Goal: Task Accomplishment & Management: Complete application form

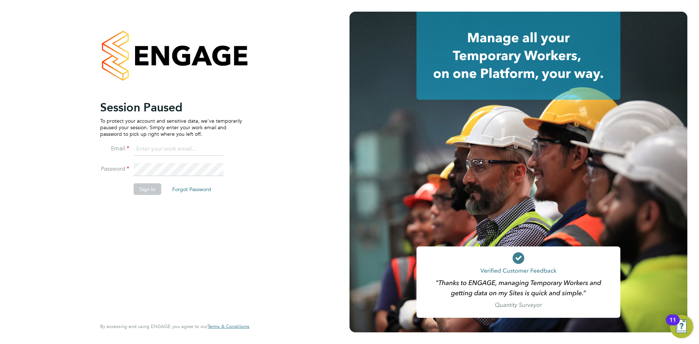
click at [161, 148] on input at bounding box center [179, 149] width 90 height 13
type input "daniel.tisseyre@randstad.co.uk"
click at [143, 189] on button "Sign In" at bounding box center [148, 189] width 28 height 12
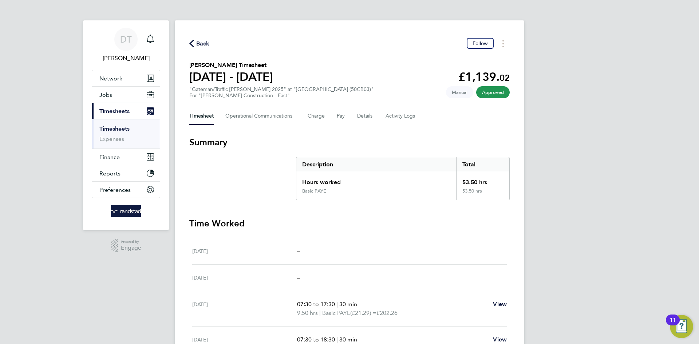
click at [202, 43] on span "Back" at bounding box center [202, 43] width 13 height 9
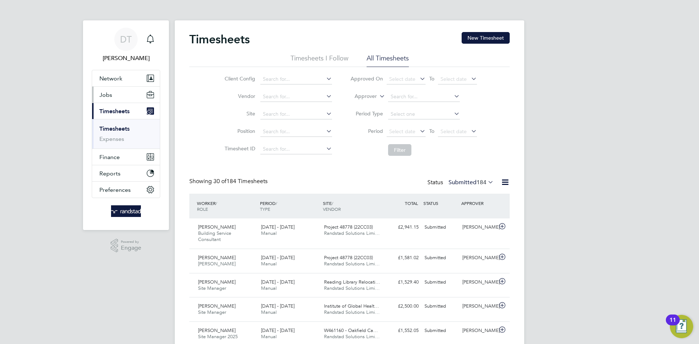
click at [112, 101] on button "Jobs" at bounding box center [126, 95] width 68 height 16
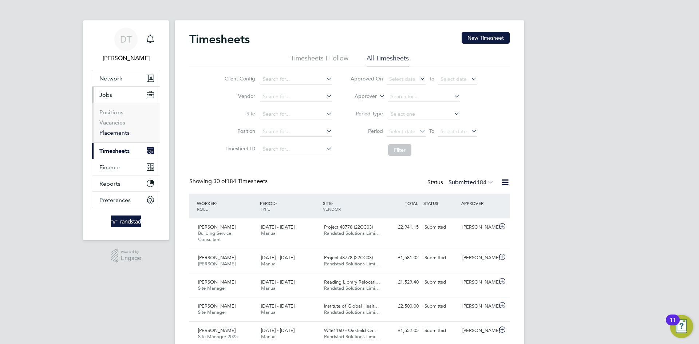
click at [115, 132] on link "Placements" at bounding box center [114, 132] width 30 height 7
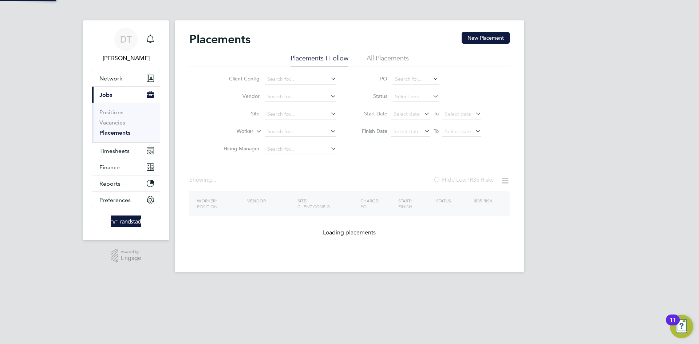
click at [277, 118] on input at bounding box center [301, 114] width 72 height 10
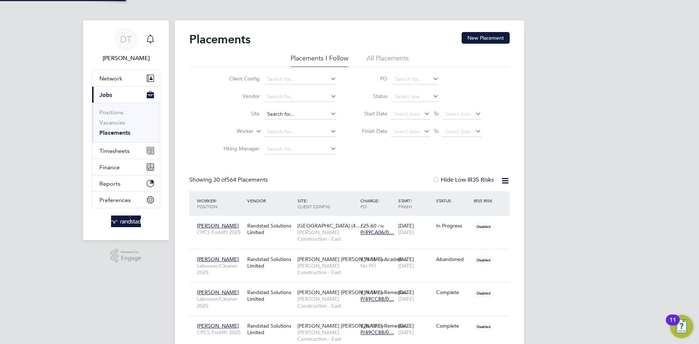
scroll to position [27, 63]
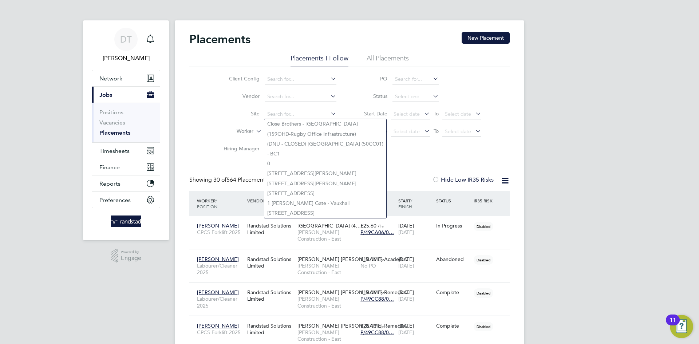
click at [209, 109] on li "Site" at bounding box center [277, 114] width 137 height 17
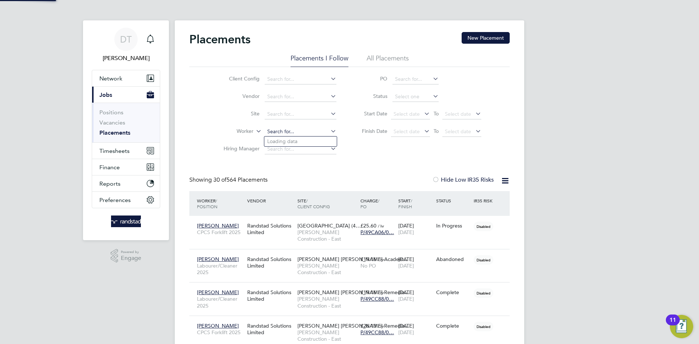
click at [281, 131] on input at bounding box center [301, 132] width 72 height 10
click at [291, 137] on li "Tosh C ockwell-Walsh" at bounding box center [300, 142] width 72 height 10
type input "[PERSON_NAME]"
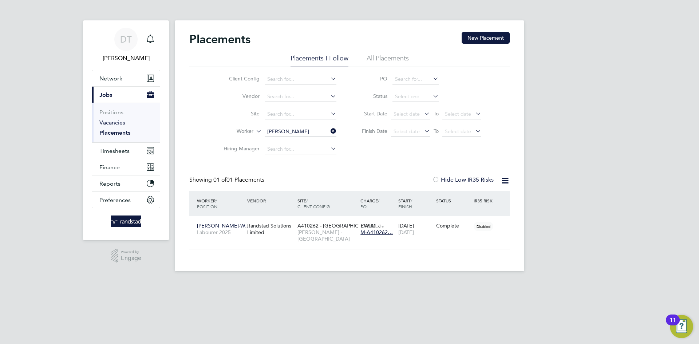
click at [113, 122] on link "Vacancies" at bounding box center [112, 122] width 26 height 7
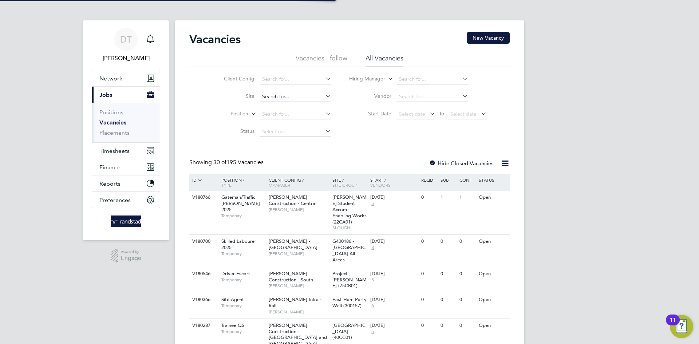
click at [268, 94] on input at bounding box center [296, 97] width 72 height 10
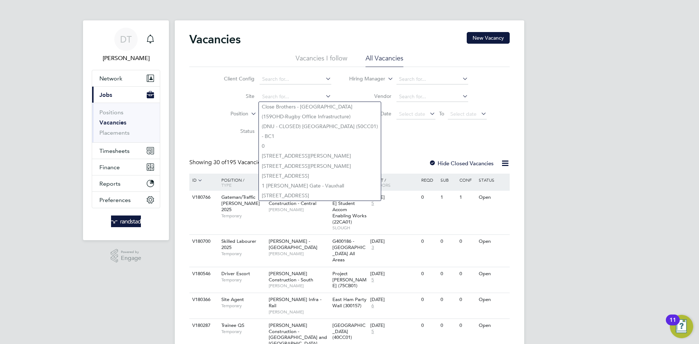
click at [204, 108] on li "Position" at bounding box center [272, 114] width 137 height 17
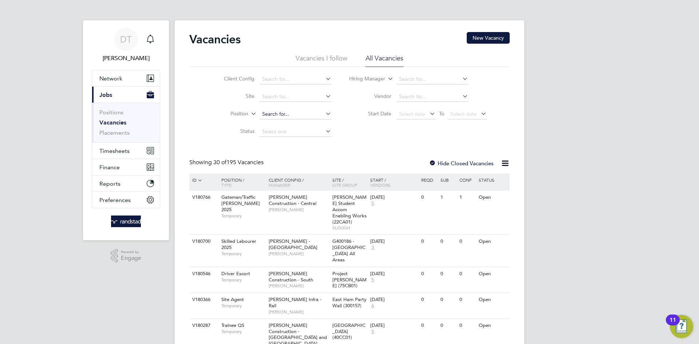
click at [288, 114] on input at bounding box center [296, 114] width 72 height 10
type input "D"
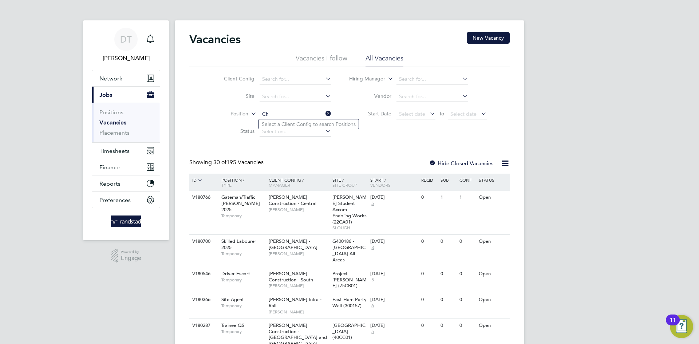
type input "C"
click at [109, 130] on link "Placements" at bounding box center [114, 132] width 30 height 7
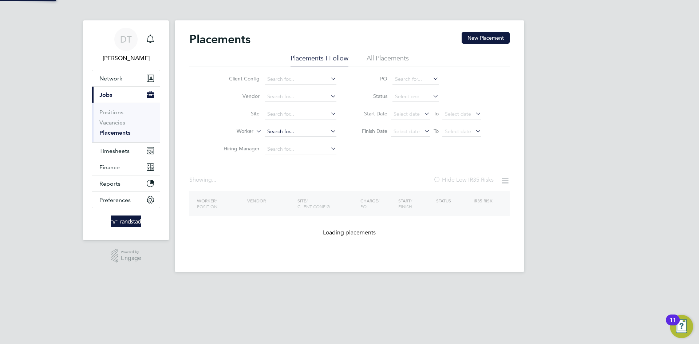
click at [280, 119] on li "Site" at bounding box center [277, 114] width 137 height 17
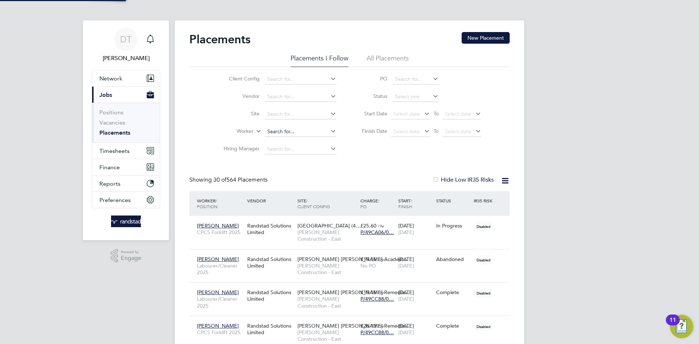
scroll to position [27, 63]
click at [284, 133] on input at bounding box center [301, 132] width 72 height 10
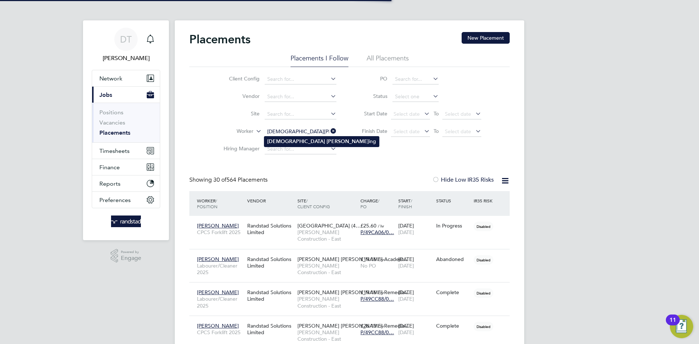
type input "Christian Manning"
click at [327, 140] on b "Mann" at bounding box center [348, 141] width 42 height 6
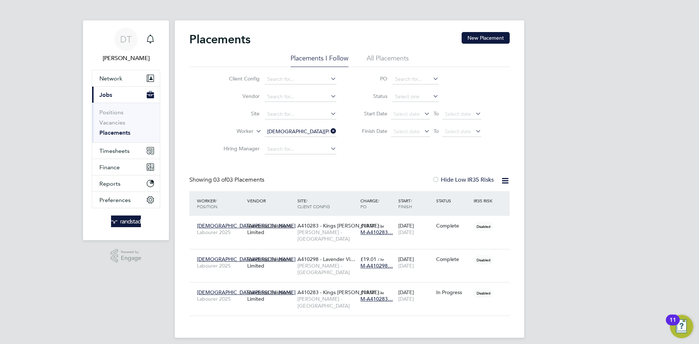
click at [329, 128] on icon at bounding box center [329, 131] width 0 height 10
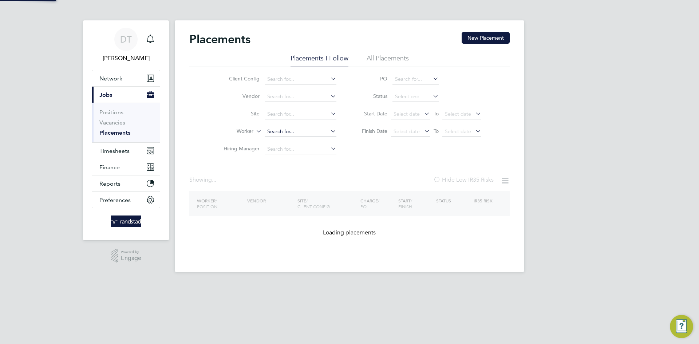
click at [315, 132] on input at bounding box center [301, 132] width 72 height 10
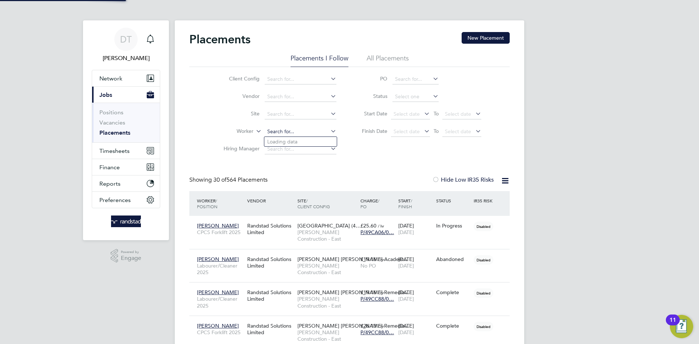
scroll to position [27, 63]
type input "J"
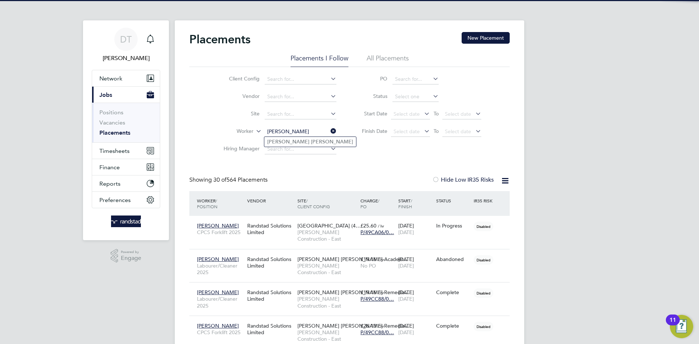
type input "Charlie Hurd"
click at [311, 141] on b "Hurd" at bounding box center [332, 142] width 42 height 6
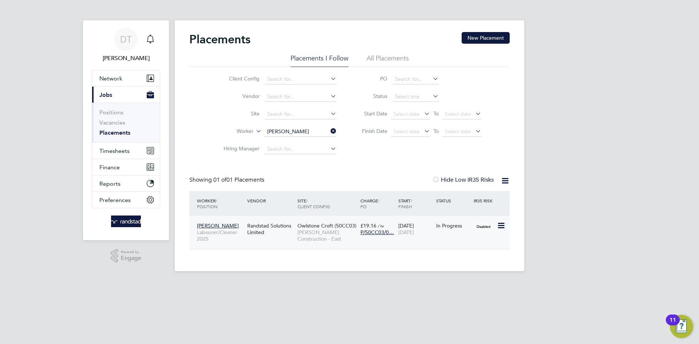
click at [417, 228] on div "03 Sep 2025 03 Oct 2025" at bounding box center [416, 229] width 38 height 20
click at [420, 237] on div "03 Sep 2025 03 Oct 2025" at bounding box center [416, 229] width 38 height 20
click at [342, 128] on li "Worker Charlie Hurd" at bounding box center [277, 131] width 137 height 17
click at [338, 128] on li "Worker Charlie Hurd" at bounding box center [277, 131] width 137 height 17
click at [329, 128] on icon at bounding box center [329, 131] width 0 height 10
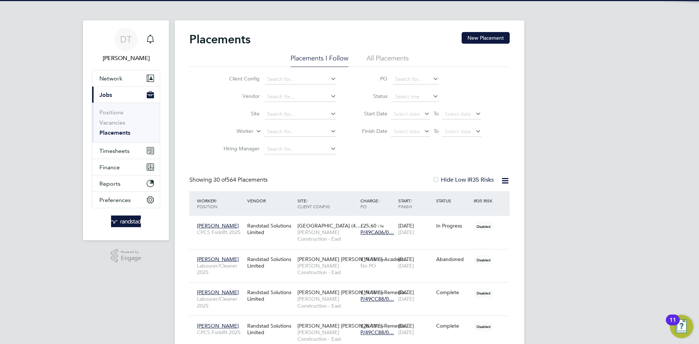
scroll to position [27, 63]
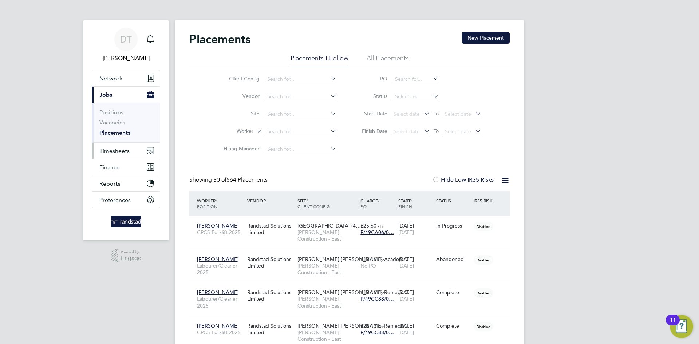
click at [114, 155] on button "Timesheets" at bounding box center [126, 151] width 68 height 16
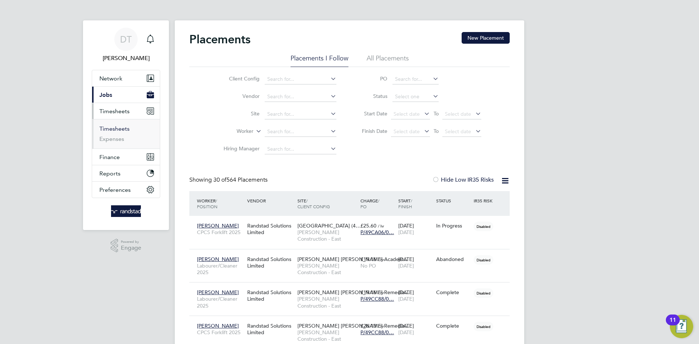
click at [114, 127] on link "Timesheets" at bounding box center [114, 128] width 30 height 7
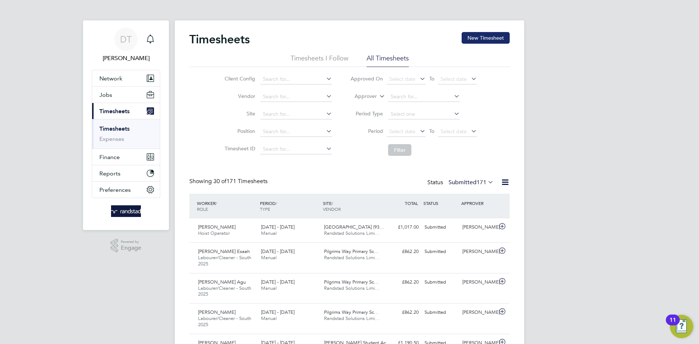
click at [472, 39] on button "New Timesheet" at bounding box center [486, 38] width 48 height 12
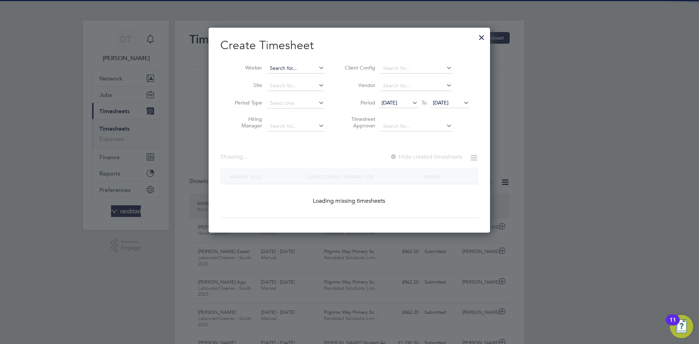
click at [271, 67] on input at bounding box center [295, 68] width 57 height 10
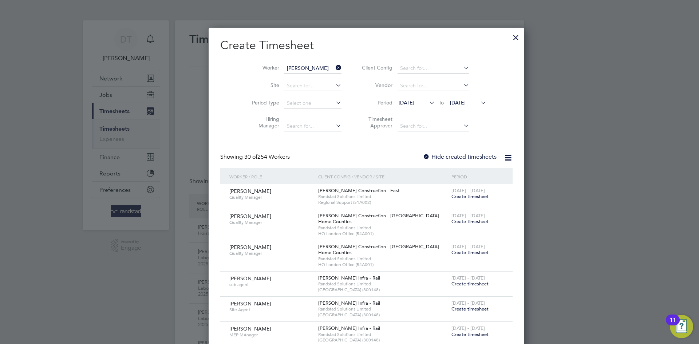
click at [312, 106] on li "Augustin Istina" at bounding box center [325, 108] width 116 height 10
type input "Augustin Istina"
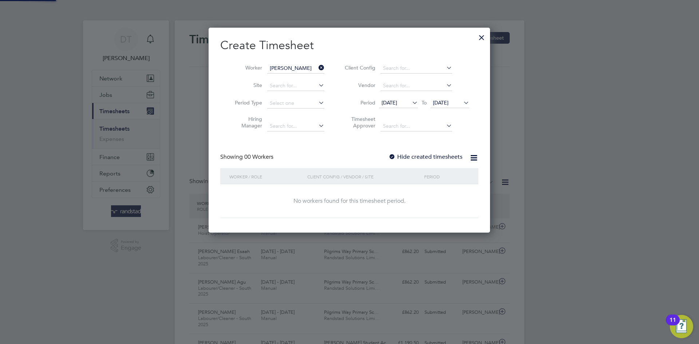
click at [444, 154] on label "Hide created timesheets" at bounding box center [426, 156] width 74 height 7
click at [440, 107] on span "22 Sep 2025" at bounding box center [449, 103] width 39 height 10
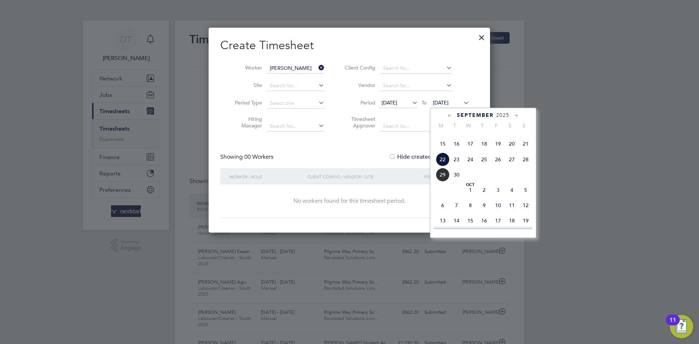
click at [446, 182] on span "29" at bounding box center [443, 175] width 14 height 14
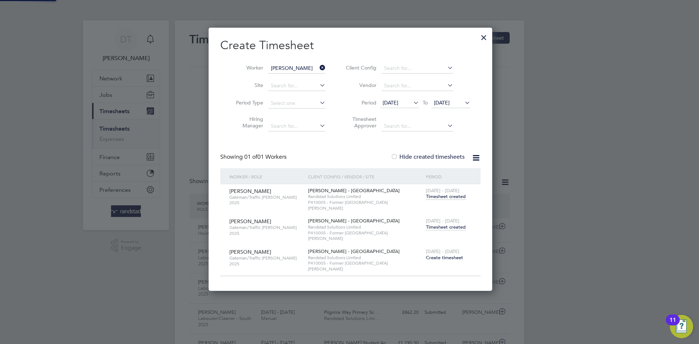
scroll to position [246, 282]
click at [447, 224] on span "Timesheet created" at bounding box center [446, 227] width 40 height 7
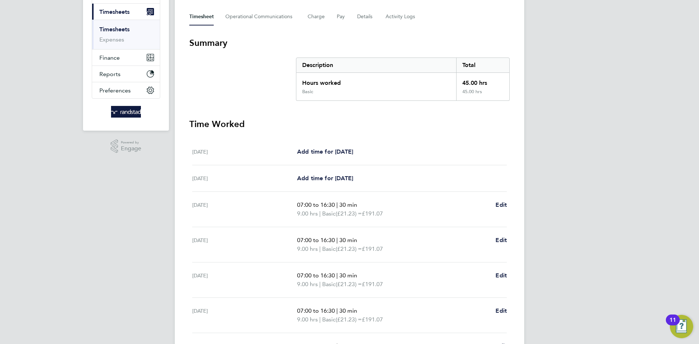
scroll to position [30, 0]
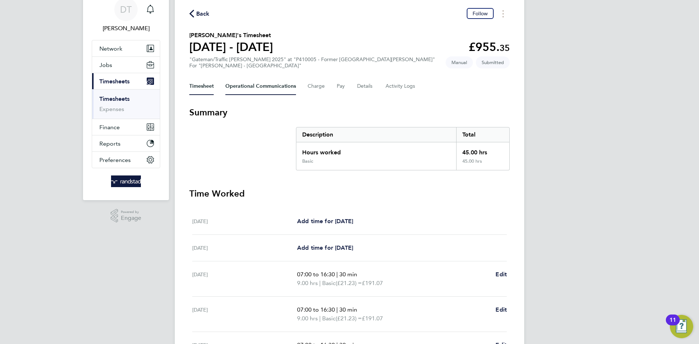
click at [267, 84] on Communications-tab "Operational Communications" at bounding box center [260, 86] width 71 height 17
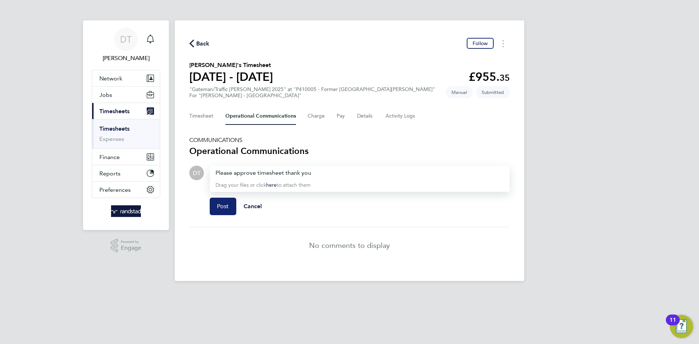
click at [218, 209] on span "Post" at bounding box center [223, 206] width 12 height 7
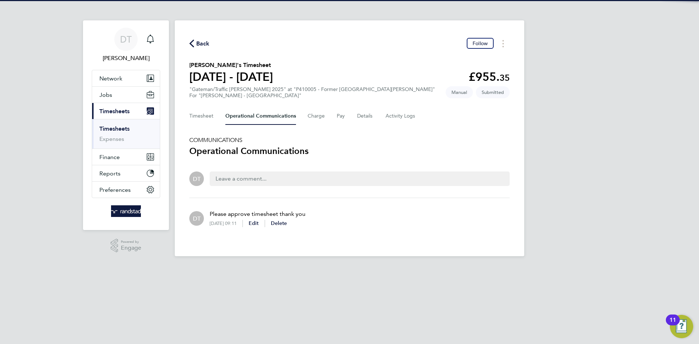
click at [200, 47] on span "Back" at bounding box center [202, 43] width 13 height 9
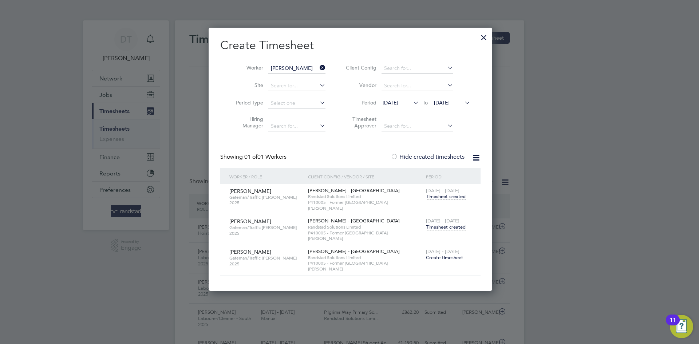
scroll to position [4, 4]
click at [316, 69] on input at bounding box center [296, 68] width 57 height 10
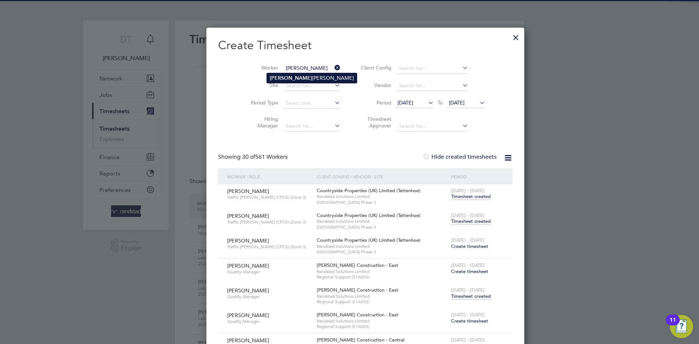
click at [290, 79] on b "Clairmont" at bounding box center [291, 78] width 42 height 6
type input "Clairmont Halley"
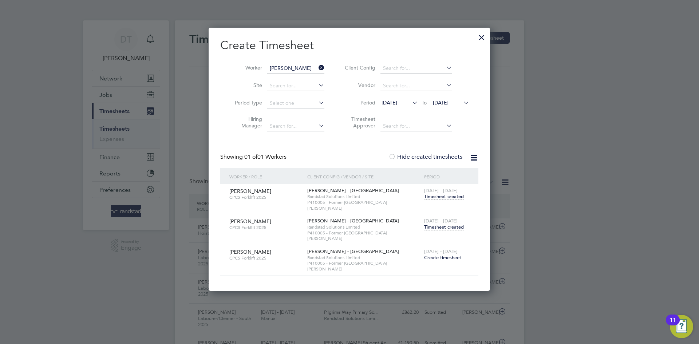
click at [438, 224] on span "Timesheet created" at bounding box center [444, 227] width 40 height 7
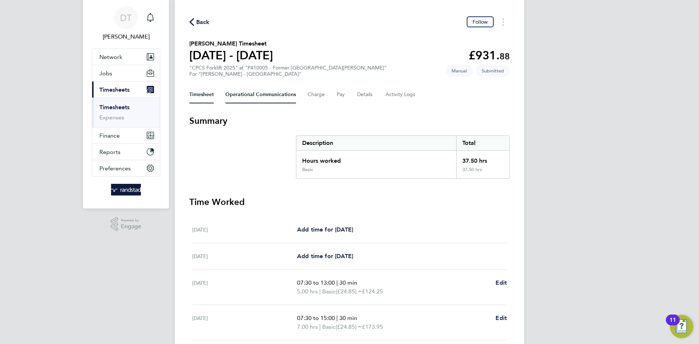
click at [246, 99] on Communications-tab "Operational Communications" at bounding box center [260, 94] width 71 height 17
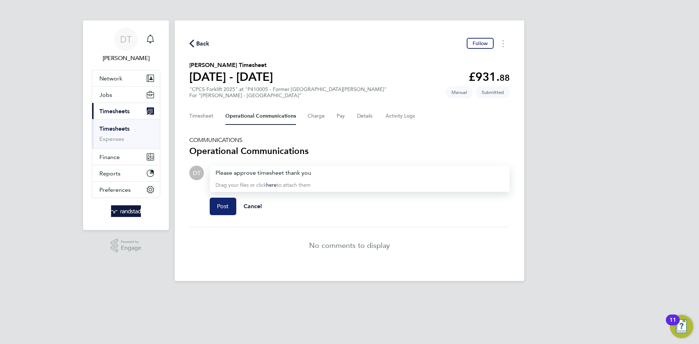
click at [212, 206] on button "Post" at bounding box center [223, 206] width 27 height 17
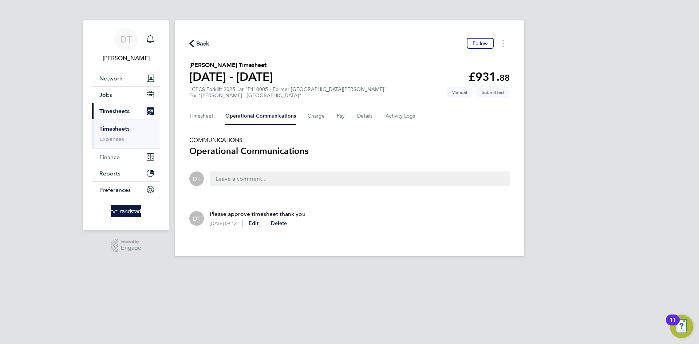
click at [203, 40] on span "Back" at bounding box center [202, 43] width 13 height 9
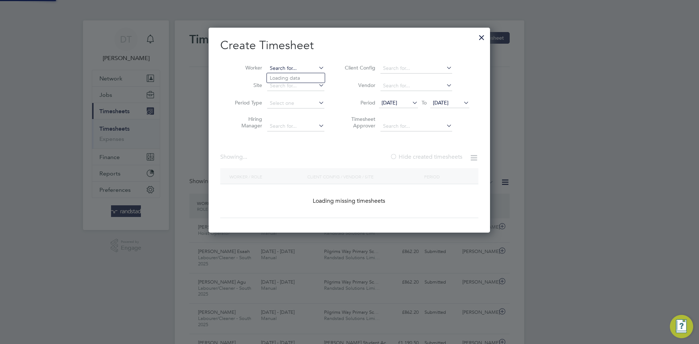
click at [285, 67] on input at bounding box center [295, 68] width 57 height 10
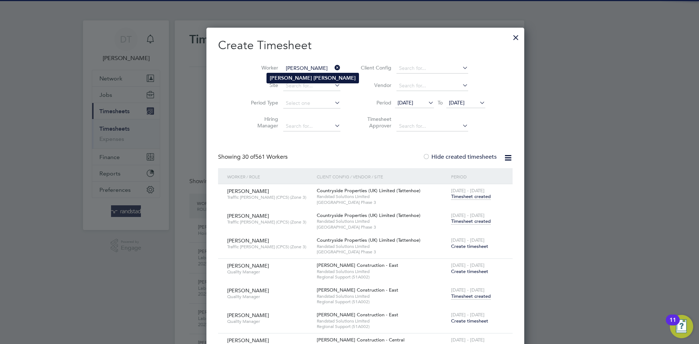
type input "Sandra Manso"
click at [307, 79] on li "Sandra Manso" at bounding box center [313, 78] width 92 height 10
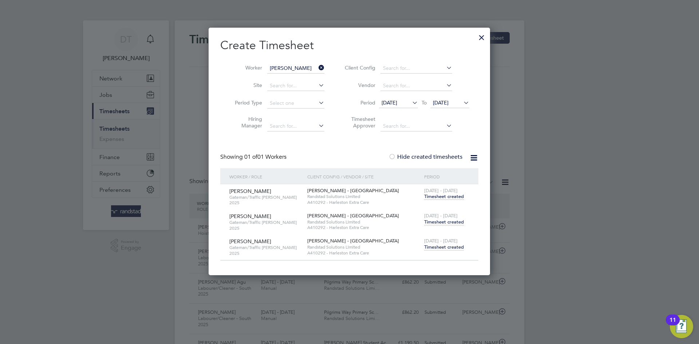
click at [446, 221] on span "Timesheet created" at bounding box center [444, 222] width 40 height 7
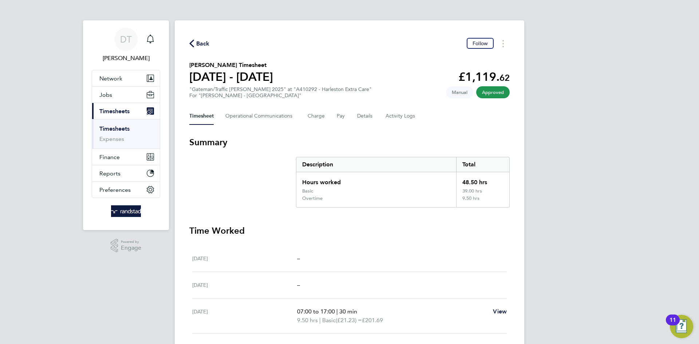
click at [204, 42] on span "Back" at bounding box center [202, 43] width 13 height 9
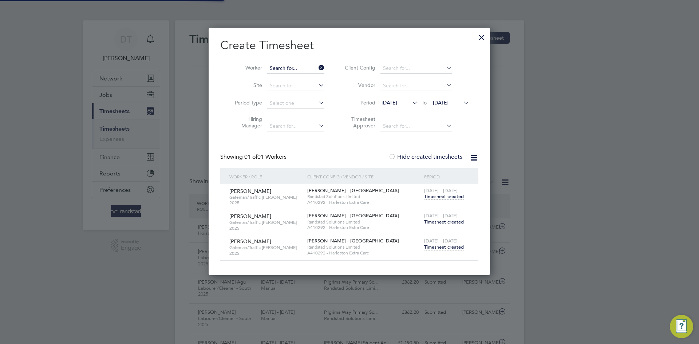
click at [288, 66] on input at bounding box center [295, 68] width 57 height 10
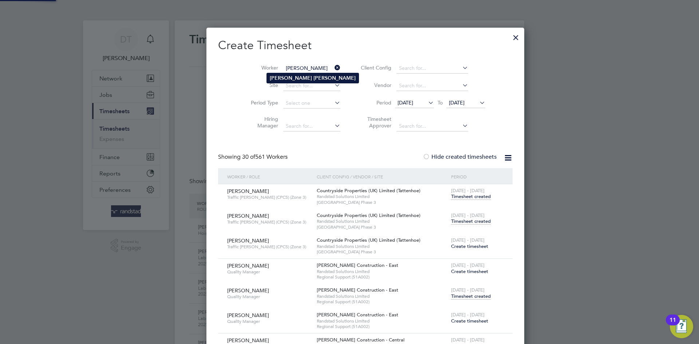
type input "Stephen Hawes"
click at [314, 79] on b "Hawes" at bounding box center [335, 78] width 42 height 6
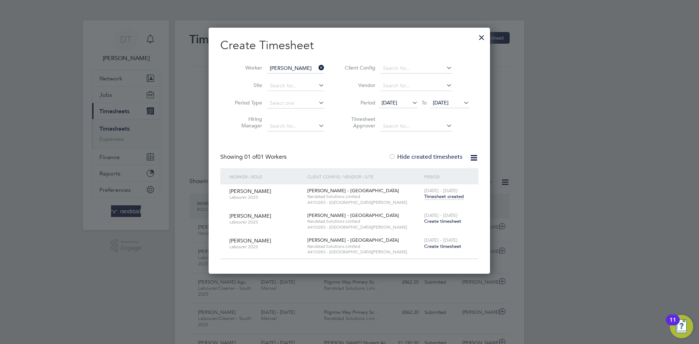
click at [440, 221] on span "Create timesheet" at bounding box center [442, 221] width 37 height 6
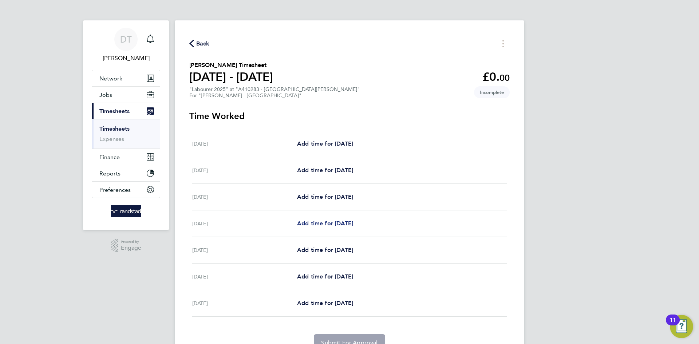
click at [323, 220] on span "Add time for Tue 23 Sep" at bounding box center [325, 223] width 56 height 7
select select "30"
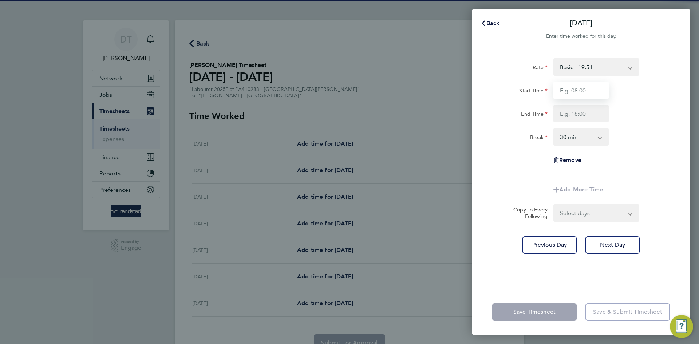
click at [577, 87] on input "Start Time" at bounding box center [580, 90] width 55 height 17
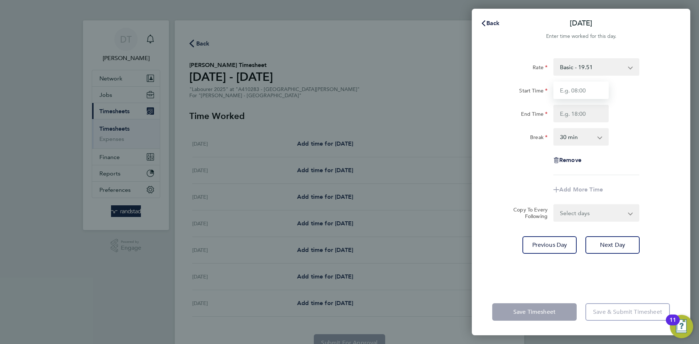
type input "07:30"
click at [572, 117] on input "End Time" at bounding box center [580, 113] width 55 height 17
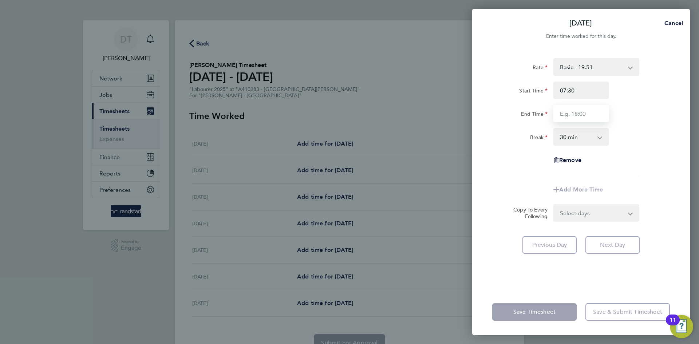
type input "16:30"
click at [530, 158] on div "Rate Basic - 19.51 Overtime - 28.12 Overtime 2 - 36.73 Start Time 07:30 End Tim…" at bounding box center [581, 116] width 178 height 117
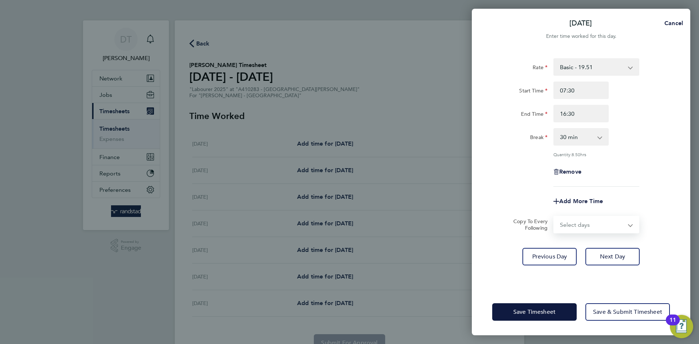
click at [573, 220] on select "Select days Day Wednesday Thursday Friday" at bounding box center [592, 225] width 76 height 16
select select "DAY"
click at [554, 217] on select "Select days Day Wednesday Thursday Friday" at bounding box center [592, 225] width 76 height 16
select select "2025-09-26"
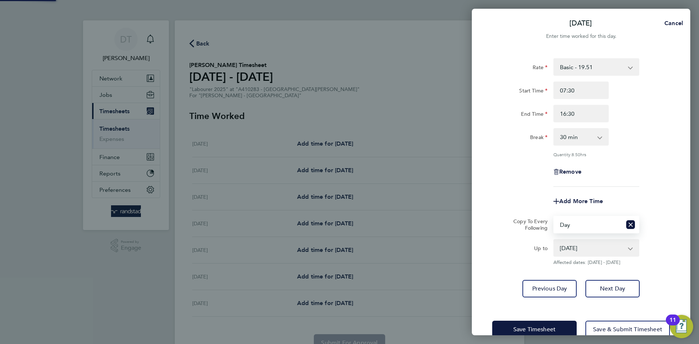
click at [528, 216] on div "Copy To Every Following" at bounding box center [528, 224] width 46 height 17
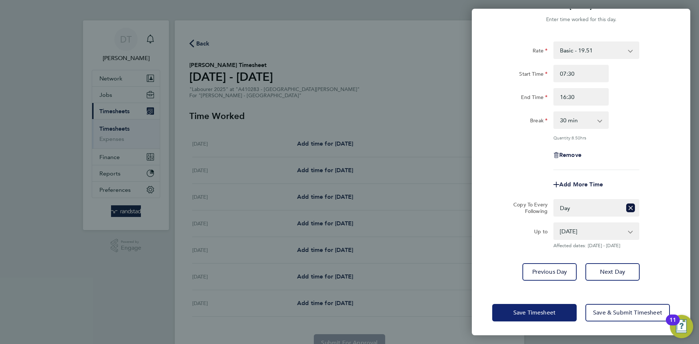
click at [517, 309] on span "Save Timesheet" at bounding box center [534, 312] width 42 height 7
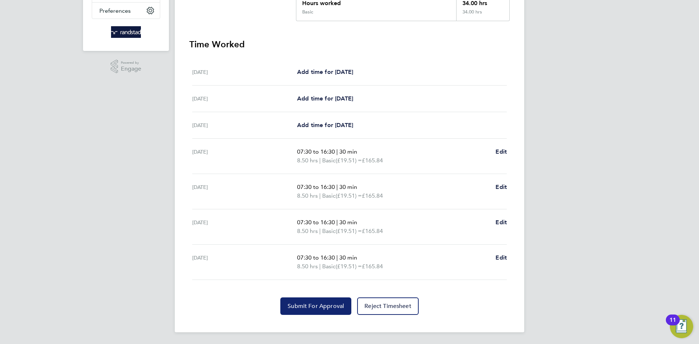
click at [298, 302] on button "Submit For Approval" at bounding box center [315, 306] width 71 height 17
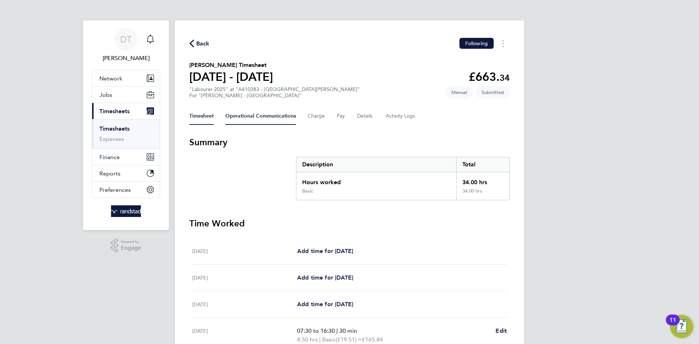
click at [247, 118] on Communications-tab "Operational Communications" at bounding box center [260, 115] width 71 height 17
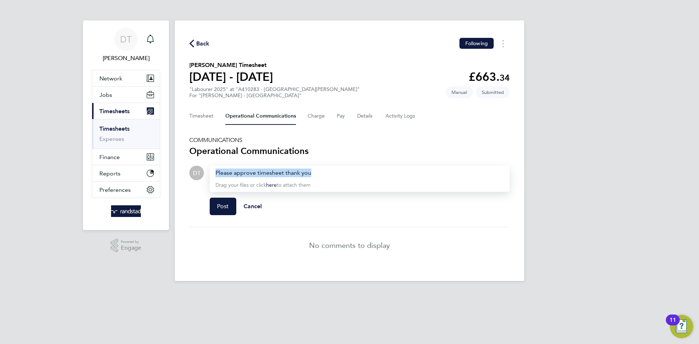
drag, startPoint x: 315, startPoint y: 174, endPoint x: 236, endPoint y: 175, distance: 79.0
click at [186, 166] on div "Back Following Stephen Hawes's Timesheet 20 - 26 Sept 2025 £663. 34 "Labourer 2…" at bounding box center [350, 150] width 350 height 261
copy div "Please approve timesheet thank you"
click at [222, 212] on button "Post" at bounding box center [223, 206] width 27 height 17
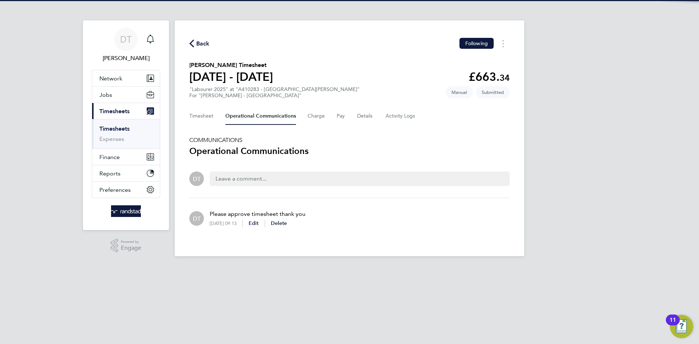
click at [201, 46] on span "Back" at bounding box center [202, 43] width 13 height 9
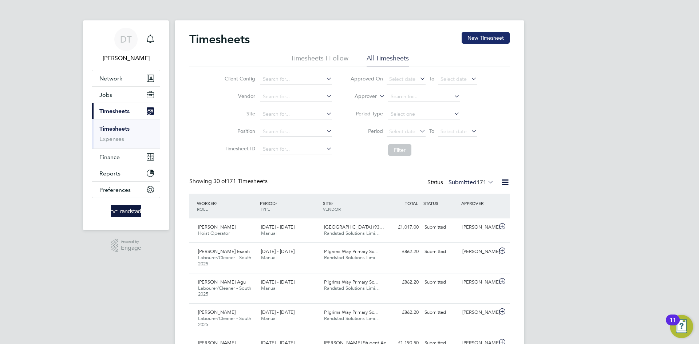
click at [487, 34] on button "New Timesheet" at bounding box center [486, 38] width 48 height 12
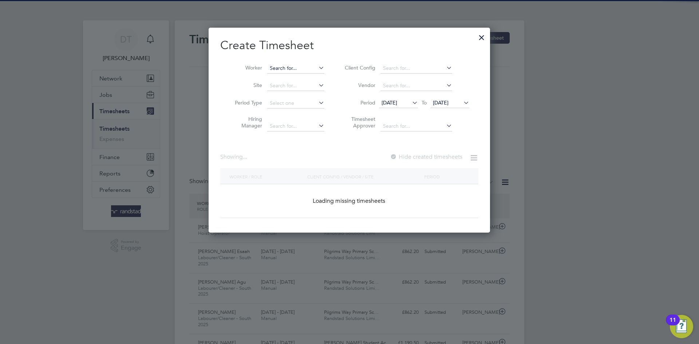
click at [296, 70] on input at bounding box center [295, 68] width 57 height 10
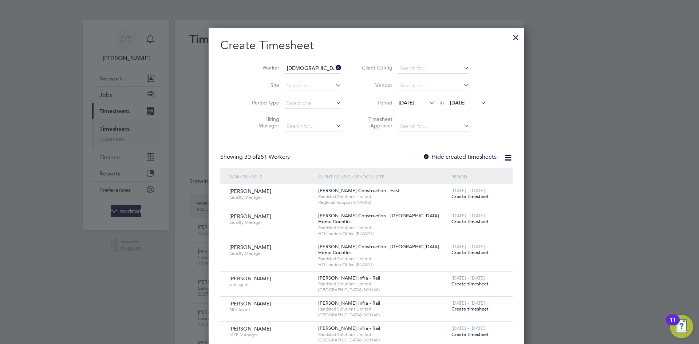
click at [301, 127] on li "Christian M anning" at bounding box center [312, 128] width 91 height 10
type input "Christian Manning"
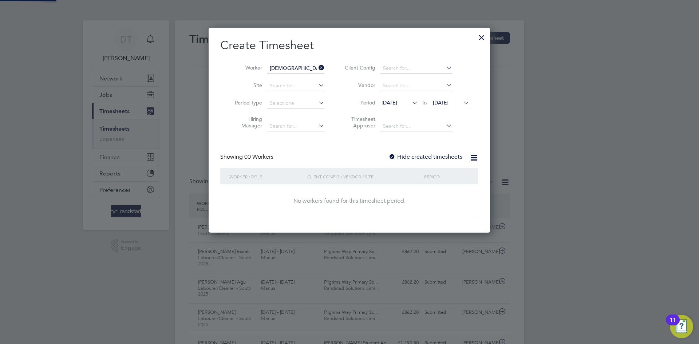
click at [425, 158] on label "Hide created timesheets" at bounding box center [426, 156] width 74 height 7
click at [449, 100] on span "22 Sep 2025" at bounding box center [441, 102] width 16 height 7
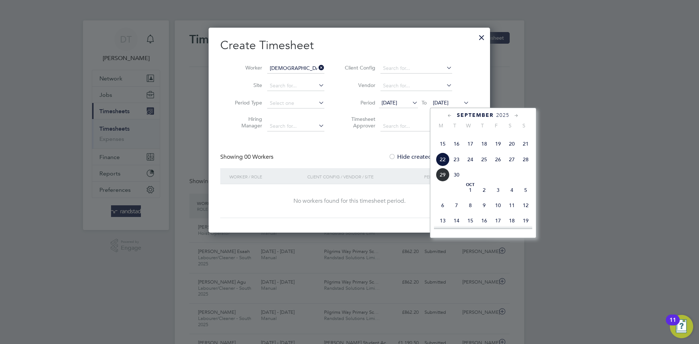
click at [440, 182] on span "29" at bounding box center [443, 175] width 14 height 14
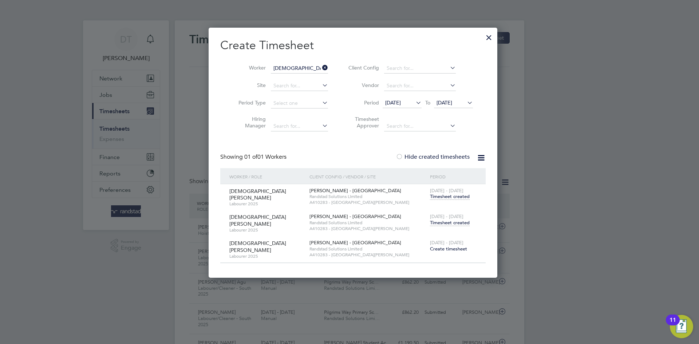
click at [436, 220] on span "Timesheet created" at bounding box center [450, 223] width 40 height 7
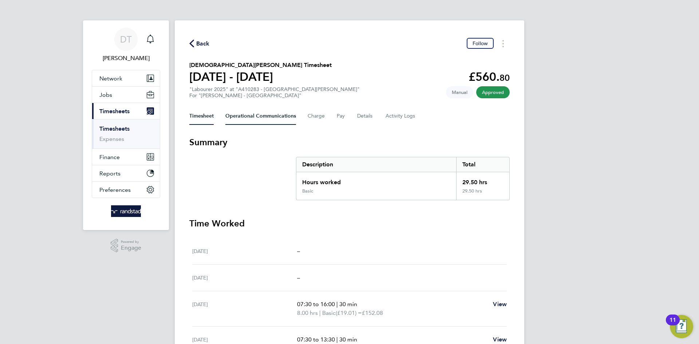
click at [250, 114] on Communications-tab "Operational Communications" at bounding box center [260, 115] width 71 height 17
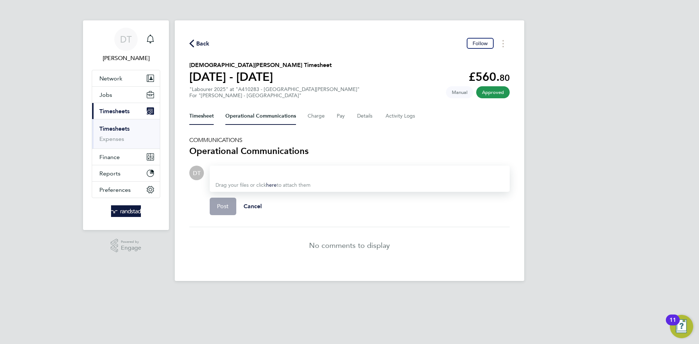
click at [200, 121] on button "Timesheet" at bounding box center [201, 115] width 24 height 17
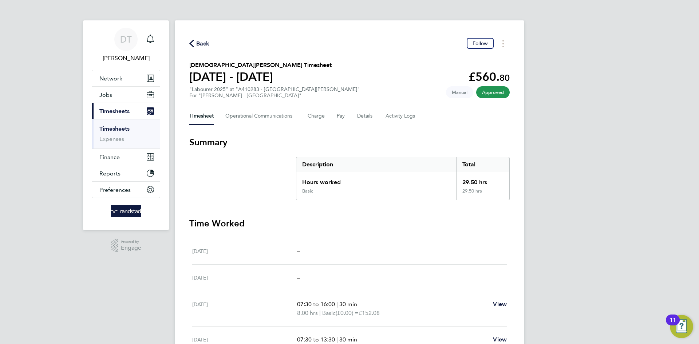
click at [208, 47] on span "Back" at bounding box center [202, 43] width 13 height 9
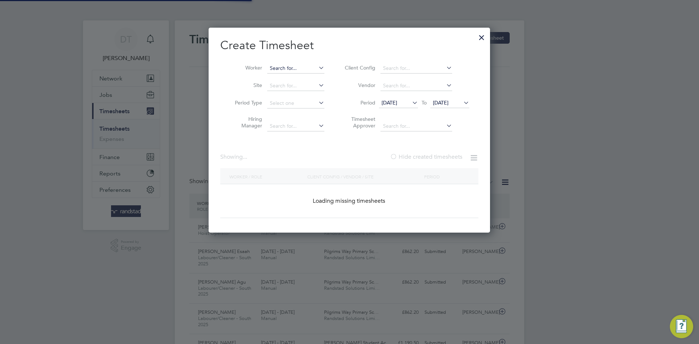
click at [275, 68] on input at bounding box center [295, 68] width 57 height 10
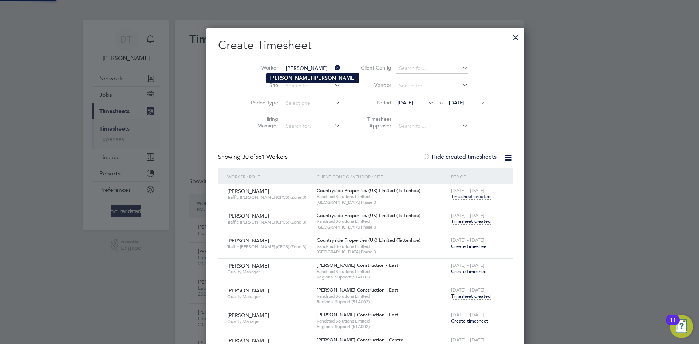
type input "Jacob Mayes"
click at [314, 79] on b "Mayes" at bounding box center [335, 78] width 42 height 6
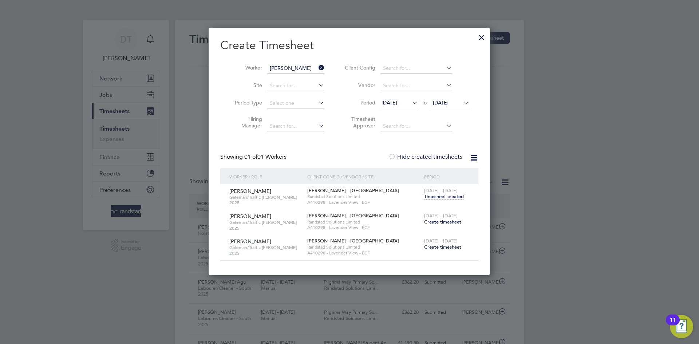
click at [436, 220] on span "Create timesheet" at bounding box center [442, 222] width 37 height 6
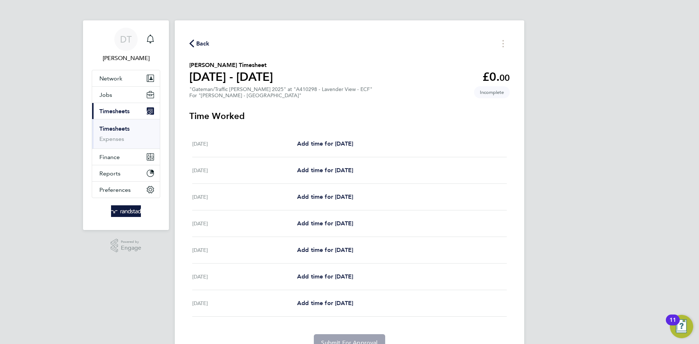
click at [206, 46] on span "Back" at bounding box center [202, 43] width 13 height 9
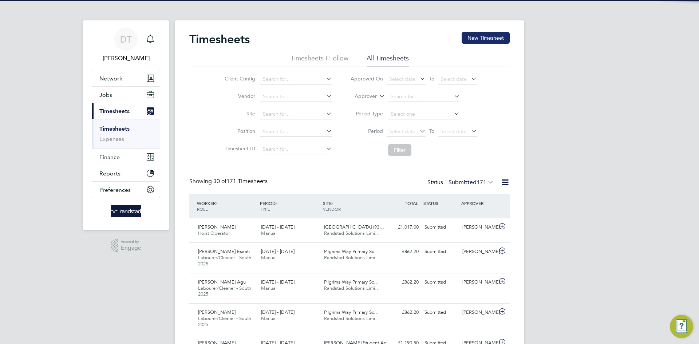
click at [495, 36] on button "New Timesheet" at bounding box center [486, 38] width 48 height 12
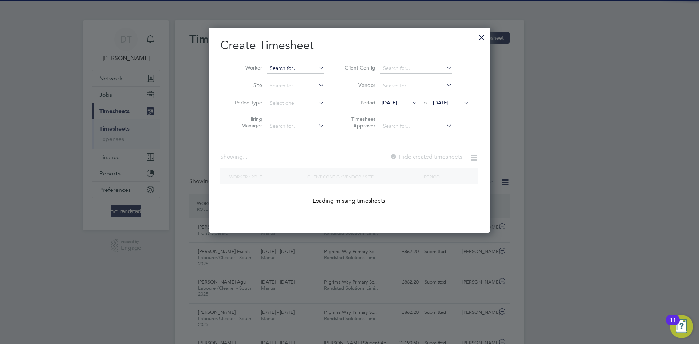
click at [289, 64] on input at bounding box center [295, 68] width 57 height 10
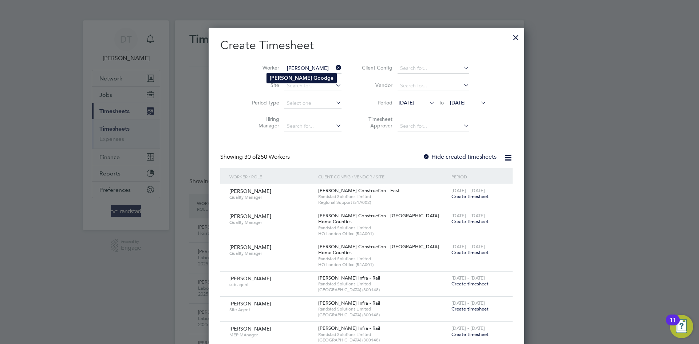
click at [287, 76] on b "Howard" at bounding box center [291, 78] width 42 height 6
type input "Howard Goodge"
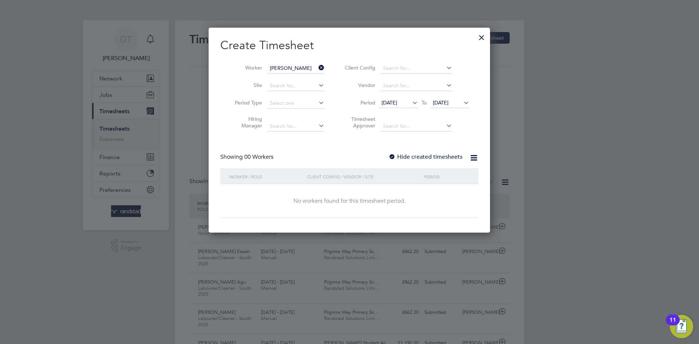
click at [398, 155] on label "Hide created timesheets" at bounding box center [426, 156] width 74 height 7
click at [438, 99] on span "22 Sep 2025" at bounding box center [441, 102] width 16 height 7
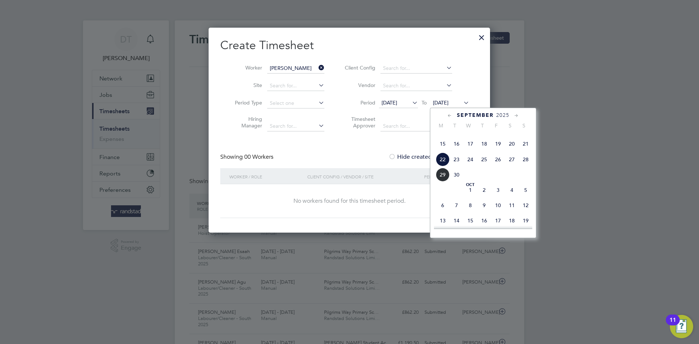
click at [444, 182] on span "29" at bounding box center [443, 175] width 14 height 14
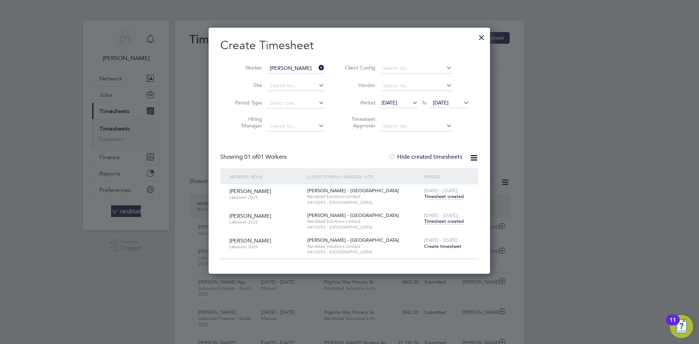
click at [440, 217] on span "[DATE] - [DATE]" at bounding box center [441, 215] width 34 height 6
click at [437, 224] on span "Timesheet created" at bounding box center [444, 221] width 40 height 7
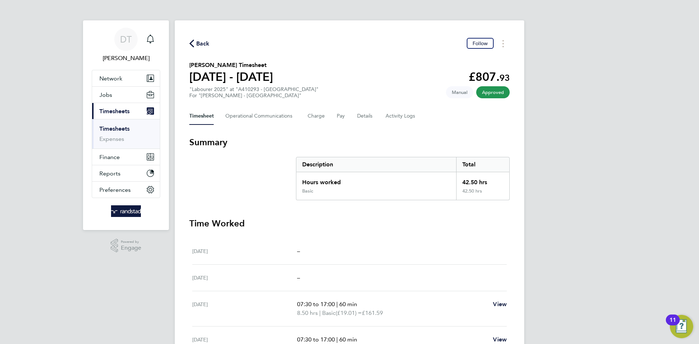
click at [209, 47] on div "Back Follow" at bounding box center [349, 43] width 320 height 11
click at [205, 44] on span "Back" at bounding box center [202, 43] width 13 height 9
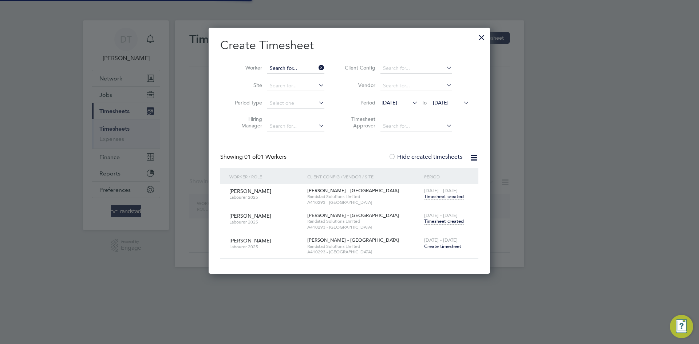
click at [289, 67] on input at bounding box center [295, 68] width 57 height 10
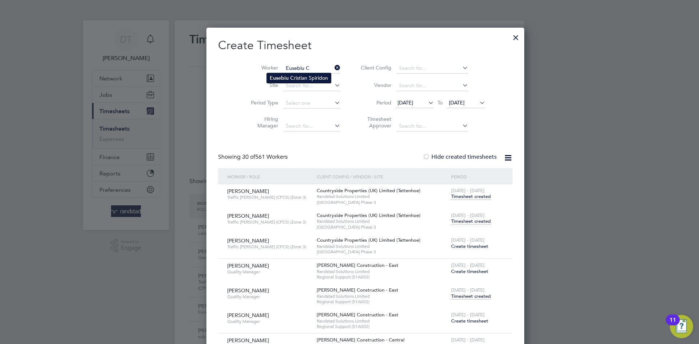
click at [274, 75] on b "Eusebiu" at bounding box center [279, 78] width 19 height 6
type input "Eusebiu Cristian Spiridon"
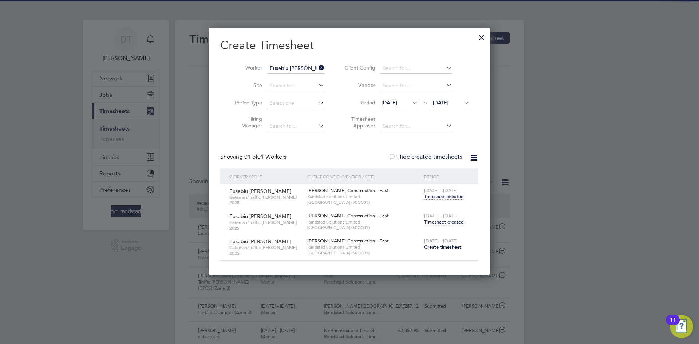
click at [440, 221] on span "Timesheet created" at bounding box center [444, 222] width 40 height 7
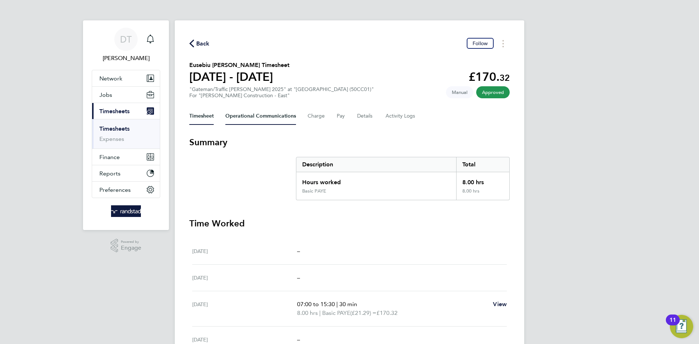
click at [259, 114] on Communications-tab "Operational Communications" at bounding box center [260, 115] width 71 height 17
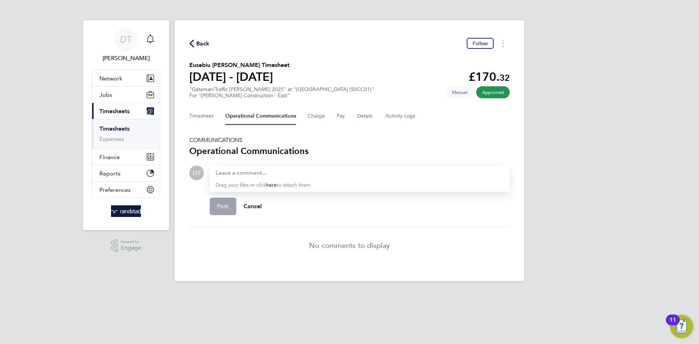
click at [204, 47] on span "Back" at bounding box center [202, 43] width 13 height 9
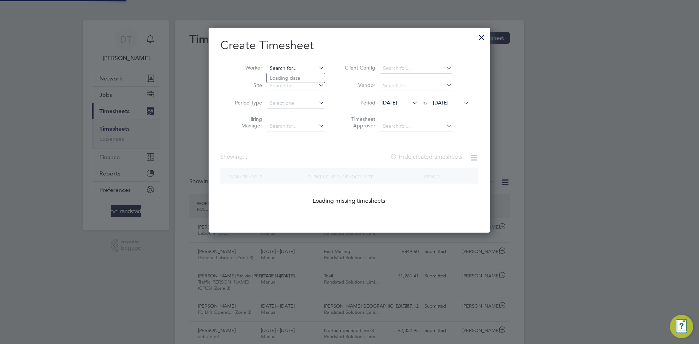
click at [302, 65] on input at bounding box center [295, 68] width 57 height 10
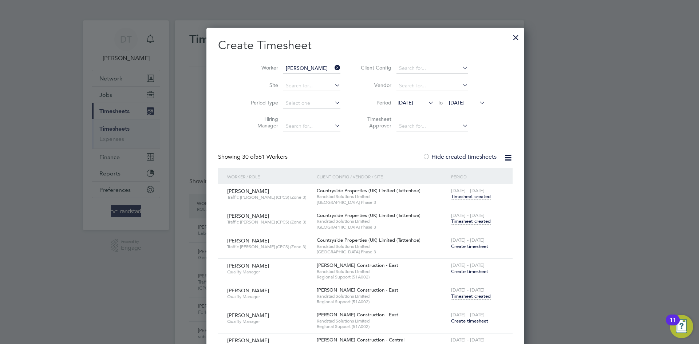
click at [292, 99] on b "Emmanuel" at bounding box center [291, 98] width 42 height 6
type input "Emmanuel Addai"
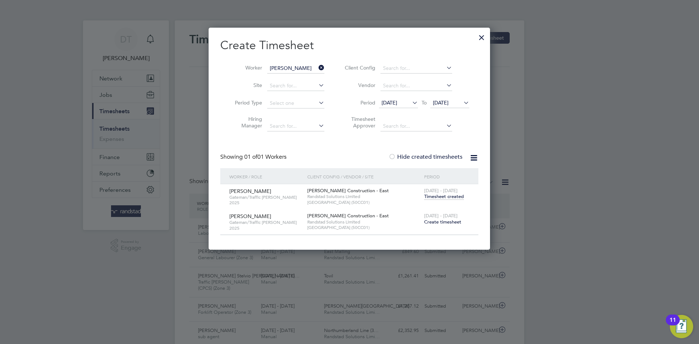
click at [430, 198] on span "Timesheet created" at bounding box center [444, 196] width 40 height 7
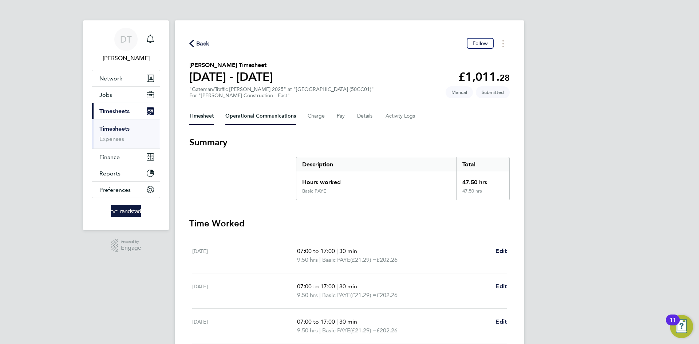
click at [256, 115] on Communications-tab "Operational Communications" at bounding box center [260, 115] width 71 height 17
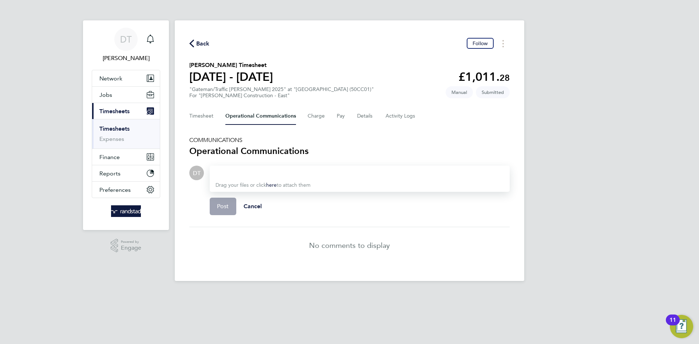
click at [374, 116] on div "Timesheet Operational Communications Charge Pay Details Activity Logs" at bounding box center [349, 115] width 320 height 17
click at [364, 118] on button "Details" at bounding box center [365, 115] width 17 height 17
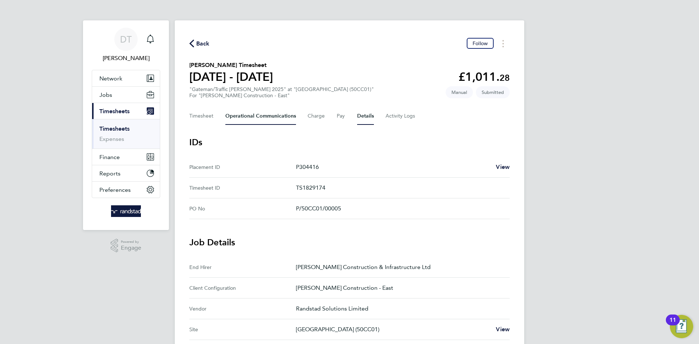
click at [237, 119] on Communications-tab "Operational Communications" at bounding box center [260, 115] width 71 height 17
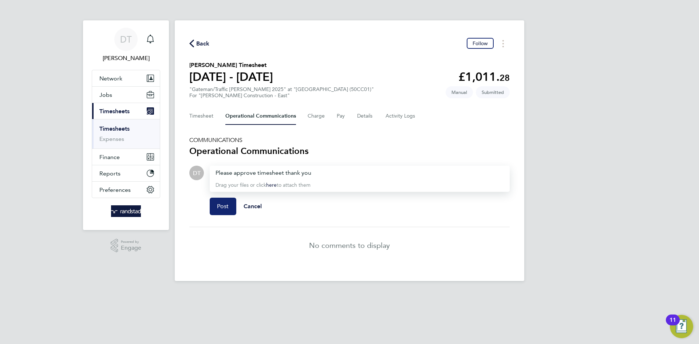
click at [221, 199] on button "Post" at bounding box center [223, 206] width 27 height 17
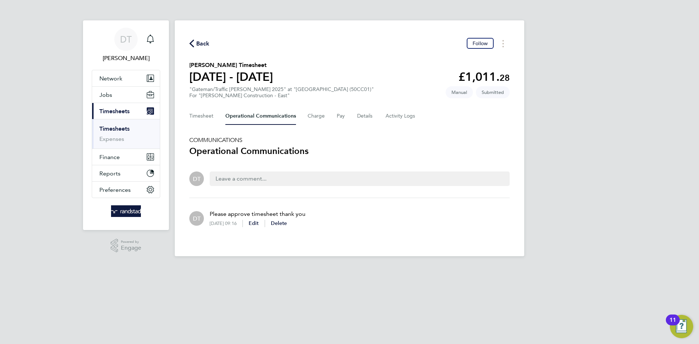
click at [206, 40] on span "Back" at bounding box center [202, 43] width 13 height 9
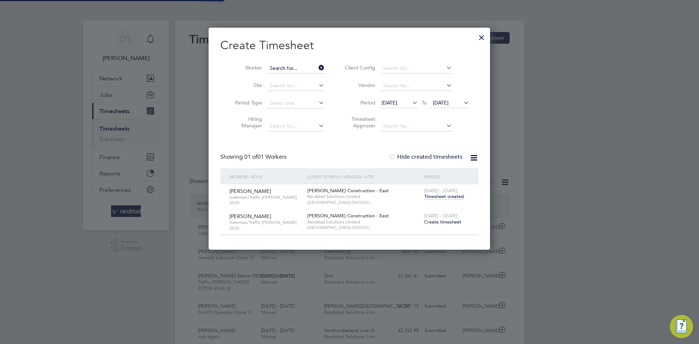
click at [286, 64] on input at bounding box center [295, 68] width 57 height 10
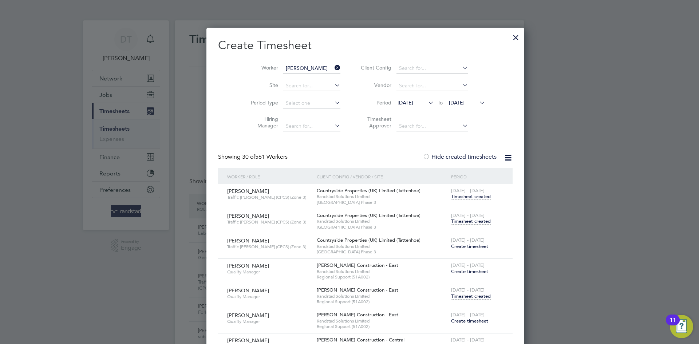
click at [293, 78] on li "Sava I onel Buzatu" at bounding box center [298, 78] width 62 height 10
type input "Sava Ionel Buzatu"
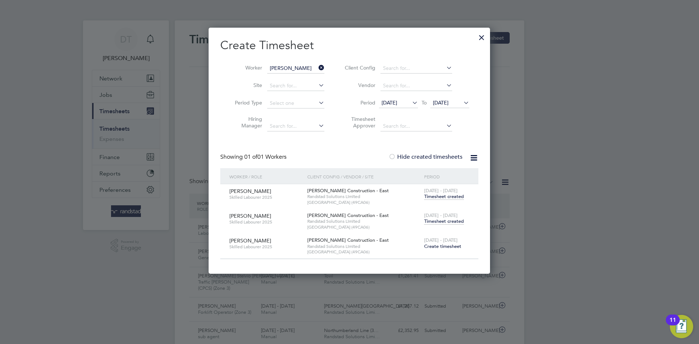
click at [438, 222] on span "Timesheet created" at bounding box center [444, 221] width 40 height 7
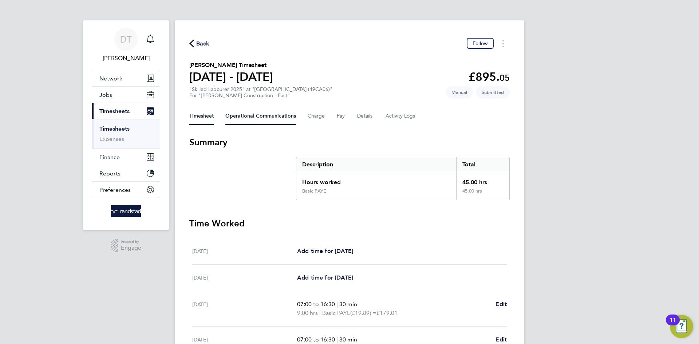
click at [245, 119] on Communications-tab "Operational Communications" at bounding box center [260, 115] width 71 height 17
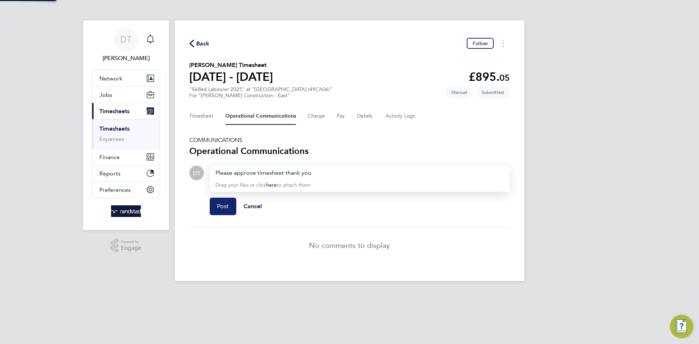
click at [217, 210] on button "Post" at bounding box center [223, 206] width 27 height 17
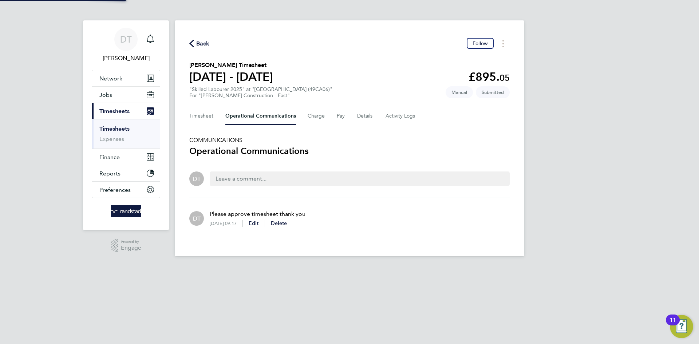
click at [204, 37] on div "Back Follow Sava Ionel Buzatu's Timesheet 20 - 26 Sept 2025 £895. 05 "Skilled L…" at bounding box center [350, 138] width 350 height 236
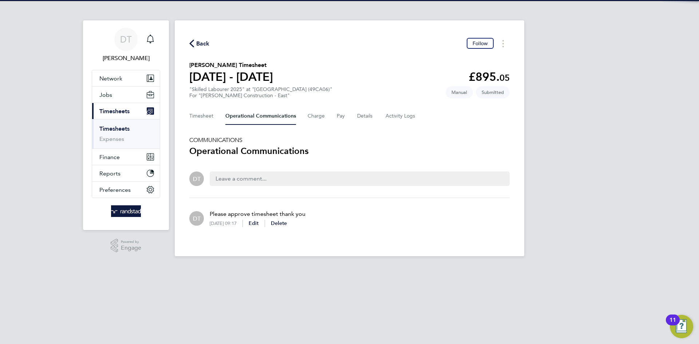
click at [203, 42] on span "Back" at bounding box center [202, 43] width 13 height 9
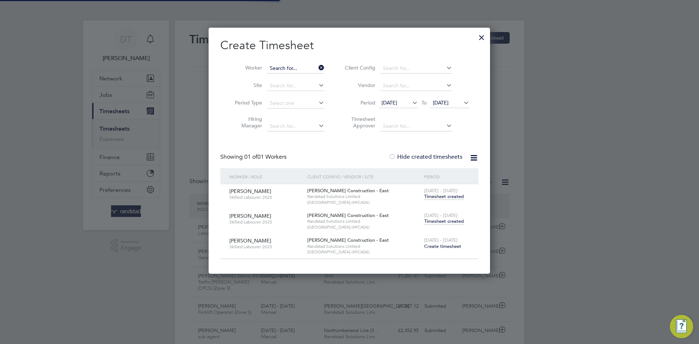
click at [287, 65] on input at bounding box center [295, 68] width 57 height 10
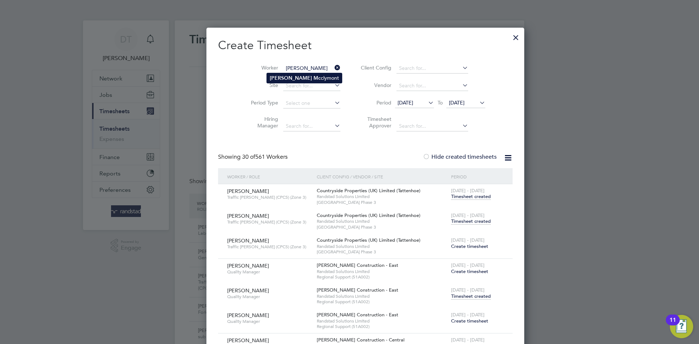
click at [284, 82] on li "Matthew Mc clymont" at bounding box center [304, 78] width 75 height 10
type input "Matthew Mcclymont"
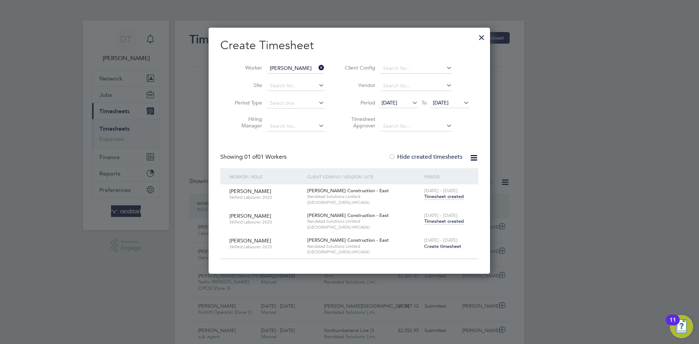
click at [438, 221] on span "Timesheet created" at bounding box center [444, 221] width 40 height 7
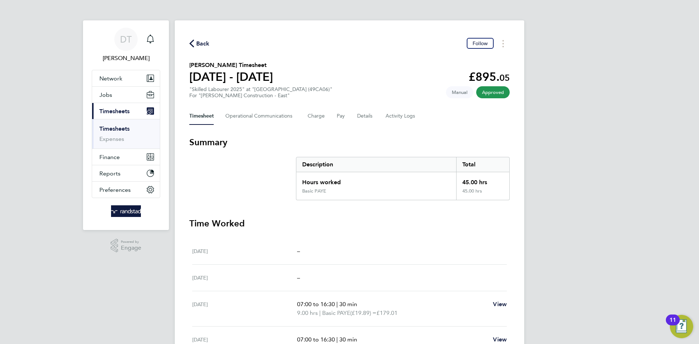
click at [205, 45] on span "Back" at bounding box center [202, 43] width 13 height 9
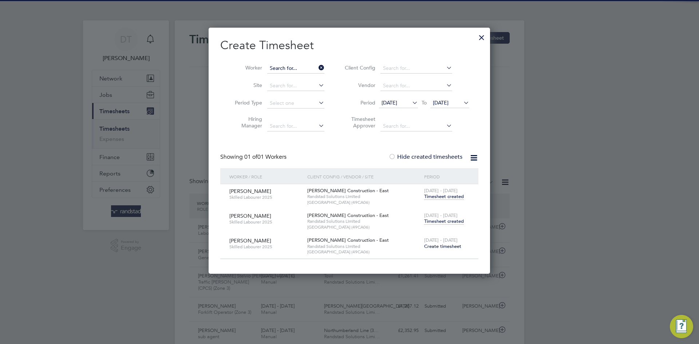
click at [296, 68] on input at bounding box center [295, 68] width 57 height 10
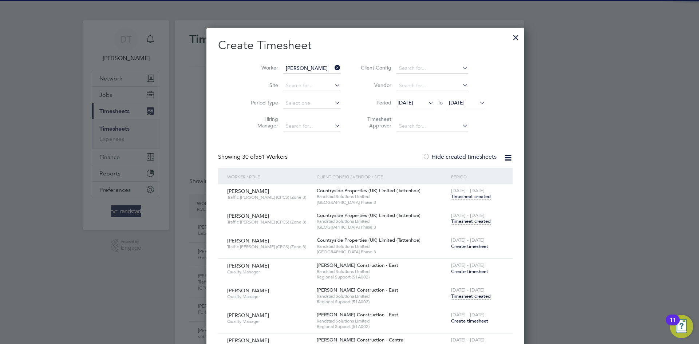
click at [314, 85] on b "D" at bounding box center [316, 88] width 4 height 6
type input "Ricky Donovan"
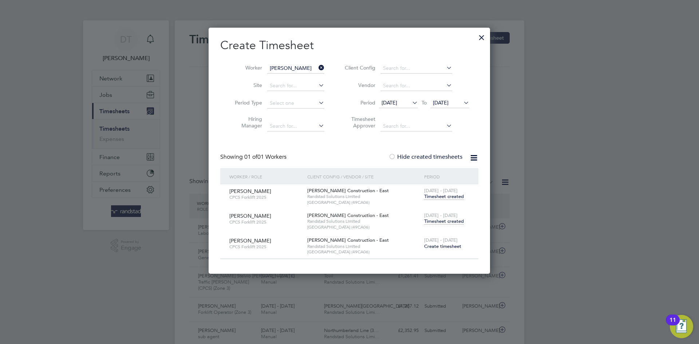
click at [447, 222] on span "Timesheet created" at bounding box center [444, 221] width 40 height 7
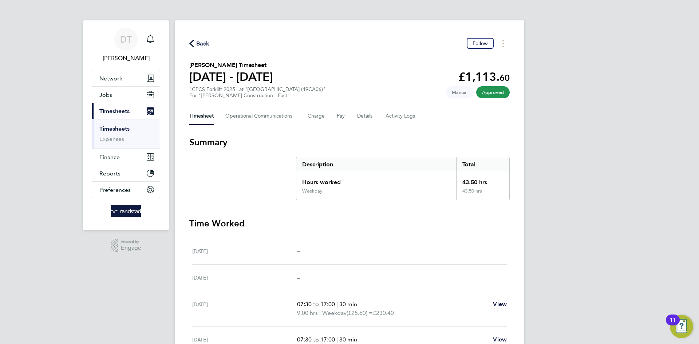
click at [198, 46] on span "Back" at bounding box center [202, 43] width 13 height 9
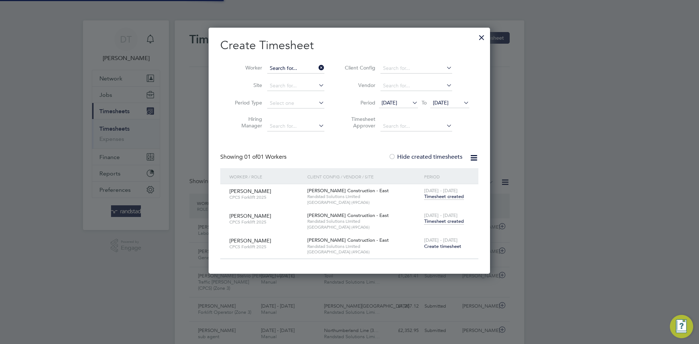
click at [296, 67] on input at bounding box center [295, 68] width 57 height 10
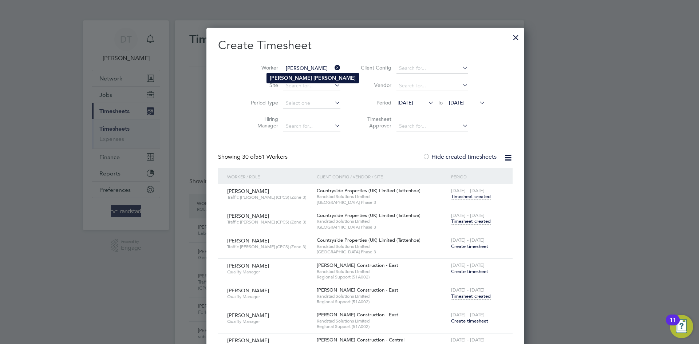
type input "Jacob Mayes"
click at [295, 74] on li "Jacob Mayes" at bounding box center [313, 78] width 92 height 10
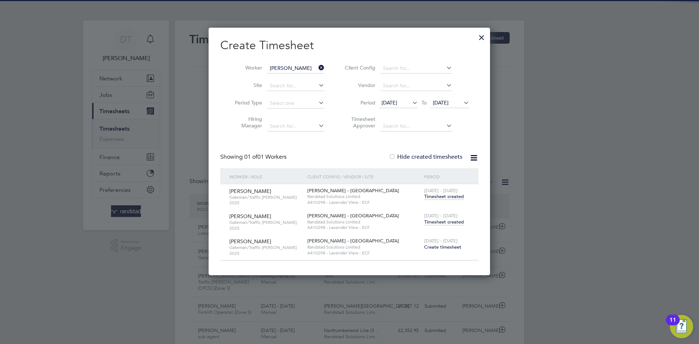
click at [440, 219] on span "Timesheet created" at bounding box center [444, 222] width 40 height 7
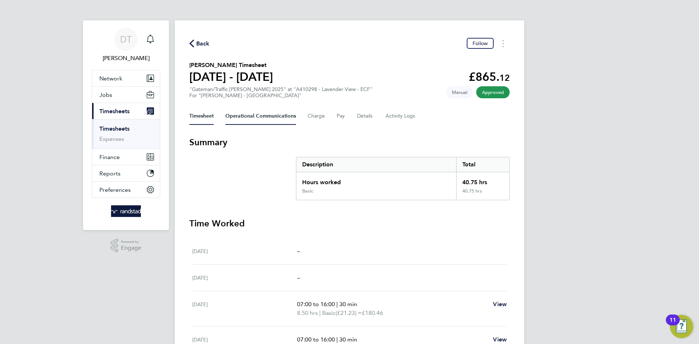
click at [269, 118] on Communications-tab "Operational Communications" at bounding box center [260, 115] width 71 height 17
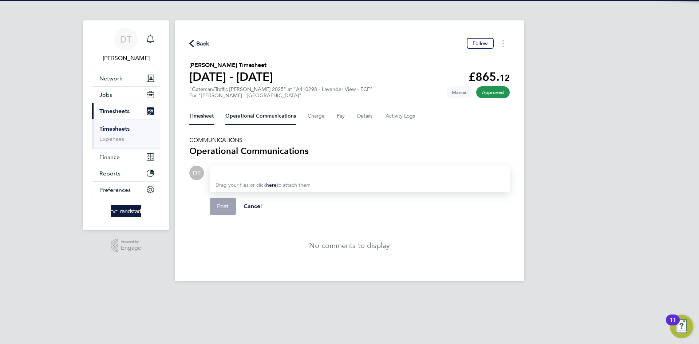
click at [200, 121] on button "Timesheet" at bounding box center [201, 115] width 24 height 17
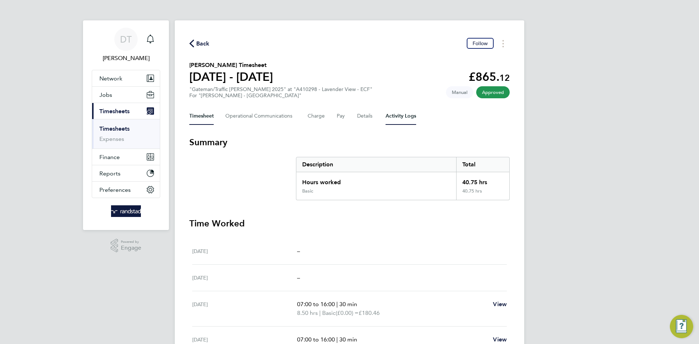
click at [414, 111] on Logs-tab "Activity Logs" at bounding box center [401, 115] width 31 height 17
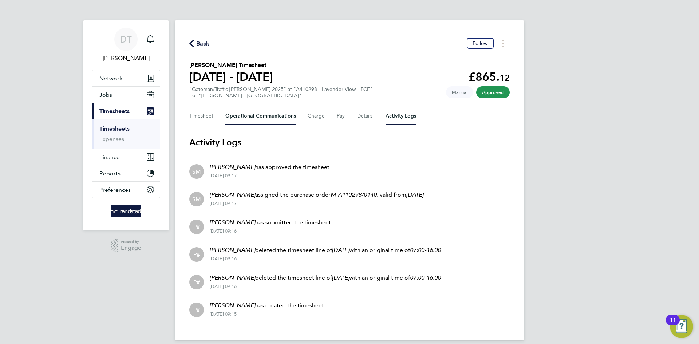
click at [245, 120] on Communications-tab "Operational Communications" at bounding box center [260, 115] width 71 height 17
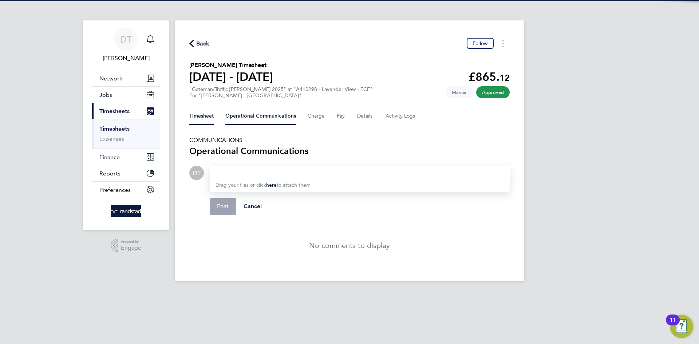
click at [208, 116] on button "Timesheet" at bounding box center [201, 115] width 24 height 17
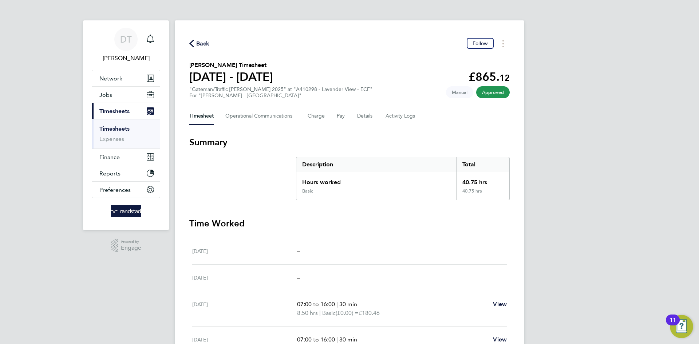
click at [198, 39] on span "Back" at bounding box center [202, 43] width 13 height 9
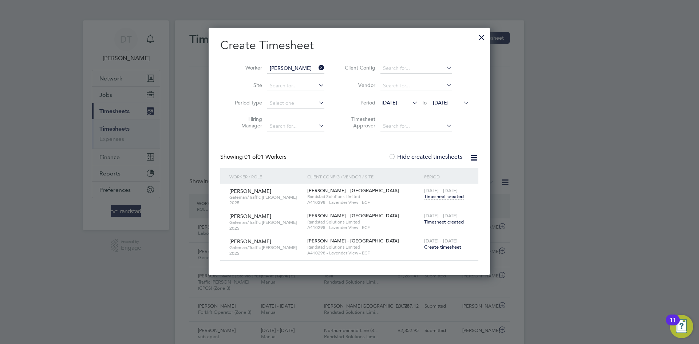
click at [434, 197] on span "Timesheet created" at bounding box center [444, 196] width 40 height 7
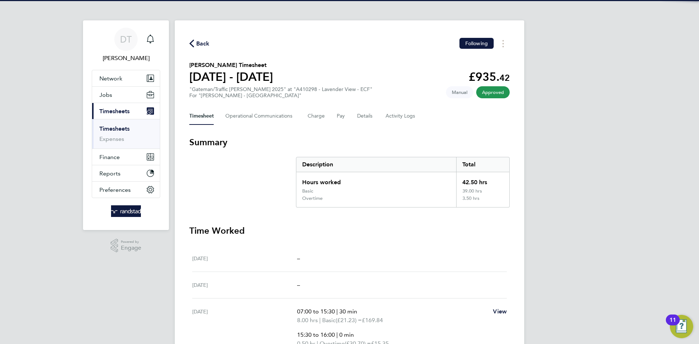
click at [206, 45] on span "Back" at bounding box center [202, 43] width 13 height 9
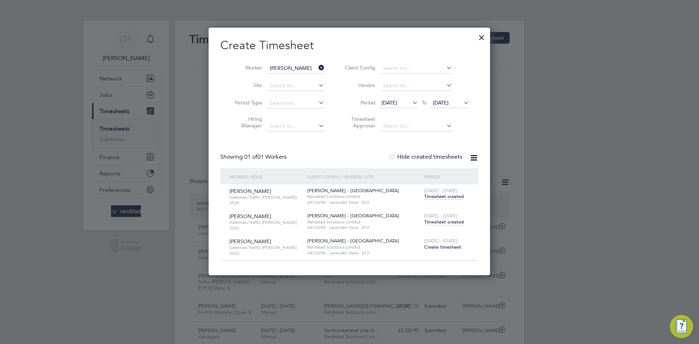
click at [442, 216] on span "[DATE] - [DATE]" at bounding box center [441, 216] width 34 height 6
click at [441, 219] on span "Timesheet created" at bounding box center [444, 222] width 40 height 7
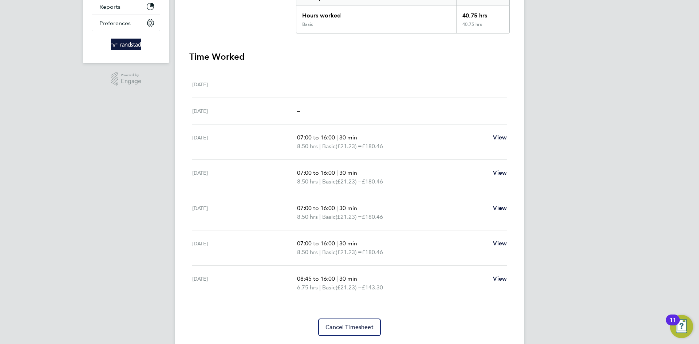
scroll to position [188, 0]
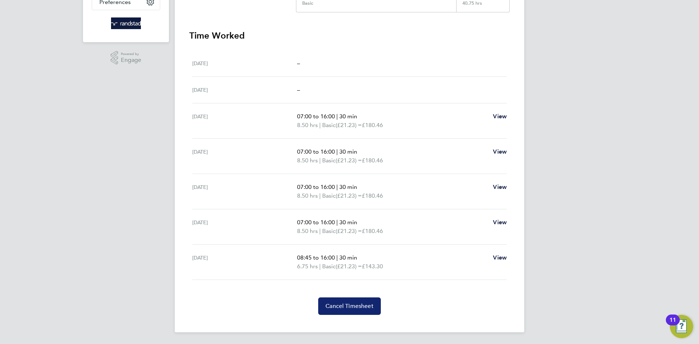
click at [358, 300] on button "Cancel Timesheet" at bounding box center [349, 306] width 63 height 17
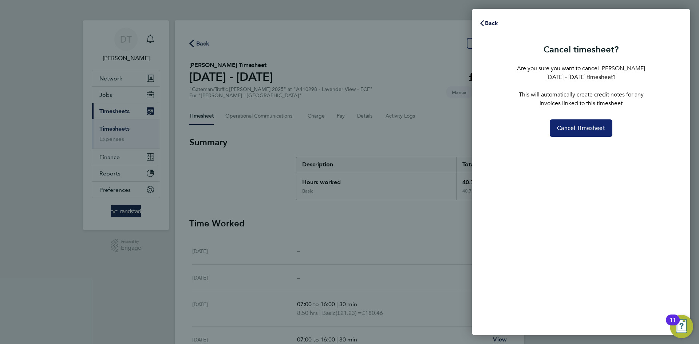
click at [572, 131] on span "Cancel Timesheet" at bounding box center [581, 128] width 48 height 7
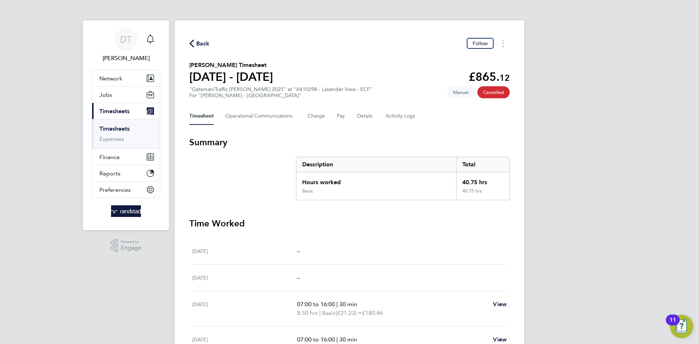
click at [197, 40] on span "Back" at bounding box center [202, 43] width 13 height 9
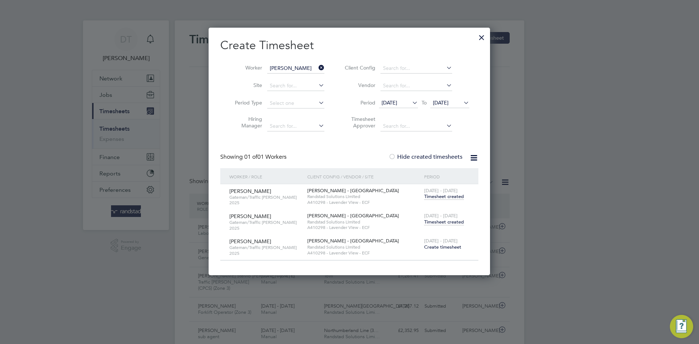
scroll to position [19, 63]
click at [483, 36] on div at bounding box center [481, 35] width 13 height 13
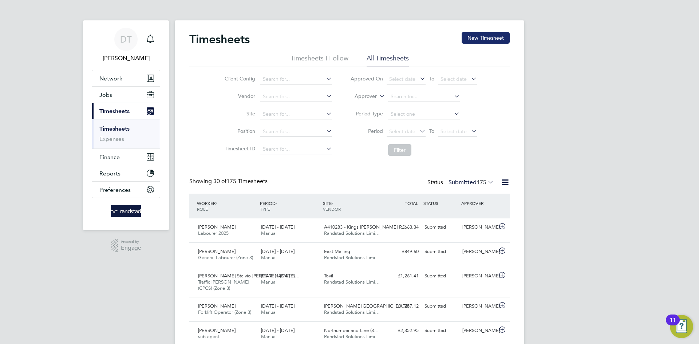
click at [478, 36] on button "New Timesheet" at bounding box center [486, 38] width 48 height 12
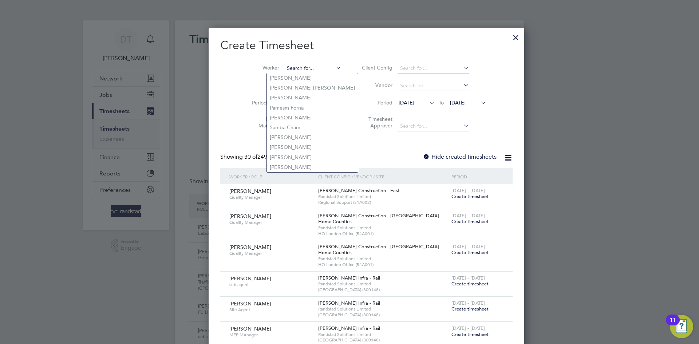
click at [305, 67] on input at bounding box center [312, 68] width 57 height 10
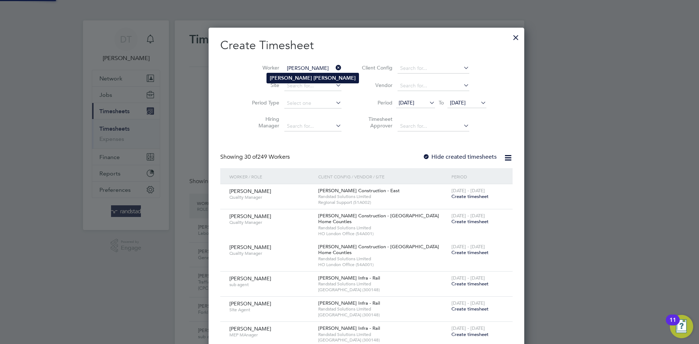
type input "Jacob Mayes"
click at [314, 76] on b "Mayes" at bounding box center [335, 78] width 42 height 6
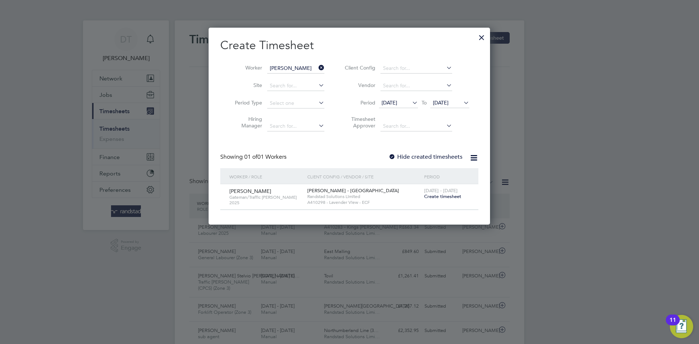
click at [420, 157] on label "Hide created timesheets" at bounding box center [426, 156] width 74 height 7
click at [437, 197] on span "Create timesheet" at bounding box center [442, 196] width 37 height 6
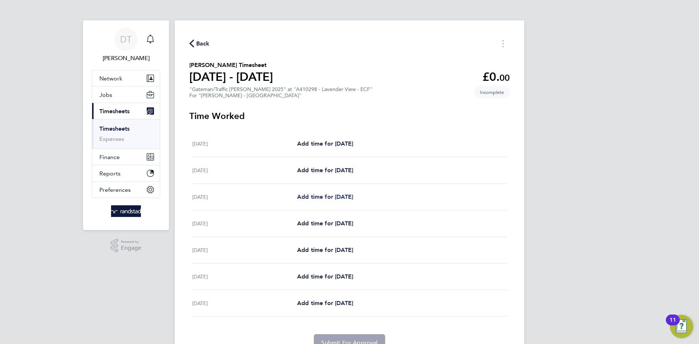
click at [334, 193] on link "Add time for Mon 22 Sep" at bounding box center [325, 197] width 56 height 9
select select "60"
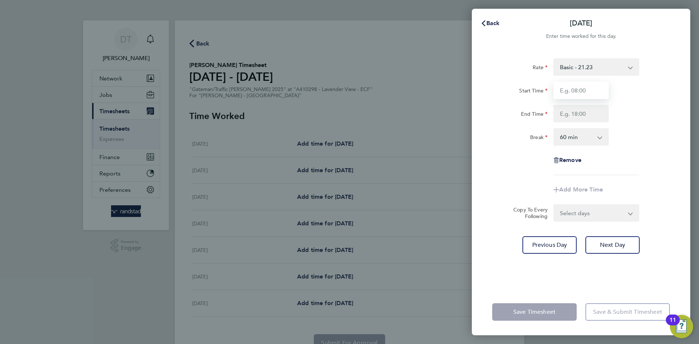
click at [572, 93] on input "Start Time" at bounding box center [580, 90] width 55 height 17
type input "07:30"
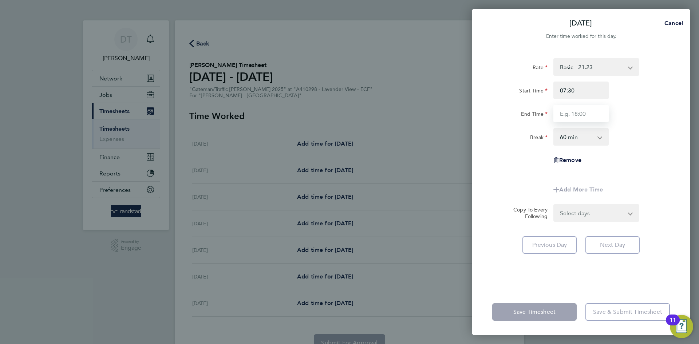
click at [588, 113] on input "End Time" at bounding box center [580, 113] width 55 height 17
type input "16:30"
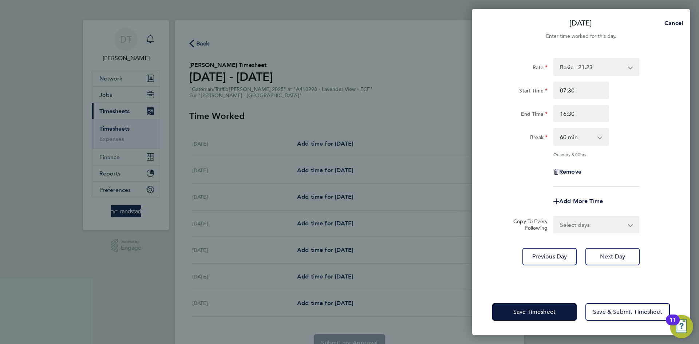
click at [627, 124] on div "Rate Basic - 21.23 Overtime - 30.70 Ovetime 2 - 40.17 Start Time 07:30 End Time…" at bounding box center [581, 122] width 178 height 129
drag, startPoint x: 568, startPoint y: 137, endPoint x: 568, endPoint y: 144, distance: 7.0
click at [567, 138] on select "0 min 15 min 30 min 45 min 60 min 75 min 90 min" at bounding box center [576, 137] width 45 height 16
select select "30"
click at [554, 129] on select "0 min 15 min 30 min 45 min 60 min 75 min 90 min" at bounding box center [576, 137] width 45 height 16
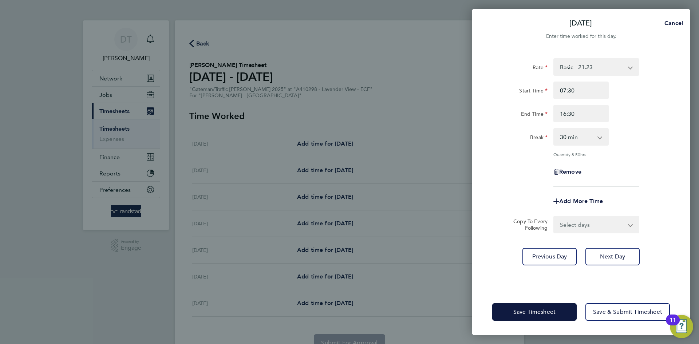
click at [521, 169] on div "Remove" at bounding box center [581, 171] width 184 height 17
click at [555, 221] on select "Select days Day Tuesday Wednesday Thursday Friday" at bounding box center [592, 225] width 76 height 16
select select "DAY"
click at [554, 217] on select "Select days Day Tuesday Wednesday Thursday Friday" at bounding box center [592, 225] width 76 height 16
select select "2025-09-26"
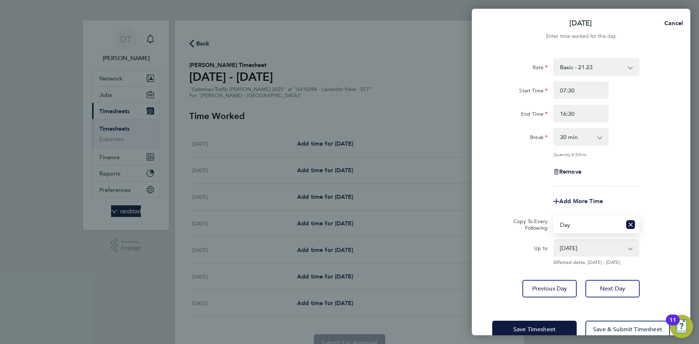
click at [528, 198] on div "Add More Time" at bounding box center [581, 201] width 184 height 17
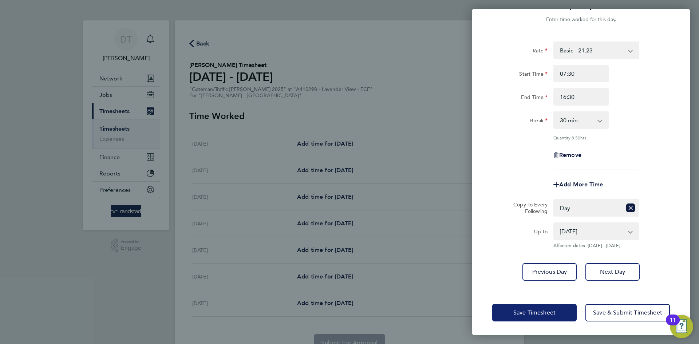
click at [528, 312] on span "Save Timesheet" at bounding box center [534, 312] width 42 height 7
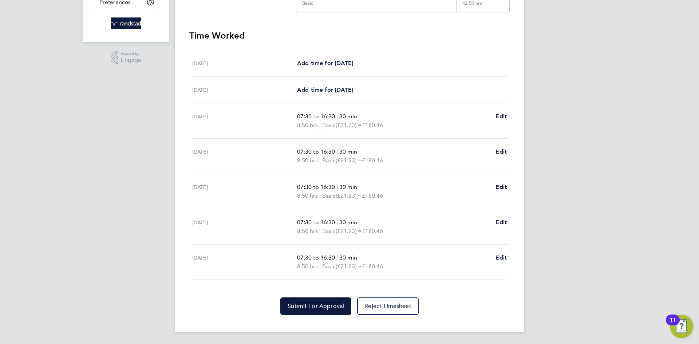
click at [505, 256] on span "Edit" at bounding box center [501, 257] width 11 height 7
select select "30"
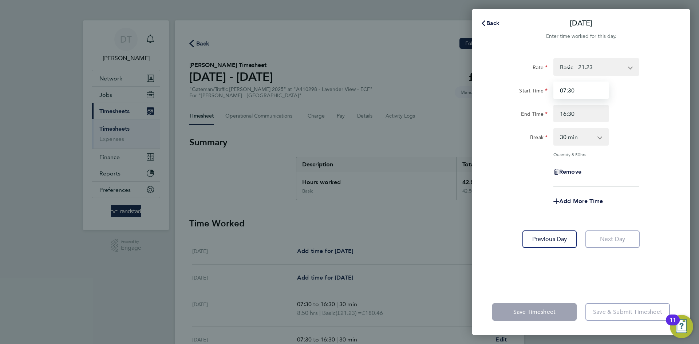
click at [565, 91] on input "07:30" at bounding box center [580, 90] width 55 height 17
type input "08:30"
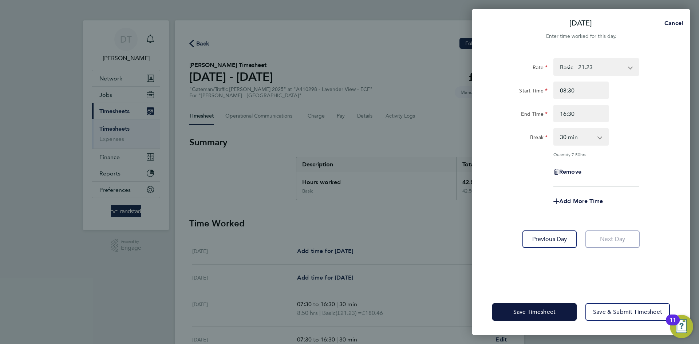
click at [518, 151] on div "Quantity: 7.50 hrs" at bounding box center [581, 154] width 184 height 6
click at [522, 313] on span "Save Timesheet" at bounding box center [534, 311] width 42 height 7
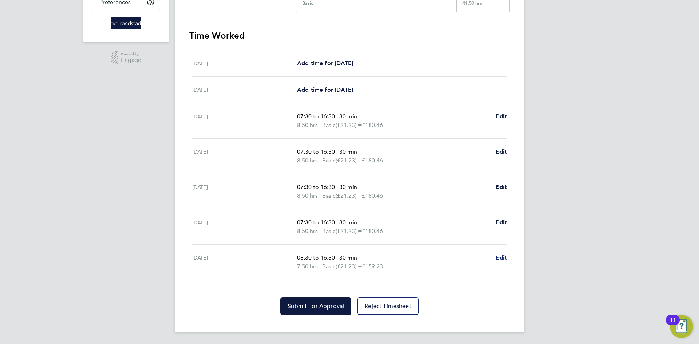
click at [504, 256] on span "Edit" at bounding box center [501, 257] width 11 height 7
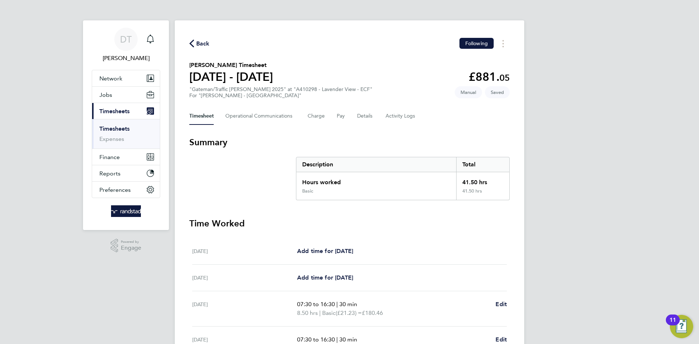
select select "30"
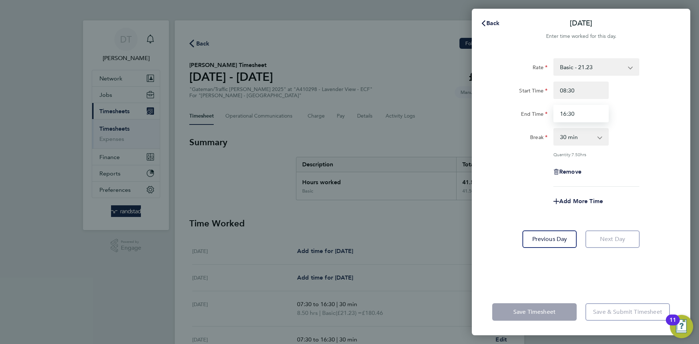
click at [566, 111] on input "16:30" at bounding box center [580, 113] width 55 height 17
type input "14:30"
click at [514, 196] on div "Add More Time" at bounding box center [581, 201] width 184 height 17
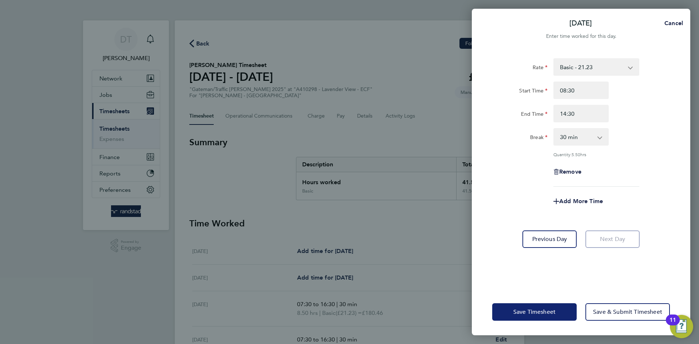
click at [515, 306] on button "Save Timesheet" at bounding box center [534, 311] width 84 height 17
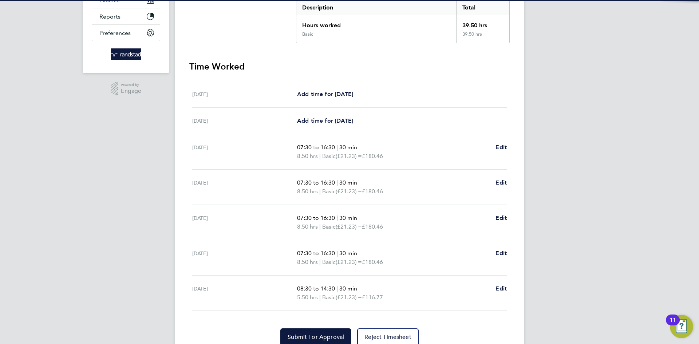
scroll to position [188, 0]
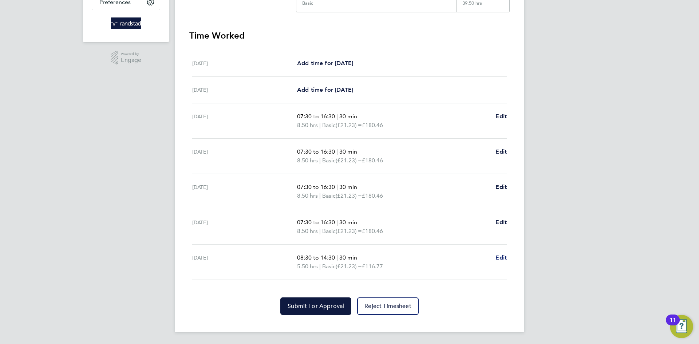
click at [503, 258] on span "Edit" at bounding box center [501, 257] width 11 height 7
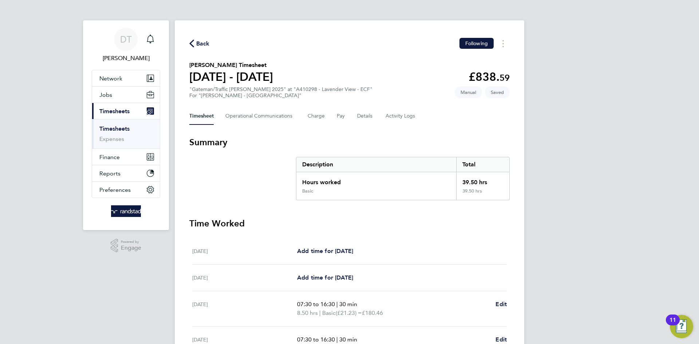
select select "30"
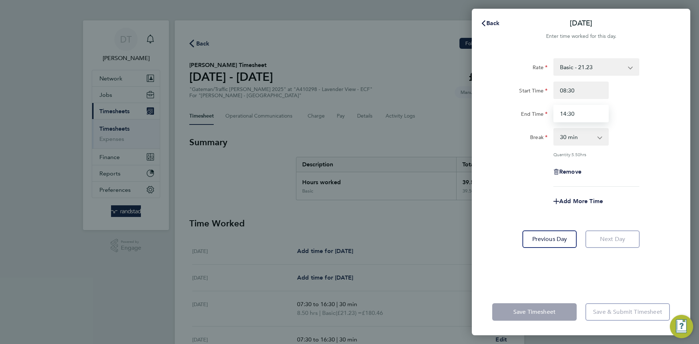
click at [583, 111] on input "14:30" at bounding box center [580, 113] width 55 height 17
type input "14:00"
click at [509, 206] on div "Add More Time" at bounding box center [581, 201] width 184 height 17
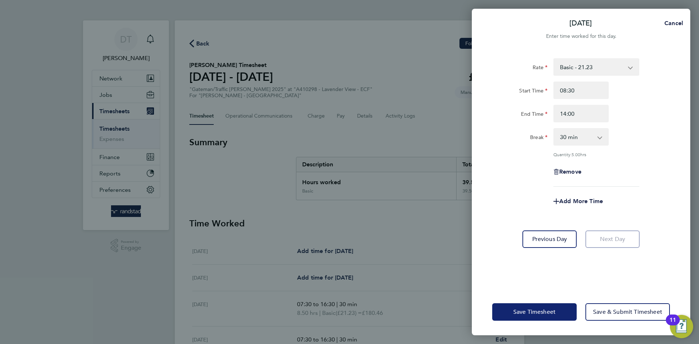
click at [524, 308] on button "Save Timesheet" at bounding box center [534, 311] width 84 height 17
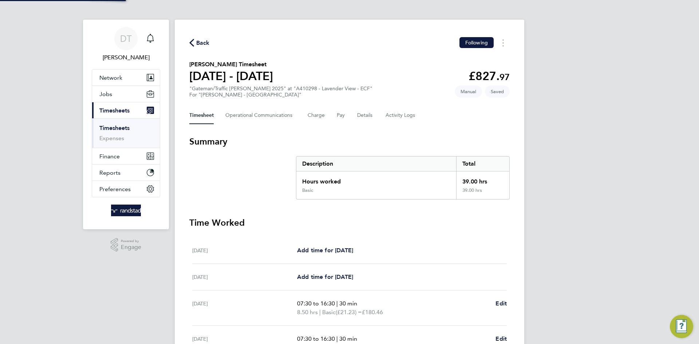
scroll to position [188, 0]
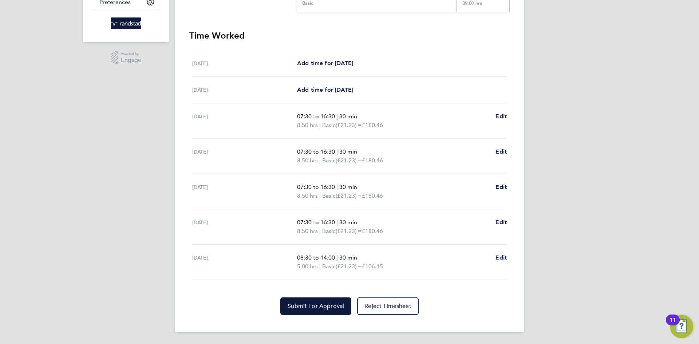
click at [500, 260] on span "Edit" at bounding box center [501, 257] width 11 height 7
select select "30"
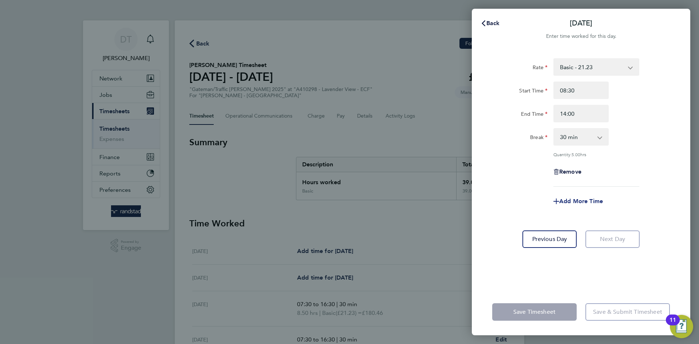
click at [571, 198] on span "Add More Time" at bounding box center [581, 201] width 44 height 7
select select "null"
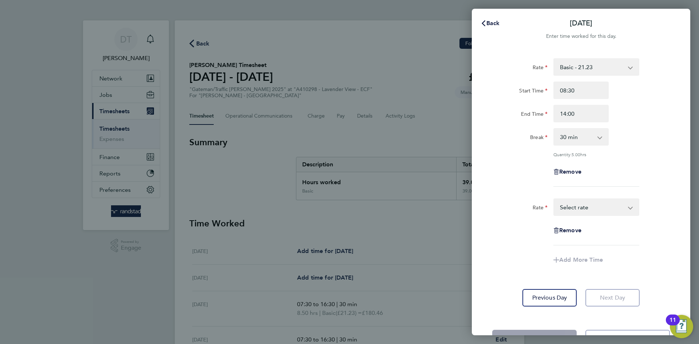
click at [572, 204] on select "Basic - 21.23 Overtime - 30.70 Ovetime 2 - 40.17 Select rate" at bounding box center [592, 207] width 76 height 16
select select "60"
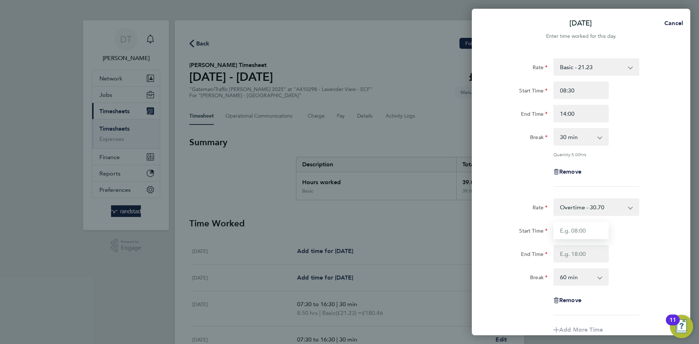
click at [569, 232] on input "Start Time" at bounding box center [580, 230] width 55 height 17
type input "14:00"
type input "16:00"
click at [575, 279] on select "0 min 15 min 30 min 45 min 60 min 75 min 90 min" at bounding box center [576, 277] width 45 height 16
select select "0"
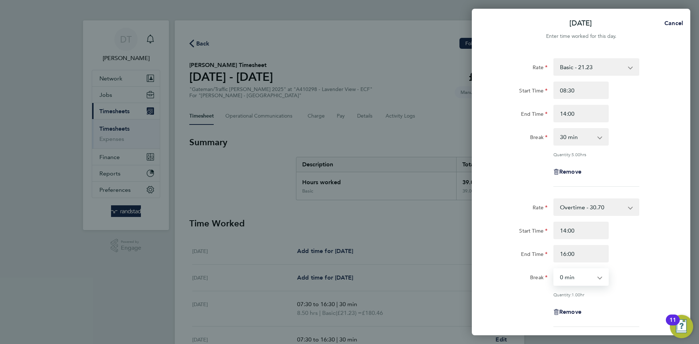
click at [554, 269] on select "0 min 15 min 30 min 45 min 60 min 75 min 90 min" at bounding box center [576, 277] width 45 height 16
click at [525, 198] on div "Rate" at bounding box center [519, 205] width 55 height 15
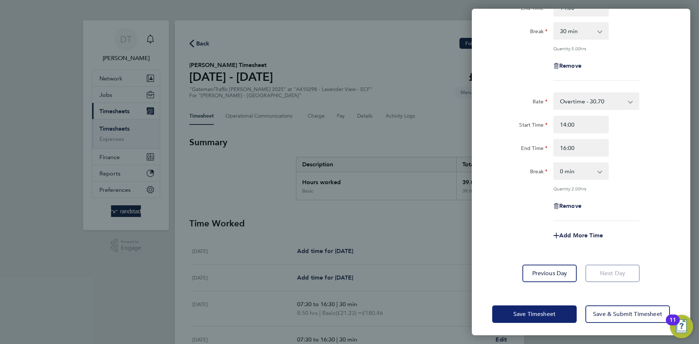
scroll to position [107, 0]
click at [519, 311] on span "Save Timesheet" at bounding box center [534, 313] width 42 height 7
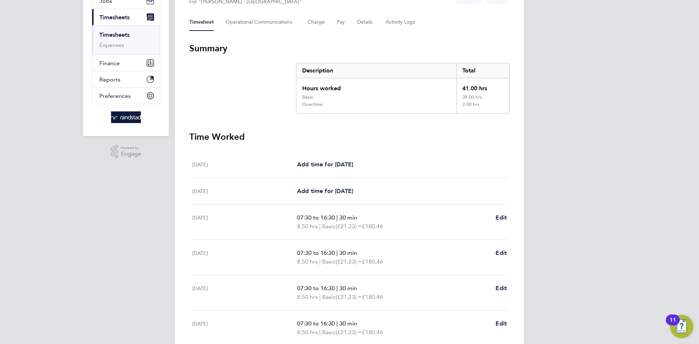
scroll to position [218, 0]
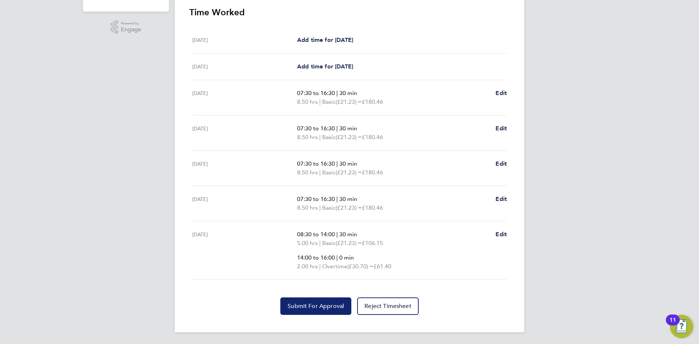
click at [297, 300] on button "Submit For Approval" at bounding box center [315, 306] width 71 height 17
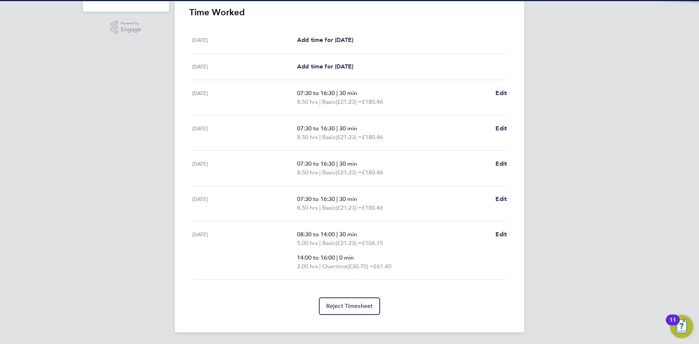
scroll to position [0, 0]
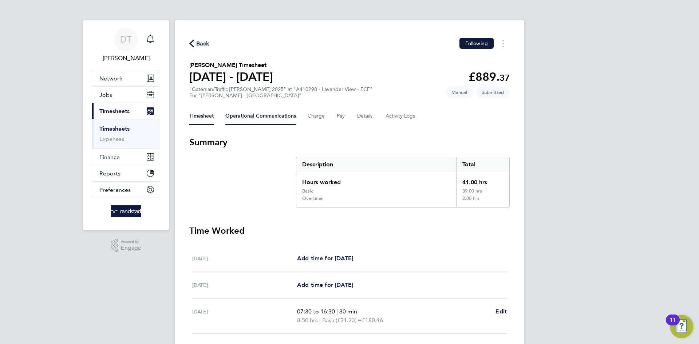
click at [257, 112] on Communications-tab "Operational Communications" at bounding box center [260, 115] width 71 height 17
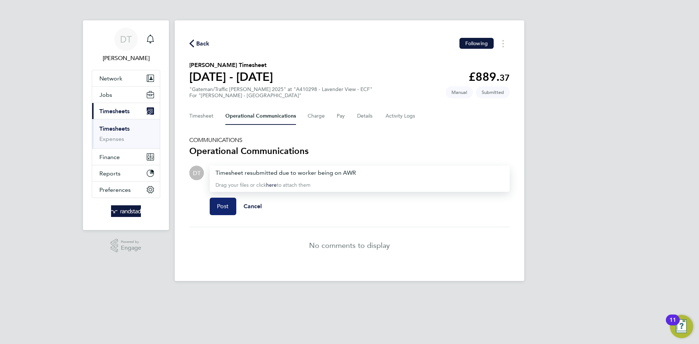
click at [214, 214] on button "Post" at bounding box center [223, 206] width 27 height 17
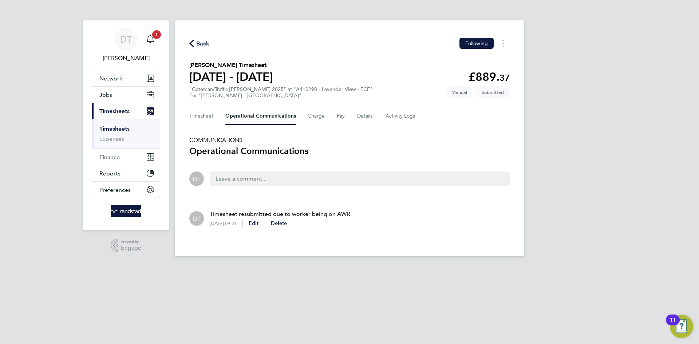
click at [154, 37] on span "1" at bounding box center [156, 34] width 9 height 9
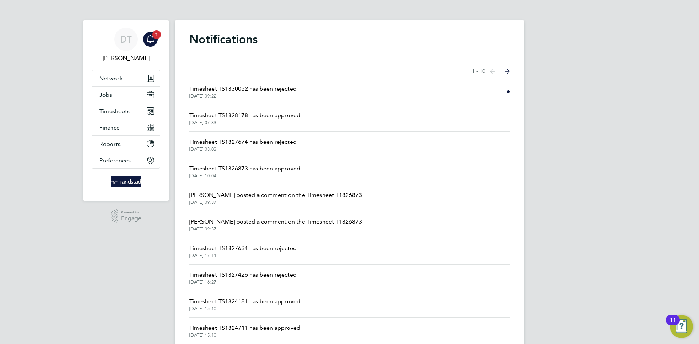
click at [240, 87] on span "Timesheet TS1830052 has been rejected" at bounding box center [242, 88] width 107 height 9
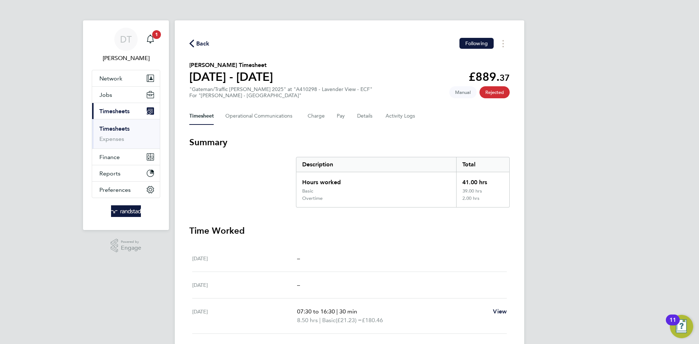
click at [204, 50] on div "Back Following Jacob Mayes's Timesheet 20 - 26 Sept 2025 £889. 37 "Gateman/Traf…" at bounding box center [350, 268] width 350 height 496
click at [159, 36] on span "1" at bounding box center [156, 34] width 9 height 9
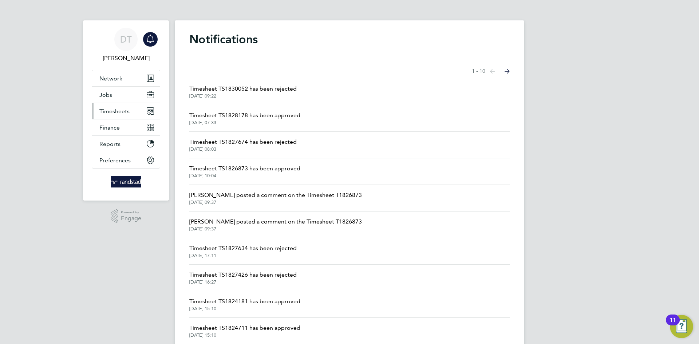
click at [115, 112] on span "Timesheets" at bounding box center [114, 111] width 30 height 7
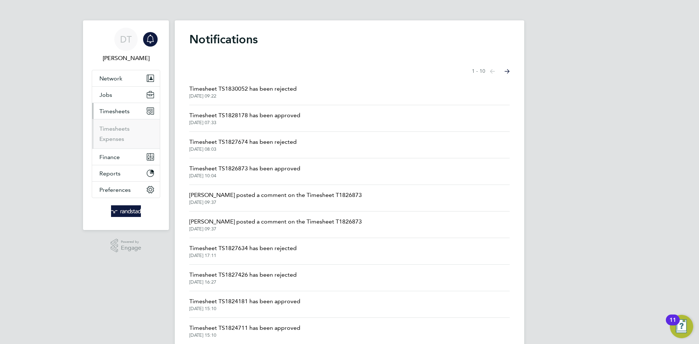
click at [114, 132] on li "Timesheets" at bounding box center [126, 130] width 55 height 10
click at [120, 129] on link "Timesheets" at bounding box center [114, 128] width 30 height 7
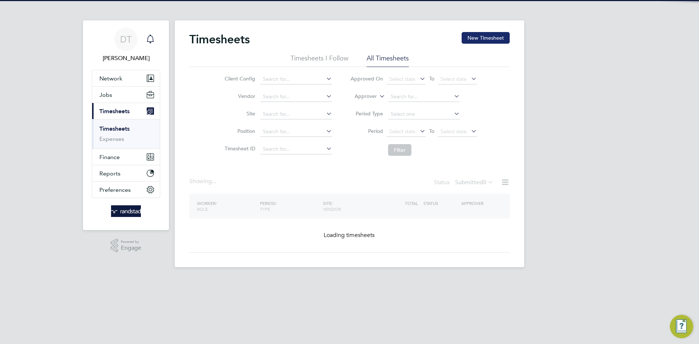
click at [489, 41] on button "New Timesheet" at bounding box center [486, 38] width 48 height 12
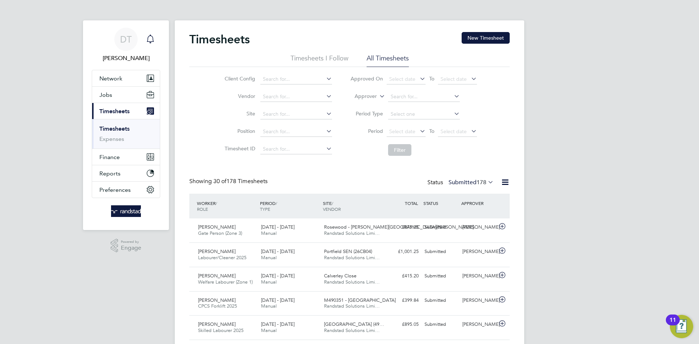
scroll to position [19, 63]
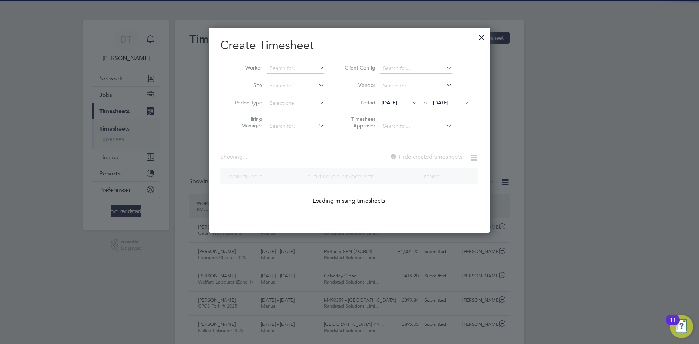
click at [275, 74] on li "Worker" at bounding box center [276, 68] width 113 height 17
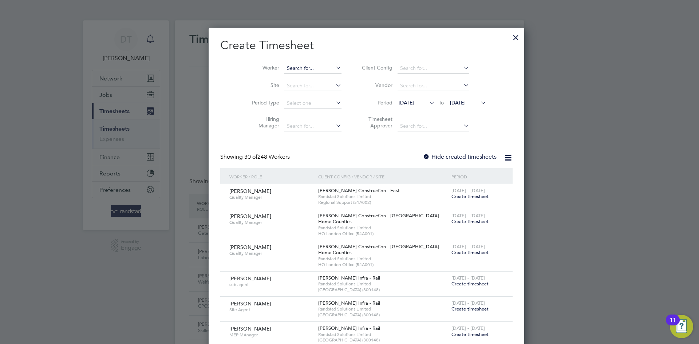
click at [301, 65] on input at bounding box center [312, 68] width 57 height 10
type input "Jacob Mayes"
click at [314, 80] on b "Mayes" at bounding box center [335, 78] width 42 height 6
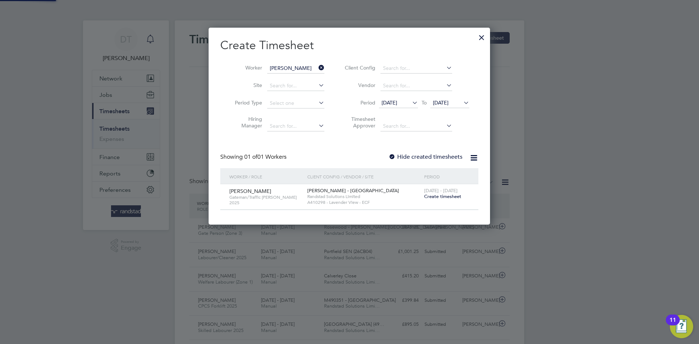
click at [410, 155] on label "Hide created timesheets" at bounding box center [426, 156] width 74 height 7
drag, startPoint x: 443, startPoint y: 102, endPoint x: 442, endPoint y: 121, distance: 18.6
click at [442, 102] on span "22 Sep 2025" at bounding box center [441, 102] width 16 height 7
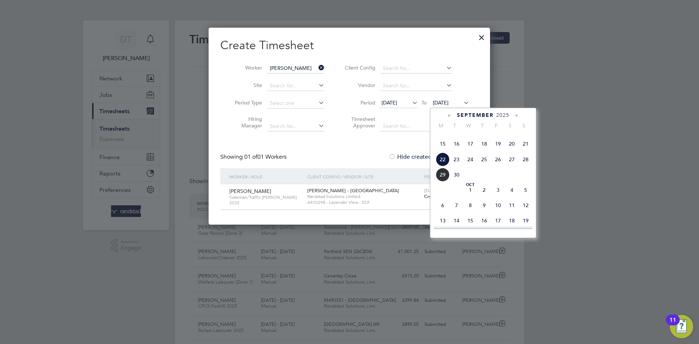
click at [443, 182] on span "29" at bounding box center [443, 175] width 14 height 14
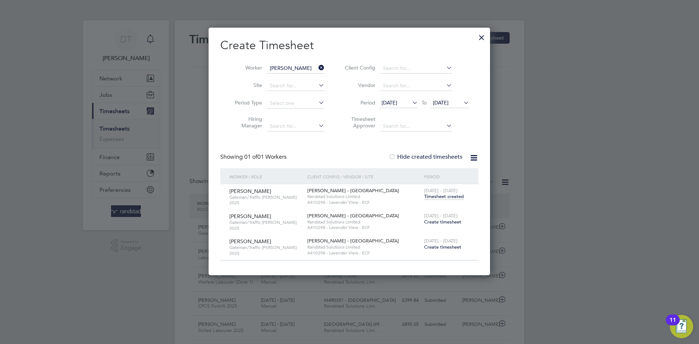
click at [397, 101] on span "15 Sep 2025" at bounding box center [390, 102] width 16 height 7
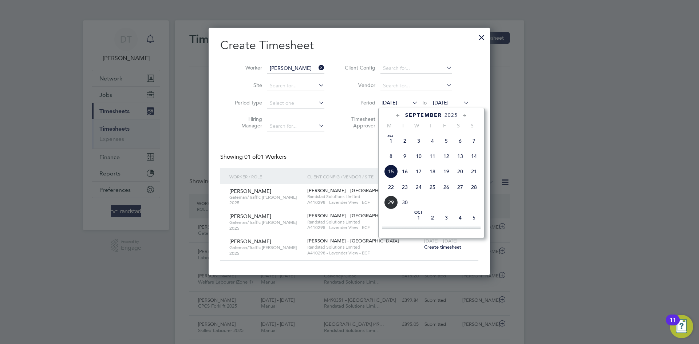
click at [394, 148] on span "Sep 1" at bounding box center [391, 141] width 14 height 14
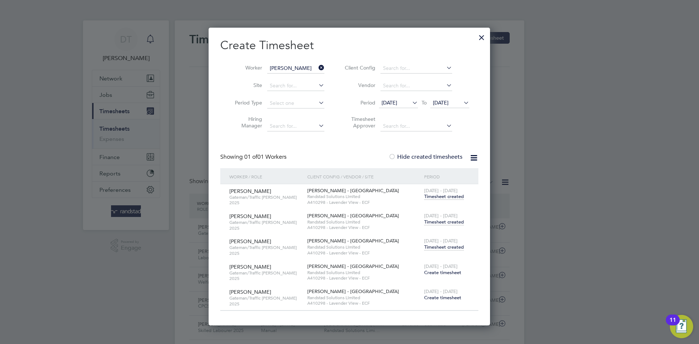
click at [433, 194] on span "Timesheet created" at bounding box center [444, 196] width 40 height 7
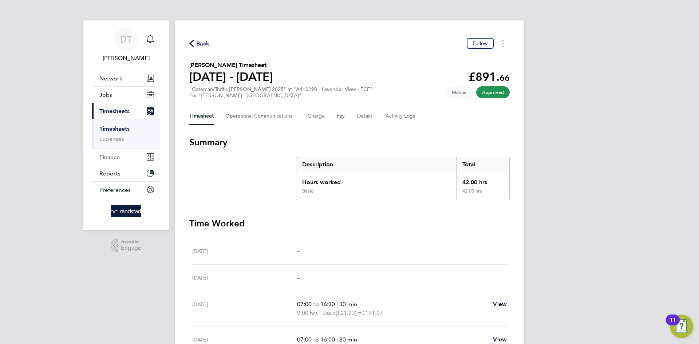
click at [204, 47] on span "Back" at bounding box center [202, 43] width 13 height 9
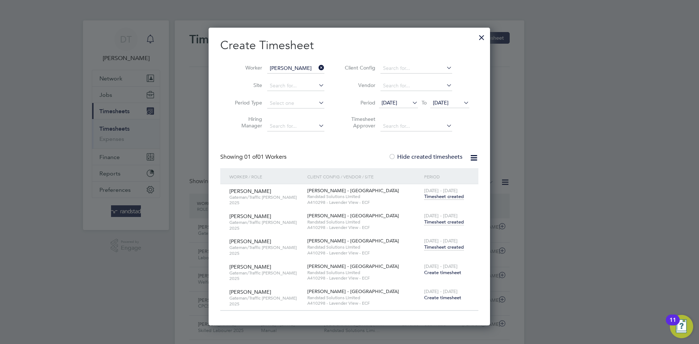
click at [443, 219] on span "Timesheet created" at bounding box center [444, 222] width 40 height 7
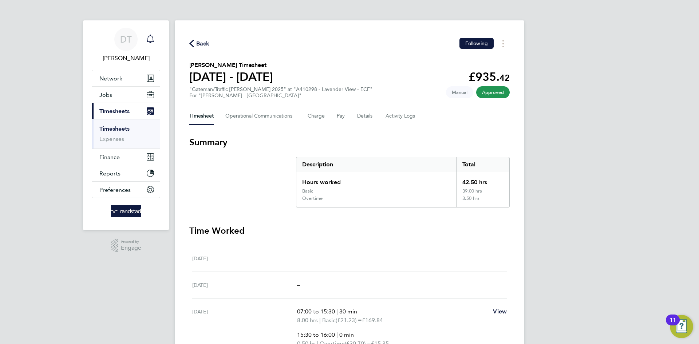
click at [201, 43] on span "Back" at bounding box center [202, 43] width 13 height 9
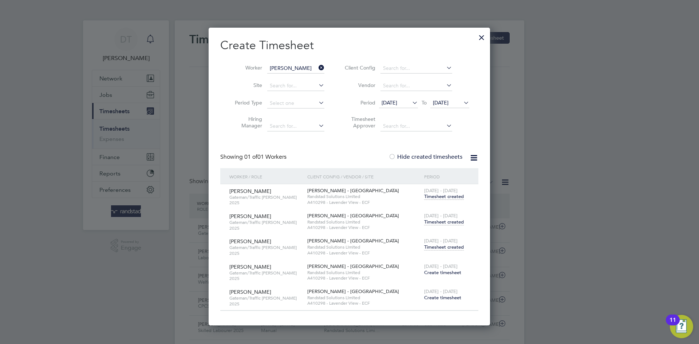
click at [443, 247] on span "Timesheet created" at bounding box center [444, 247] width 40 height 7
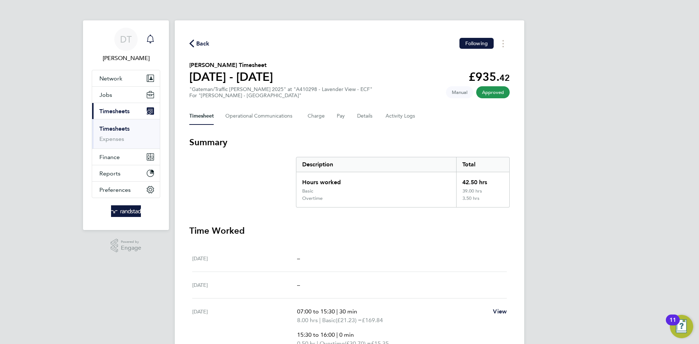
click at [205, 40] on span "Back" at bounding box center [202, 43] width 13 height 9
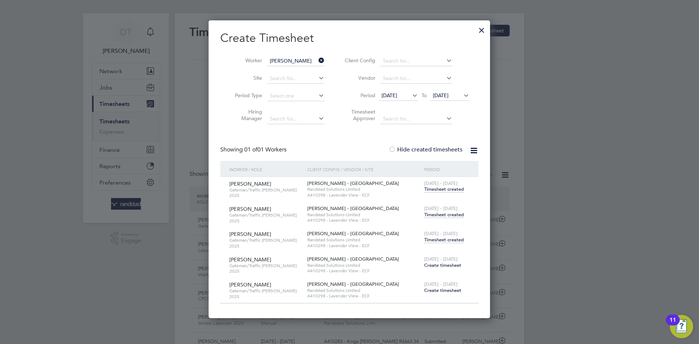
click at [434, 263] on span "Create timesheet" at bounding box center [442, 265] width 37 height 6
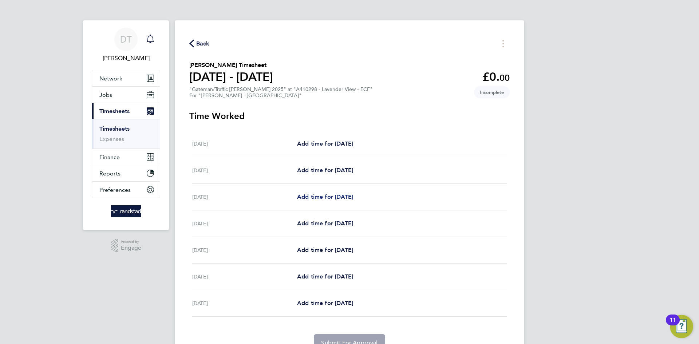
click at [312, 200] on span "Add time for Mon 22 Sep" at bounding box center [325, 196] width 56 height 7
select select "60"
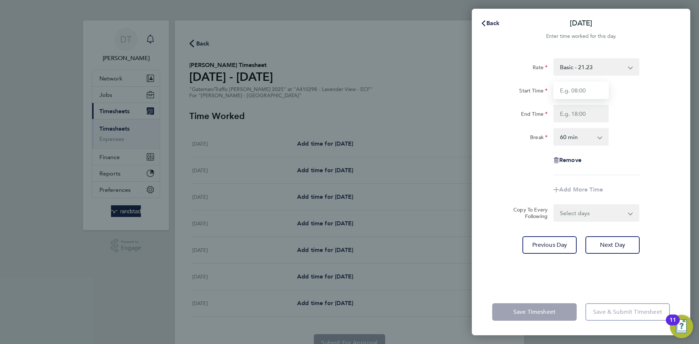
click at [577, 88] on input "Start Time" at bounding box center [580, 90] width 55 height 17
click at [522, 96] on div "Start Time" at bounding box center [519, 90] width 61 height 17
drag, startPoint x: 520, startPoint y: 91, endPoint x: 542, endPoint y: 94, distance: 22.8
click at [542, 94] on label "Start Time" at bounding box center [533, 91] width 28 height 9
click at [543, 91] on label "Start Time" at bounding box center [533, 91] width 28 height 9
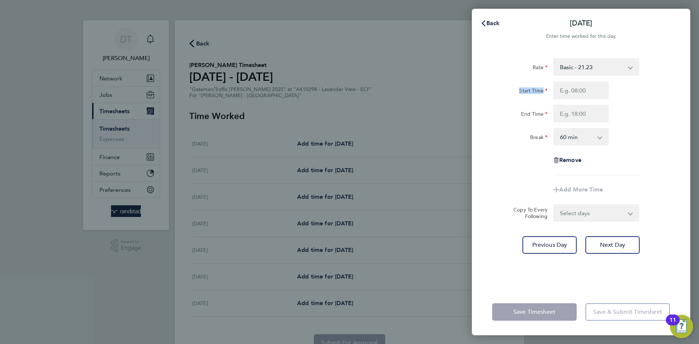
click at [553, 91] on input "Start Time" at bounding box center [580, 90] width 55 height 17
drag, startPoint x: 520, startPoint y: 90, endPoint x: 547, endPoint y: 91, distance: 26.6
click at [547, 91] on label "Start Time" at bounding box center [533, 91] width 28 height 9
click at [553, 91] on input "Start Time" at bounding box center [580, 90] width 55 height 17
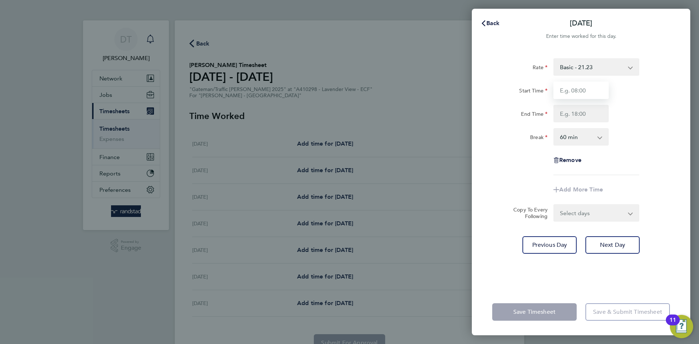
click at [567, 88] on input "Start Time" at bounding box center [580, 90] width 55 height 17
type input "07:30"
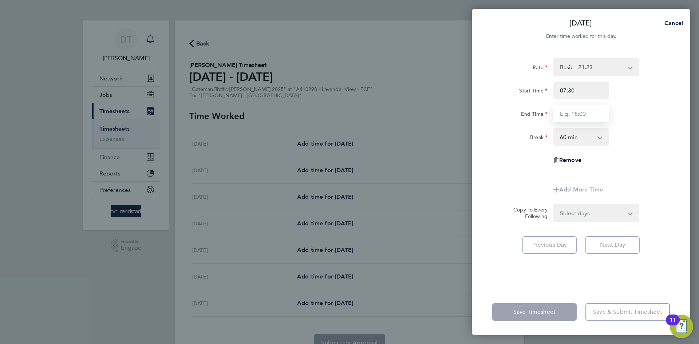
click at [583, 112] on input "End Time" at bounding box center [580, 113] width 55 height 17
type input "16:30"
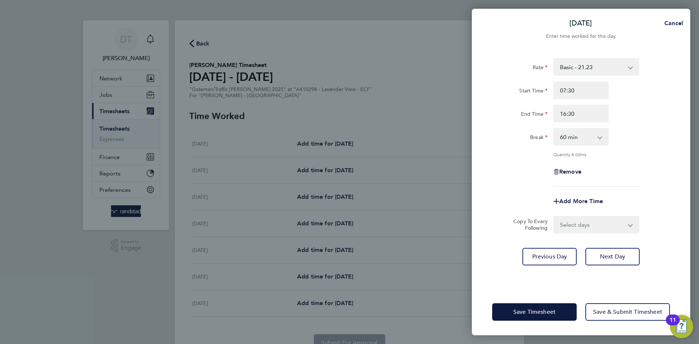
click at [528, 141] on div "Break" at bounding box center [519, 135] width 55 height 15
click at [563, 137] on select "0 min 15 min 30 min 45 min 60 min 75 min 90 min" at bounding box center [576, 137] width 45 height 16
select select "30"
click at [554, 129] on select "0 min 15 min 30 min 45 min 60 min 75 min 90 min" at bounding box center [576, 137] width 45 height 16
click at [524, 172] on div "Remove" at bounding box center [581, 171] width 184 height 17
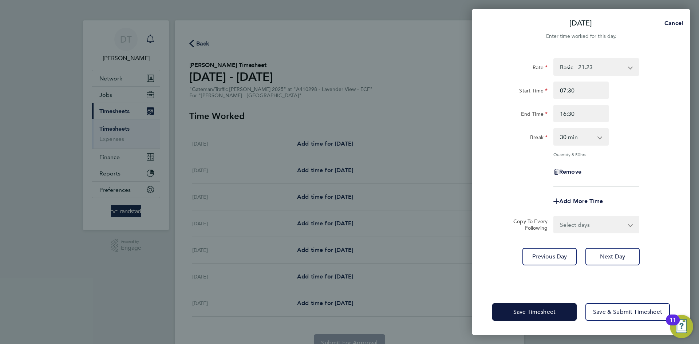
click at [573, 224] on select "Select days Day Tuesday Wednesday Thursday Friday" at bounding box center [592, 225] width 76 height 16
select select "DAY"
click at [554, 217] on select "Select days Day Tuesday Wednesday Thursday Friday" at bounding box center [592, 225] width 76 height 16
select select "2025-09-26"
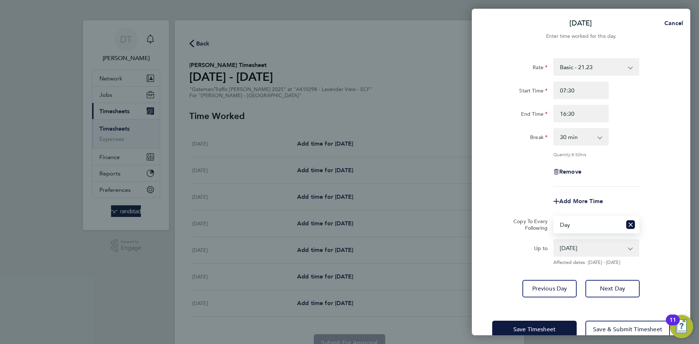
click at [530, 193] on div "Add More Time" at bounding box center [581, 201] width 184 height 17
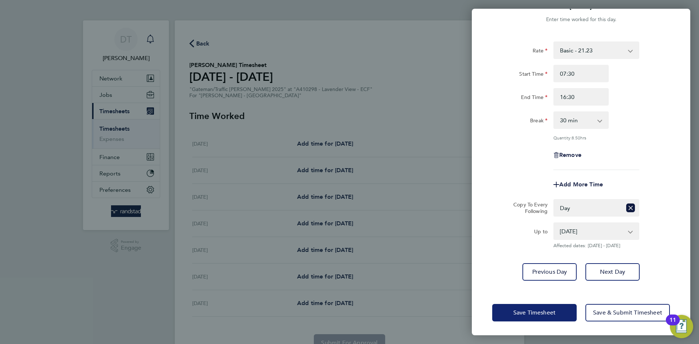
click at [525, 311] on span "Save Timesheet" at bounding box center [534, 312] width 42 height 7
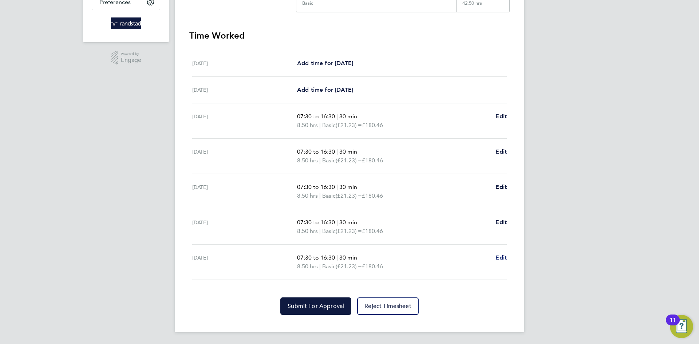
click at [500, 259] on span "Edit" at bounding box center [501, 257] width 11 height 7
select select "30"
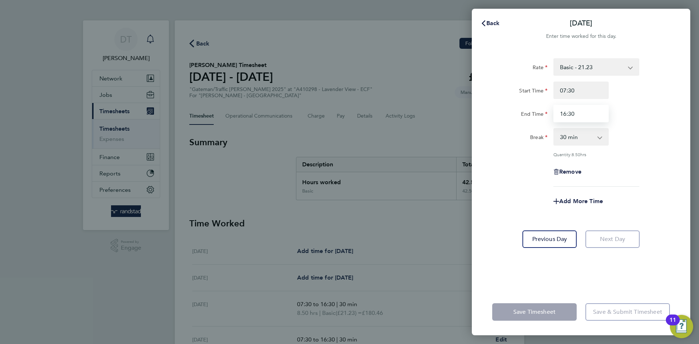
drag, startPoint x: 578, startPoint y: 115, endPoint x: 556, endPoint y: 115, distance: 21.1
click at [556, 115] on input "16:30" at bounding box center [580, 113] width 55 height 17
type input "14:00"
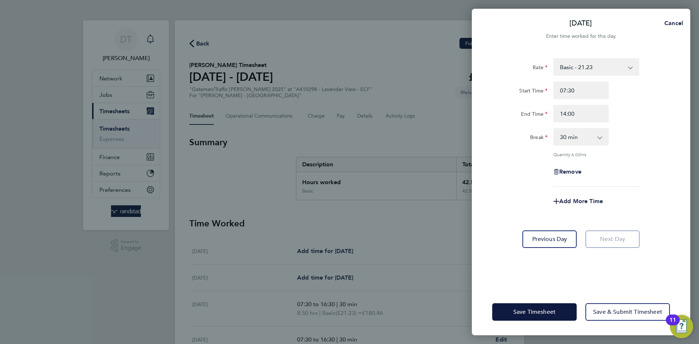
click at [635, 139] on div "Break 0 min 15 min 30 min 45 min 60 min 75 min 90 min" at bounding box center [581, 136] width 184 height 17
click at [508, 310] on button "Save Timesheet" at bounding box center [534, 311] width 84 height 17
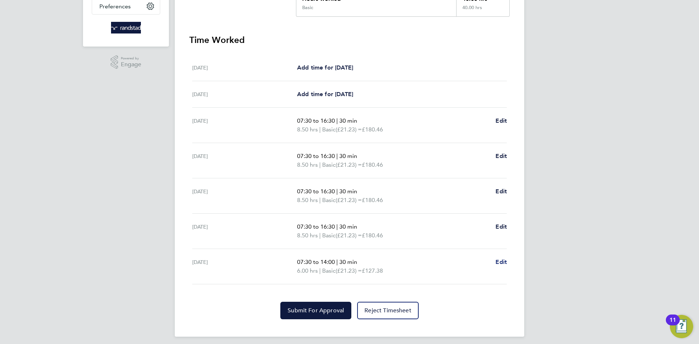
click at [499, 265] on span "Edit" at bounding box center [501, 262] width 11 height 7
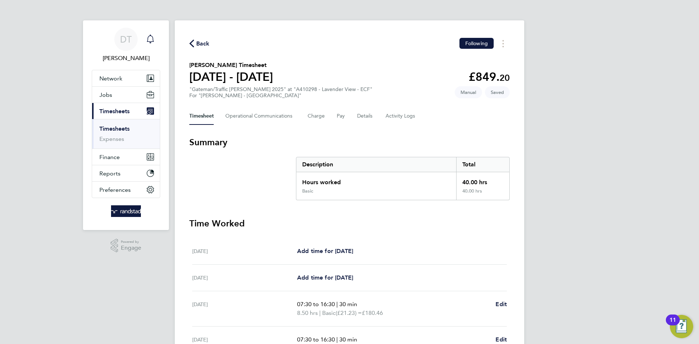
select select "30"
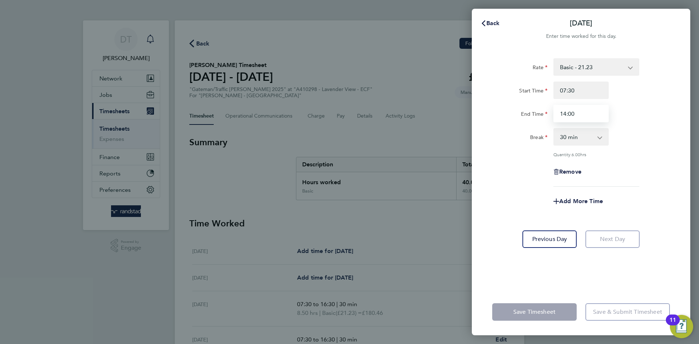
click at [565, 113] on input "14:00" at bounding box center [580, 113] width 55 height 17
type input "13:00"
click at [523, 162] on div "Rate Basic - 21.23 Overtime - 30.70 Ovetime 2 - 40.17 Start Time 07:30 End Time…" at bounding box center [581, 122] width 178 height 129
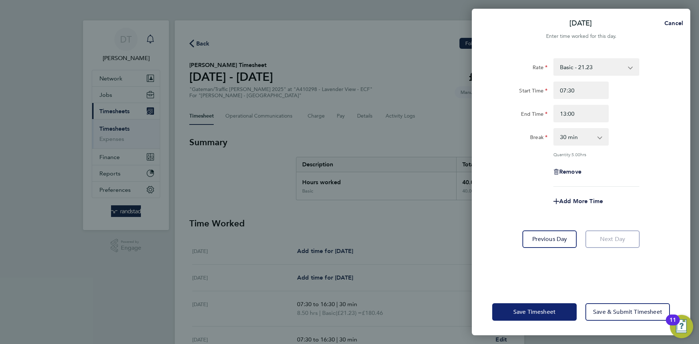
click at [524, 309] on span "Save Timesheet" at bounding box center [534, 311] width 42 height 7
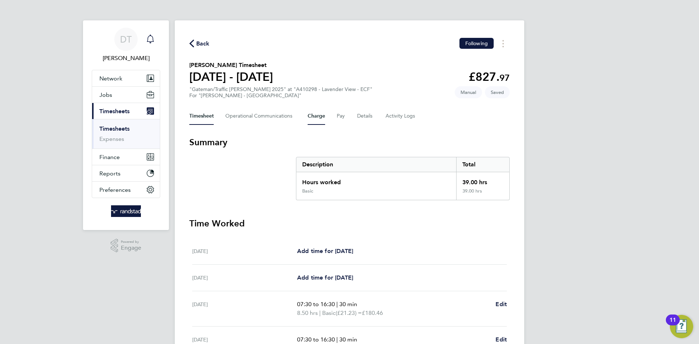
scroll to position [188, 0]
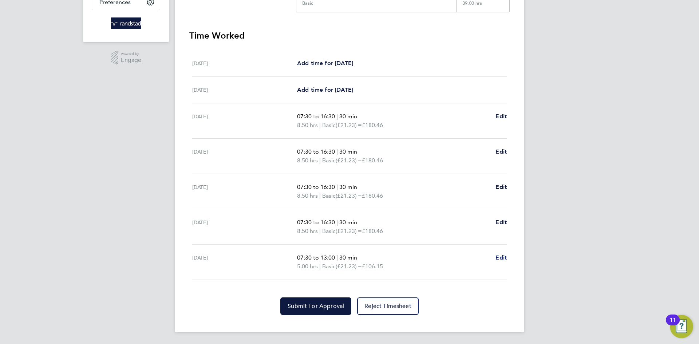
click at [504, 259] on span "Edit" at bounding box center [501, 257] width 11 height 7
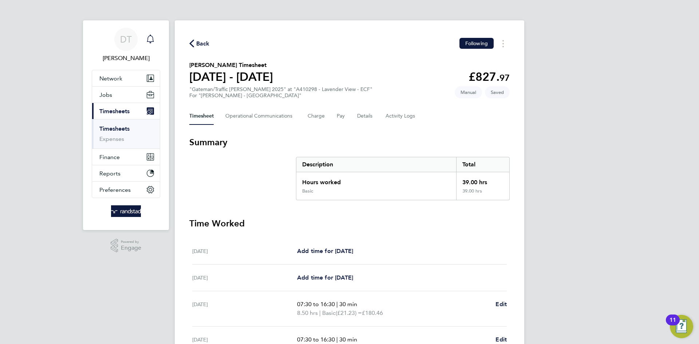
select select "30"
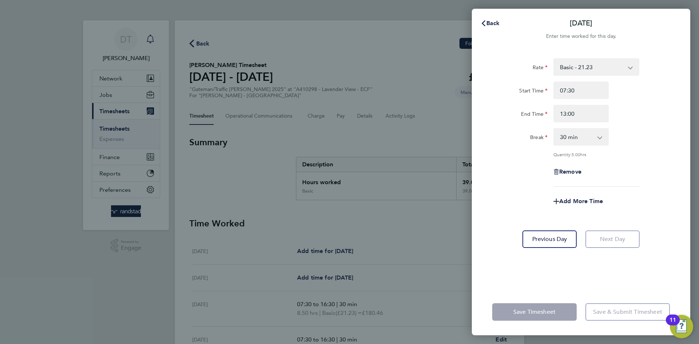
click at [522, 166] on div "Remove" at bounding box center [581, 171] width 184 height 17
click at [570, 198] on span "Add More Time" at bounding box center [581, 201] width 44 height 7
select select "null"
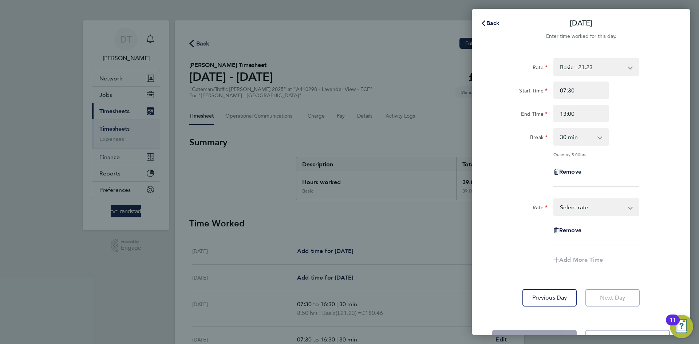
click at [571, 206] on select "Basic - 21.23 Overtime - 30.70 Ovetime 2 - 40.17 Select rate" at bounding box center [592, 207] width 76 height 16
select select "60"
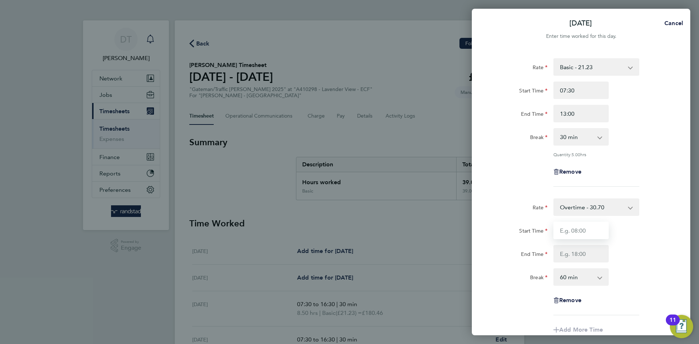
click at [580, 233] on input "Start Time" at bounding box center [580, 230] width 55 height 17
click at [566, 89] on input "07:30" at bounding box center [580, 90] width 55 height 17
type input "08:30"
click at [536, 167] on div "Remove" at bounding box center [581, 171] width 184 height 17
click at [566, 115] on input "13:00" at bounding box center [580, 113] width 55 height 17
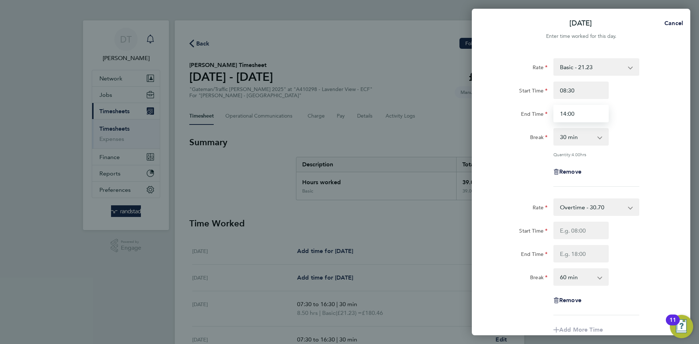
type input "14:00"
click at [504, 180] on div "Rate Basic - 21.23 Overtime - 30.70 Ovetime 2 - 40.17 Start Time 08:30 End Time…" at bounding box center [581, 122] width 178 height 129
click at [573, 230] on input "Start Time" at bounding box center [580, 230] width 55 height 17
type input "14:00"
click at [574, 255] on input "End Time" at bounding box center [580, 253] width 55 height 17
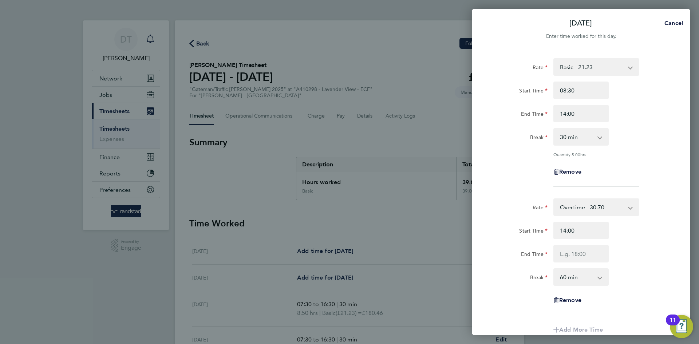
click at [538, 238] on div "Start Time" at bounding box center [519, 230] width 61 height 17
click at [567, 276] on select "0 min 15 min 30 min 45 min 60 min 75 min 90 min" at bounding box center [576, 277] width 45 height 16
select select "0"
click at [554, 269] on select "0 min 15 min 30 min 45 min 60 min 75 min 90 min" at bounding box center [576, 277] width 45 height 16
click at [574, 259] on input "End Time" at bounding box center [580, 253] width 55 height 17
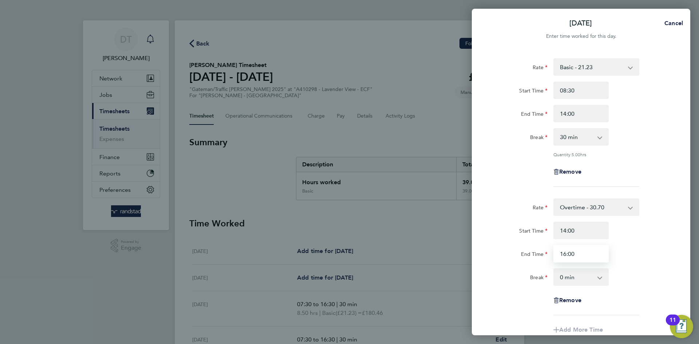
type input "16:00"
click at [492, 204] on div "Rate" at bounding box center [519, 205] width 55 height 15
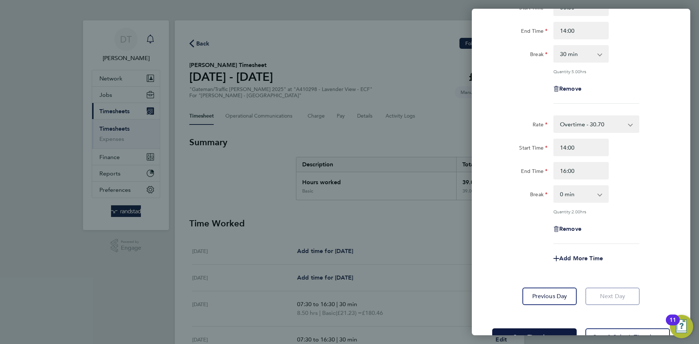
scroll to position [107, 0]
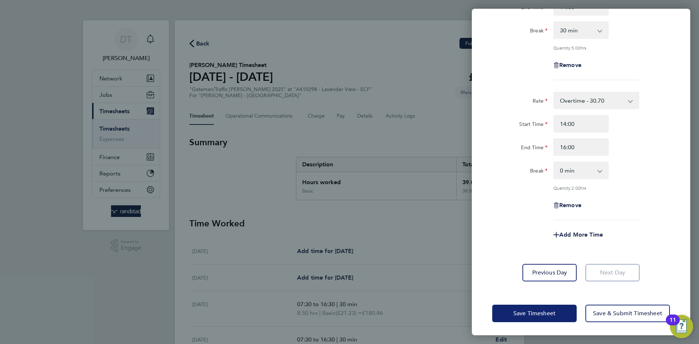
click at [519, 305] on button "Save Timesheet" at bounding box center [534, 313] width 84 height 17
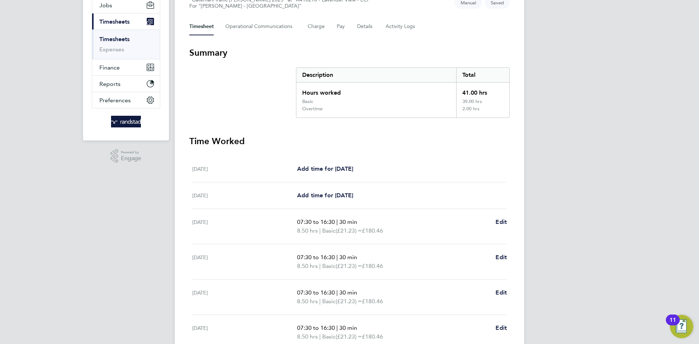
scroll to position [218, 0]
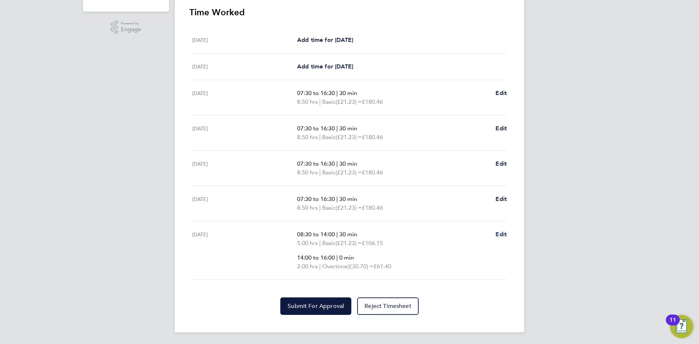
click at [500, 235] on span "Edit" at bounding box center [501, 234] width 11 height 7
select select "30"
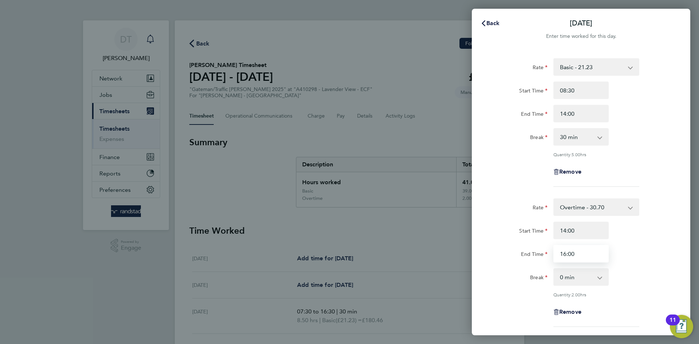
click at [565, 252] on input "16:00" at bounding box center [580, 253] width 55 height 17
type input "15:45"
click at [510, 188] on app-timesheet-line-form-group "Rate Basic - 21.23 Overtime - 30.70 Ovetime 2 - 40.17 Start Time 08:30 End Time…" at bounding box center [581, 125] width 178 height 134
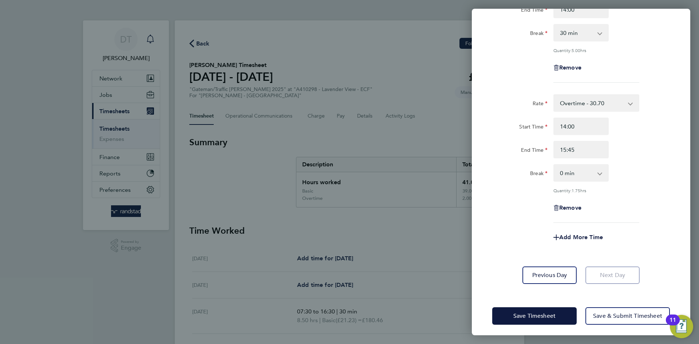
scroll to position [107, 0]
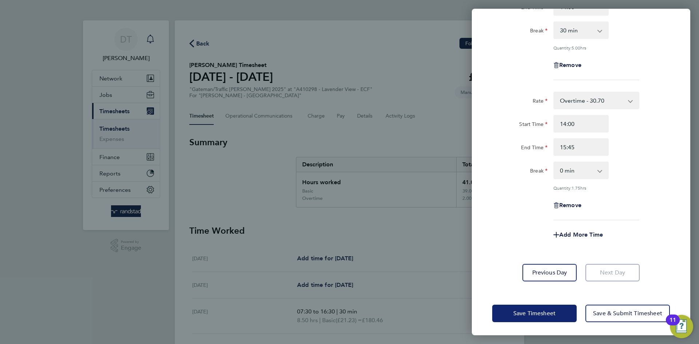
click at [533, 313] on span "Save Timesheet" at bounding box center [534, 313] width 42 height 7
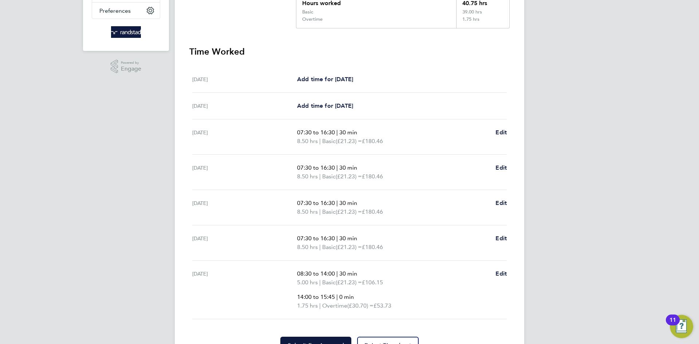
scroll to position [218, 0]
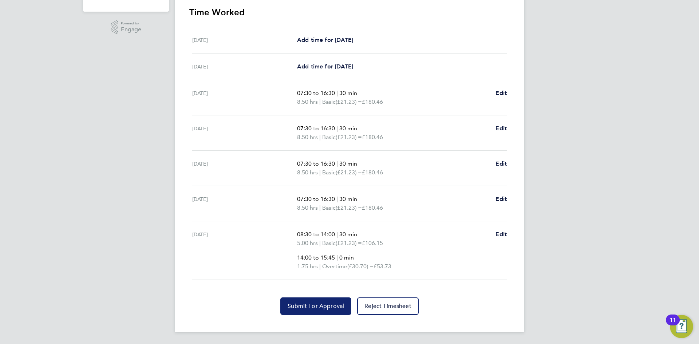
click at [305, 301] on button "Submit For Approval" at bounding box center [315, 306] width 71 height 17
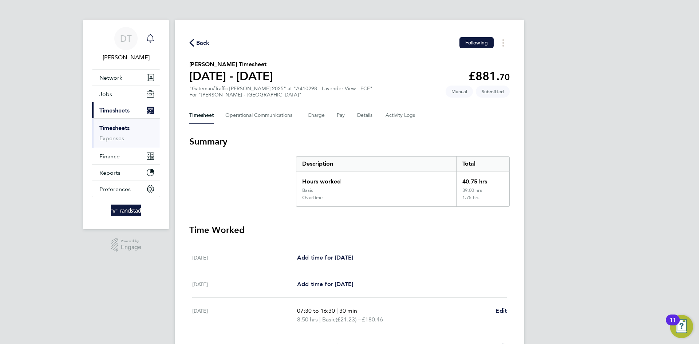
scroll to position [0, 0]
click at [260, 110] on Communications-tab "Operational Communications" at bounding box center [260, 115] width 71 height 17
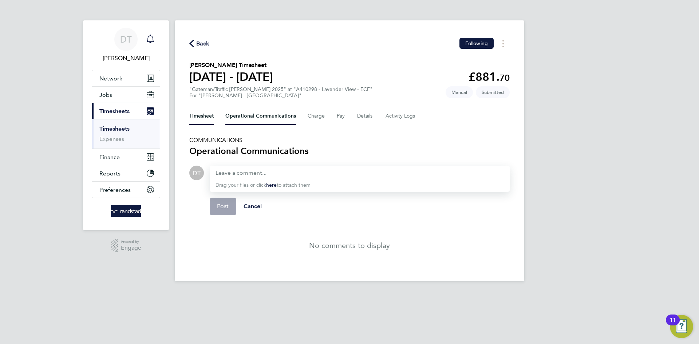
click at [193, 119] on button "Timesheet" at bounding box center [201, 115] width 24 height 17
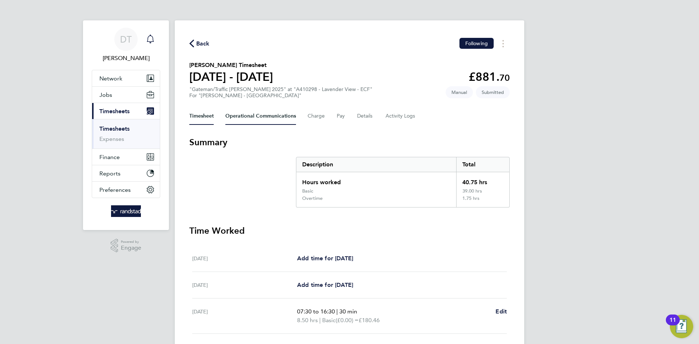
click at [267, 117] on Communications-tab "Operational Communications" at bounding box center [260, 115] width 71 height 17
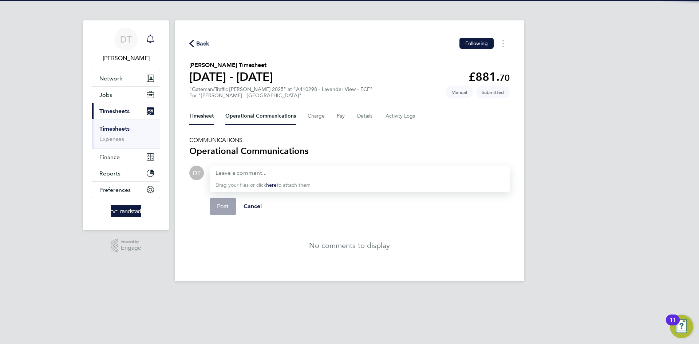
click at [208, 118] on button "Timesheet" at bounding box center [201, 115] width 24 height 17
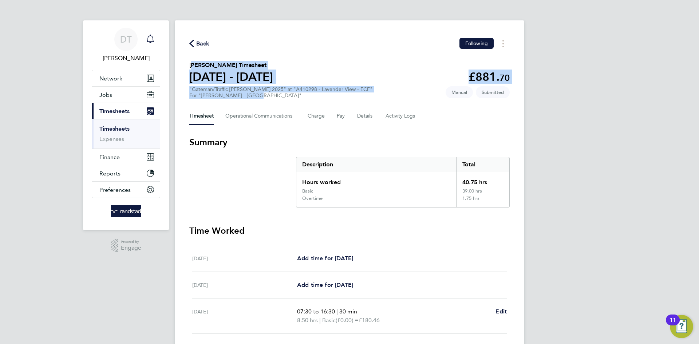
drag, startPoint x: 249, startPoint y: 95, endPoint x: 188, endPoint y: 65, distance: 68.1
click at [188, 65] on div "Back Following Jacob Mayes's Timesheet 20 - 26 Sept 2025 £881. 70 "Gateman/Traf…" at bounding box center [350, 285] width 350 height 531
click at [190, 63] on h2 "Jacob Mayes's Timesheet" at bounding box center [231, 65] width 84 height 9
drag, startPoint x: 190, startPoint y: 63, endPoint x: 488, endPoint y: 205, distance: 329.8
click at [488, 205] on div "Back Following Jacob Mayes's Timesheet 20 - 26 Sept 2025 £881. 70 "Gateman/Traf…" at bounding box center [350, 285] width 350 height 531
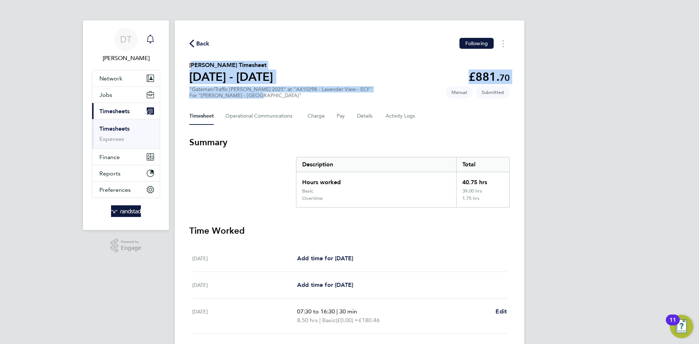
click at [293, 165] on section "Summary Description Total Hours worked 40.75 hrs Basic 39.00 hrs Overtime 1.75 …" at bounding box center [349, 172] width 320 height 71
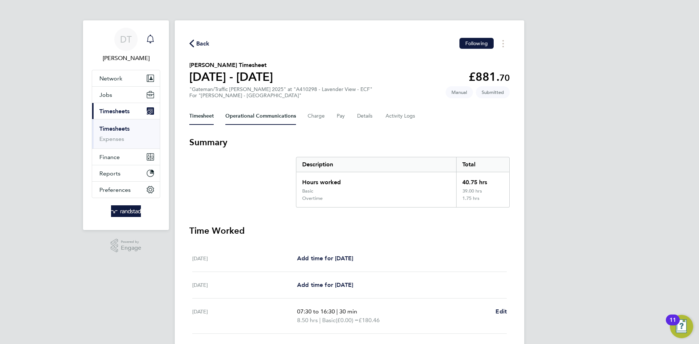
click at [254, 117] on Communications-tab "Operational Communications" at bounding box center [260, 115] width 71 height 17
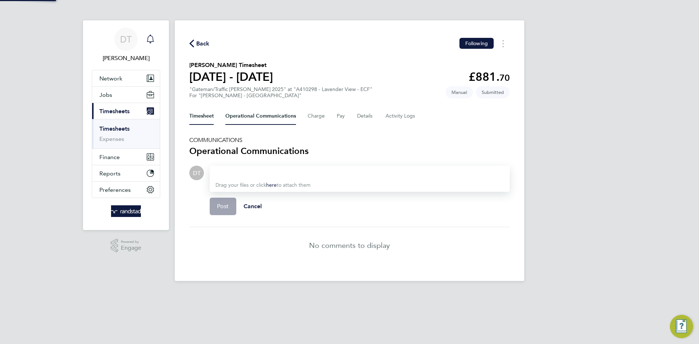
click at [200, 115] on button "Timesheet" at bounding box center [201, 115] width 24 height 17
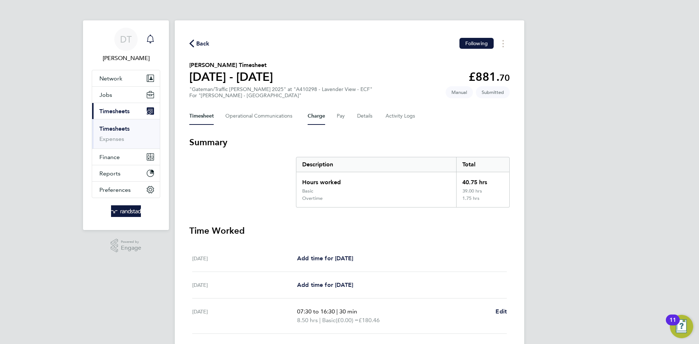
click at [310, 110] on button "Charge" at bounding box center [316, 115] width 17 height 17
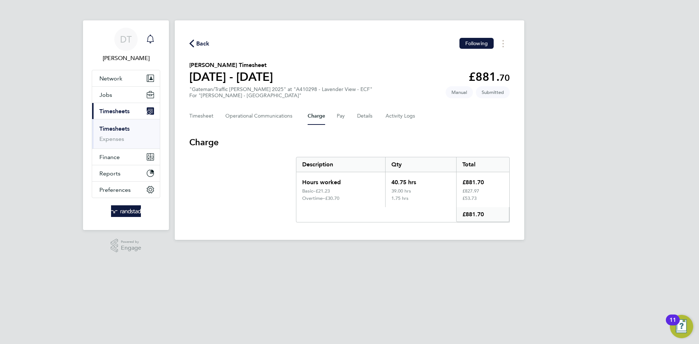
click at [214, 113] on div "Timesheet Operational Communications Charge Pay Details Activity Logs" at bounding box center [349, 115] width 320 height 17
click at [211, 114] on button "Timesheet" at bounding box center [201, 115] width 24 height 17
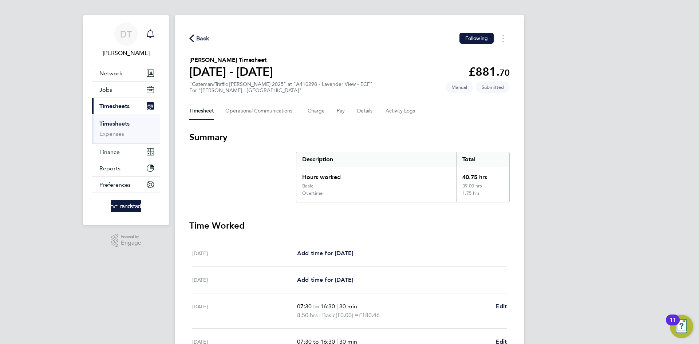
scroll to position [218, 0]
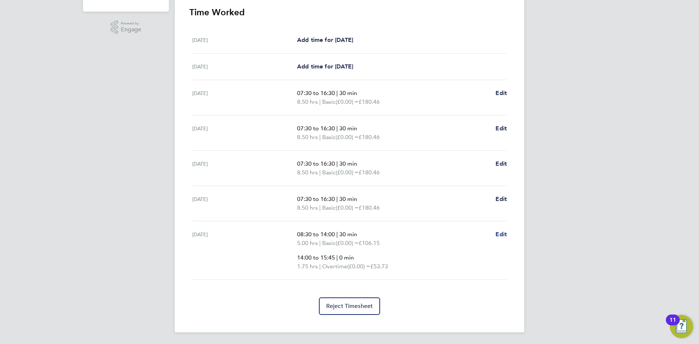
click at [500, 235] on span "Edit" at bounding box center [501, 234] width 11 height 7
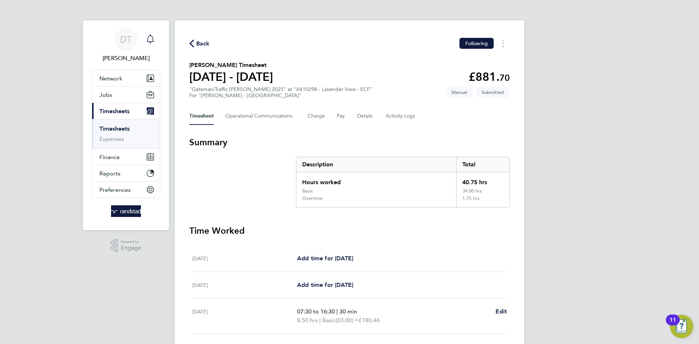
select select "30"
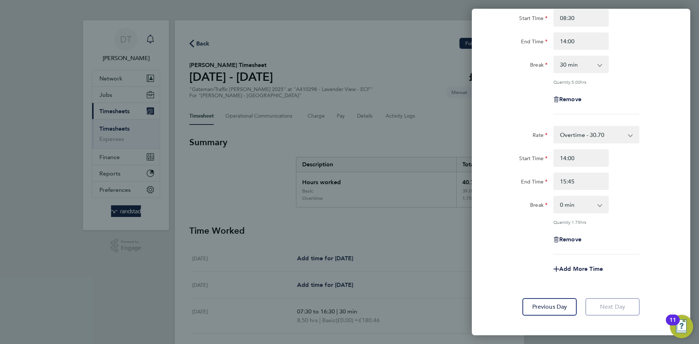
scroll to position [71, 0]
click at [380, 137] on div "Back Fri 26 Sep Enter time worked for this day. Rate Basic - 21.23 Overtime - 3…" at bounding box center [349, 172] width 699 height 344
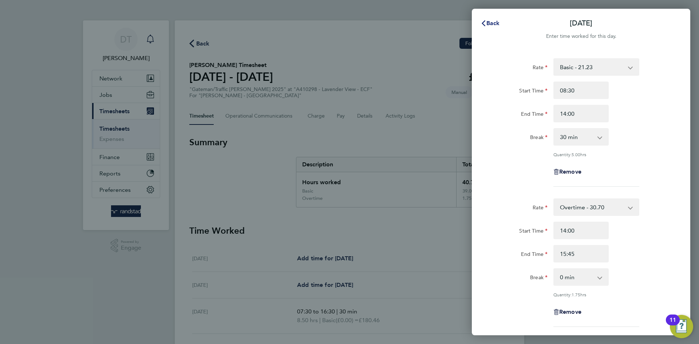
click at [490, 21] on span "Back" at bounding box center [492, 23] width 13 height 7
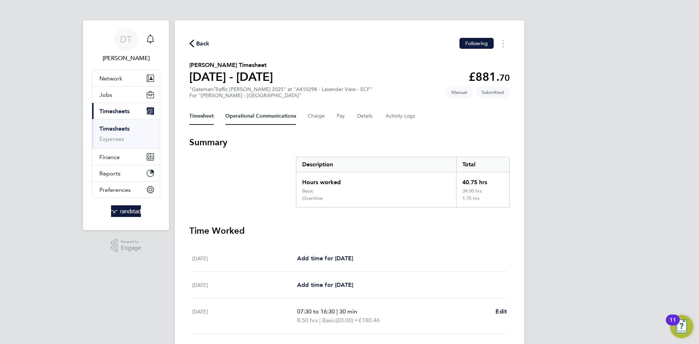
click at [244, 118] on Communications-tab "Operational Communications" at bounding box center [260, 115] width 71 height 17
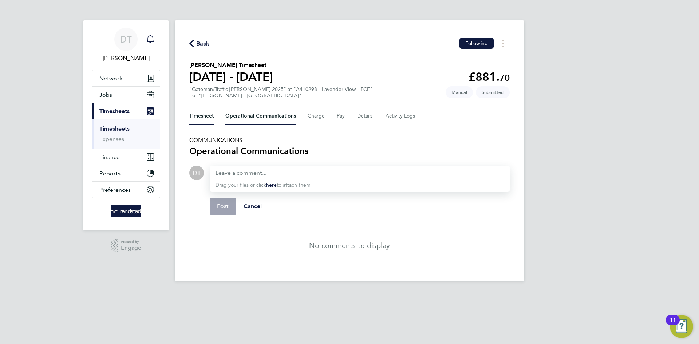
click at [202, 115] on button "Timesheet" at bounding box center [201, 115] width 24 height 17
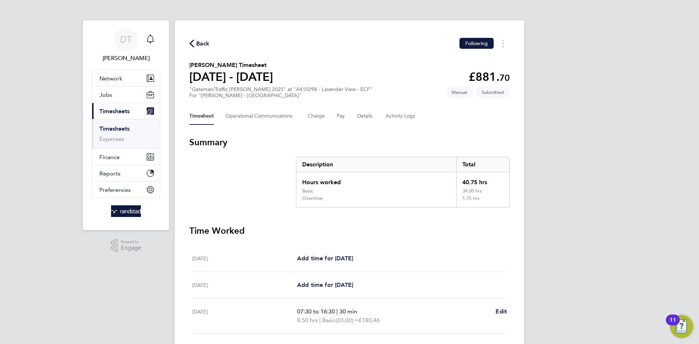
click at [200, 44] on span "Back" at bounding box center [202, 43] width 13 height 9
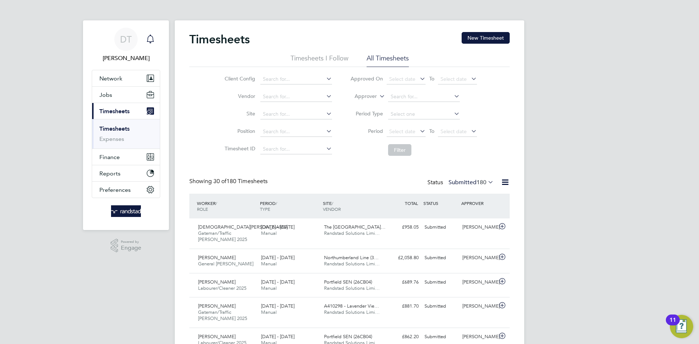
scroll to position [19, 63]
click at [153, 35] on icon "Main navigation" at bounding box center [150, 39] width 9 height 9
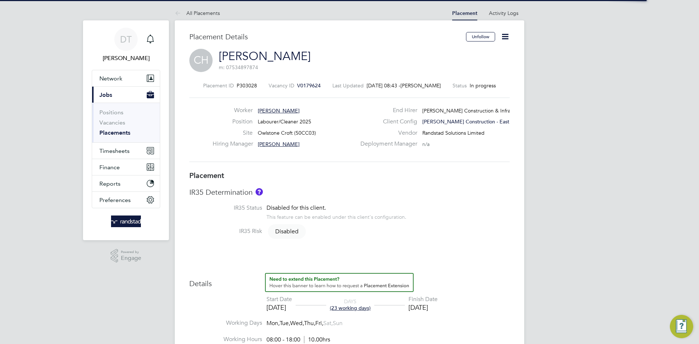
click at [503, 36] on icon at bounding box center [505, 36] width 9 height 9
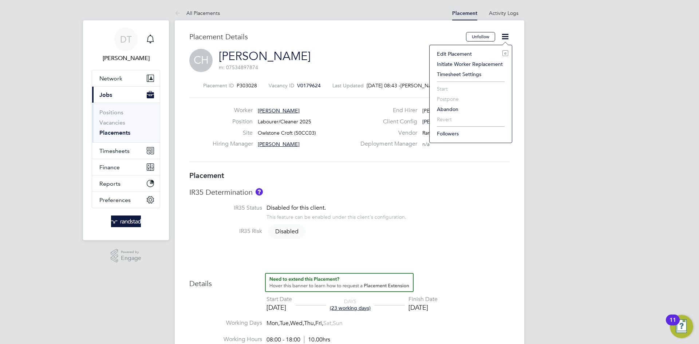
click at [464, 53] on li "Edit Placement e" at bounding box center [470, 54] width 75 height 10
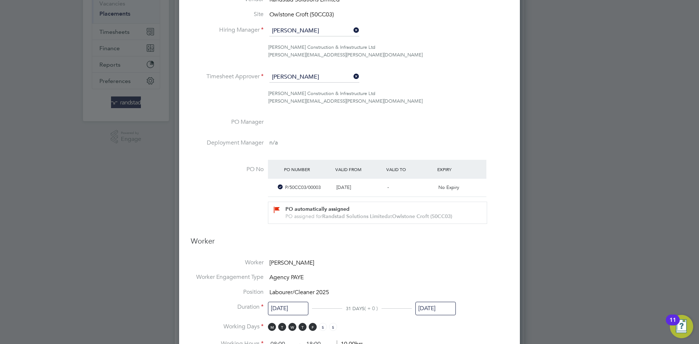
click at [429, 314] on input "[DATE]" at bounding box center [435, 308] width 40 height 13
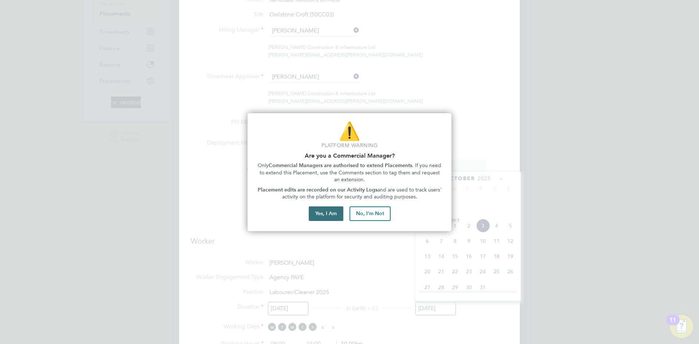
click at [329, 213] on button "Yes, I Am" at bounding box center [326, 213] width 35 height 15
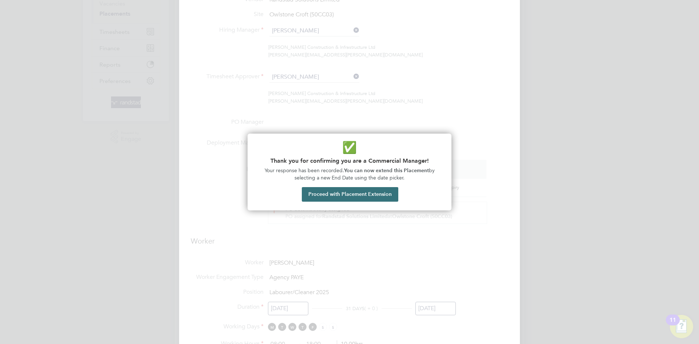
click at [356, 195] on button "Proceed with Placement Extension" at bounding box center [350, 194] width 96 height 15
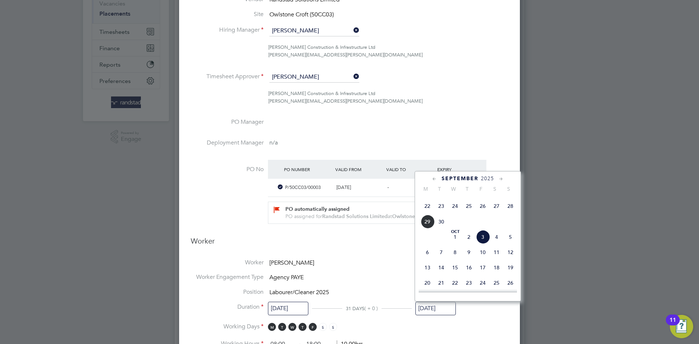
click at [455, 213] on span "24" at bounding box center [455, 206] width 14 height 14
type input "[DATE]"
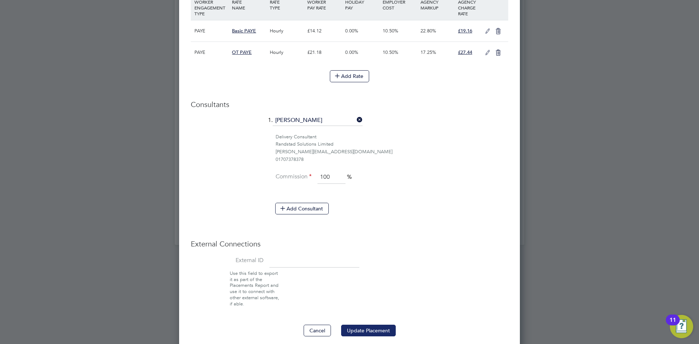
click at [371, 326] on button "Update Placement" at bounding box center [368, 331] width 55 height 12
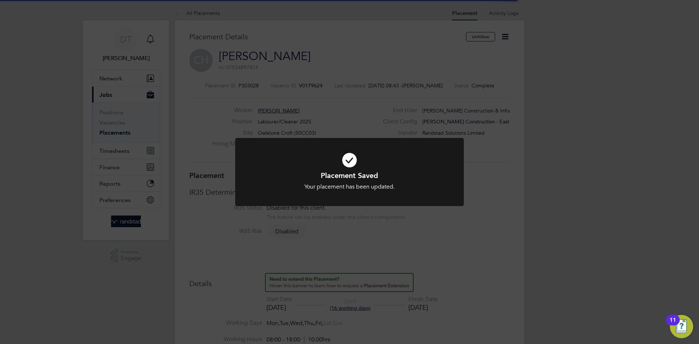
click at [120, 73] on div "Placement Saved Your placement has been updated. Cancel Okay" at bounding box center [349, 172] width 699 height 344
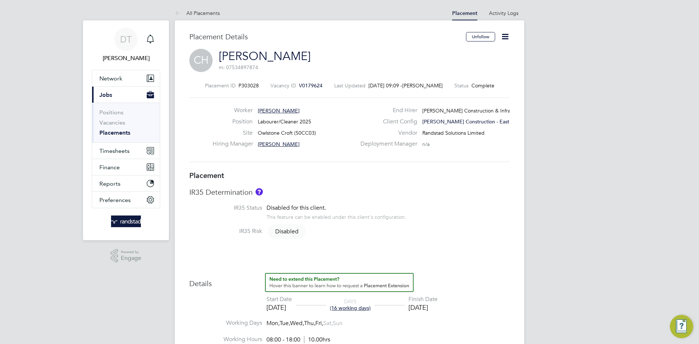
click at [503, 35] on icon at bounding box center [505, 36] width 9 height 9
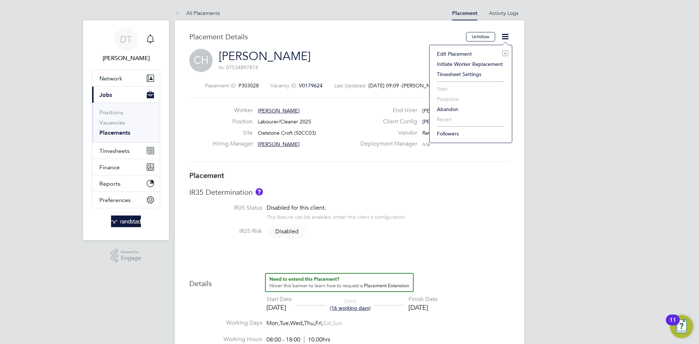
click at [466, 51] on li "Edit Placement e" at bounding box center [470, 54] width 75 height 10
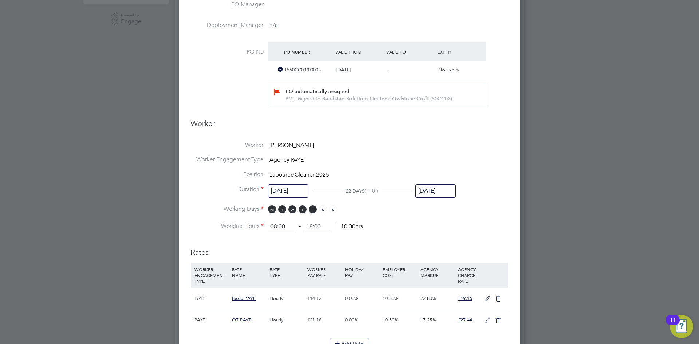
click at [408, 150] on li "Worker Charlie Hurd" at bounding box center [350, 148] width 318 height 15
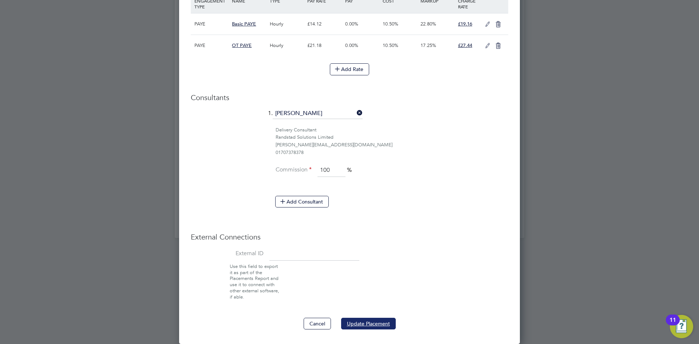
click at [363, 323] on button "Update Placement" at bounding box center [368, 324] width 55 height 12
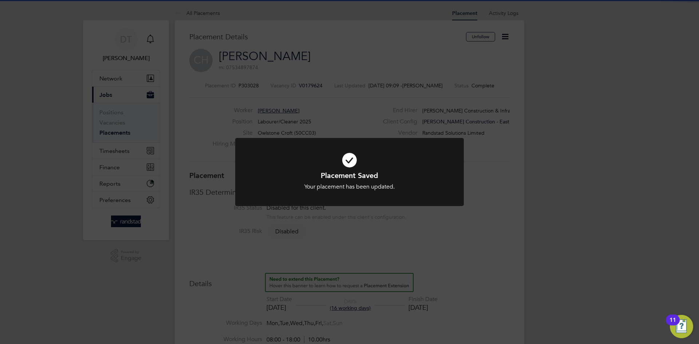
click at [329, 69] on div "Placement Saved Your placement has been updated. Cancel Okay" at bounding box center [349, 172] width 699 height 344
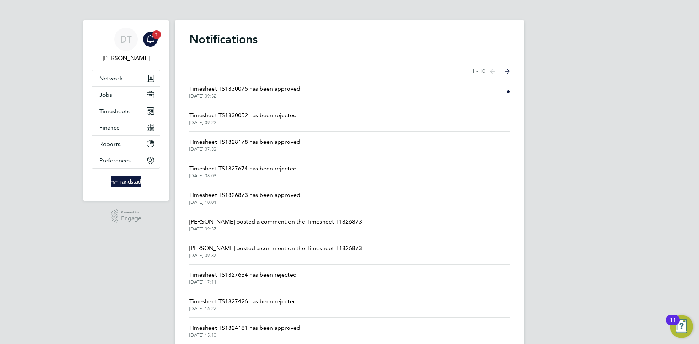
click at [281, 89] on span "Timesheet TS1830075 has been approved" at bounding box center [244, 88] width 111 height 9
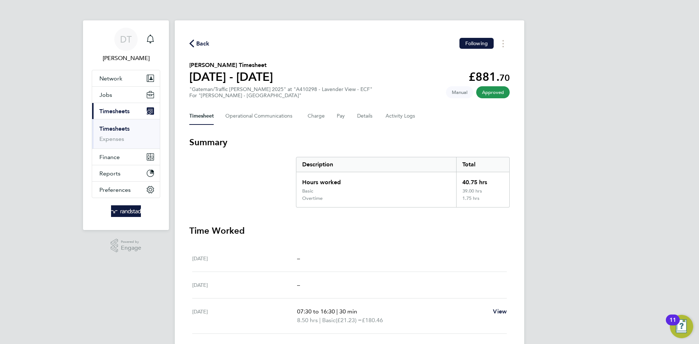
click at [119, 129] on link "Timesheets" at bounding box center [114, 128] width 30 height 7
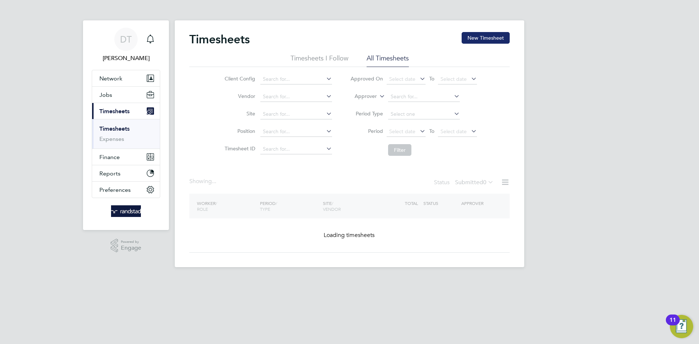
click at [477, 41] on button "New Timesheet" at bounding box center [486, 38] width 48 height 12
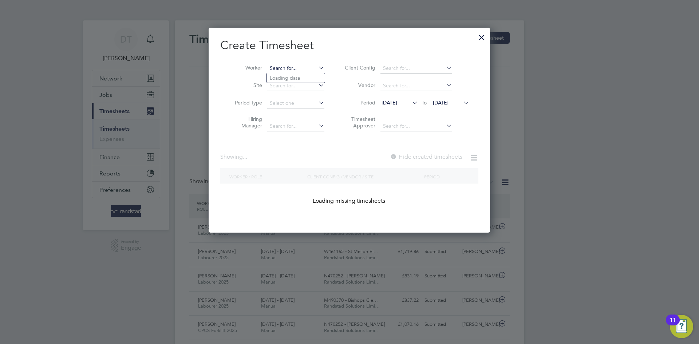
drag, startPoint x: 281, startPoint y: 67, endPoint x: 292, endPoint y: 64, distance: 11.2
click at [281, 66] on input at bounding box center [295, 68] width 57 height 10
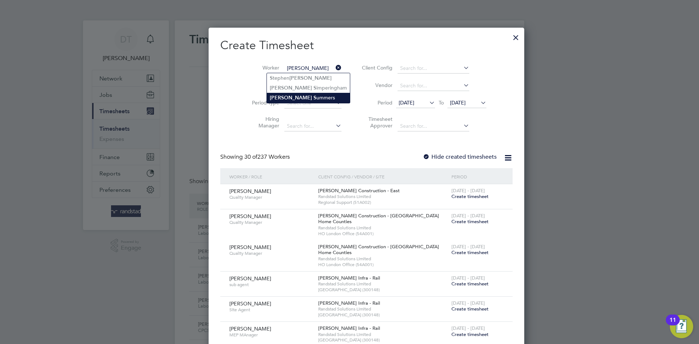
click at [298, 96] on li "[PERSON_NAME] ummers" at bounding box center [308, 98] width 83 height 10
type input "[PERSON_NAME]"
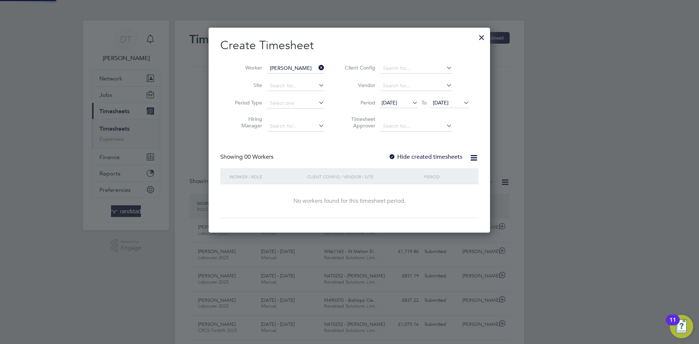
click at [416, 156] on label "Hide created timesheets" at bounding box center [426, 156] width 74 height 7
click at [445, 103] on span "[DATE]" at bounding box center [441, 102] width 16 height 7
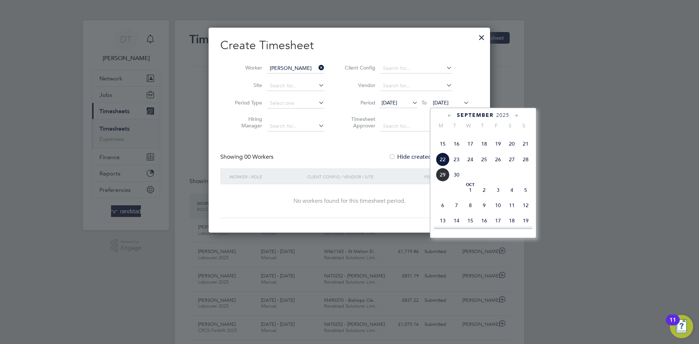
click at [439, 182] on span "29" at bounding box center [443, 175] width 14 height 14
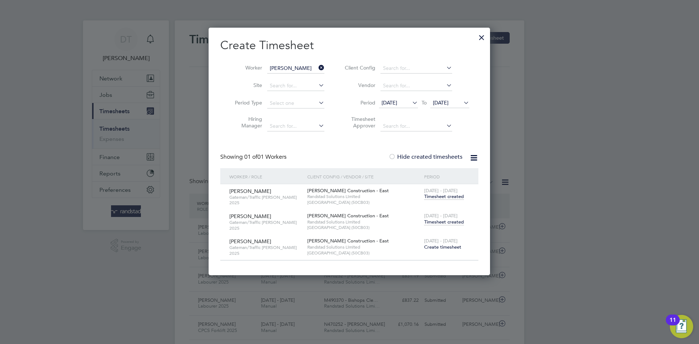
click at [436, 224] on span "Timesheet created" at bounding box center [444, 222] width 40 height 7
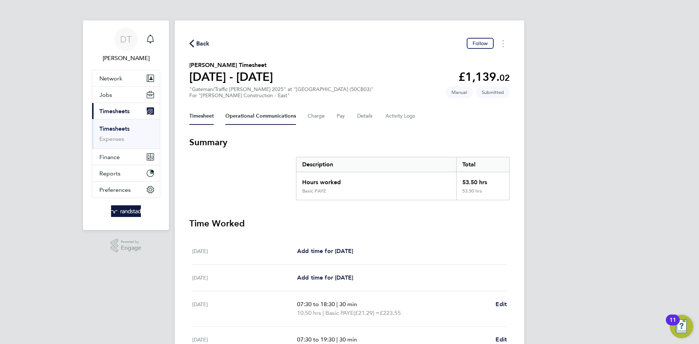
click at [259, 110] on Communications-tab "Operational Communications" at bounding box center [260, 115] width 71 height 17
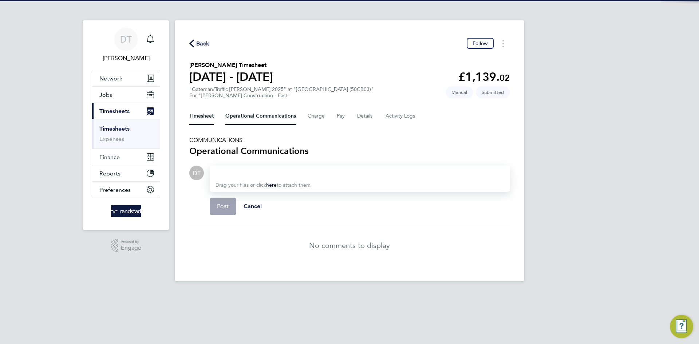
click at [196, 114] on button "Timesheet" at bounding box center [201, 115] width 24 height 17
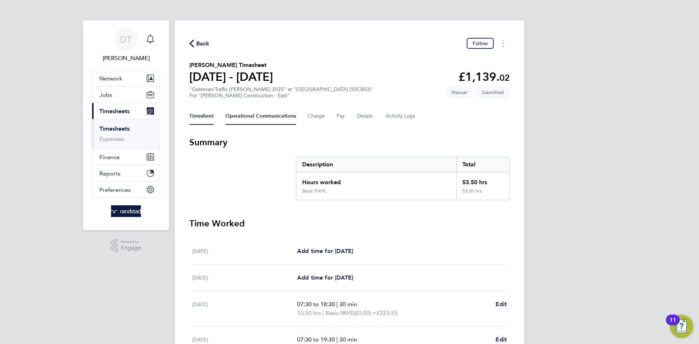
click at [252, 118] on Communications-tab "Operational Communications" at bounding box center [260, 115] width 71 height 17
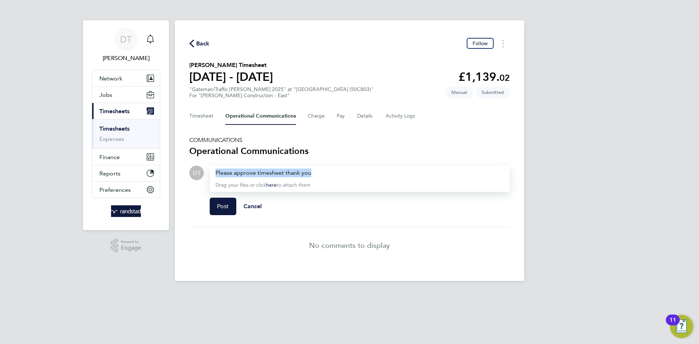
drag, startPoint x: 322, startPoint y: 173, endPoint x: 253, endPoint y: 172, distance: 68.8
click at [166, 172] on div "[PERSON_NAME] Notifications Applications: Network Team Members Businesses Sites…" at bounding box center [349, 146] width 699 height 293
copy div "Please approve timesheet thank you"
click at [225, 202] on button "Post" at bounding box center [223, 206] width 27 height 17
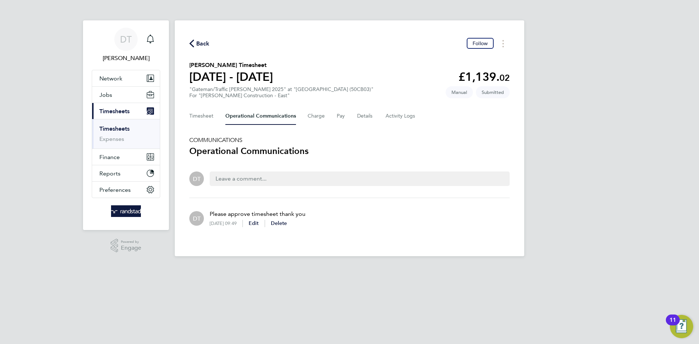
click at [209, 44] on span "Back" at bounding box center [202, 43] width 13 height 9
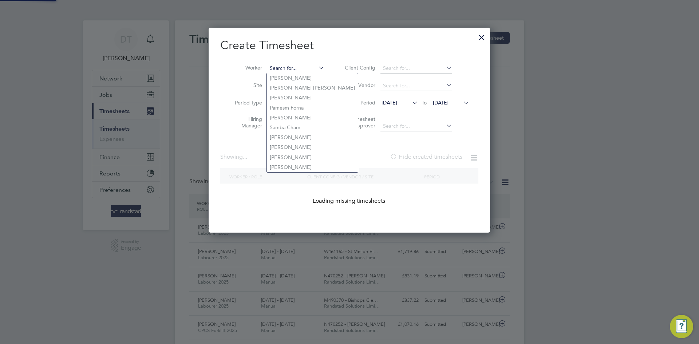
click at [314, 66] on input at bounding box center [295, 68] width 57 height 10
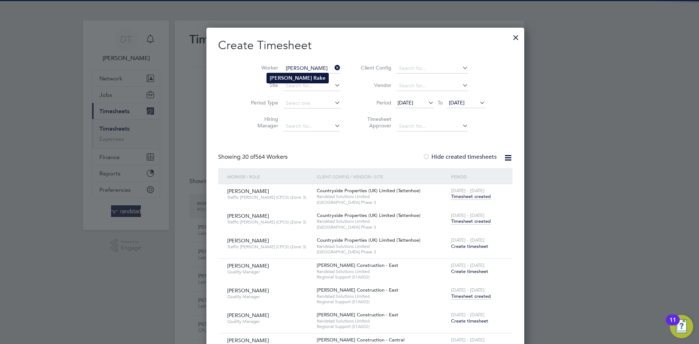
type input "James Rake"
click at [285, 83] on li "James Rake" at bounding box center [298, 78] width 62 height 10
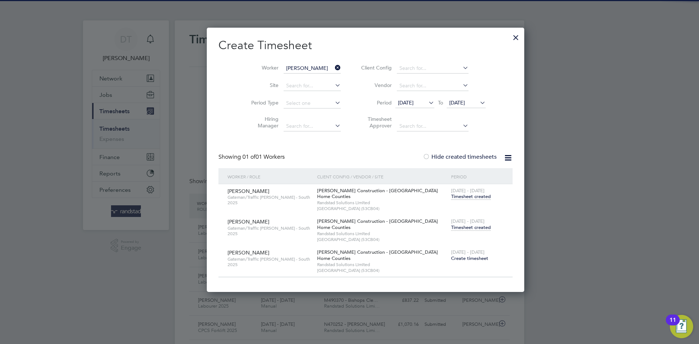
click at [451, 228] on span "Timesheet created" at bounding box center [471, 227] width 40 height 7
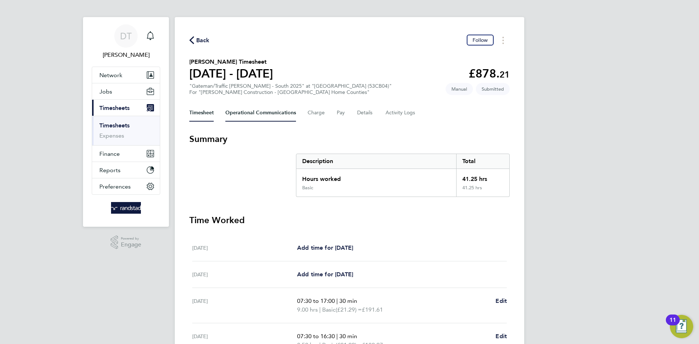
click at [257, 110] on Communications-tab "Operational Communications" at bounding box center [260, 112] width 71 height 17
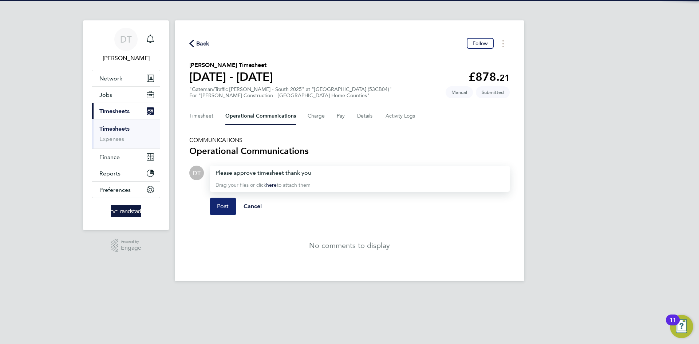
click at [222, 204] on span "Post" at bounding box center [223, 206] width 12 height 7
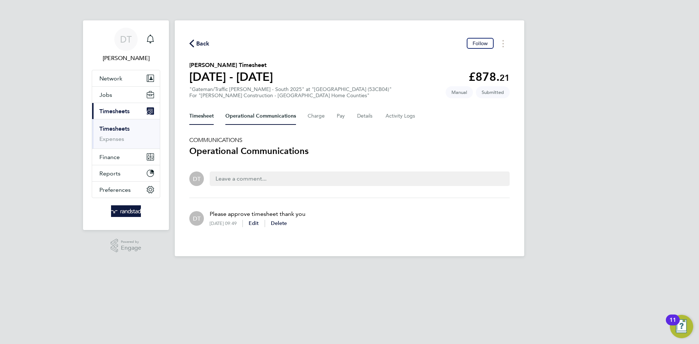
click at [198, 114] on button "Timesheet" at bounding box center [201, 115] width 24 height 17
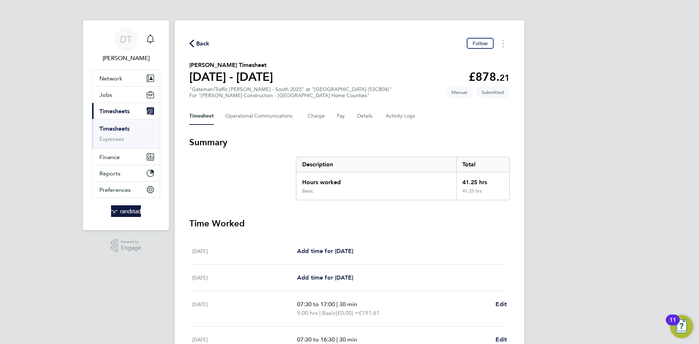
click at [208, 38] on div "Back Follow" at bounding box center [349, 43] width 320 height 11
click at [205, 43] on span "Back" at bounding box center [202, 43] width 13 height 9
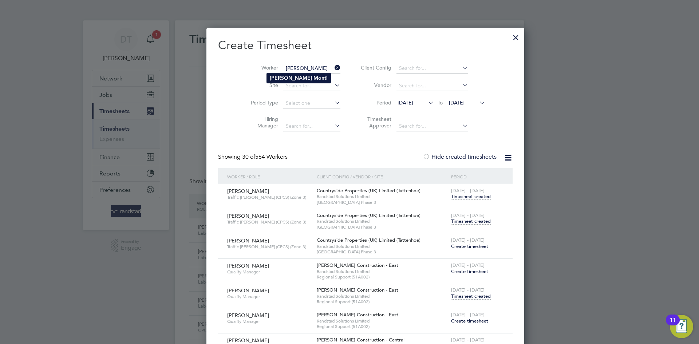
type input "[PERSON_NAME]"
click at [314, 79] on b "Monti" at bounding box center [321, 78] width 14 height 6
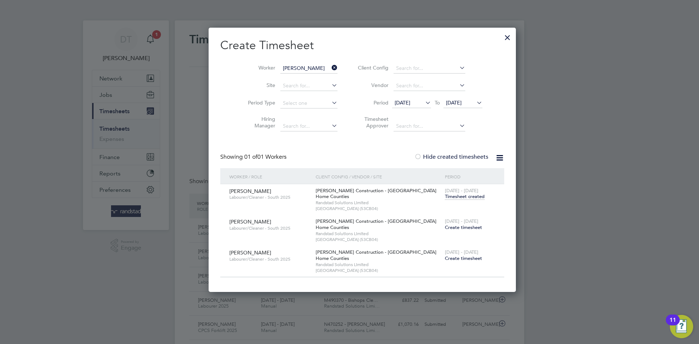
click at [445, 226] on span "Create timesheet" at bounding box center [463, 227] width 37 height 6
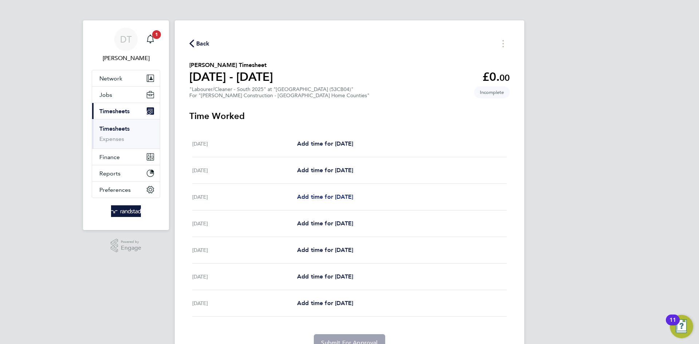
click at [331, 196] on span "Add time for [DATE]" at bounding box center [325, 196] width 56 height 7
select select "60"
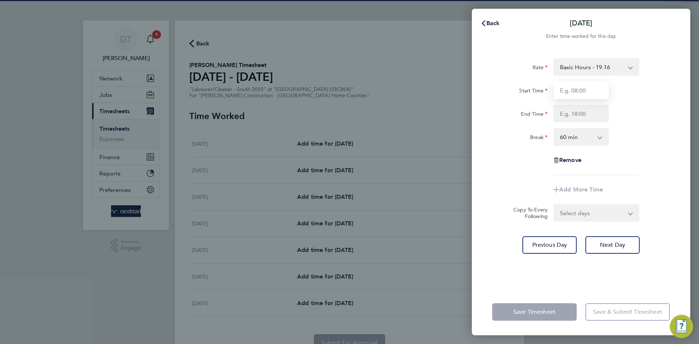
drag, startPoint x: 579, startPoint y: 93, endPoint x: 580, endPoint y: 98, distance: 5.4
click at [579, 92] on input "Start Time" at bounding box center [580, 90] width 55 height 17
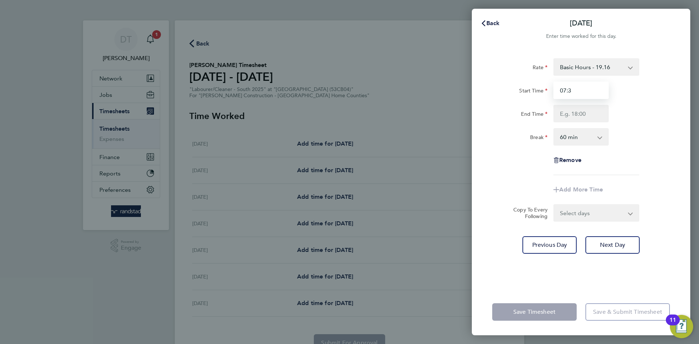
type input "07:30"
click at [581, 115] on input "End Time" at bounding box center [580, 113] width 55 height 17
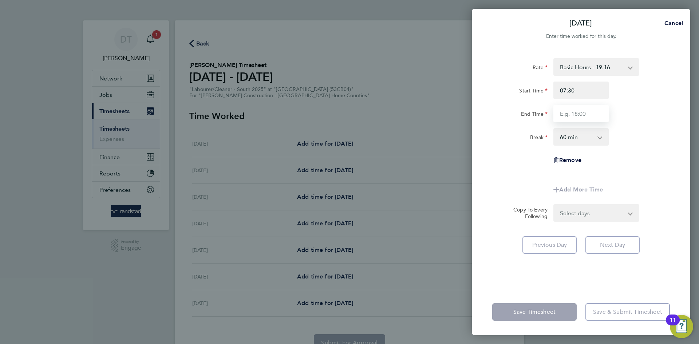
type input "17:00"
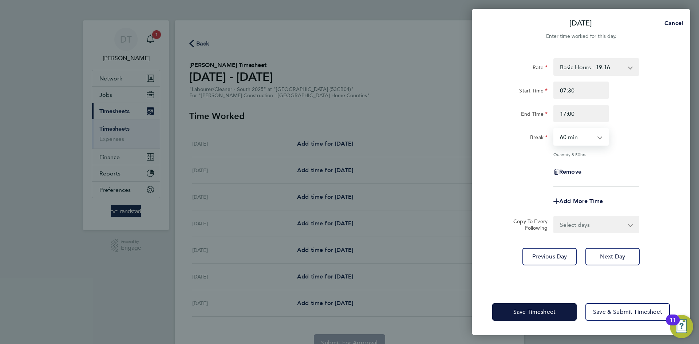
click at [572, 138] on select "0 min 15 min 30 min 45 min 60 min 75 min 90 min" at bounding box center [576, 137] width 45 height 16
select select "30"
click at [554, 129] on select "0 min 15 min 30 min 45 min 60 min 75 min 90 min" at bounding box center [576, 137] width 45 height 16
click at [523, 178] on div "Remove" at bounding box center [581, 171] width 184 height 17
click at [568, 229] on select "Select days Day [DATE] [DATE] [DATE] [DATE]" at bounding box center [592, 225] width 76 height 16
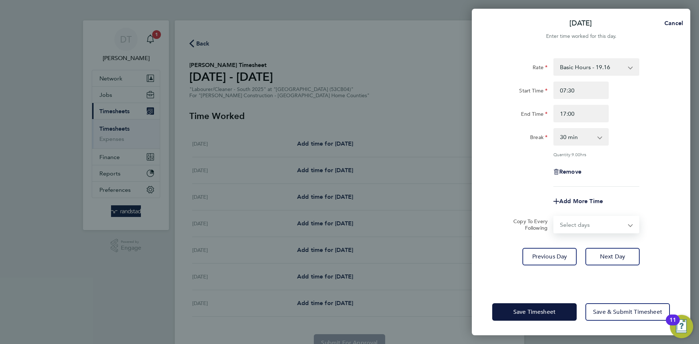
select select "TUE"
click at [554, 217] on select "Select days Day [DATE] [DATE] [DATE] [DATE]" at bounding box center [592, 225] width 76 height 16
select select "[DATE]"
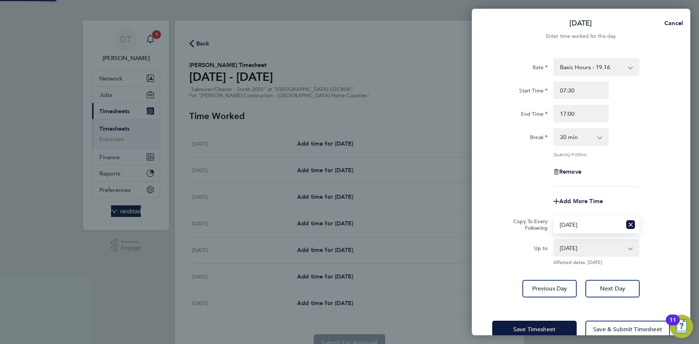
click at [565, 228] on select "Select days Day [DATE] [DATE] [DATE] [DATE]" at bounding box center [588, 225] width 68 height 16
select select "DAY"
click at [554, 217] on select "Select days Day [DATE] [DATE] [DATE] [DATE]" at bounding box center [588, 225] width 68 height 16
click at [521, 248] on div "Up to" at bounding box center [519, 246] width 55 height 15
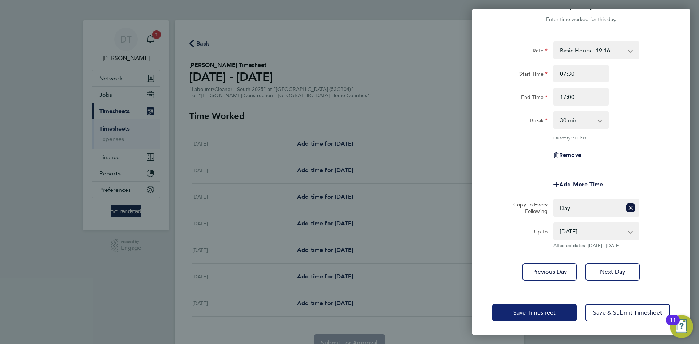
click at [520, 319] on button "Save Timesheet" at bounding box center [534, 312] width 84 height 17
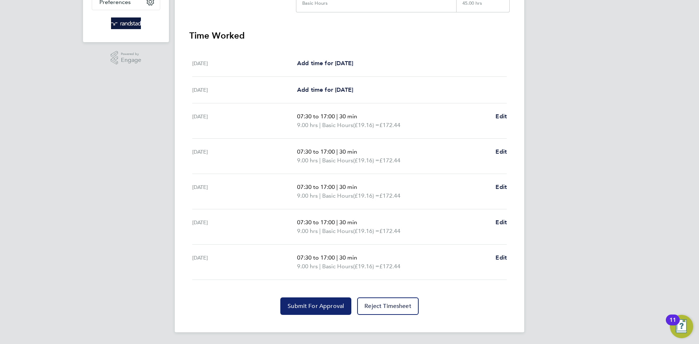
click at [315, 310] on button "Submit For Approval" at bounding box center [315, 306] width 71 height 17
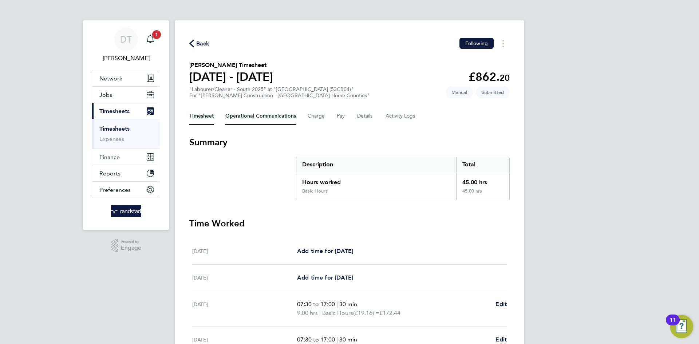
click at [249, 113] on Communications-tab "Operational Communications" at bounding box center [260, 115] width 71 height 17
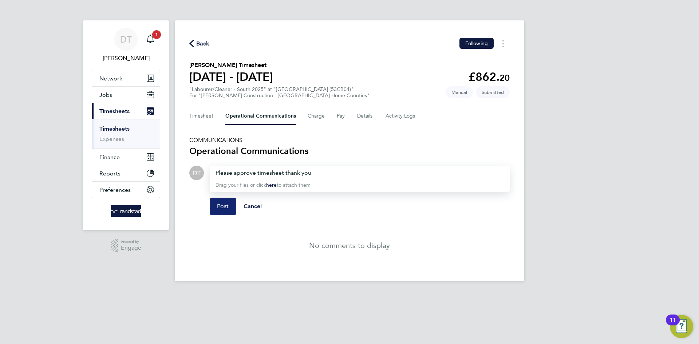
click at [220, 200] on button "Post" at bounding box center [223, 206] width 27 height 17
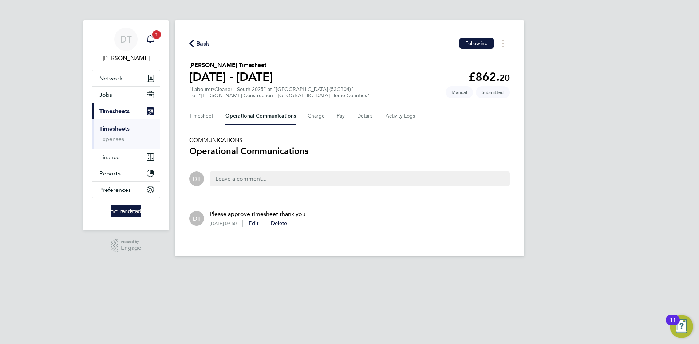
click at [156, 40] on div "Main navigation" at bounding box center [150, 39] width 15 height 15
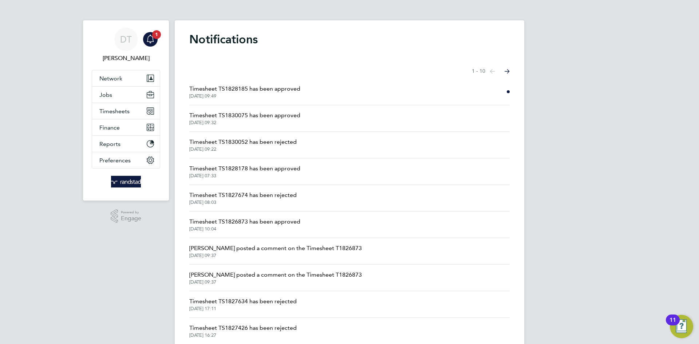
click at [232, 91] on span "Timesheet TS1828185 has been approved" at bounding box center [244, 88] width 111 height 9
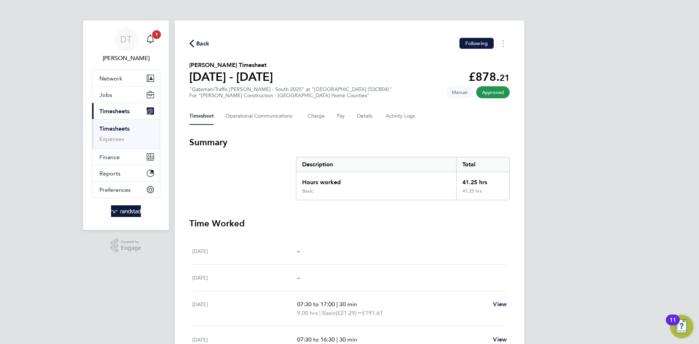
click at [147, 35] on icon "Main navigation" at bounding box center [150, 39] width 9 height 9
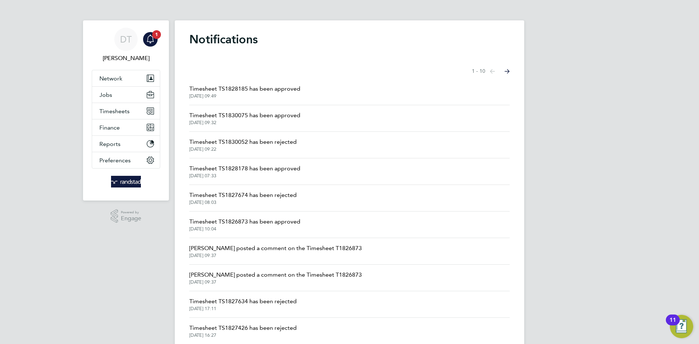
click at [243, 88] on span "Timesheet TS1828185 has been approved" at bounding box center [244, 88] width 111 height 9
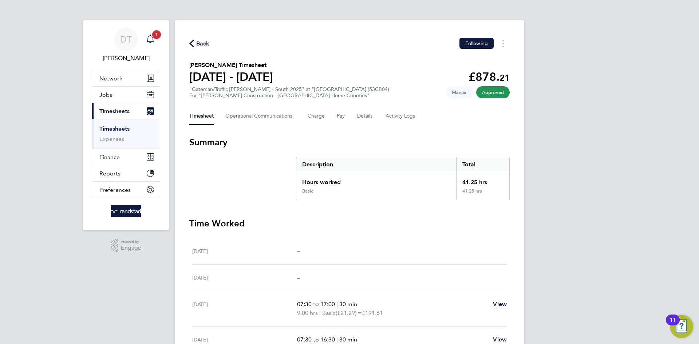
click at [152, 38] on icon "Main navigation" at bounding box center [150, 39] width 9 height 9
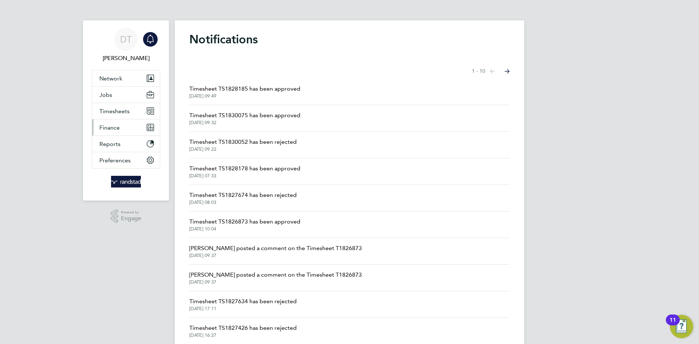
click at [113, 119] on button "Finance" at bounding box center [126, 127] width 68 height 16
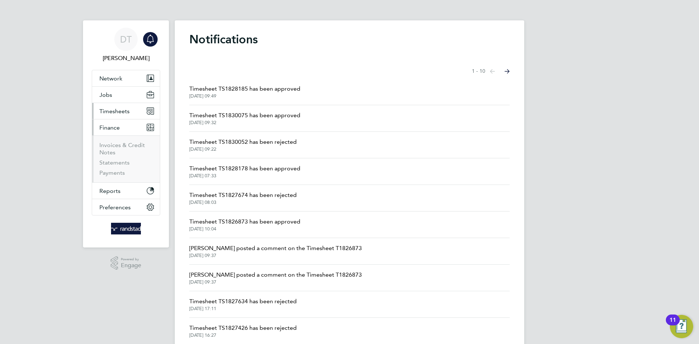
click at [118, 112] on span "Timesheets" at bounding box center [114, 111] width 30 height 7
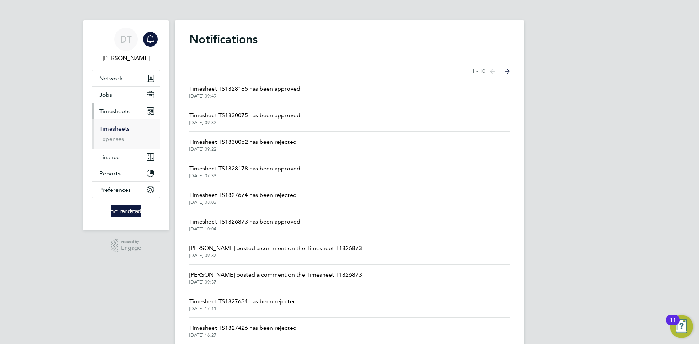
click at [111, 128] on link "Timesheets" at bounding box center [114, 128] width 30 height 7
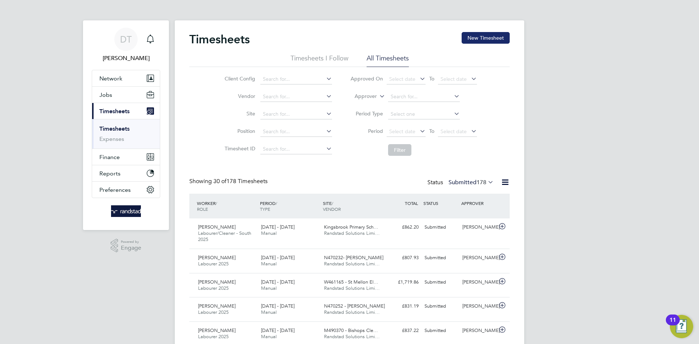
click at [478, 39] on button "New Timesheet" at bounding box center [486, 38] width 48 height 12
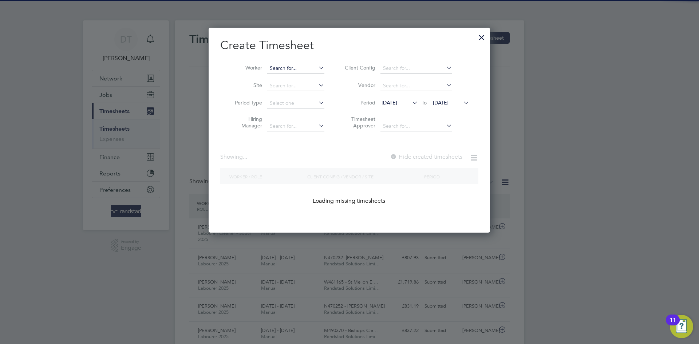
click at [293, 71] on input at bounding box center [295, 68] width 57 height 10
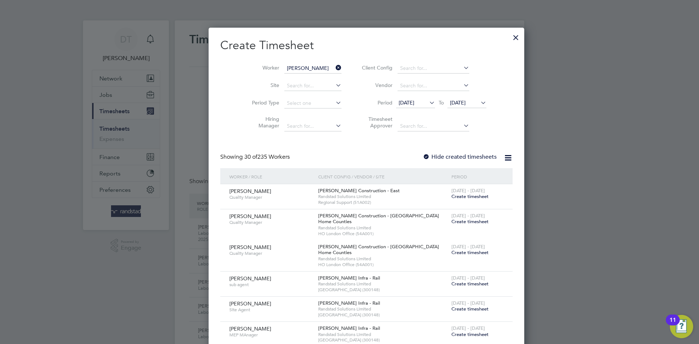
click at [298, 135] on li "Michael Wa gg" at bounding box center [320, 138] width 107 height 10
type input "Michael Wagg"
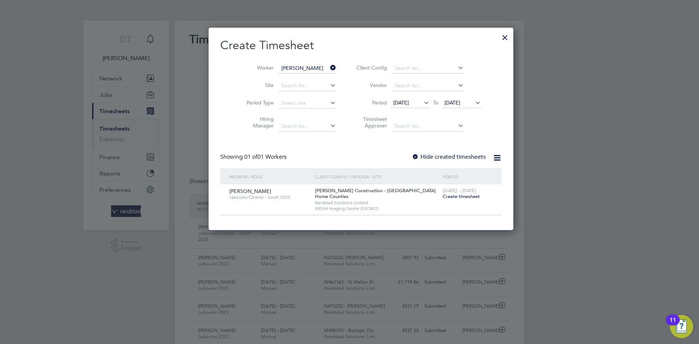
click at [414, 149] on div "Create Timesheet Worker Michael Wagg Site Period Type Hiring Manager Client Con…" at bounding box center [360, 127] width 281 height 178
click at [412, 155] on div at bounding box center [415, 157] width 7 height 7
click at [445, 104] on span "22 Sep 2025" at bounding box center [453, 102] width 16 height 7
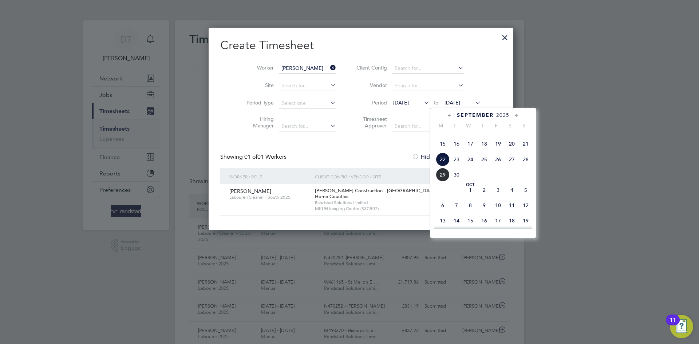
click at [445, 182] on span "29" at bounding box center [443, 175] width 14 height 14
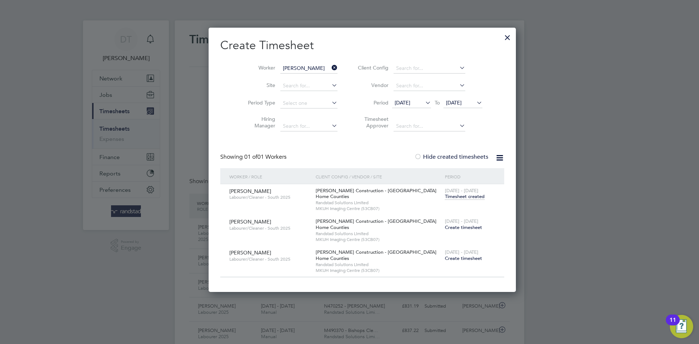
click at [445, 194] on span "Timesheet created" at bounding box center [465, 196] width 40 height 7
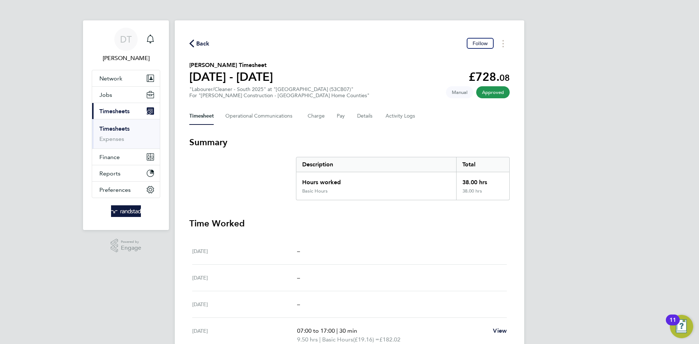
click at [209, 42] on span "Back" at bounding box center [202, 43] width 13 height 9
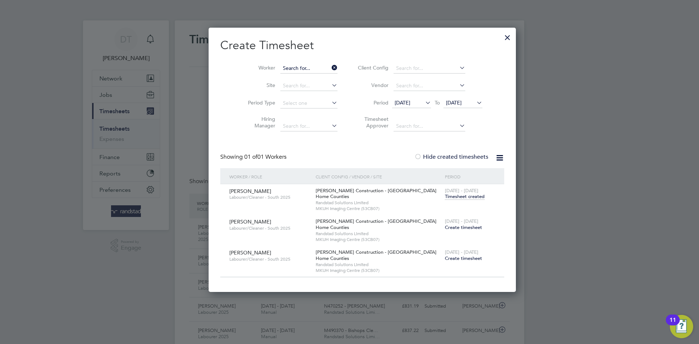
click at [308, 67] on input at bounding box center [308, 68] width 57 height 10
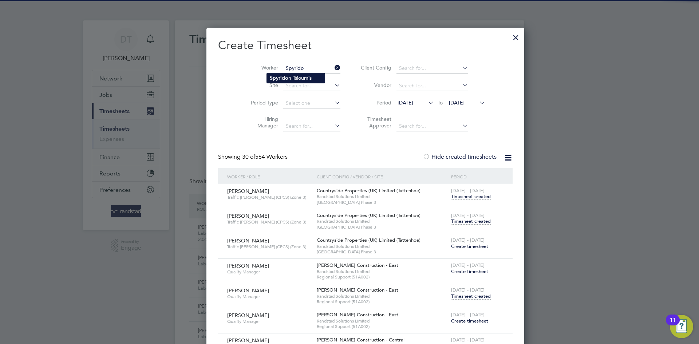
click at [285, 73] on li "Spyrido n Tsioumis" at bounding box center [296, 78] width 58 height 10
type input "Spyridon Tsioumis"
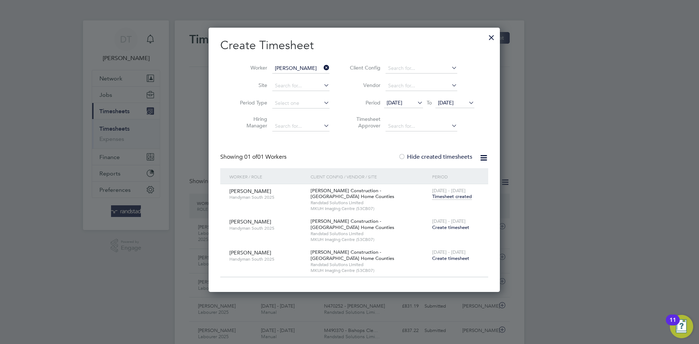
click at [439, 225] on span "Create timesheet" at bounding box center [450, 227] width 37 height 6
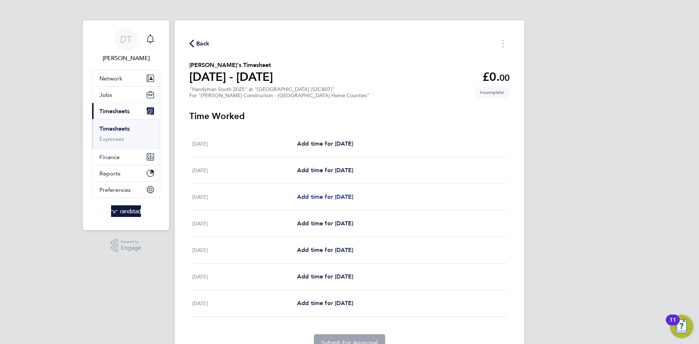
click at [329, 198] on span "Add time for Mon 22 Sep" at bounding box center [325, 196] width 56 height 7
select select "30"
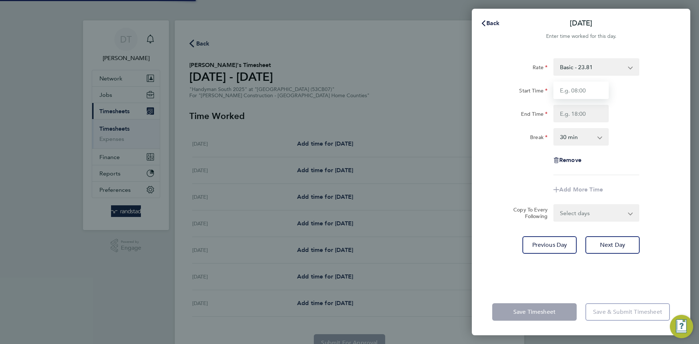
click at [571, 90] on input "Start Time" at bounding box center [580, 90] width 55 height 17
type input "07:00"
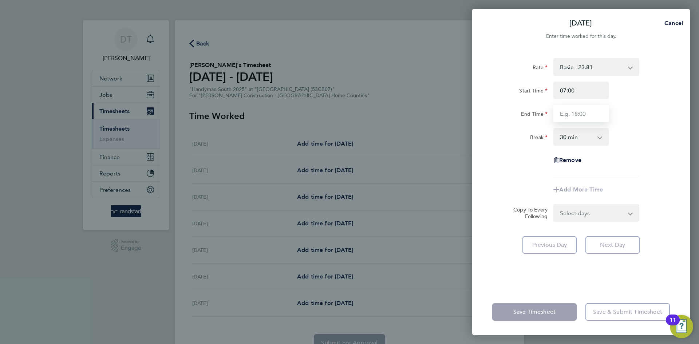
click at [576, 116] on input "End Time" at bounding box center [580, 113] width 55 height 17
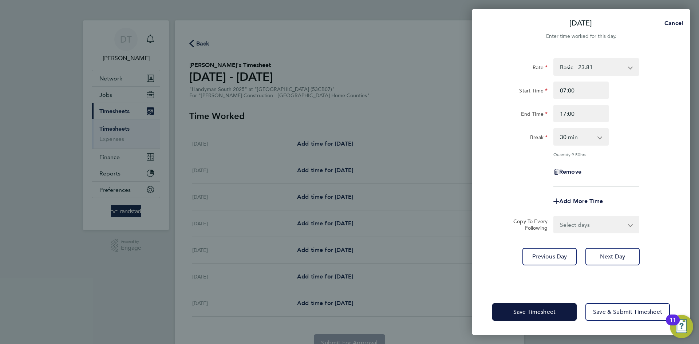
click at [525, 145] on div "Break" at bounding box center [519, 136] width 61 height 17
click at [586, 114] on input "17:00" at bounding box center [580, 113] width 55 height 17
type input "17:30"
click at [520, 194] on div "Add More Time" at bounding box center [581, 201] width 184 height 17
click at [574, 229] on select "Select days Day Tuesday Wednesday Thursday Friday" at bounding box center [592, 225] width 76 height 16
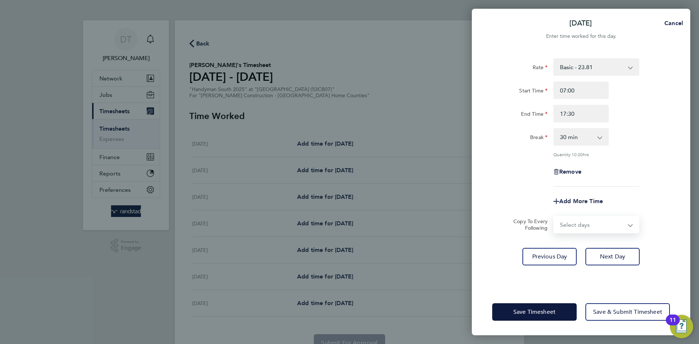
select select "DAY"
click at [554, 217] on select "Select days Day Tuesday Wednesday Thursday Friday" at bounding box center [592, 225] width 76 height 16
select select "2025-09-26"
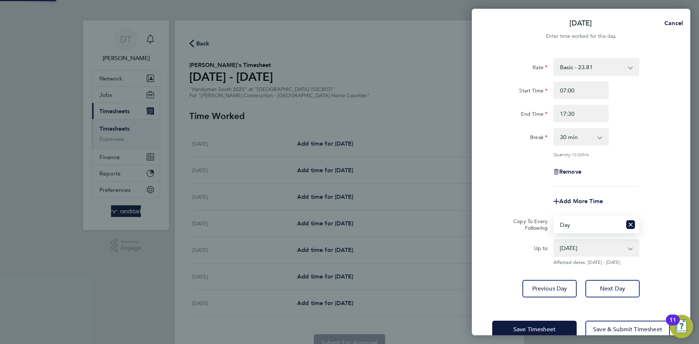
click at [511, 198] on div "Add More Time" at bounding box center [581, 201] width 184 height 17
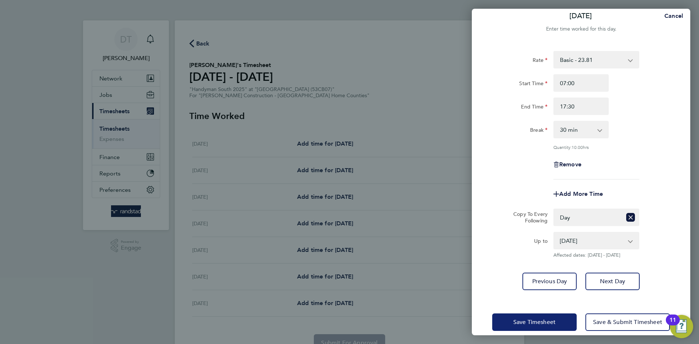
click at [507, 314] on button "Save Timesheet" at bounding box center [534, 322] width 84 height 17
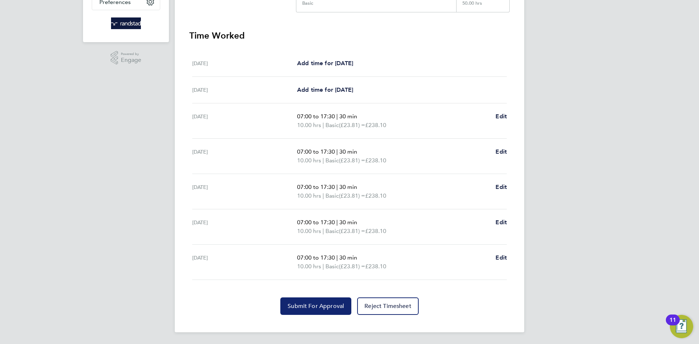
click at [300, 303] on span "Submit For Approval" at bounding box center [316, 306] width 56 height 7
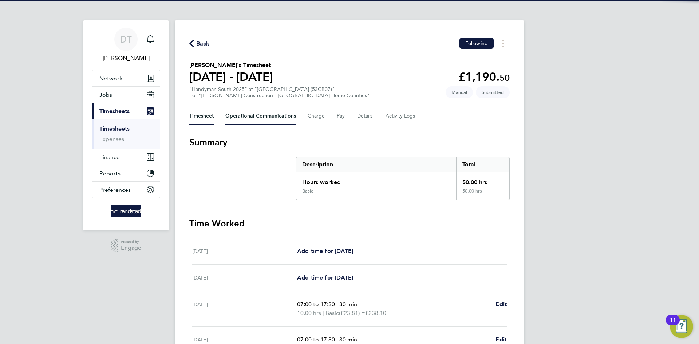
click at [241, 113] on Communications-tab "Operational Communications" at bounding box center [260, 115] width 71 height 17
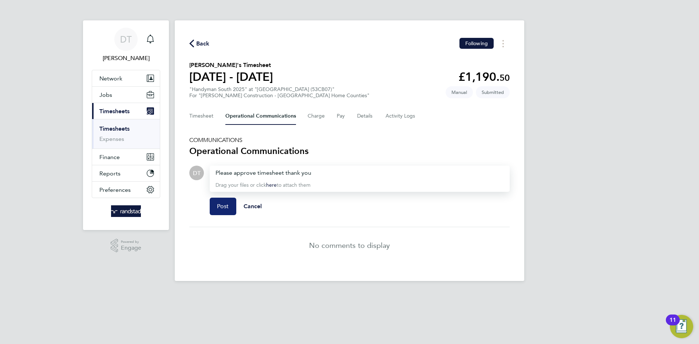
click at [221, 208] on span "Post" at bounding box center [223, 206] width 12 height 7
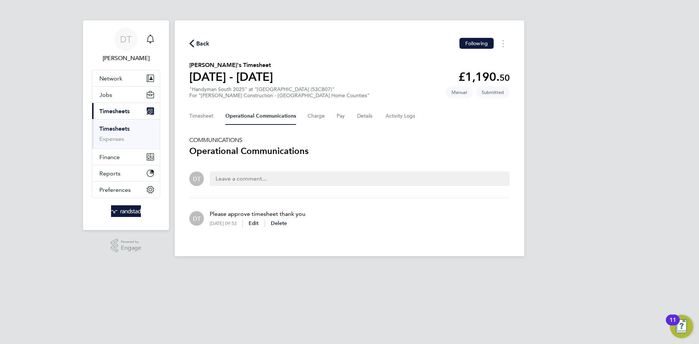
click at [200, 44] on span "Back" at bounding box center [202, 43] width 13 height 9
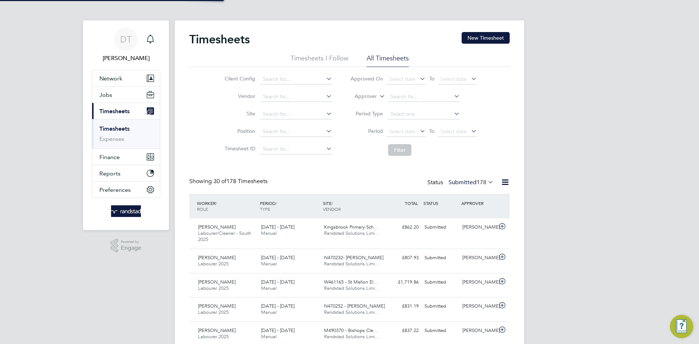
scroll to position [19, 63]
click at [481, 40] on button "New Timesheet" at bounding box center [486, 38] width 48 height 12
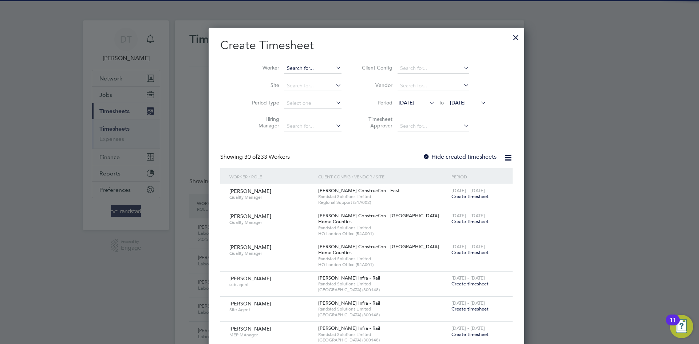
click at [291, 63] on input at bounding box center [312, 68] width 57 height 10
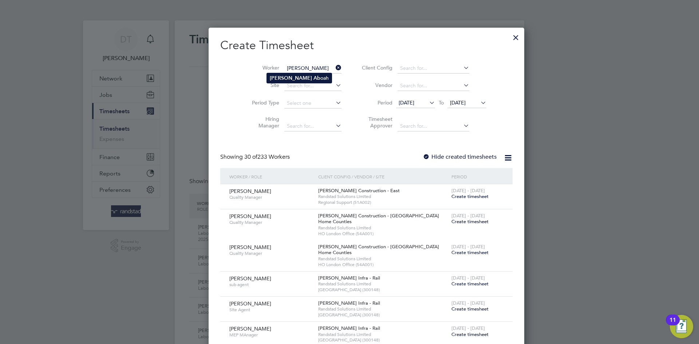
click at [285, 80] on b "Joseph" at bounding box center [291, 78] width 42 height 6
type input "Joseph Aboah"
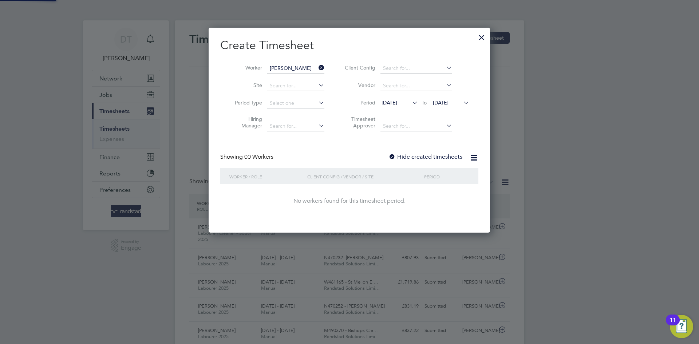
click at [406, 157] on label "Hide created timesheets" at bounding box center [426, 156] width 74 height 7
click at [440, 101] on span "22 Sep 2025" at bounding box center [441, 102] width 16 height 7
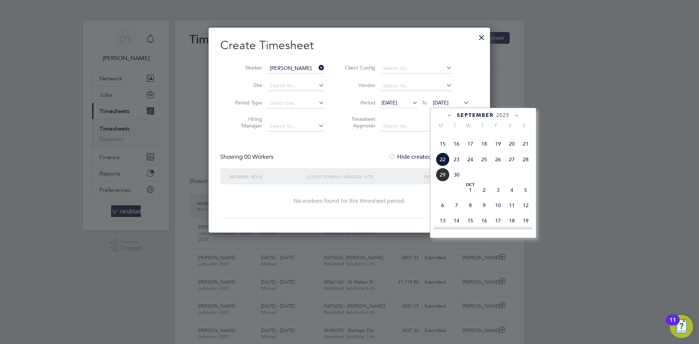
click at [441, 182] on span "29" at bounding box center [443, 175] width 14 height 14
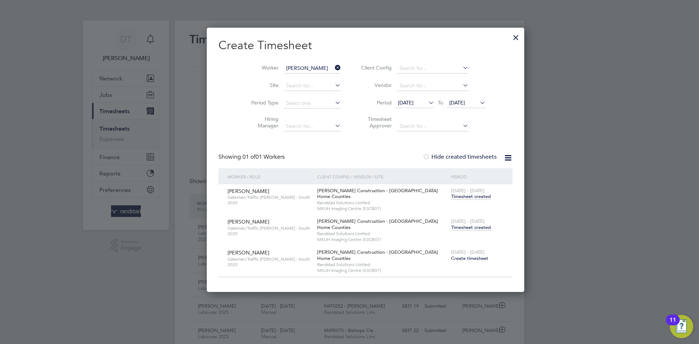
click at [451, 226] on span "Timesheet created" at bounding box center [471, 227] width 40 height 7
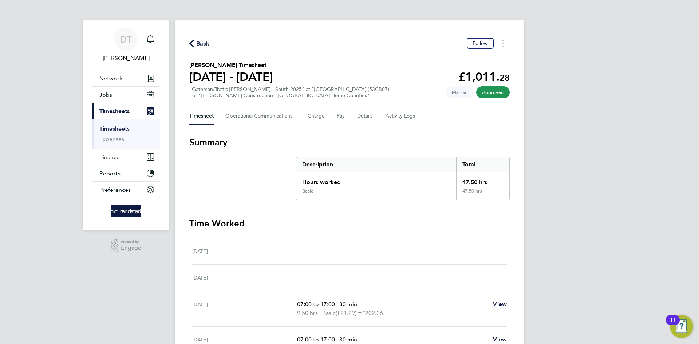
click at [205, 41] on span "Back" at bounding box center [202, 43] width 13 height 9
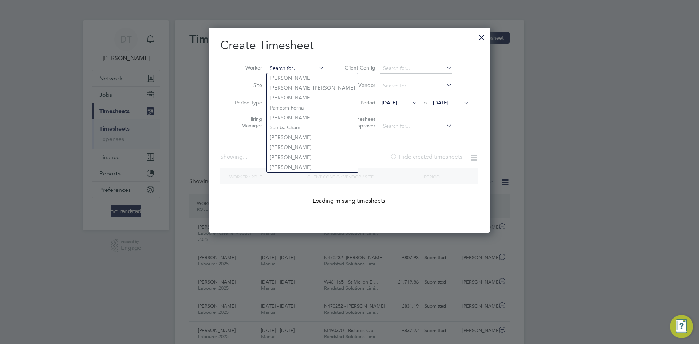
click at [294, 66] on input at bounding box center [295, 68] width 57 height 10
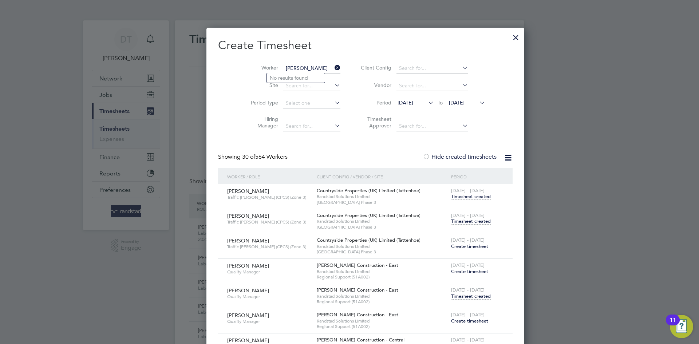
type input "Dimitri Ta"
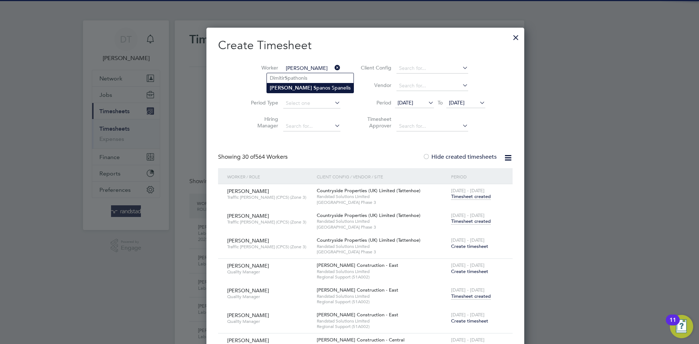
click at [286, 89] on li "Dimitri S panos Spanelis" at bounding box center [310, 88] width 87 height 10
type input "Dimitri Spanos Spanelis"
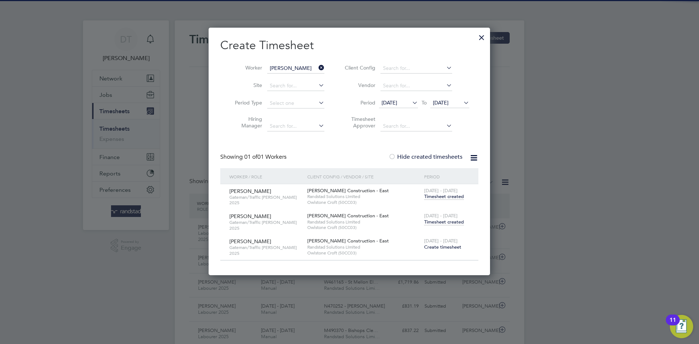
click at [440, 220] on span "Timesheet created" at bounding box center [444, 222] width 40 height 7
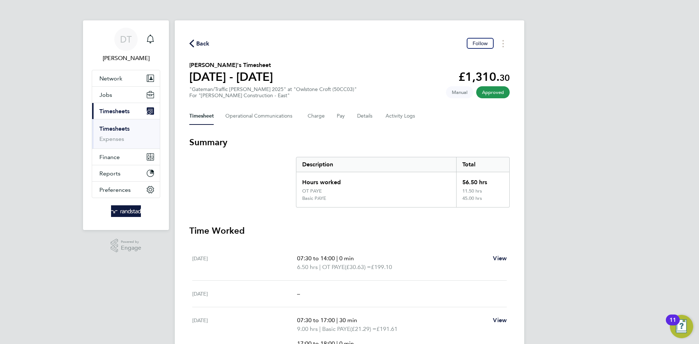
click at [203, 43] on span "Back" at bounding box center [202, 43] width 13 height 9
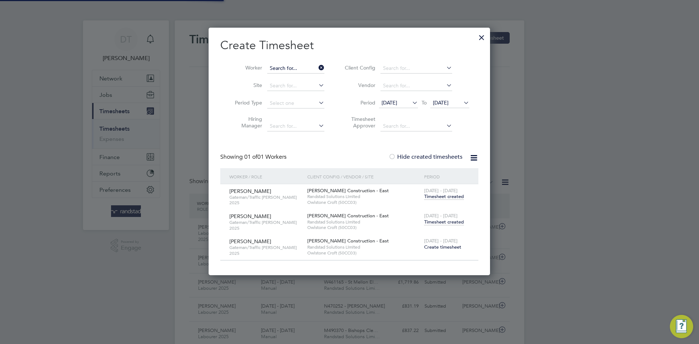
click at [288, 67] on input at bounding box center [295, 68] width 57 height 10
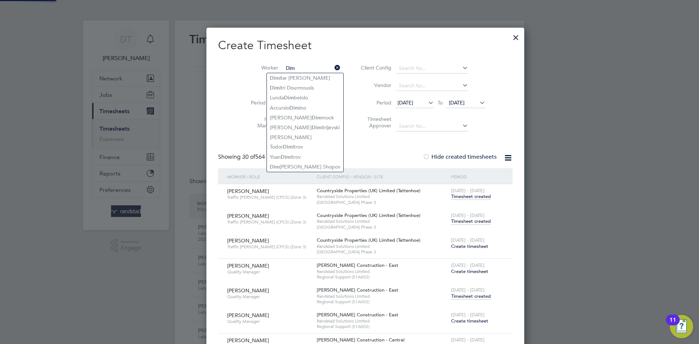
type input "Dim"
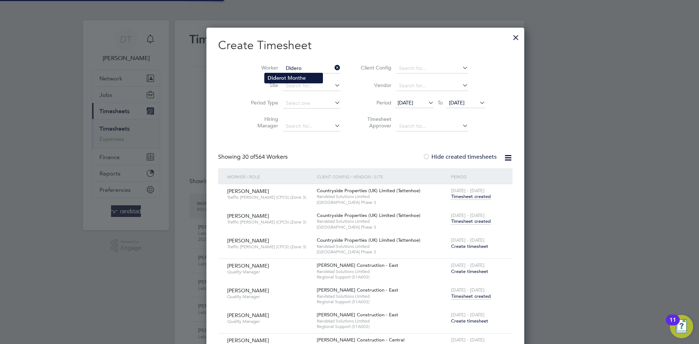
click at [284, 77] on li "Didero t Monthe" at bounding box center [294, 78] width 58 height 10
type input "Diderot Monthe"
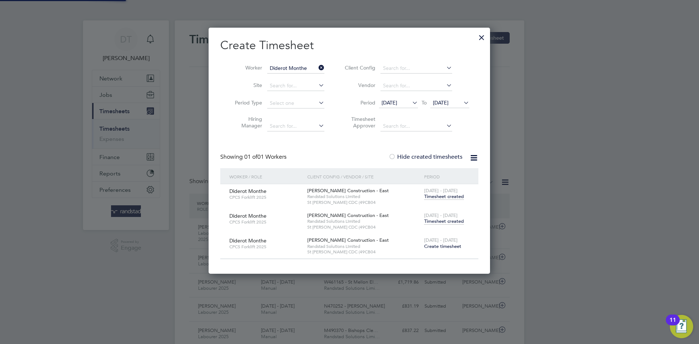
click at [441, 218] on span "[DATE] - [DATE]" at bounding box center [441, 215] width 34 height 6
click at [443, 221] on span "Timesheet created" at bounding box center [444, 221] width 40 height 7
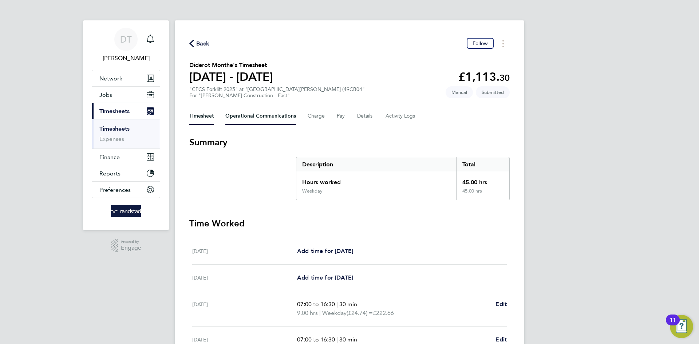
click at [237, 114] on Communications-tab "Operational Communications" at bounding box center [260, 115] width 71 height 17
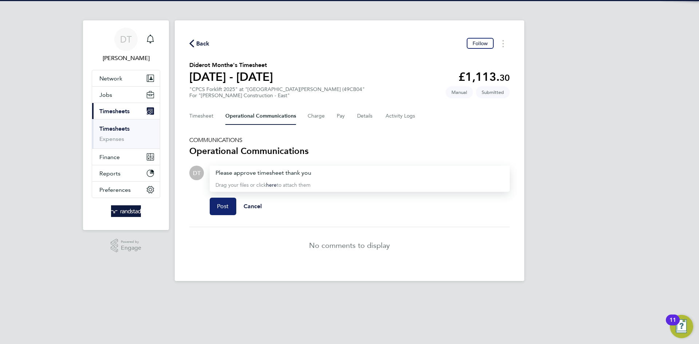
click at [226, 198] on button "Post" at bounding box center [223, 206] width 27 height 17
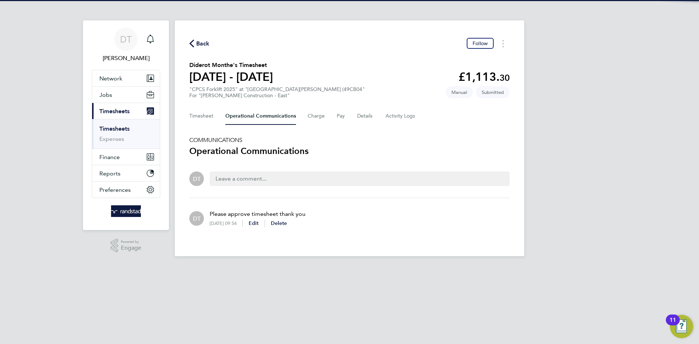
click at [201, 40] on span "Back" at bounding box center [202, 43] width 13 height 9
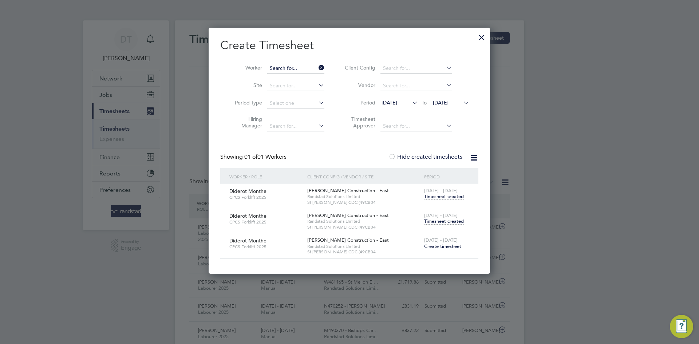
click at [287, 68] on input at bounding box center [295, 68] width 57 height 10
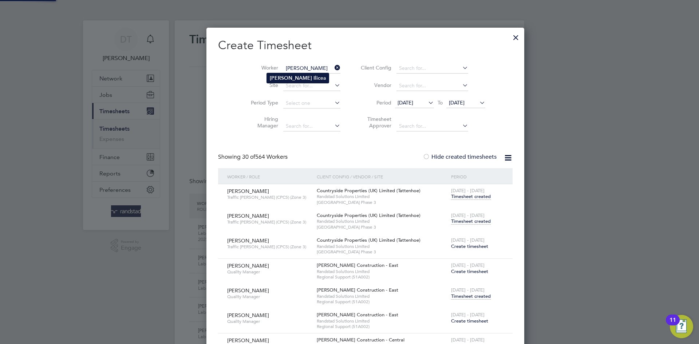
click at [306, 77] on li "Marius Ilic ea" at bounding box center [298, 78] width 62 height 10
type input "Marius Ilicea"
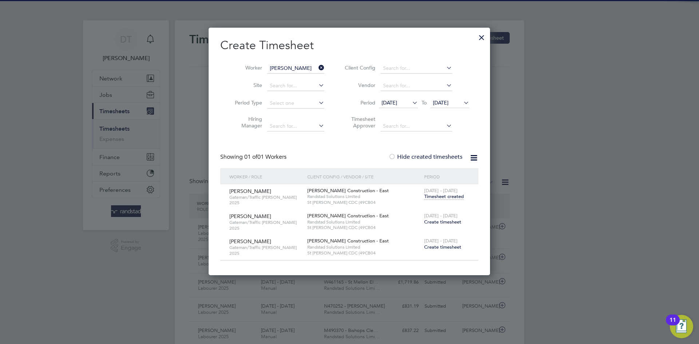
click at [441, 220] on span "Create timesheet" at bounding box center [442, 222] width 37 height 6
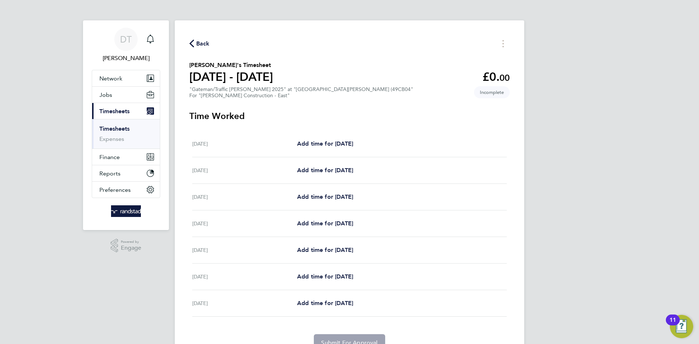
click at [206, 44] on span "Back" at bounding box center [202, 43] width 13 height 9
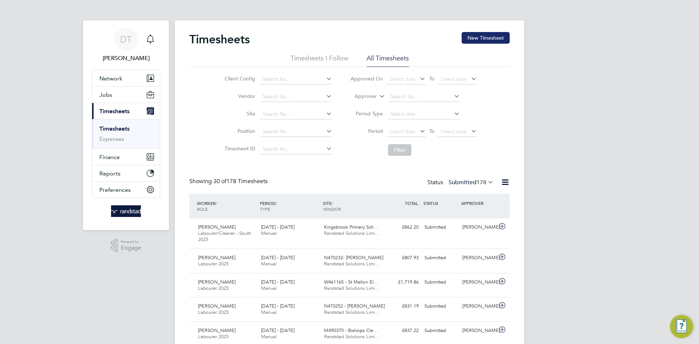
click at [486, 38] on button "New Timesheet" at bounding box center [486, 38] width 48 height 12
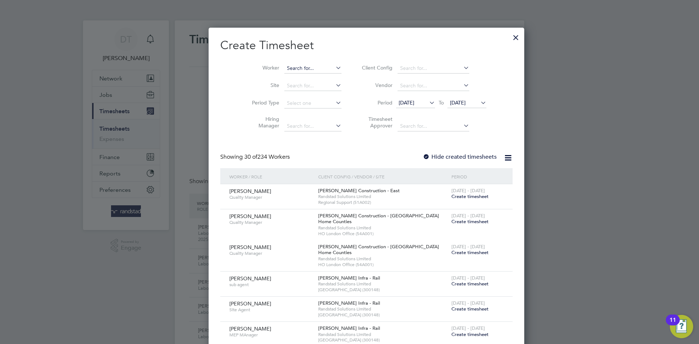
click at [284, 68] on input at bounding box center [312, 68] width 57 height 10
click at [291, 96] on li "Dumi t ru Tanasov" at bounding box center [300, 98] width 67 height 10
type input "Dumitru Tanasov"
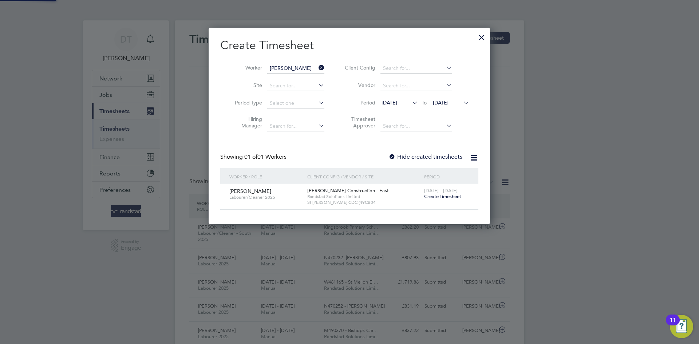
click at [403, 158] on label "Hide created timesheets" at bounding box center [426, 156] width 74 height 7
click at [304, 67] on input at bounding box center [295, 68] width 57 height 10
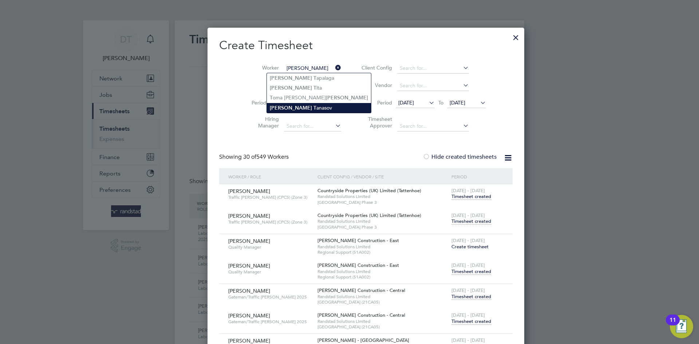
click at [295, 104] on li "Alexandru T anasov" at bounding box center [319, 108] width 104 height 10
type input "Alexandru Tanasov"
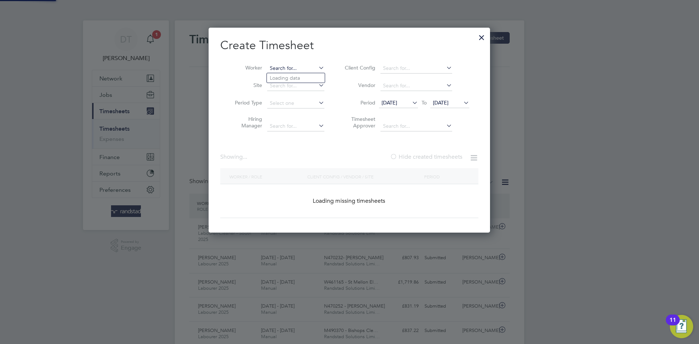
click at [302, 67] on input at bounding box center [295, 68] width 57 height 10
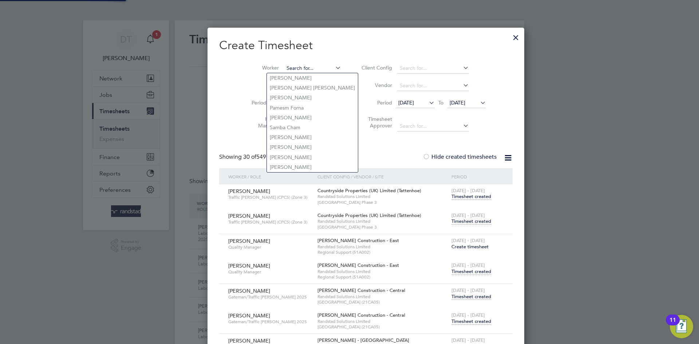
type input "Paulin Petkov"
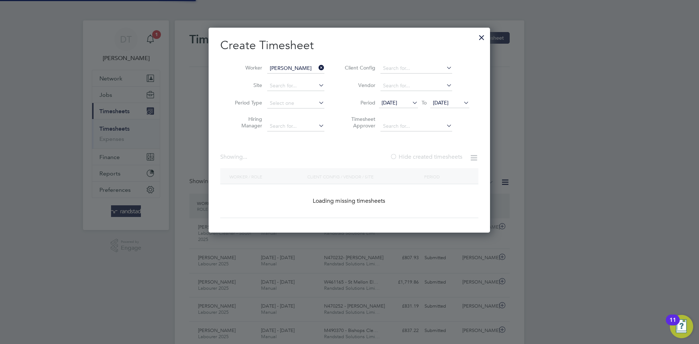
scroll to position [221, 282]
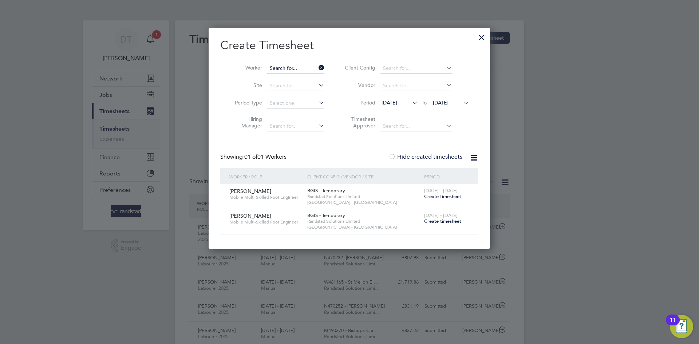
click at [302, 68] on input at bounding box center [295, 68] width 57 height 10
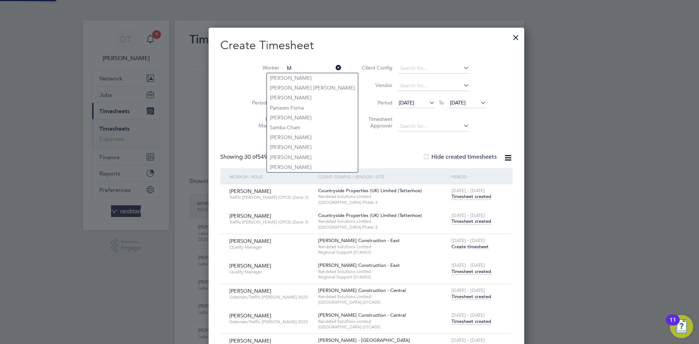
scroll to position [1703, 284]
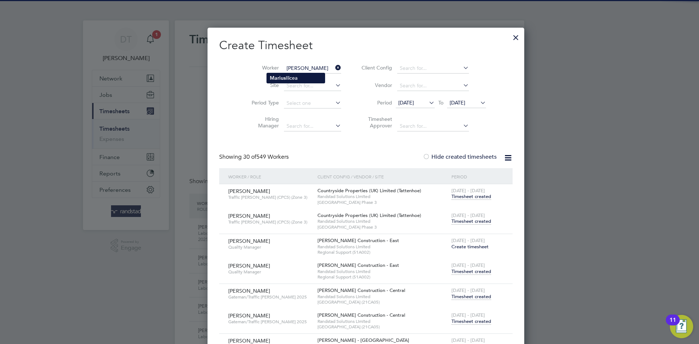
click at [284, 79] on b "Mar i us" at bounding box center [278, 78] width 16 height 6
type input "Marius Ilicea"
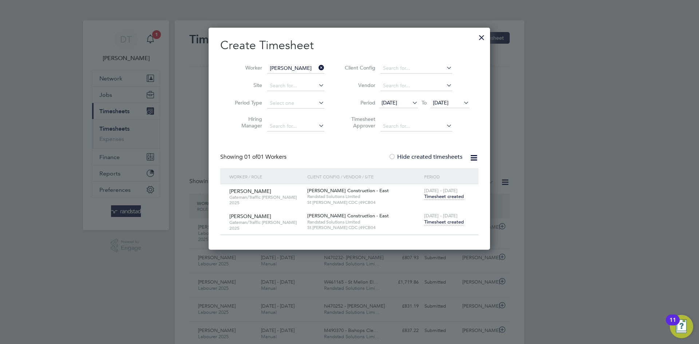
scroll to position [221, 282]
click at [443, 220] on span "Timesheet created" at bounding box center [444, 222] width 40 height 7
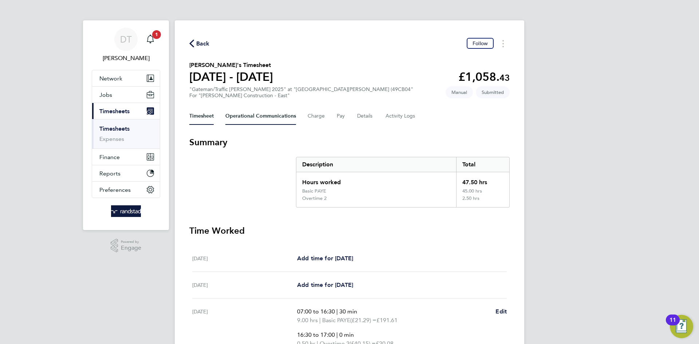
click at [249, 114] on Communications-tab "Operational Communications" at bounding box center [260, 115] width 71 height 17
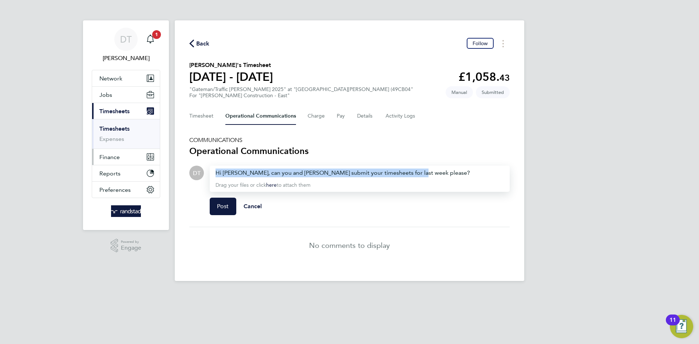
drag, startPoint x: 417, startPoint y: 172, endPoint x: 159, endPoint y: 159, distance: 258.1
click at [159, 163] on div "DT Daniel Tisseyre Notifications 1 Applications: Network Team Members Businesse…" at bounding box center [349, 146] width 699 height 293
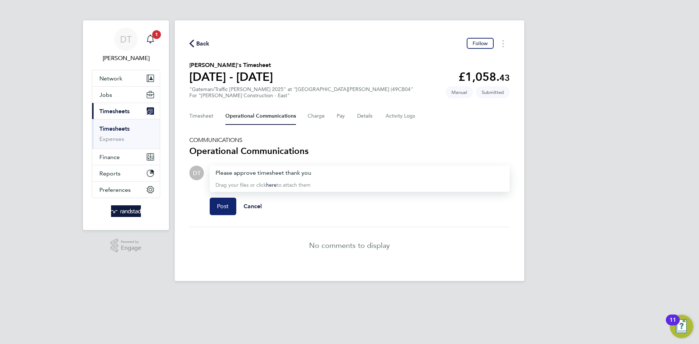
click at [226, 208] on span "Post" at bounding box center [223, 206] width 12 height 7
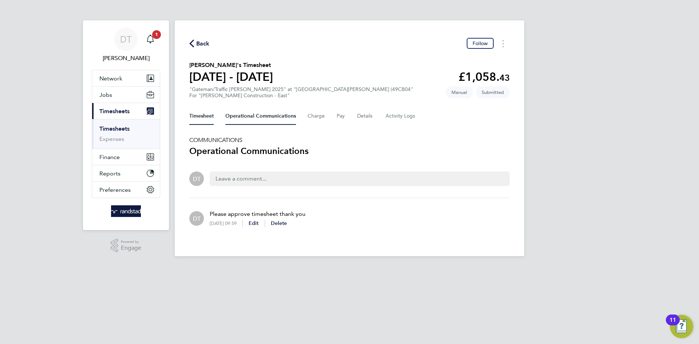
click at [201, 110] on button "Timesheet" at bounding box center [201, 115] width 24 height 17
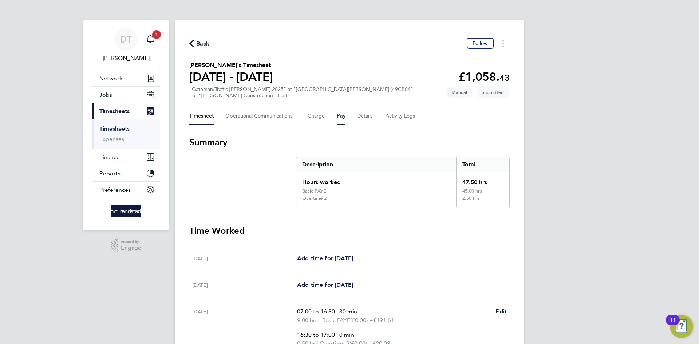
click at [339, 110] on button "Pay" at bounding box center [341, 115] width 9 height 17
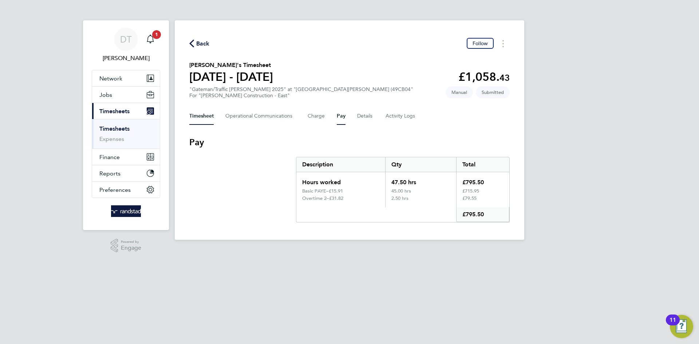
click at [208, 107] on button "Timesheet" at bounding box center [201, 115] width 24 height 17
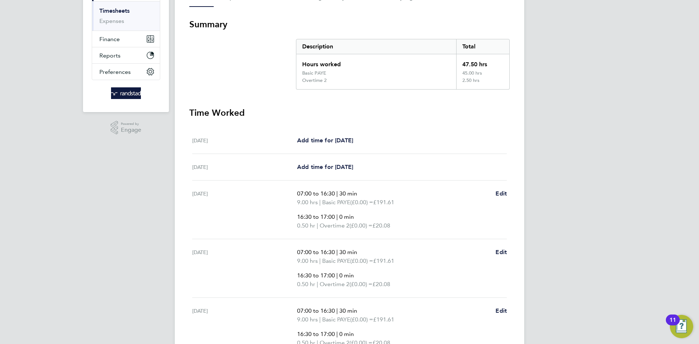
scroll to position [139, 0]
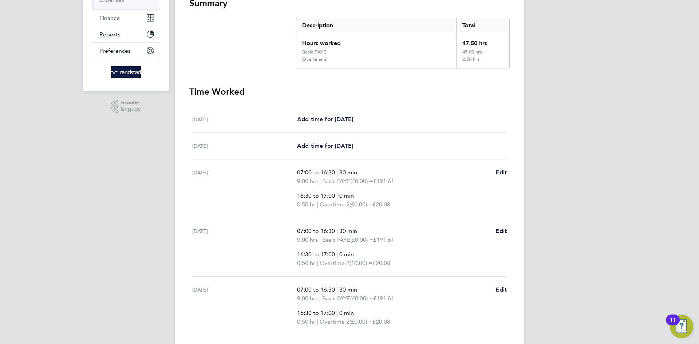
click at [508, 172] on ul "Sat 20 Sep Add time for Sat 20 Sep Add time for Sat 20 Sep Sun 21 Sep Add time …" at bounding box center [349, 279] width 320 height 346
click at [505, 171] on span "Edit" at bounding box center [501, 172] width 11 height 7
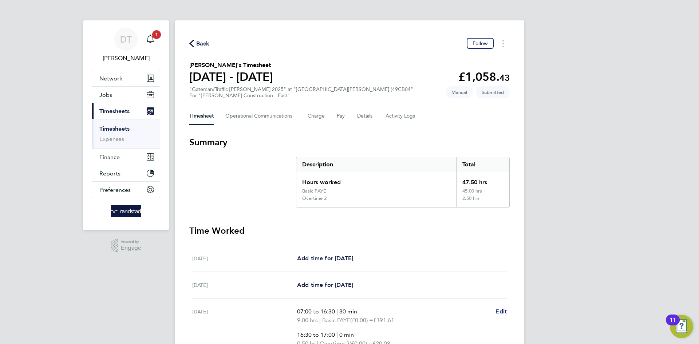
select select "30"
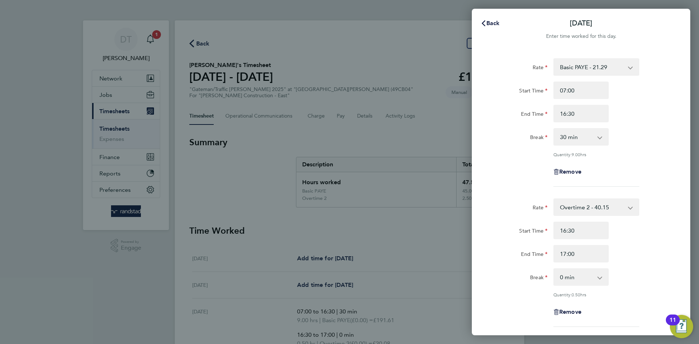
click at [575, 203] on select "Overtime 2 - 40.15 Basic PAYE - 21.29 OT PAYE - 30.76" at bounding box center [592, 207] width 76 height 16
click at [500, 185] on div "Rate Basic PAYE - 21.29 OT PAYE - 30.76 Overtime 2 - 40.15 Start Time 07:00 End…" at bounding box center [581, 122] width 178 height 129
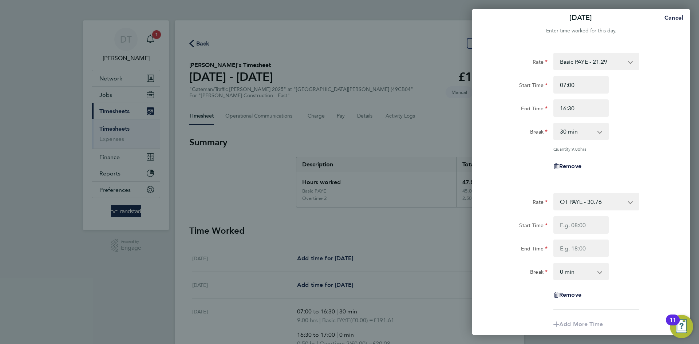
scroll to position [113, 0]
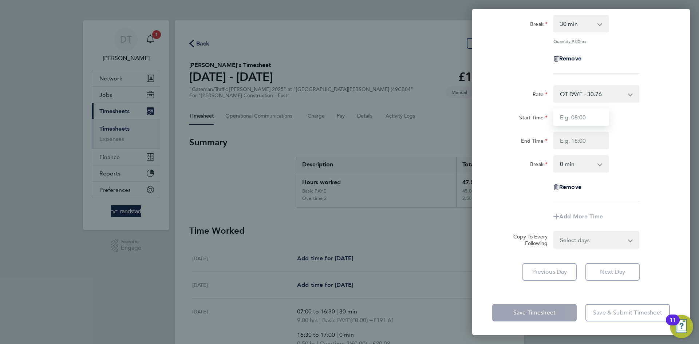
click at [571, 115] on input "Start Time" at bounding box center [580, 117] width 55 height 17
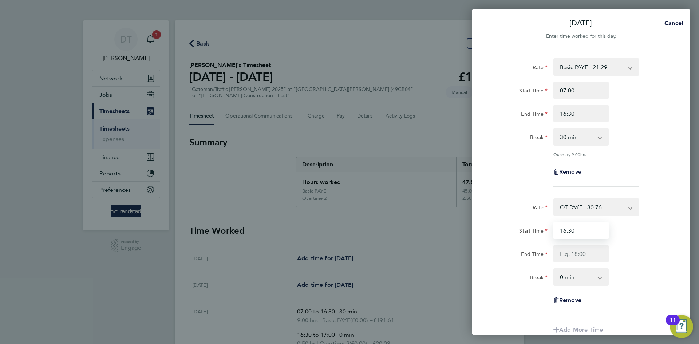
type input "16:30"
type input "17:00"
click at [525, 155] on div "Quantity: 9.00 hrs" at bounding box center [581, 154] width 184 height 6
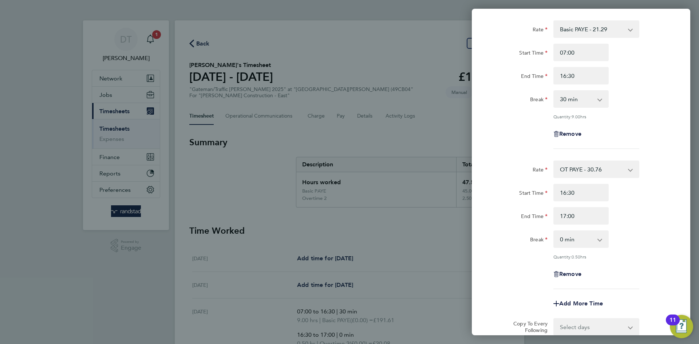
scroll to position [124, 0]
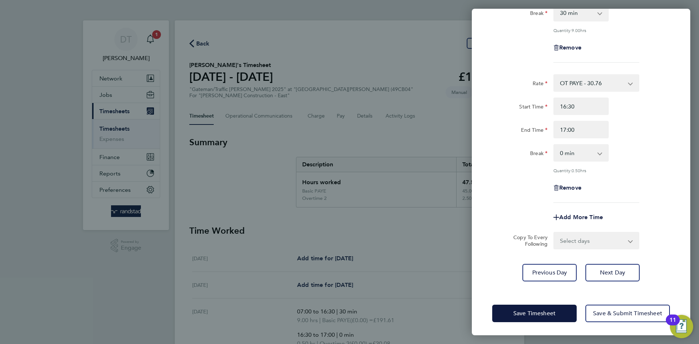
click at [559, 241] on select "Select days Day Tuesday Wednesday Thursday Friday" at bounding box center [592, 241] width 76 height 16
select select "DAY"
click at [554, 233] on select "Select days Day Tuesday Wednesday Thursday Friday" at bounding box center [592, 241] width 76 height 16
select select "2025-09-26"
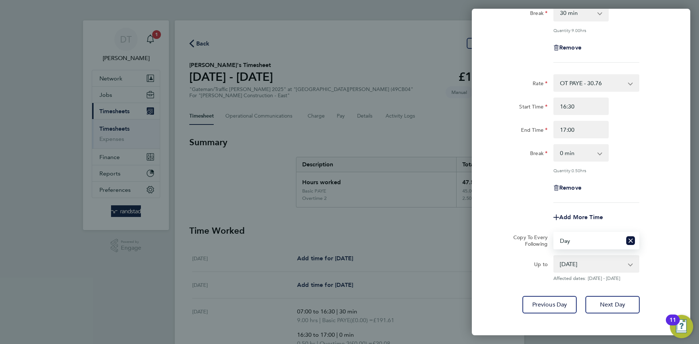
click at [515, 219] on div "Add More Time" at bounding box center [581, 217] width 184 height 17
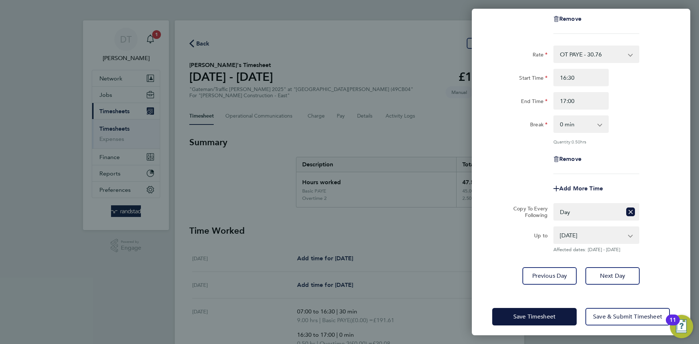
scroll to position [156, 0]
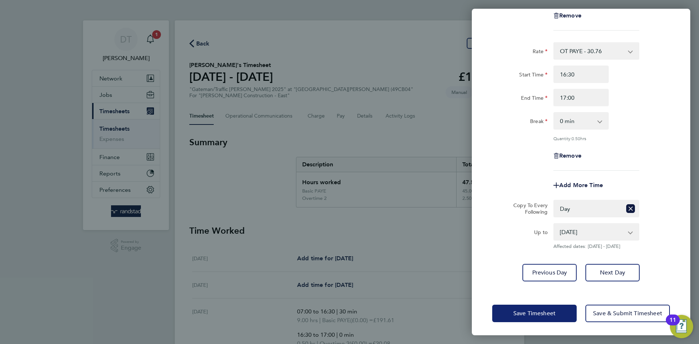
click at [525, 306] on button "Save Timesheet" at bounding box center [534, 313] width 84 height 17
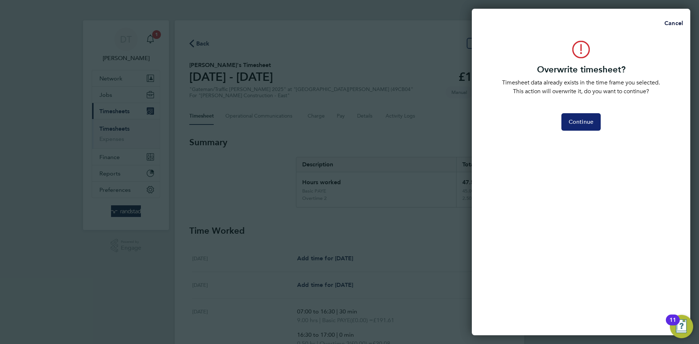
click at [585, 123] on span "Continue" at bounding box center [581, 121] width 25 height 7
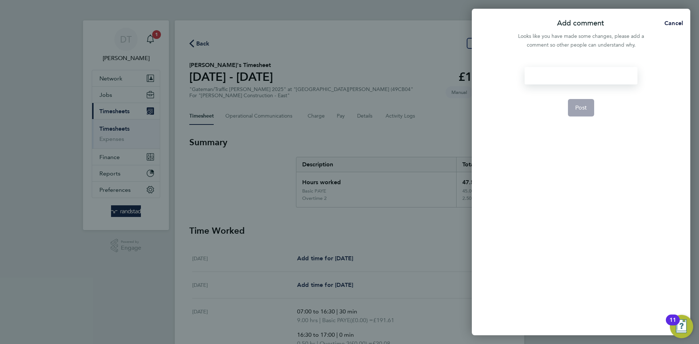
click at [543, 80] on div at bounding box center [581, 75] width 113 height 17
click at [578, 114] on span "Post" at bounding box center [581, 116] width 12 height 7
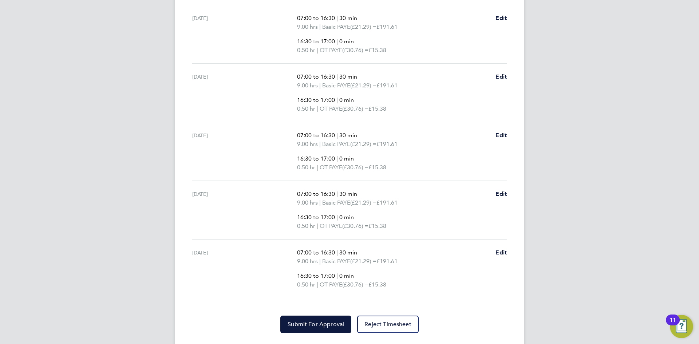
scroll to position [312, 0]
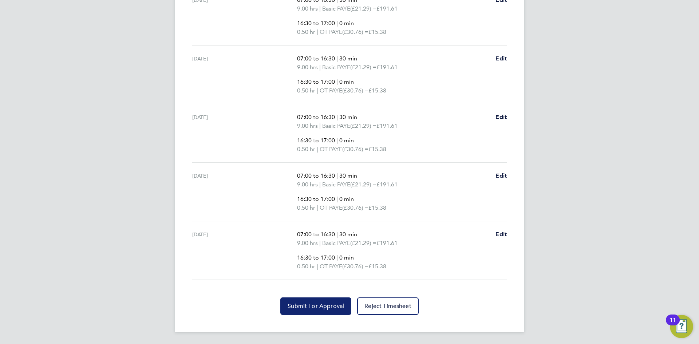
click at [308, 310] on button "Submit For Approval" at bounding box center [315, 306] width 71 height 17
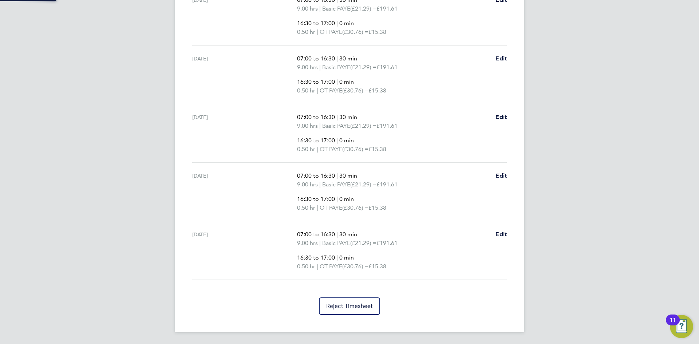
scroll to position [0, 0]
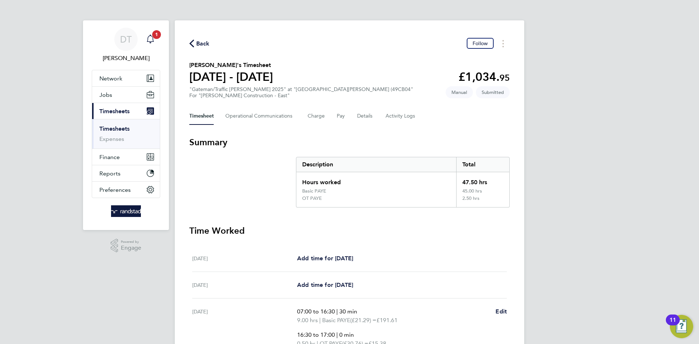
click at [154, 39] on icon "Main navigation" at bounding box center [150, 39] width 9 height 9
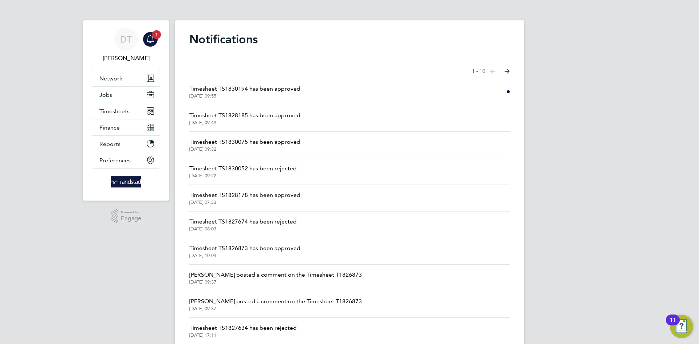
click at [232, 88] on span "Timesheet TS1830194 has been approved" at bounding box center [244, 88] width 111 height 9
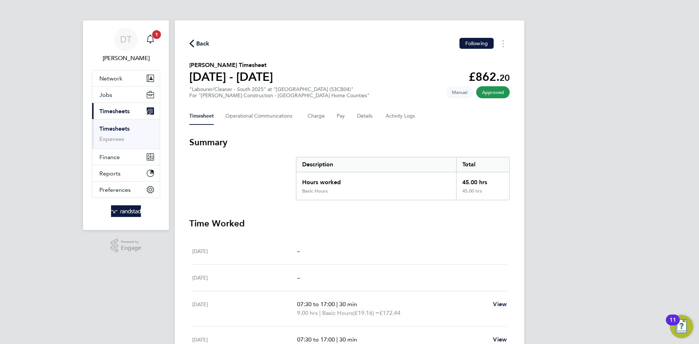
click at [149, 39] on icon "Main navigation" at bounding box center [150, 39] width 9 height 9
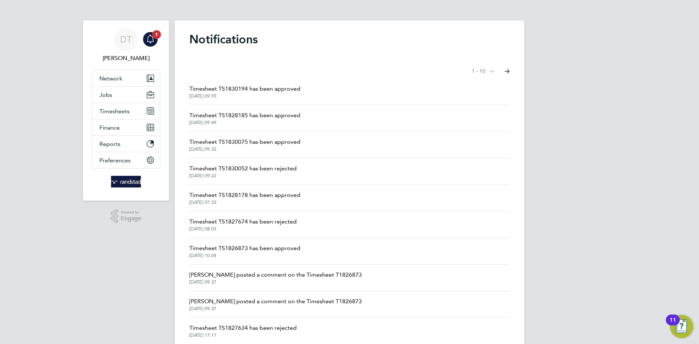
click at [230, 117] on span "Timesheet TS1828185 has been approved" at bounding box center [244, 115] width 111 height 9
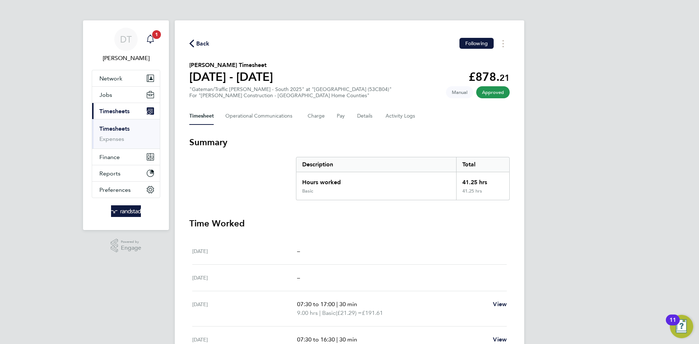
click at [153, 33] on span "1" at bounding box center [156, 34] width 9 height 9
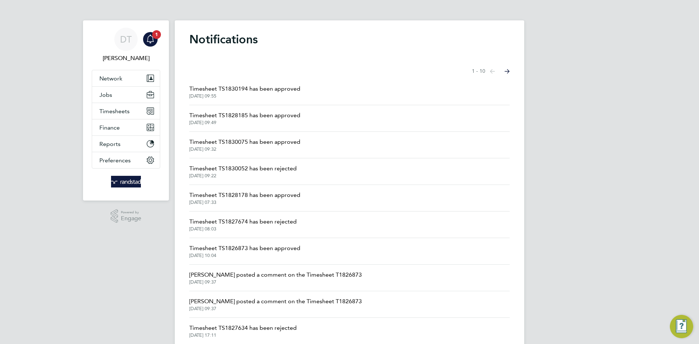
click at [232, 143] on span "Timesheet TS1830075 has been approved" at bounding box center [244, 142] width 111 height 9
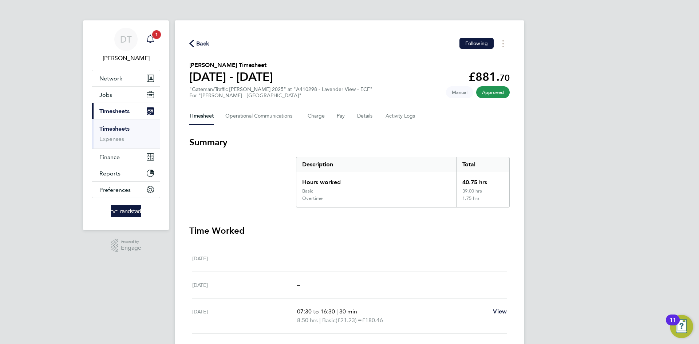
click at [152, 38] on icon "Main navigation" at bounding box center [150, 39] width 9 height 9
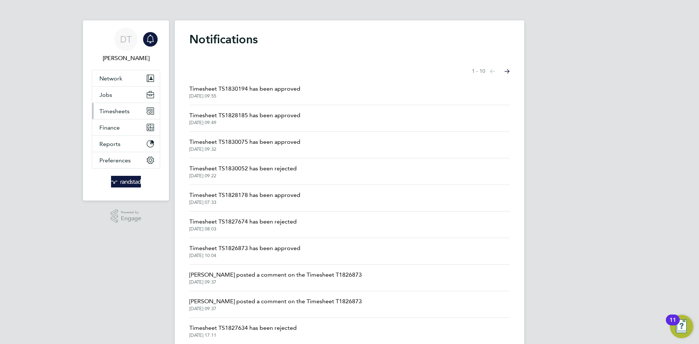
click at [123, 114] on button "Timesheets" at bounding box center [126, 111] width 68 height 16
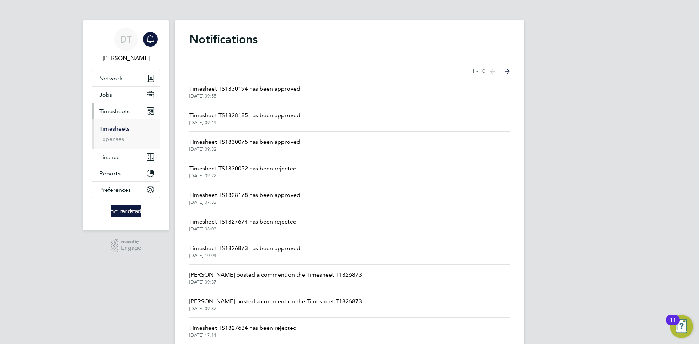
click at [116, 127] on link "Timesheets" at bounding box center [114, 128] width 30 height 7
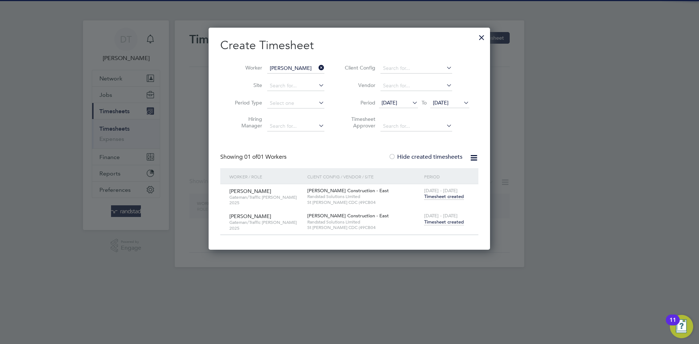
click at [477, 36] on div at bounding box center [481, 35] width 13 height 13
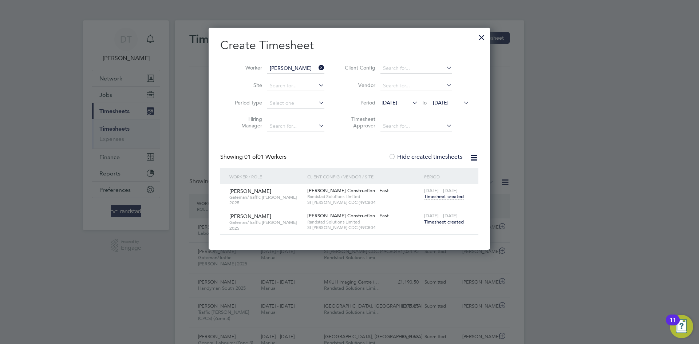
scroll to position [19, 63]
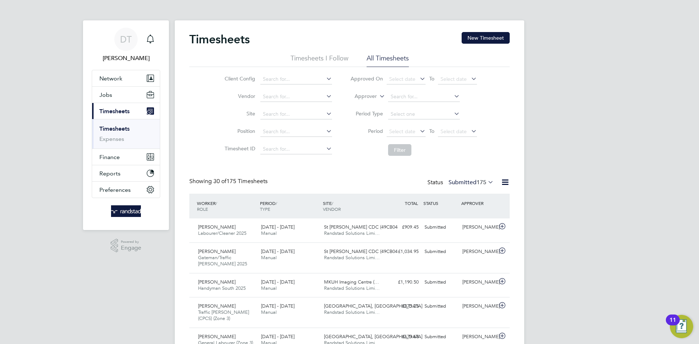
click at [482, 44] on div "Timesheets New Timesheet" at bounding box center [349, 43] width 320 height 22
click at [466, 43] on button "New Timesheet" at bounding box center [486, 38] width 48 height 12
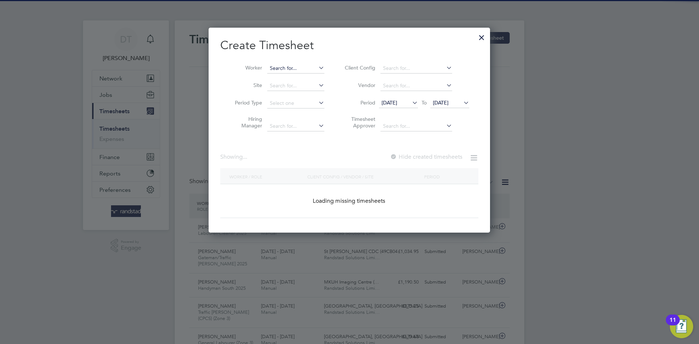
click at [293, 72] on input at bounding box center [295, 68] width 57 height 10
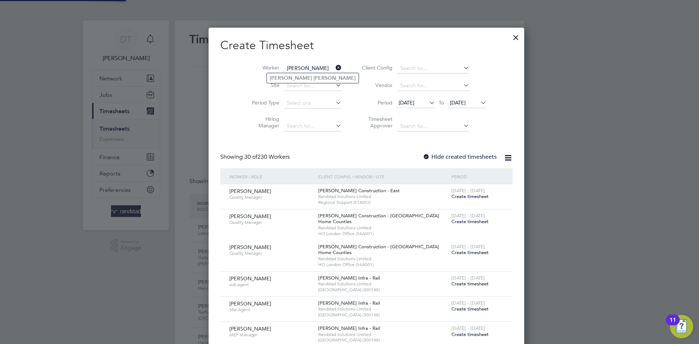
type input "Charlie Hurd"
click at [314, 78] on b "Hurd" at bounding box center [335, 78] width 42 height 6
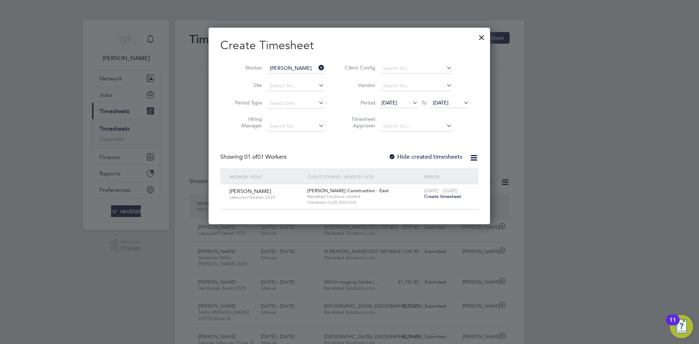
click at [403, 153] on label "Hide created timesheets" at bounding box center [426, 156] width 74 height 7
click at [443, 101] on span "22 Sep 2025" at bounding box center [441, 102] width 16 height 7
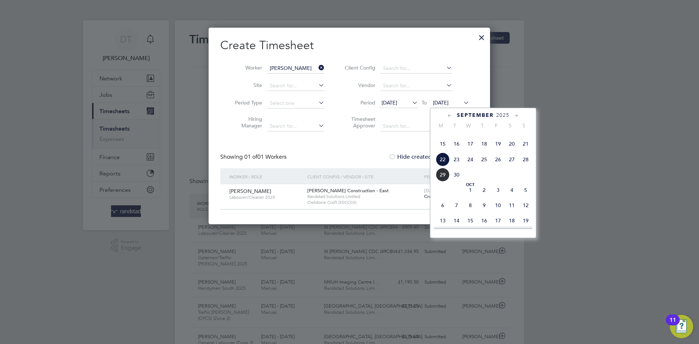
click at [444, 182] on span "29" at bounding box center [443, 175] width 14 height 14
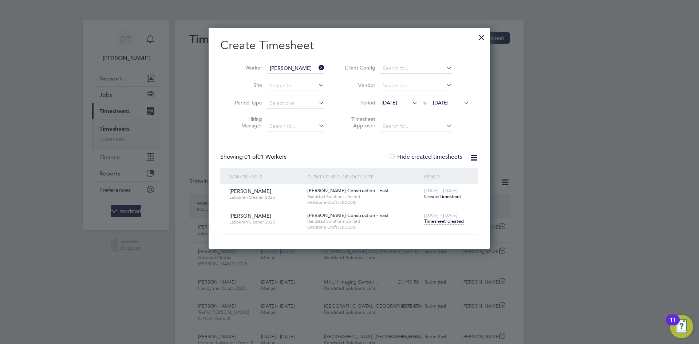
click at [442, 220] on span "Timesheet created" at bounding box center [444, 221] width 40 height 7
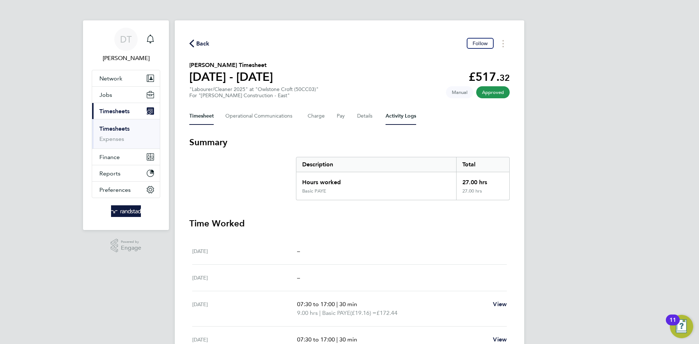
click at [401, 115] on Logs-tab "Activity Logs" at bounding box center [401, 115] width 31 height 17
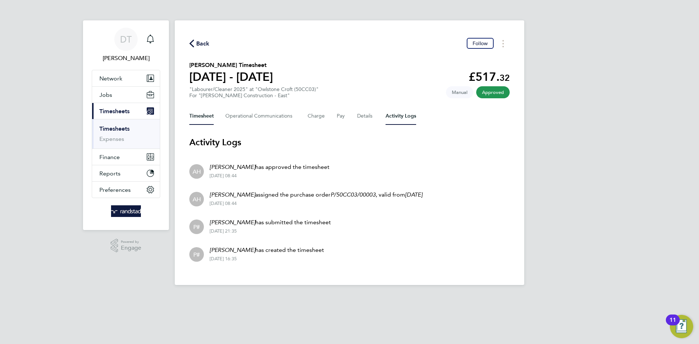
click at [198, 116] on button "Timesheet" at bounding box center [201, 115] width 24 height 17
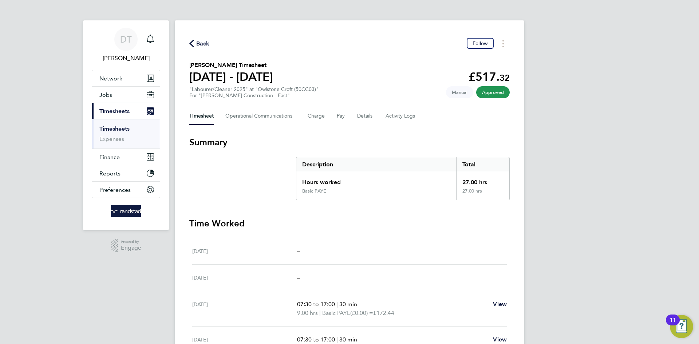
click at [206, 48] on div "Back Follow" at bounding box center [349, 43] width 320 height 11
click at [208, 46] on span "Back" at bounding box center [202, 43] width 13 height 9
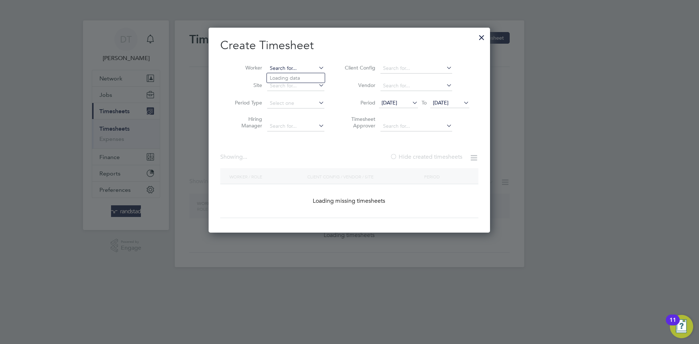
scroll to position [205, 282]
click at [312, 67] on input at bounding box center [295, 68] width 57 height 10
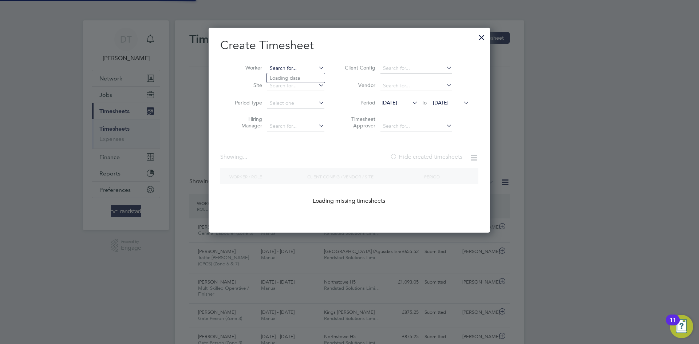
scroll to position [19, 63]
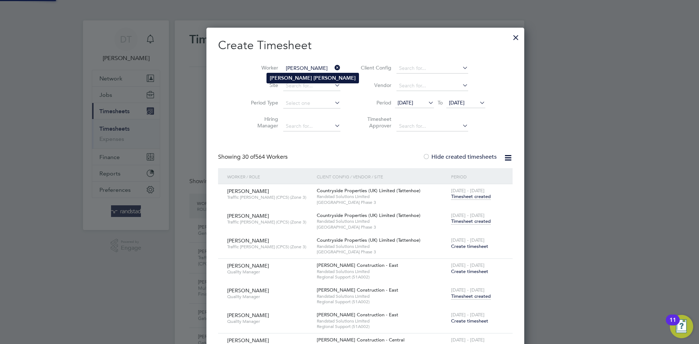
type input "Michael Wagg"
click at [314, 75] on b "Wagg" at bounding box center [335, 78] width 42 height 6
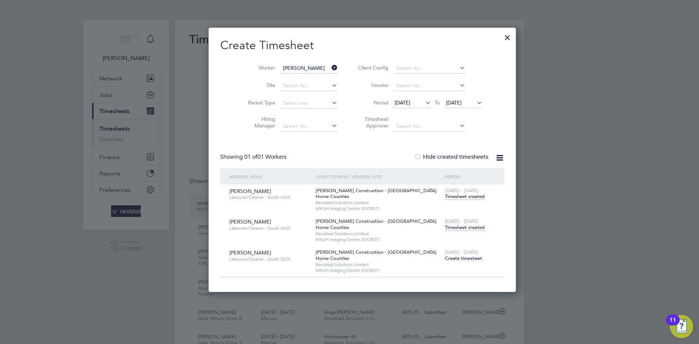
click at [445, 228] on span "Timesheet created" at bounding box center [465, 227] width 40 height 7
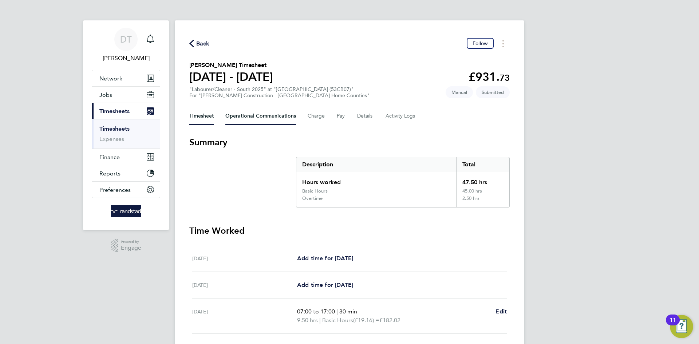
click at [250, 107] on Communications-tab "Operational Communications" at bounding box center [260, 115] width 71 height 17
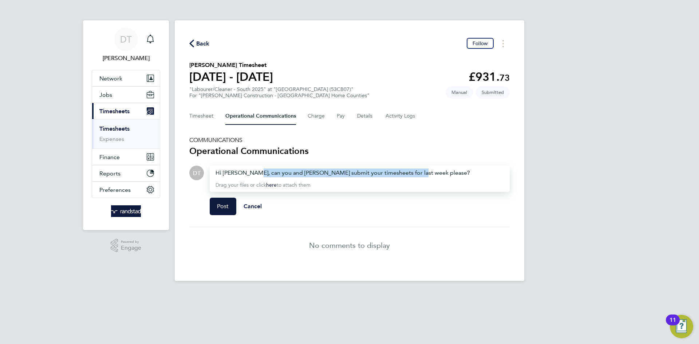
drag, startPoint x: 425, startPoint y: 171, endPoint x: 224, endPoint y: 141, distance: 203.6
click at [247, 155] on section "COMMUNICATIONS Operational Communications DT Drop your files here Supported fil…" at bounding box center [349, 200] width 320 height 127
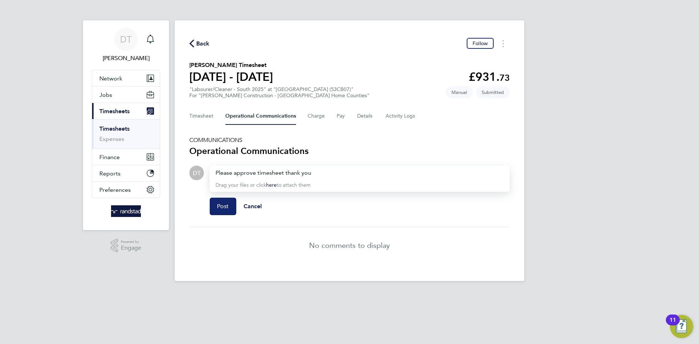
click at [214, 206] on button "Post" at bounding box center [223, 206] width 27 height 17
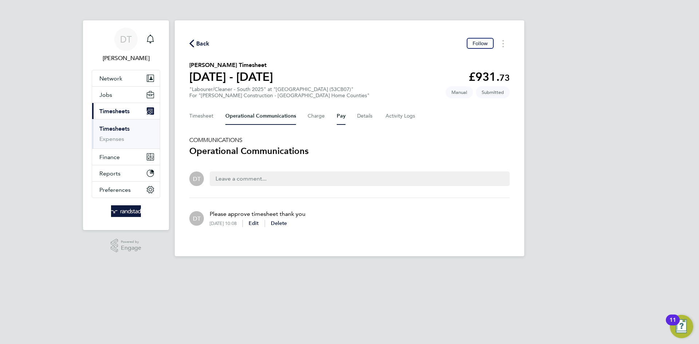
click at [339, 121] on button "Pay" at bounding box center [341, 115] width 9 height 17
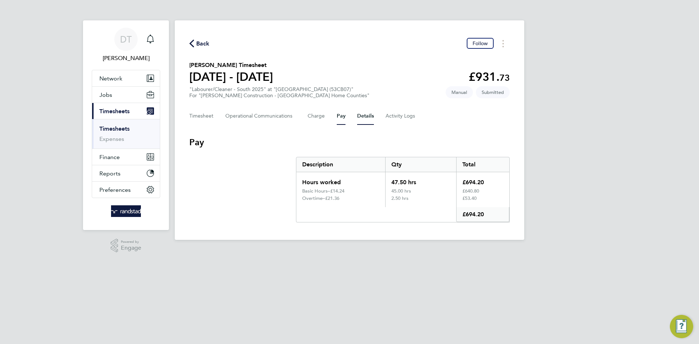
click at [360, 116] on button "Details" at bounding box center [365, 115] width 17 height 17
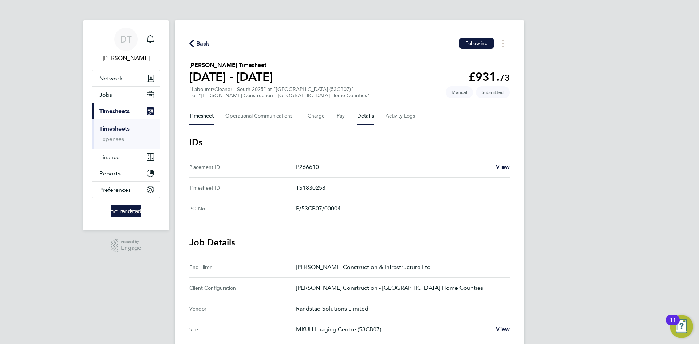
click at [213, 113] on button "Timesheet" at bounding box center [201, 115] width 24 height 17
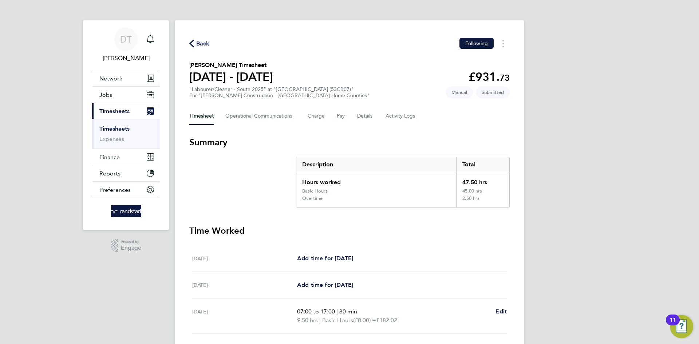
click at [204, 46] on span "Back" at bounding box center [202, 43] width 13 height 9
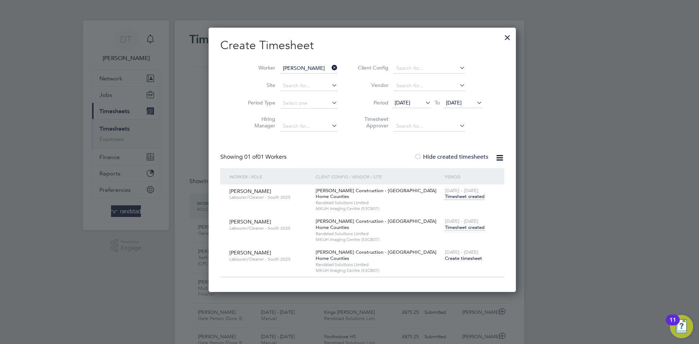
click at [501, 37] on div at bounding box center [507, 35] width 13 height 13
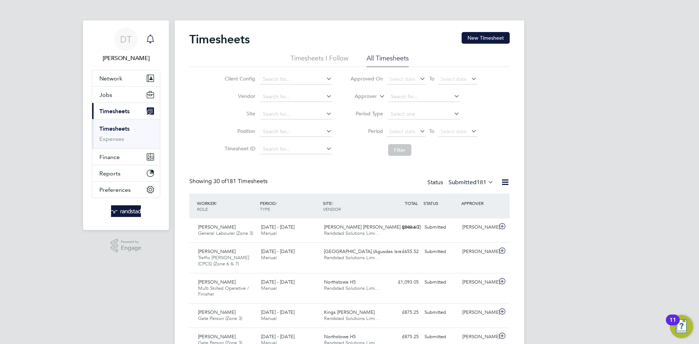
click at [150, 39] on icon "Main navigation" at bounding box center [150, 39] width 9 height 9
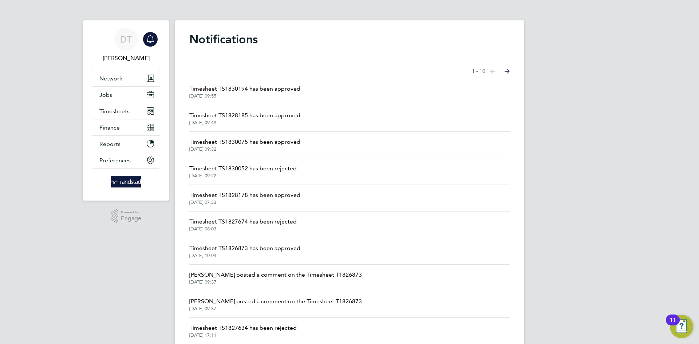
click at [235, 252] on span "Timesheet TS1826873 has been approved" at bounding box center [244, 248] width 111 height 9
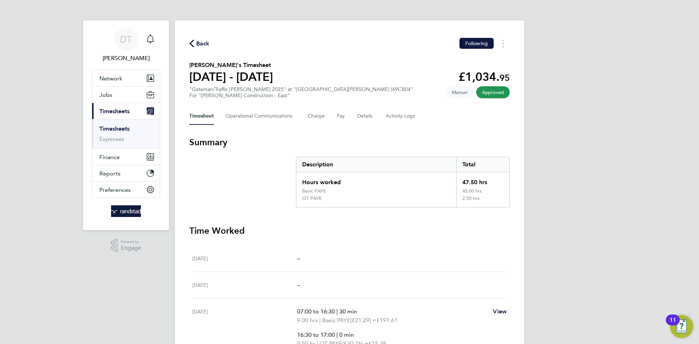
click at [199, 41] on span "Back" at bounding box center [202, 43] width 13 height 9
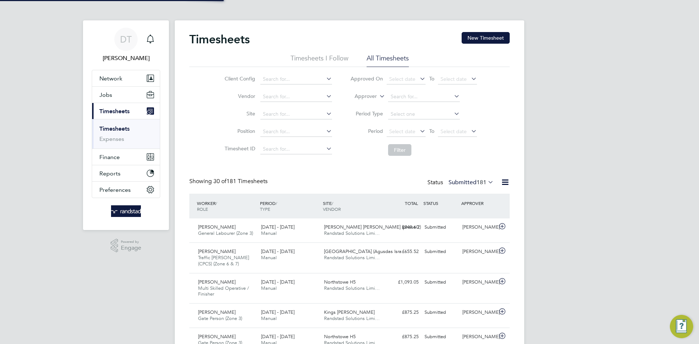
scroll to position [24, 63]
click at [153, 30] on link "Notifications" at bounding box center [150, 39] width 15 height 23
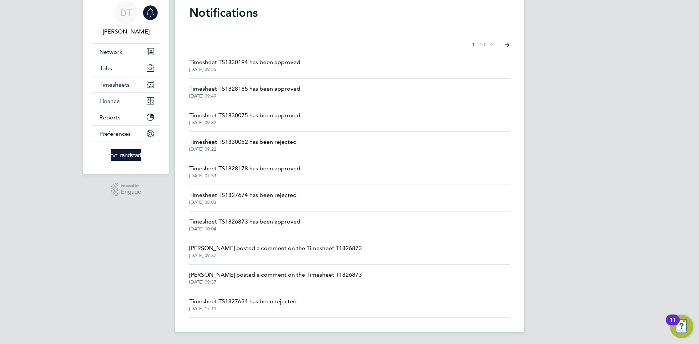
click at [236, 217] on span "Timesheet TS1826873 has been approved" at bounding box center [244, 221] width 111 height 9
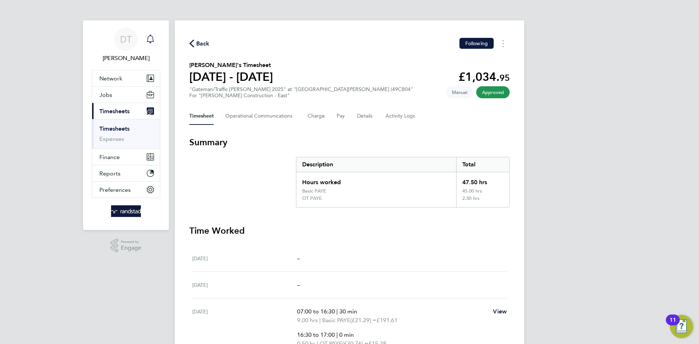
click at [151, 42] on icon "Main navigation" at bounding box center [150, 39] width 9 height 9
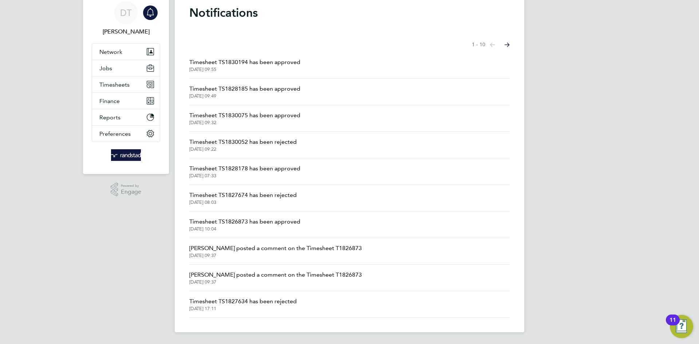
click at [257, 224] on span "Timesheet TS1826873 has been approved" at bounding box center [244, 221] width 111 height 9
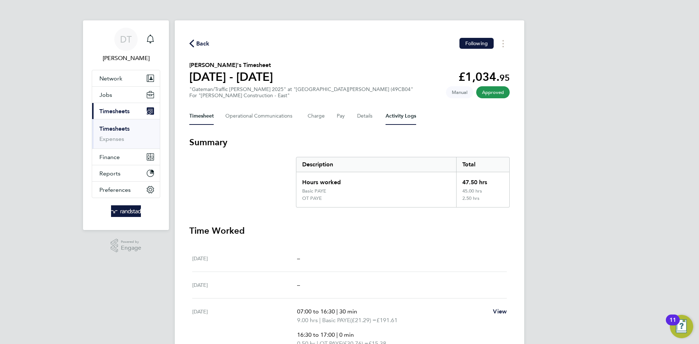
click at [412, 115] on Logs-tab "Activity Logs" at bounding box center [401, 115] width 31 height 17
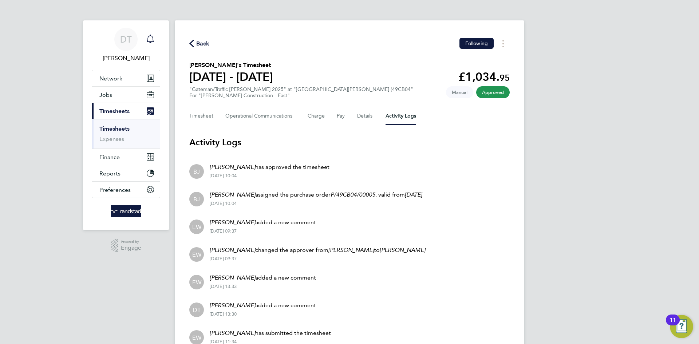
click at [153, 42] on icon "Main navigation" at bounding box center [150, 38] width 7 height 7
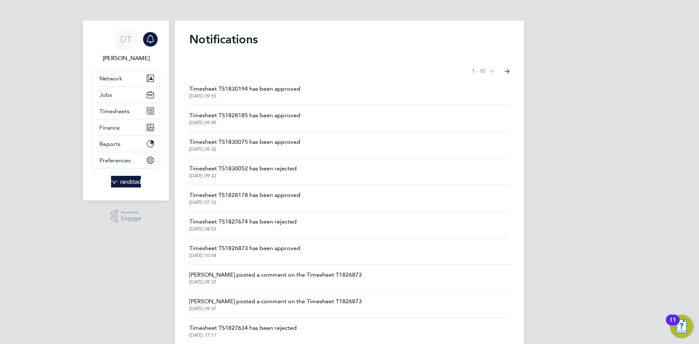
click at [238, 222] on span "Timesheet TS1827674 has been rejected" at bounding box center [242, 221] width 107 height 9
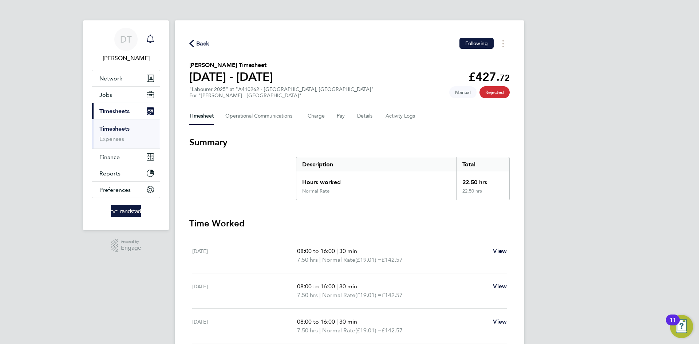
click at [154, 36] on icon "Main navigation" at bounding box center [150, 39] width 9 height 9
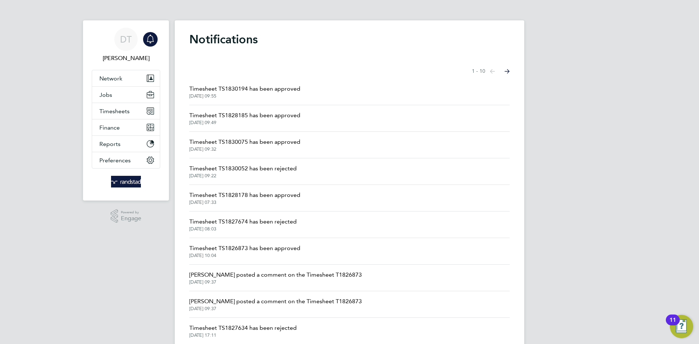
click at [238, 197] on span "Timesheet TS1828178 has been approved" at bounding box center [244, 195] width 111 height 9
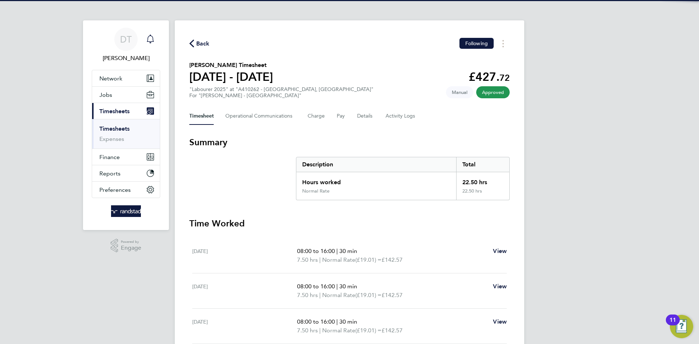
click at [152, 41] on icon "Main navigation" at bounding box center [150, 39] width 9 height 9
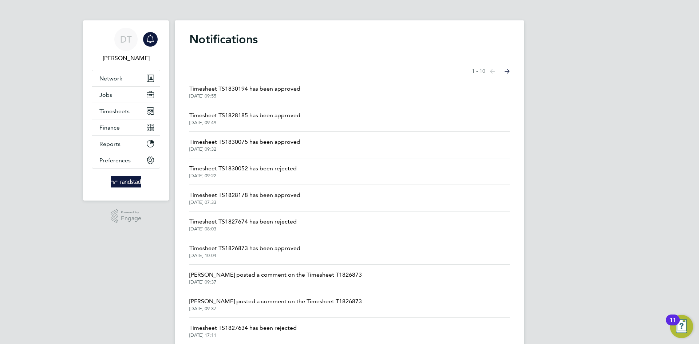
click at [232, 168] on span "Timesheet TS1830052 has been rejected" at bounding box center [242, 168] width 107 height 9
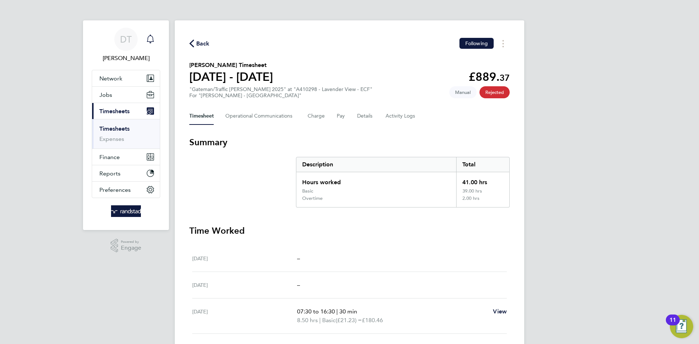
click at [155, 39] on div "Main navigation" at bounding box center [150, 39] width 15 height 15
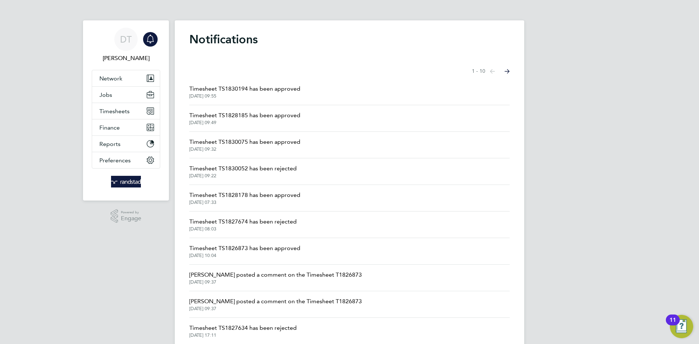
click at [245, 147] on span "[DATE] 09:32" at bounding box center [244, 149] width 111 height 6
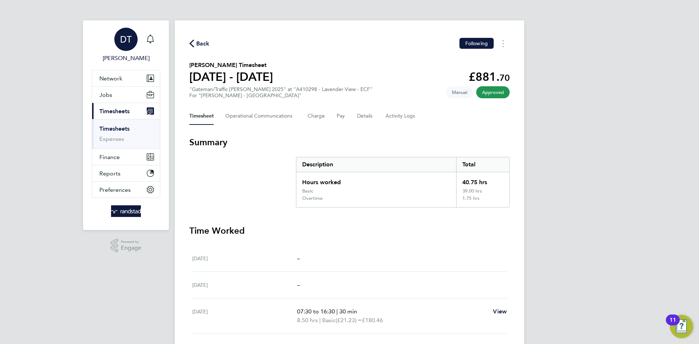
click at [158, 40] on link "DT Daniel Tisseyre" at bounding box center [126, 45] width 68 height 35
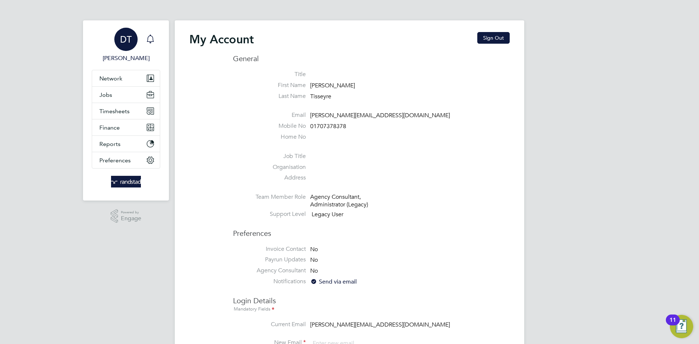
click at [155, 39] on div "Main navigation" at bounding box center [150, 39] width 15 height 15
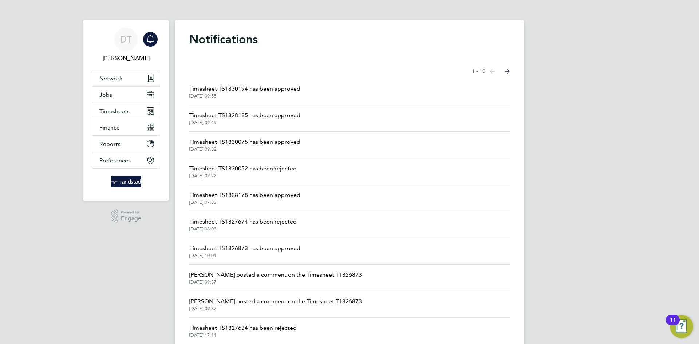
click at [230, 173] on span "[DATE] 09:22" at bounding box center [242, 176] width 107 height 6
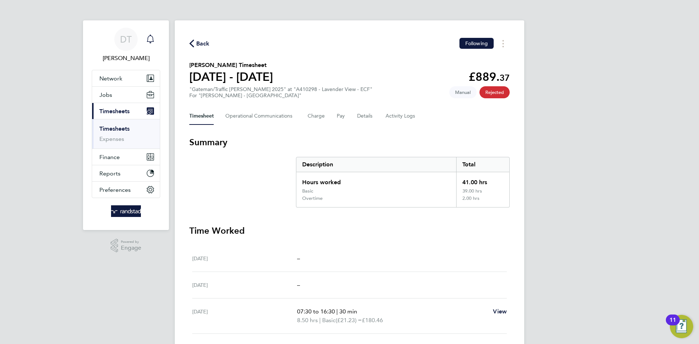
click at [149, 37] on icon "Main navigation" at bounding box center [150, 39] width 9 height 9
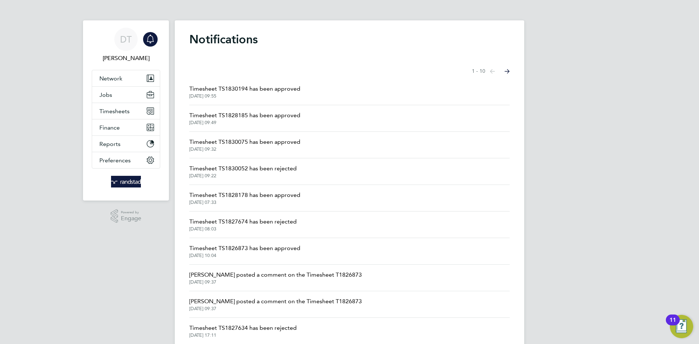
click at [223, 115] on span "Timesheet TS1828185 has been approved" at bounding box center [244, 115] width 111 height 9
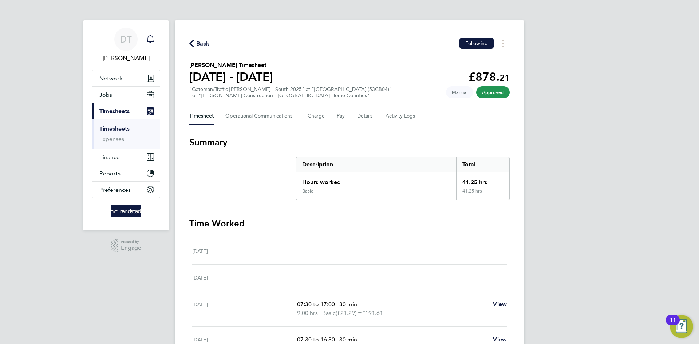
click at [153, 40] on icon "Main navigation" at bounding box center [150, 39] width 9 height 9
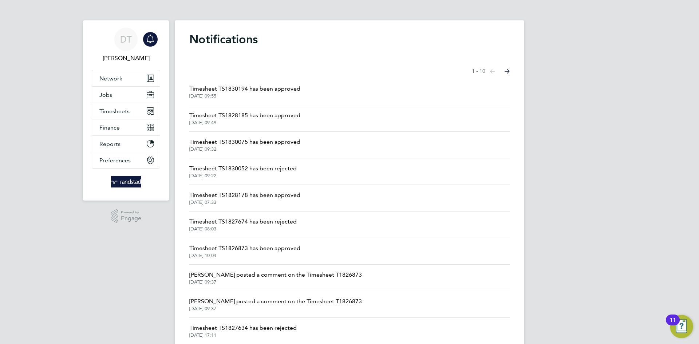
click at [277, 87] on span "Timesheet TS1830194 has been approved" at bounding box center [244, 88] width 111 height 9
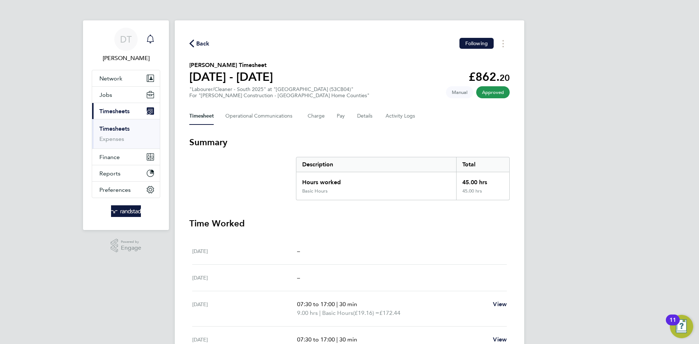
click at [152, 43] on icon "Main navigation" at bounding box center [150, 39] width 9 height 9
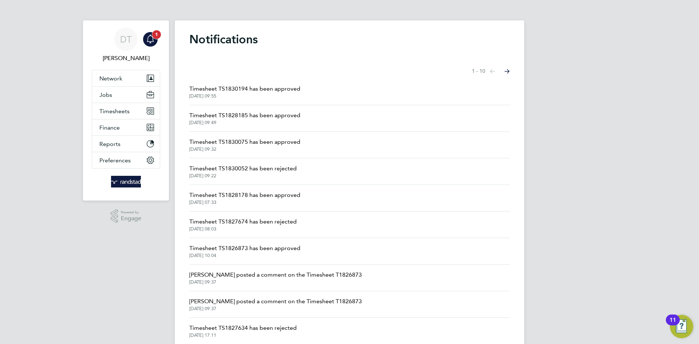
click at [157, 38] on span "1" at bounding box center [156, 34] width 9 height 9
click at [275, 86] on span "Timesheet TS1829174 has been approved" at bounding box center [244, 88] width 111 height 9
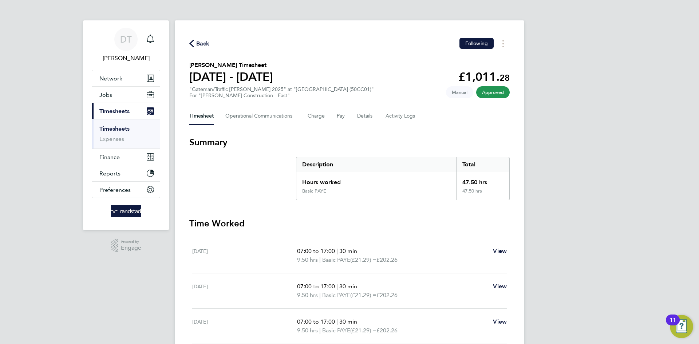
click at [204, 43] on span "Back" at bounding box center [202, 43] width 13 height 9
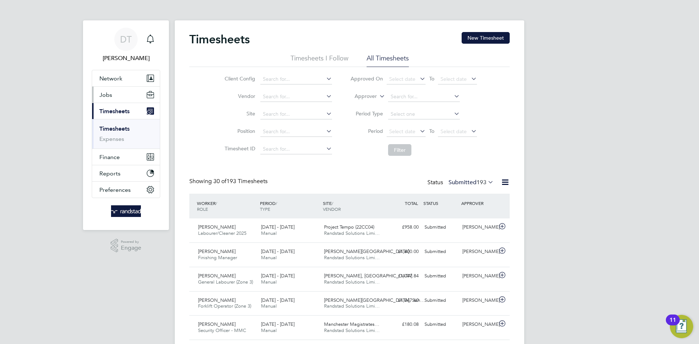
click at [121, 98] on button "Jobs" at bounding box center [126, 95] width 68 height 16
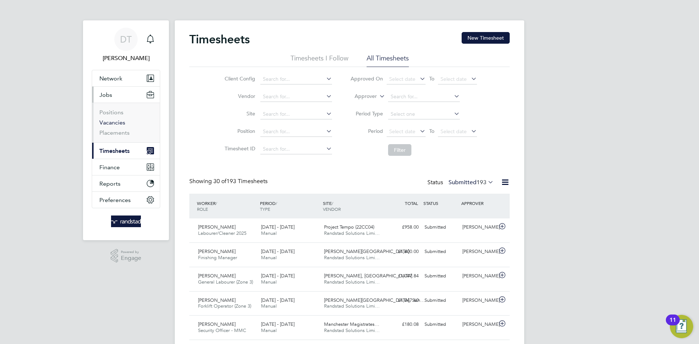
click at [117, 121] on link "Vacancies" at bounding box center [112, 122] width 26 height 7
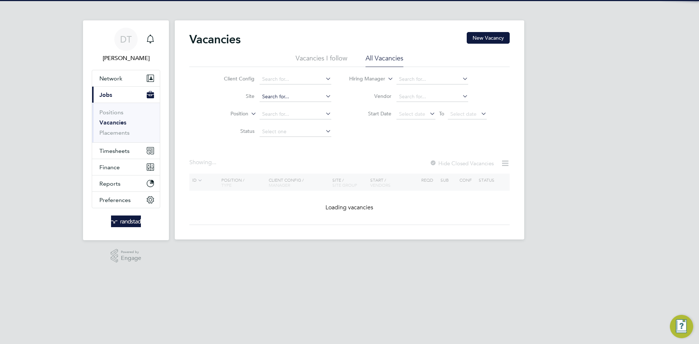
click at [284, 96] on input at bounding box center [296, 97] width 72 height 10
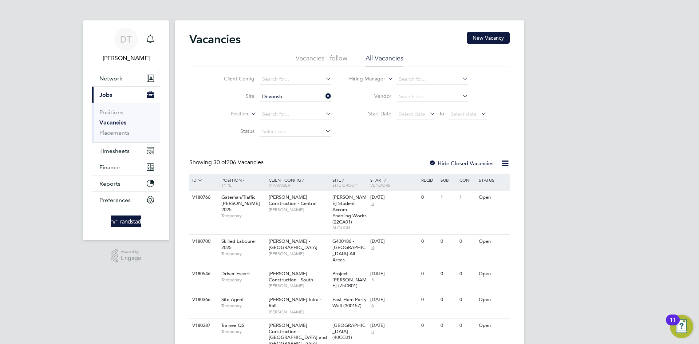
click at [296, 123] on li "Devonsh ire Gardens (50CB03)" at bounding box center [305, 126] width 92 height 10
type input "Devonshire Gardens (50CB03)"
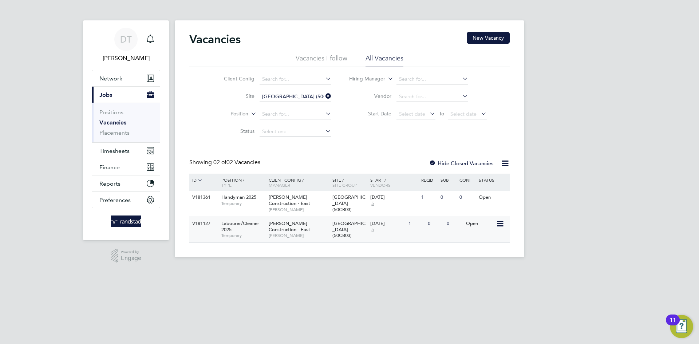
click at [387, 226] on div "[DATE]" at bounding box center [387, 224] width 35 height 6
drag, startPoint x: 118, startPoint y: 66, endPoint x: 116, endPoint y: 76, distance: 9.9
click at [116, 71] on ul "DT Daniel Tisseyre Notifications Applications: Network Team Members Businesses …" at bounding box center [126, 127] width 68 height 214
click at [116, 76] on span "Network" at bounding box center [110, 78] width 23 height 7
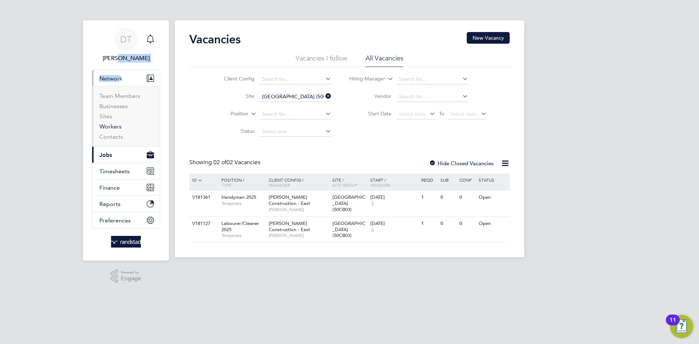
click at [103, 127] on link "Workers" at bounding box center [110, 126] width 22 height 7
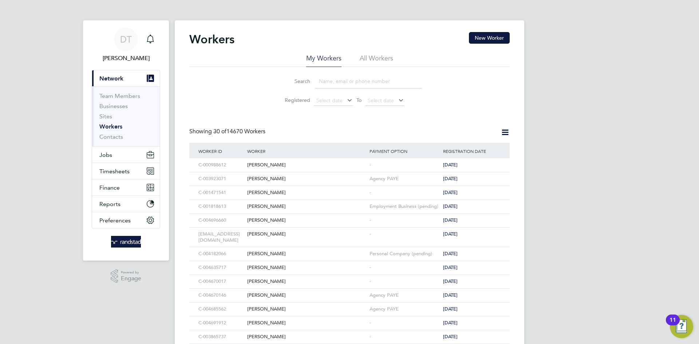
click at [328, 85] on input at bounding box center [368, 81] width 106 height 14
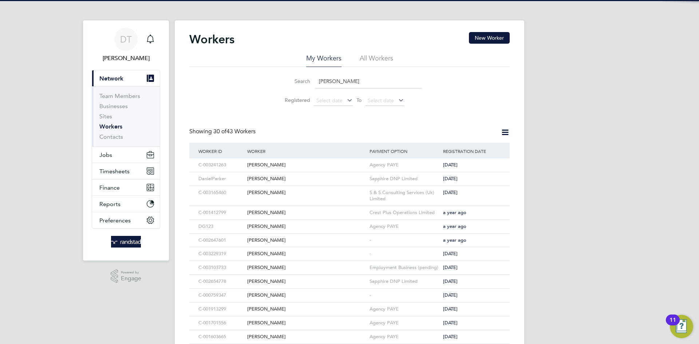
click at [371, 56] on li "All Workers" at bounding box center [377, 60] width 34 height 13
click at [335, 84] on input "Danny" at bounding box center [368, 81] width 106 height 14
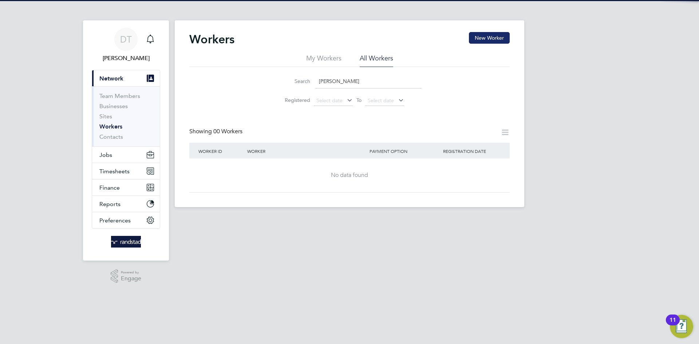
type input "Danny Hamer"
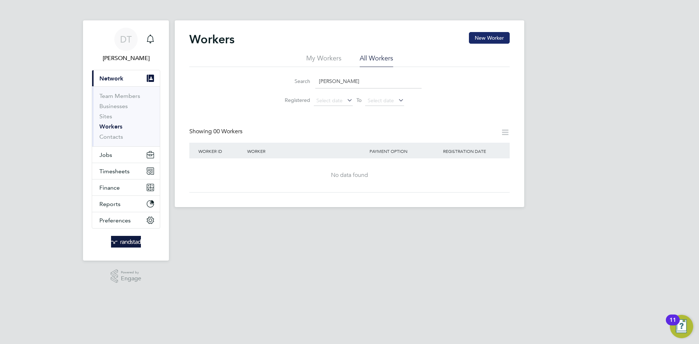
click at [483, 40] on button "New Worker" at bounding box center [489, 38] width 41 height 12
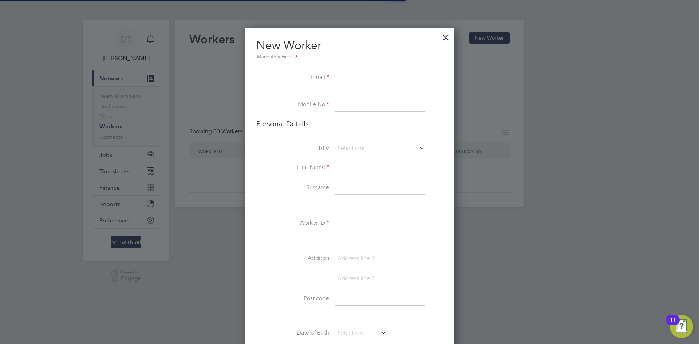
scroll to position [650, 210]
paste input "dannydagz20@hotmail.co.uk"
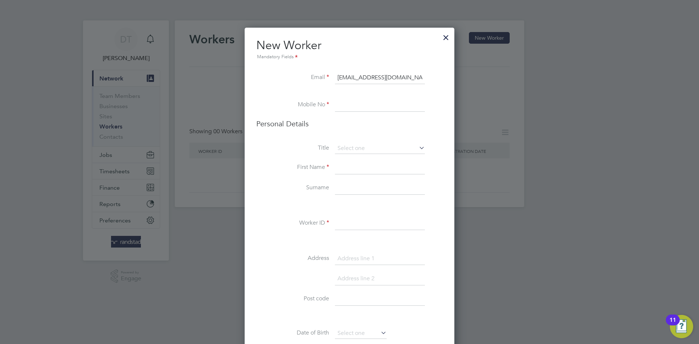
type input "dannydagz20@hotmail.co.uk"
paste input "07495710631"
type input "07495710631"
click at [343, 158] on li "Mr" at bounding box center [380, 158] width 91 height 9
type input "Mr"
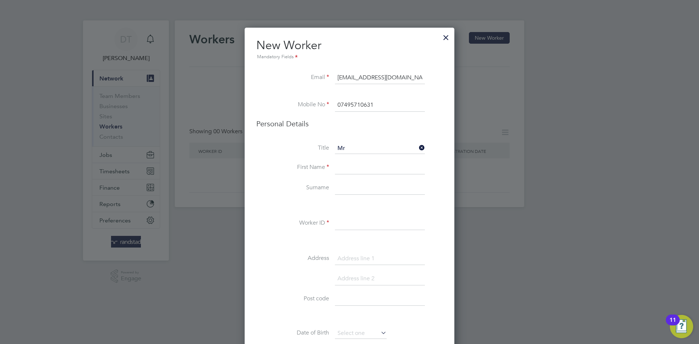
click at [343, 169] on input at bounding box center [380, 167] width 90 height 13
type input "Danny"
type input "Hamer"
paste input "C-004401649"
type input "C-004401649"
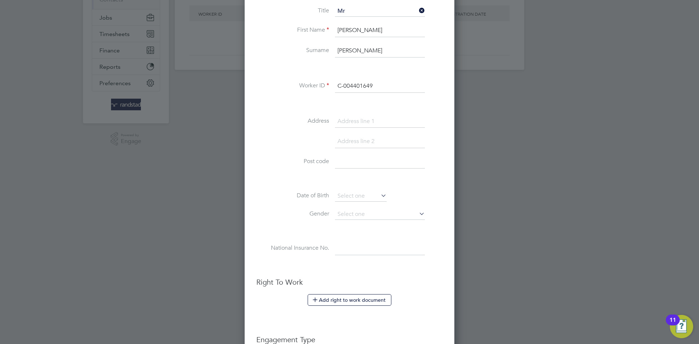
scroll to position [138, 0]
paste input "185 Ditton Fields"
type input "185 Ditton Fields"
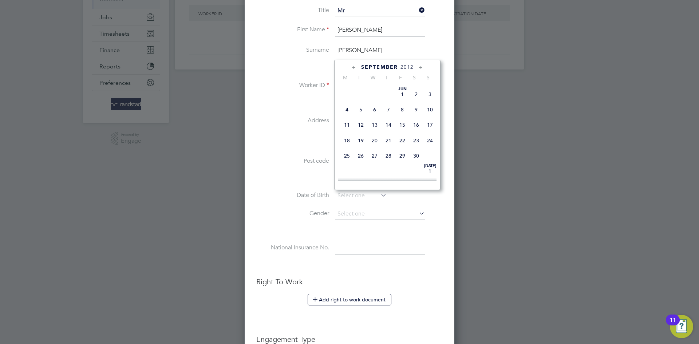
scroll to position [291, 0]
click at [277, 143] on li at bounding box center [349, 145] width 186 height 20
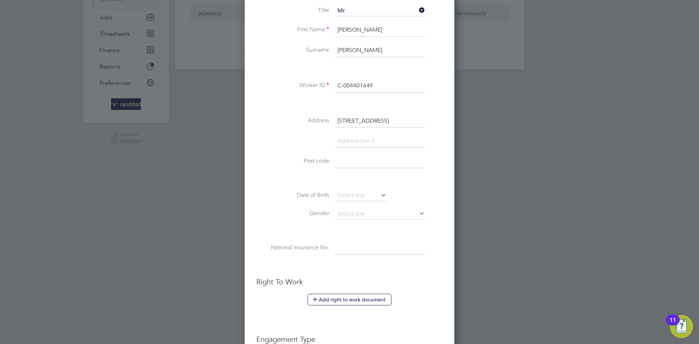
click at [335, 162] on input at bounding box center [380, 161] width 90 height 13
type input "CB5 8QH"
click at [350, 142] on input at bounding box center [380, 141] width 90 height 13
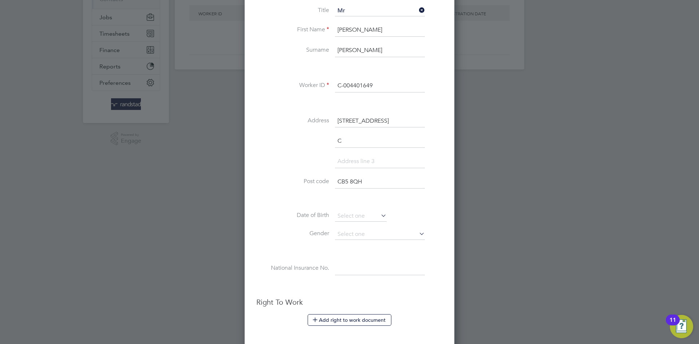
scroll to position [670, 210]
type input "Cambridge"
click at [351, 162] on input at bounding box center [380, 161] width 90 height 13
type input "Cambridgeshire"
click at [350, 216] on input at bounding box center [361, 216] width 52 height 11
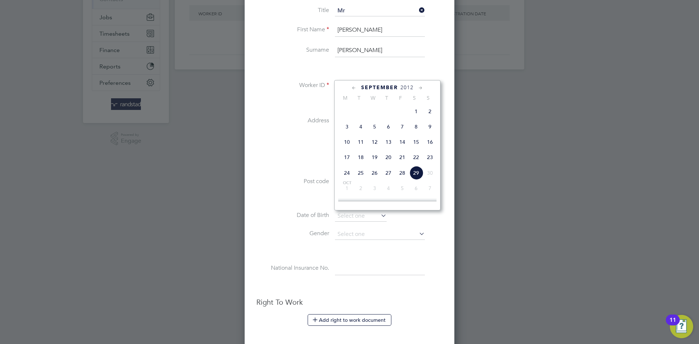
scroll to position [241, 0]
click at [408, 87] on span "2012" at bounding box center [407, 87] width 13 height 6
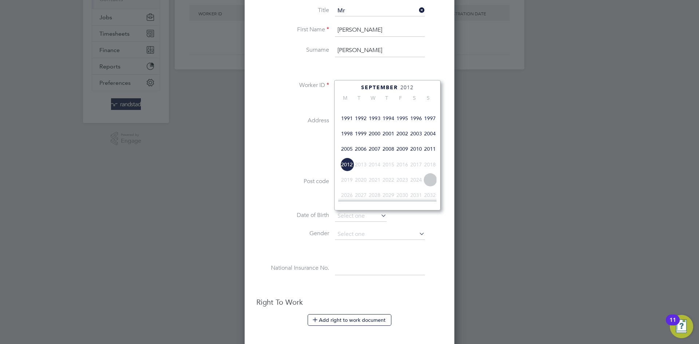
scroll to position [180, 0]
click at [364, 126] on span "1992" at bounding box center [361, 119] width 14 height 14
click at [355, 85] on icon at bounding box center [354, 88] width 7 height 8
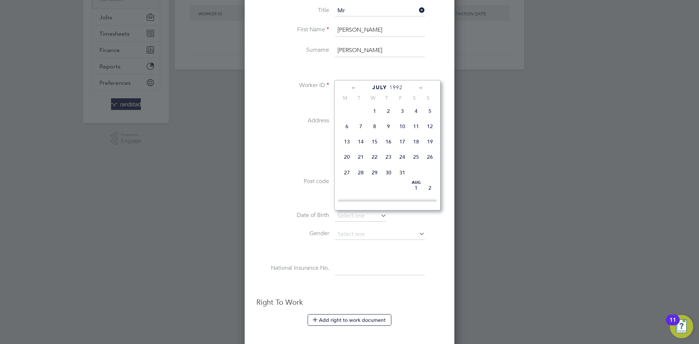
click at [355, 85] on icon at bounding box center [354, 88] width 7 height 8
click at [422, 88] on icon at bounding box center [420, 88] width 7 height 8
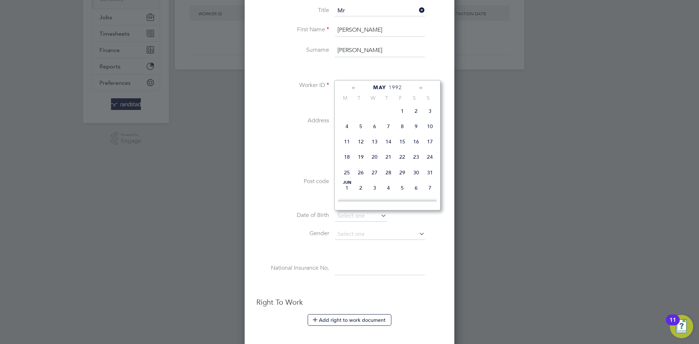
click at [417, 175] on span "30" at bounding box center [416, 173] width 14 height 14
type input "30 May 1992"
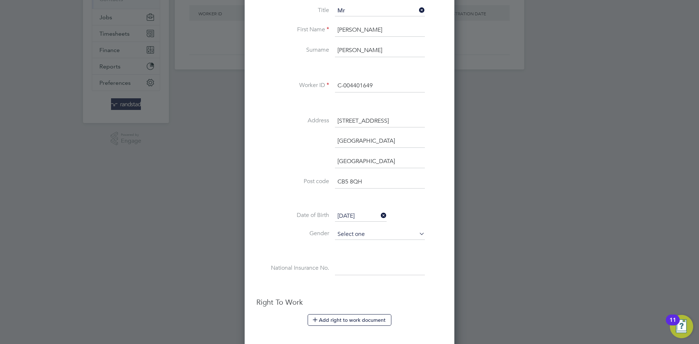
click at [366, 233] on input at bounding box center [380, 234] width 90 height 11
click at [363, 243] on li "Male" at bounding box center [380, 244] width 91 height 9
type input "Male"
click at [358, 273] on input at bounding box center [380, 268] width 90 height 13
paste input "PW371807D"
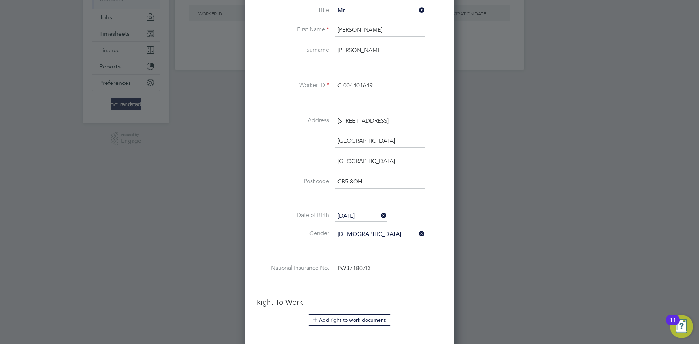
type input "PW 37 18 07 D"
click at [281, 220] on li "Date of Birth 30 May 1992" at bounding box center [349, 220] width 186 height 18
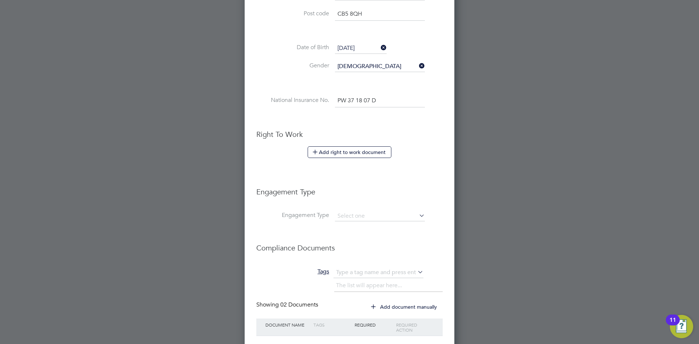
scroll to position [306, 0]
click at [361, 218] on input at bounding box center [380, 216] width 90 height 10
click at [367, 235] on li "PAYE Direct" at bounding box center [380, 237] width 91 height 11
type input "PAYE Direct"
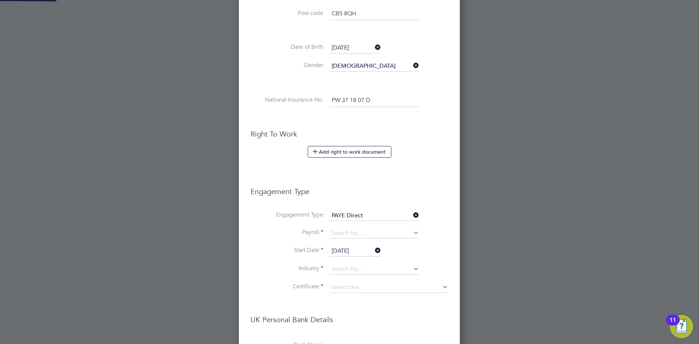
scroll to position [882, 222]
click at [346, 232] on input at bounding box center [374, 233] width 90 height 10
click at [353, 239] on li "Agency PAYE" at bounding box center [374, 244] width 91 height 11
type input "Agency PAYE"
click at [343, 253] on input "[DATE]" at bounding box center [355, 251] width 52 height 11
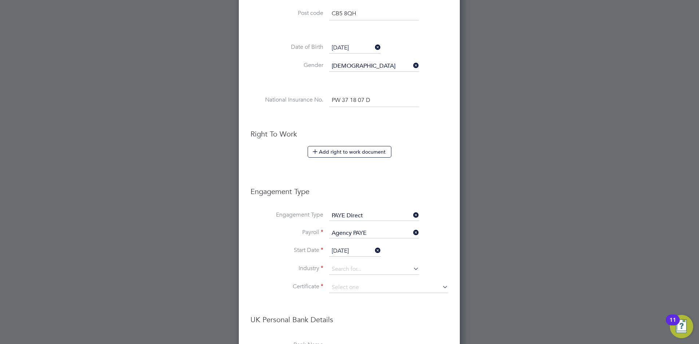
scroll to position [291, 0]
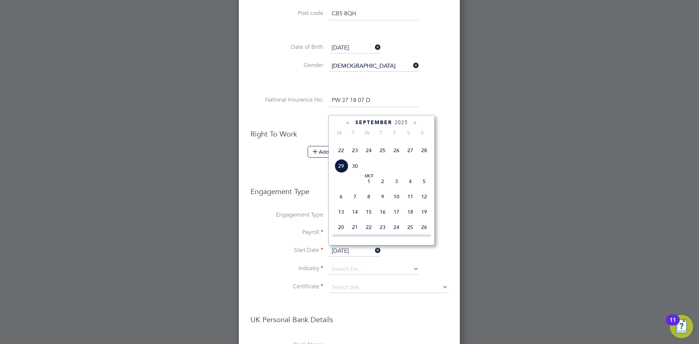
click at [398, 157] on span "26" at bounding box center [397, 150] width 14 height 14
type input "[DATE]"
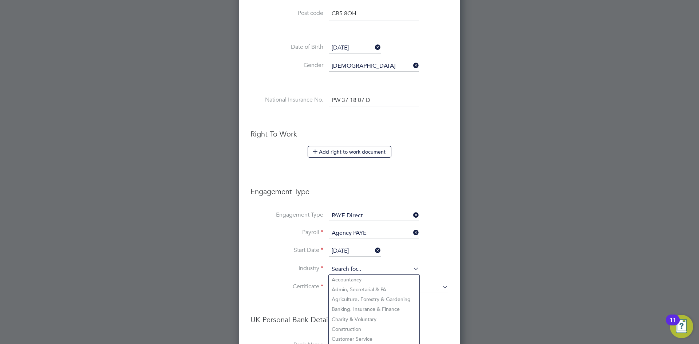
click at [356, 271] on input at bounding box center [374, 269] width 90 height 11
click at [354, 326] on li "Construction" at bounding box center [374, 329] width 91 height 10
type input "Construction"
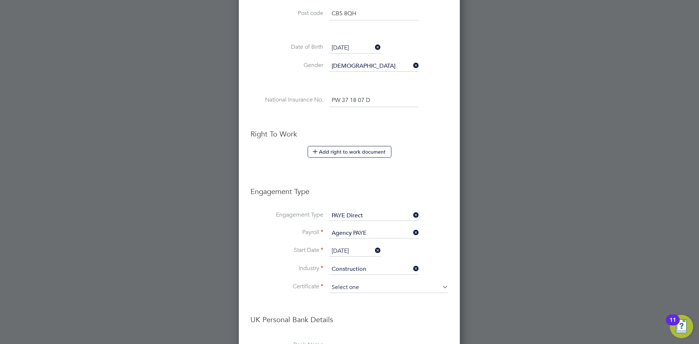
click at [351, 284] on input at bounding box center [388, 287] width 119 height 11
click at [358, 303] on li "No, worker doesn't have a P45 certificate" at bounding box center [389, 307] width 120 height 9
type input "No, worker doesn't have a P45 certificate"
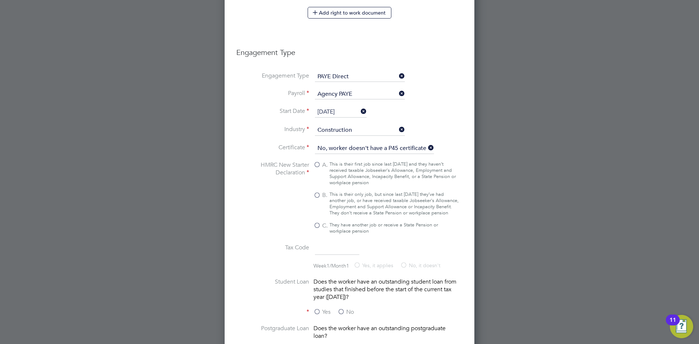
scroll to position [450, 0]
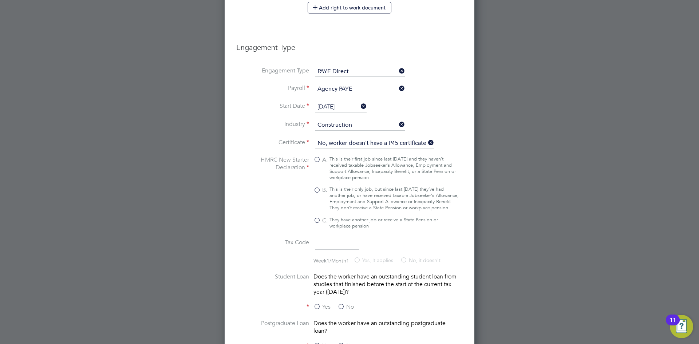
click at [366, 183] on div "A. This is their first job since last 6 April and they haven’t received taxable…" at bounding box center [387, 192] width 146 height 73
click at [362, 198] on div "This is their only job, but since last 6 April they’ve had another job, or have…" at bounding box center [394, 198] width 129 height 25
click at [0, 0] on input "B. This is their only job, but since last 6 April they’ve had another job, or h…" at bounding box center [0, 0] width 0 height 0
type input "1257L"
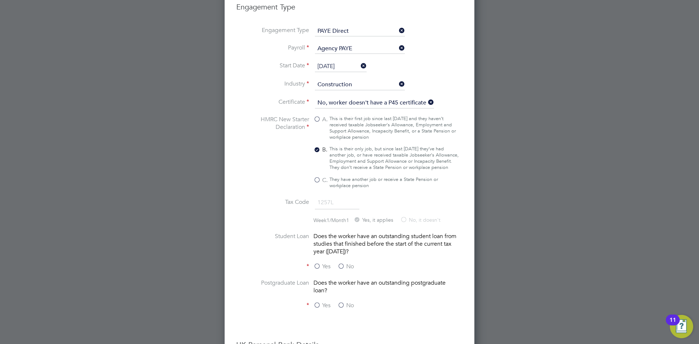
scroll to position [584, 0]
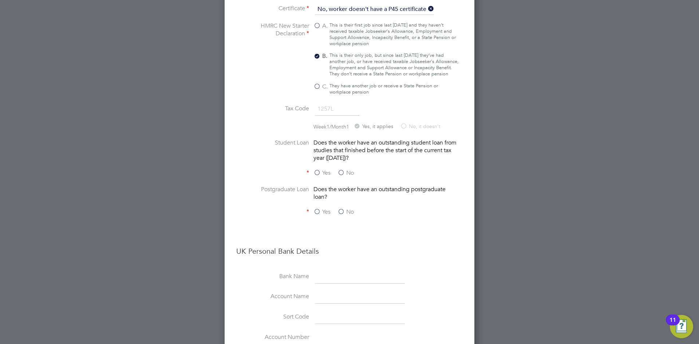
click at [343, 176] on label "No" at bounding box center [346, 173] width 16 height 8
click at [0, 0] on input "No" at bounding box center [0, 0] width 0 height 0
click at [339, 216] on label "No" at bounding box center [346, 212] width 16 height 8
click at [0, 0] on input "No" at bounding box center [0, 0] width 0 height 0
click at [330, 284] on input at bounding box center [360, 277] width 90 height 13
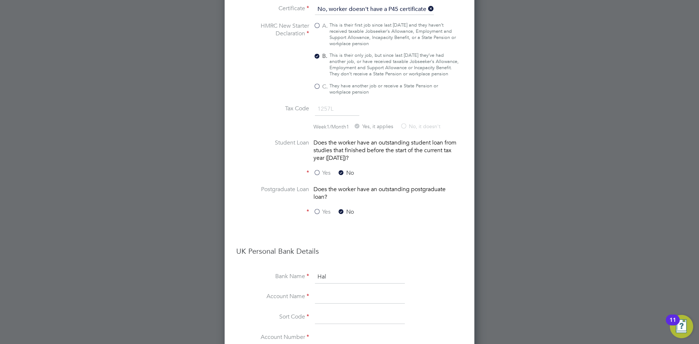
type input "Halifax"
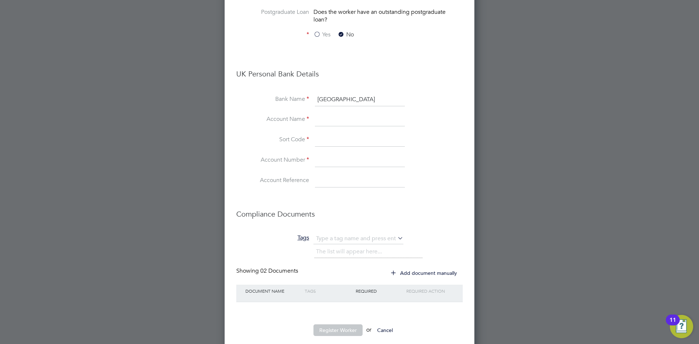
scroll to position [766, 0]
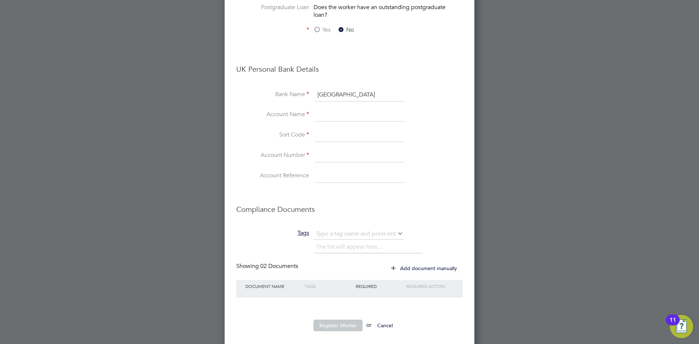
paste input "Danny J Hamer"
type input "Danny J Hamer"
paste input "110133"
type input "11-01-33"
paste input "12455765"
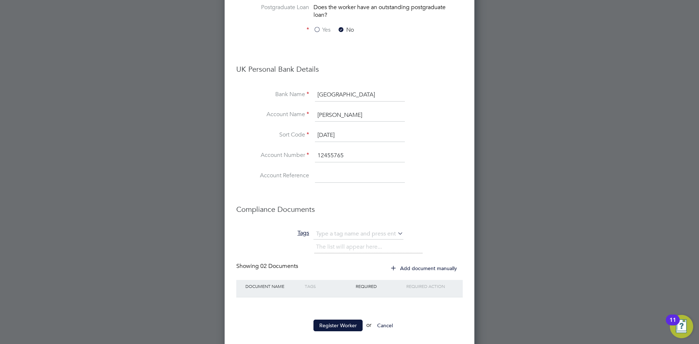
type input "12455765"
click at [243, 129] on li "Account Name Danny J Hamer" at bounding box center [349, 119] width 226 height 20
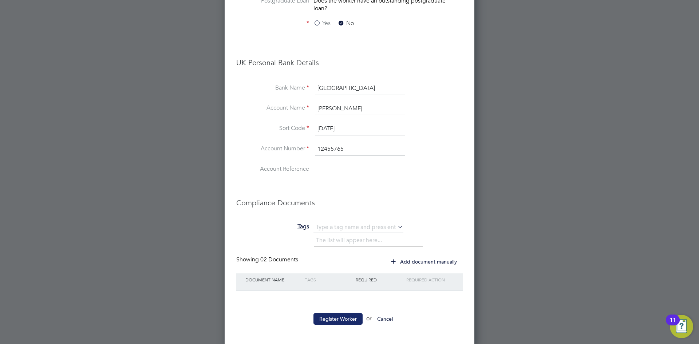
scroll to position [781, 0]
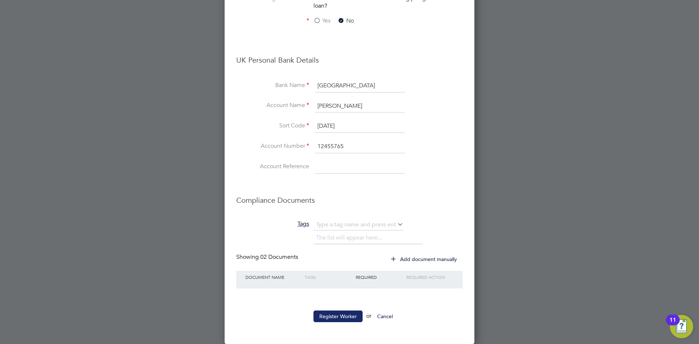
click at [338, 318] on button "Register Worker" at bounding box center [338, 317] width 49 height 12
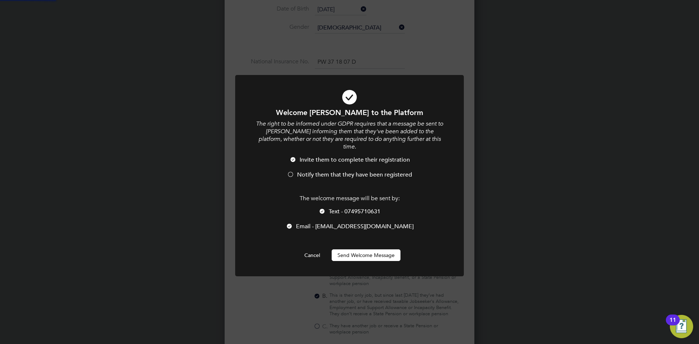
scroll to position [0, 0]
click at [309, 171] on span "Notify them that they have been registered" at bounding box center [354, 174] width 115 height 7
click at [365, 249] on button "Send Welcome Message" at bounding box center [366, 255] width 69 height 12
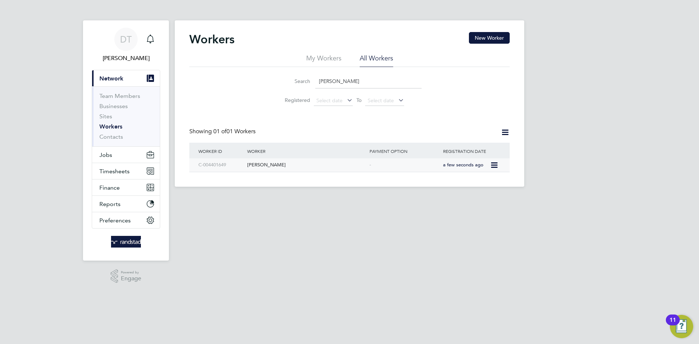
click at [330, 162] on div "Danny Hamer" at bounding box center [306, 164] width 122 height 13
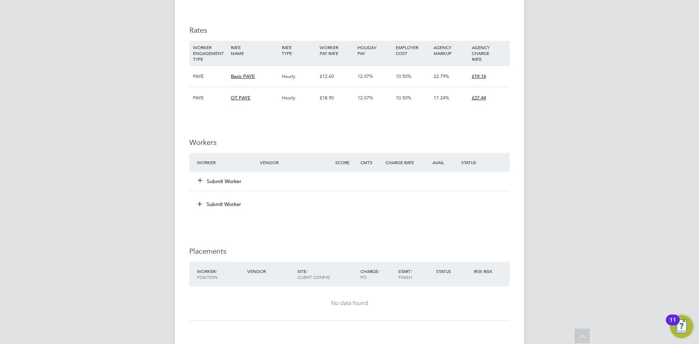
scroll to position [439, 0]
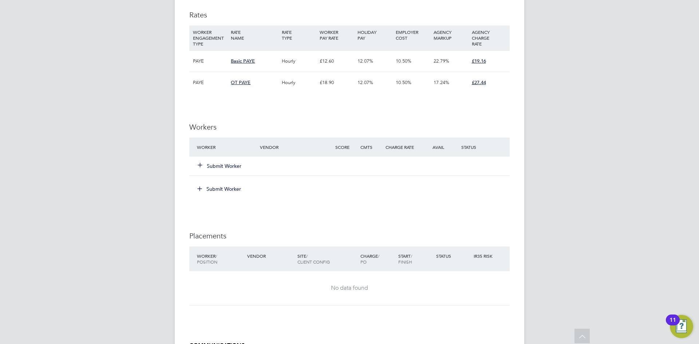
click at [225, 162] on button "Submit Worker" at bounding box center [220, 165] width 44 height 7
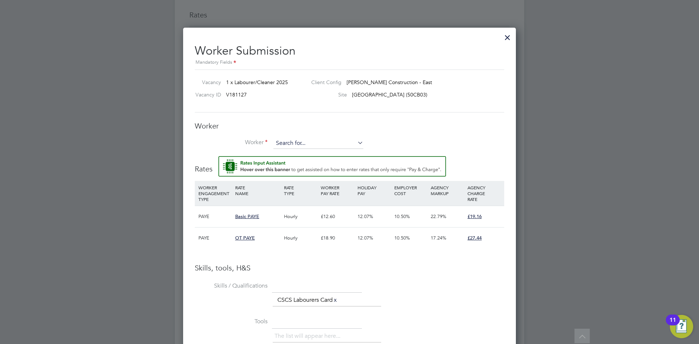
click at [303, 138] on input at bounding box center [318, 143] width 90 height 11
type input "D"
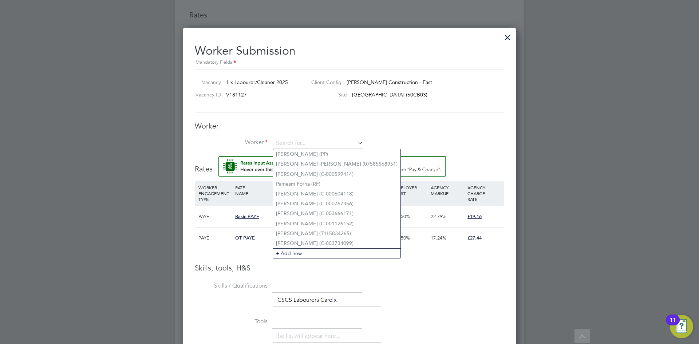
click at [284, 106] on div "Vacancy 1 x Labourer/Cleaner 2025 Client Config Morgan Sindall Construction - E…" at bounding box center [350, 91] width 310 height 43
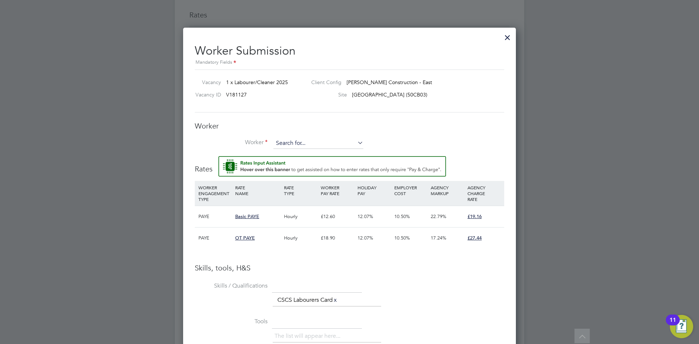
click at [298, 144] on input at bounding box center [318, 143] width 90 height 11
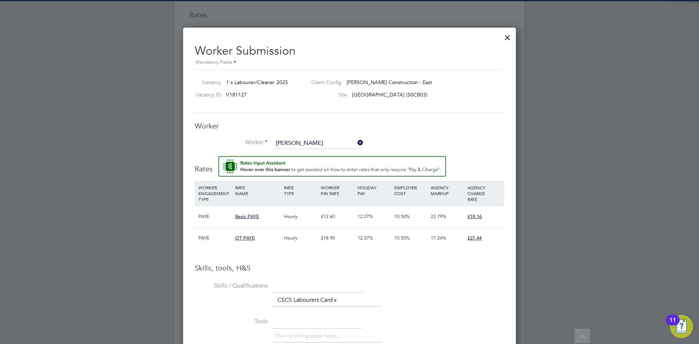
click at [320, 154] on b "Ham" at bounding box center [325, 154] width 11 height 6
type input "Danny Hamer (C-004401649)"
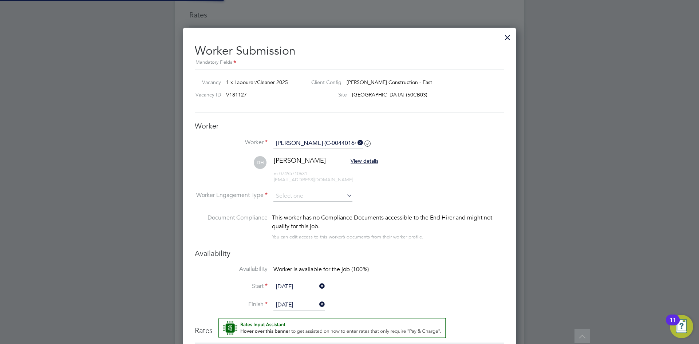
scroll to position [652, 333]
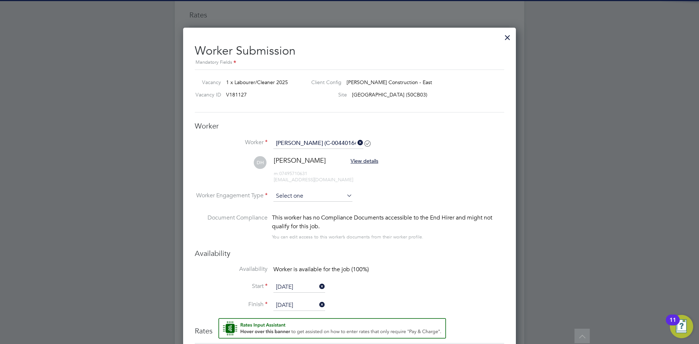
click at [308, 198] on input at bounding box center [312, 196] width 79 height 11
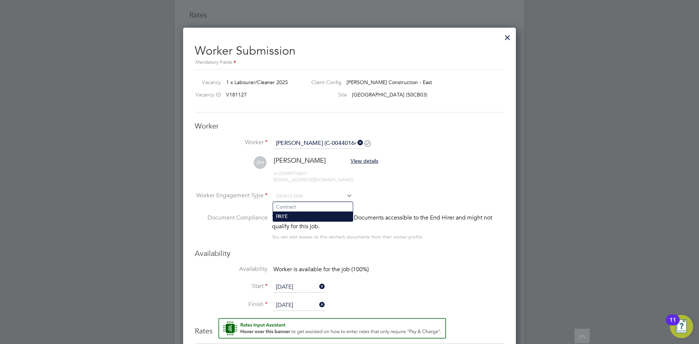
click at [298, 217] on li "PAYE" at bounding box center [313, 216] width 80 height 9
type input "PAYE"
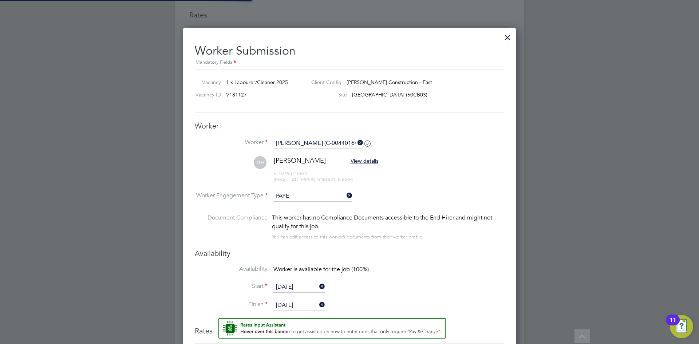
scroll to position [671, 333]
click at [287, 289] on input "24 Sep 2025" at bounding box center [299, 287] width 52 height 11
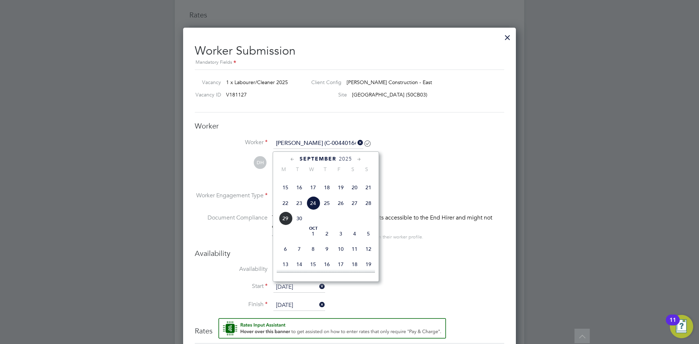
click at [341, 210] on span "26" at bounding box center [341, 203] width 14 height 14
type input "[DATE]"
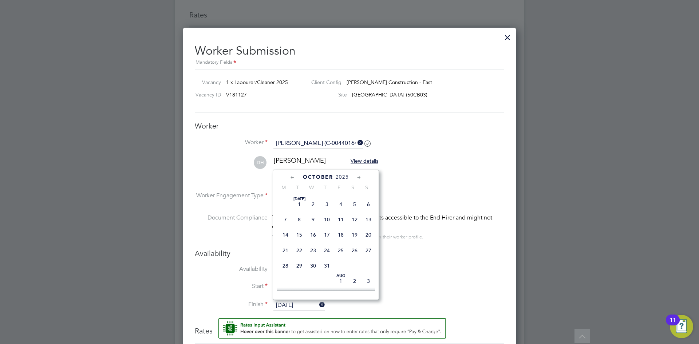
click at [286, 307] on input "01 Oct 2025" at bounding box center [299, 305] width 52 height 11
click at [340, 200] on span "26" at bounding box center [341, 193] width 14 height 14
type input "[DATE]"
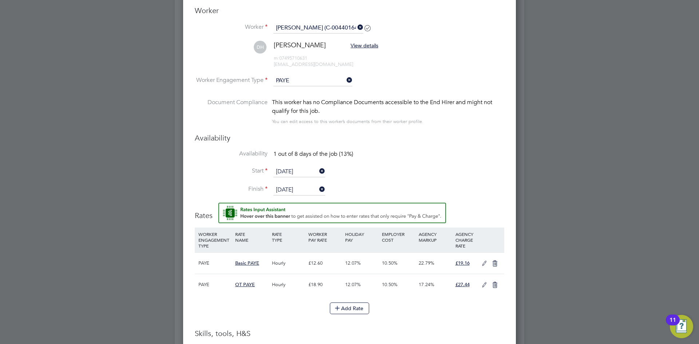
scroll to position [607, 0]
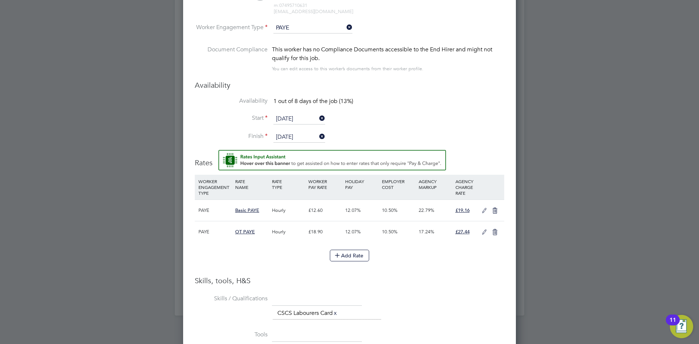
click at [485, 210] on icon at bounding box center [484, 211] width 9 height 6
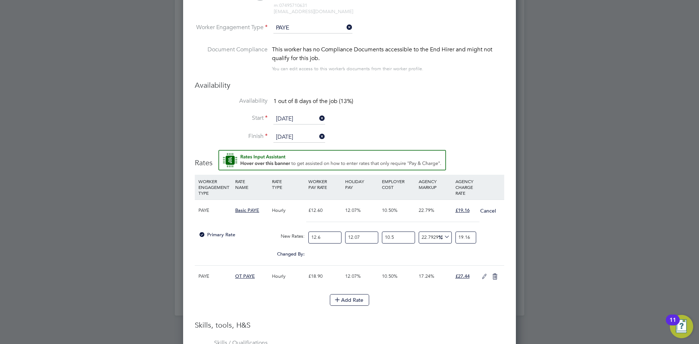
drag, startPoint x: 330, startPoint y: 239, endPoint x: 288, endPoint y: 229, distance: 43.2
click at [292, 230] on div "Primary Rate New Rates: 12.6 12.07 n/a 10.5 n/a 22.79291511284121 0 % 19.16" at bounding box center [350, 237] width 310 height 19
type input "1"
type input "1.5206349206349206"
type input "14"
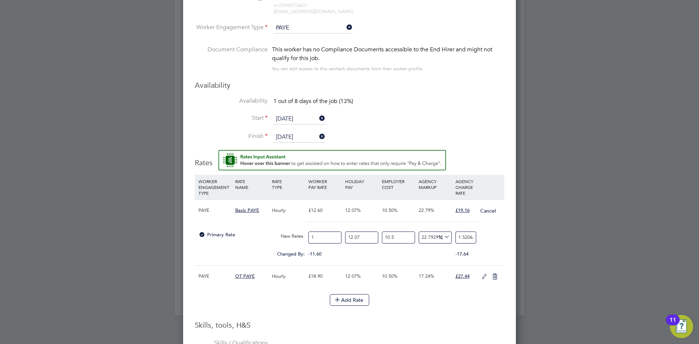
type input "21.288888888888888"
type input "14.1"
type input "21.440952380952382"
type input "14.12"
type input "21.47136507936508"
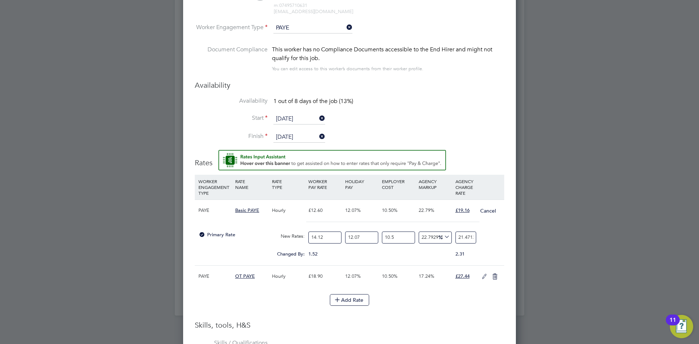
type input "14.12"
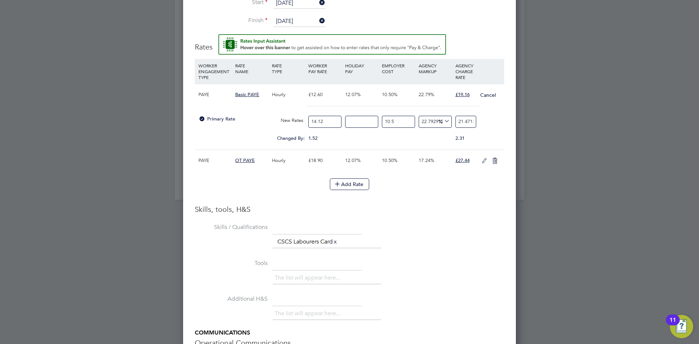
scroll to position [725, 0]
type input "0"
type input "19.158887373396162"
click at [492, 109] on div at bounding box center [350, 107] width 310 height 6
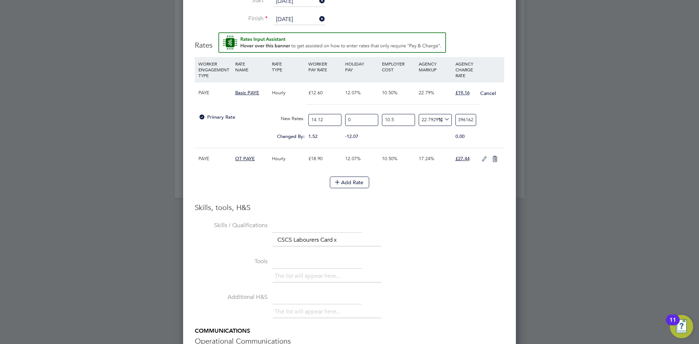
drag, startPoint x: 458, startPoint y: 118, endPoint x: 524, endPoint y: 125, distance: 66.4
type input "-93.59081178777896"
type input "1"
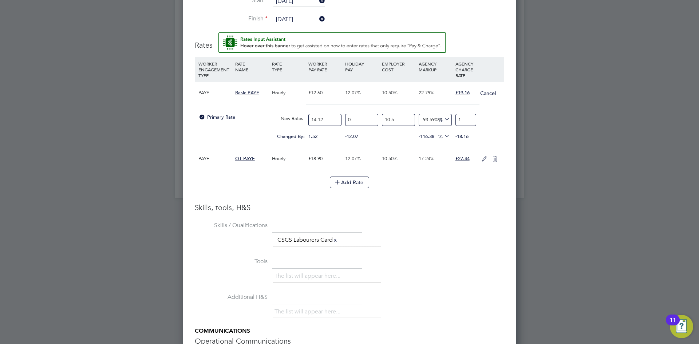
type input "21.77457603219976"
type input "19"
type input "22.415494853421865"
type input "19.1"
type input "22.80004614615513"
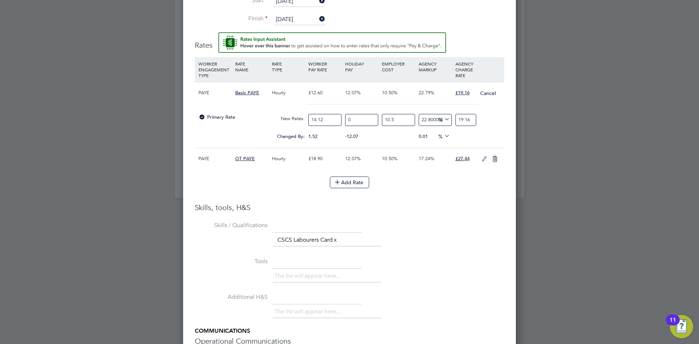
type input "19.16"
click at [486, 161] on icon at bounding box center [484, 159] width 9 height 6
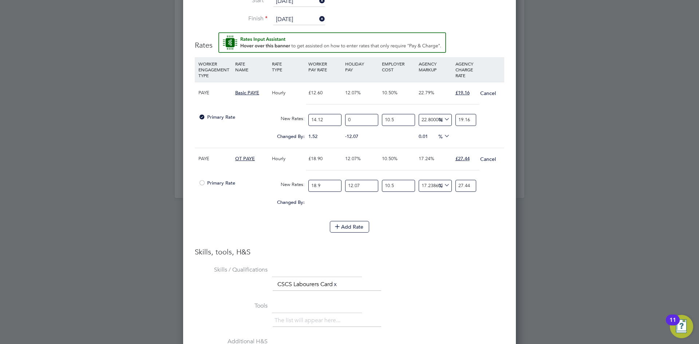
drag, startPoint x: 328, startPoint y: 185, endPoint x: 273, endPoint y: 166, distance: 57.2
click at [274, 175] on div "PAYE OT PAYE Hourly £18.90 12.07% 10.50% 17.24% £27.44 Cancel Primary Rate New …" at bounding box center [350, 181] width 310 height 66
type input "2"
type input "2.9037037037037035"
type input "21"
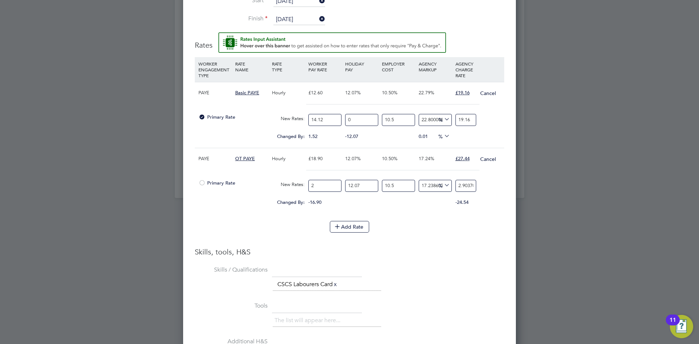
type input "30.488888888888887"
type input "21.1"
type input "30.634074074074075"
type input "21.18"
type input "30.750222222222224"
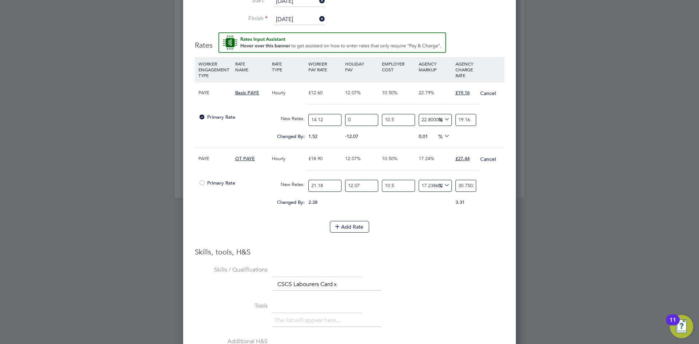
type input "21.18"
type input "0"
type input "27.438406551460893"
click at [437, 174] on div at bounding box center [350, 173] width 310 height 6
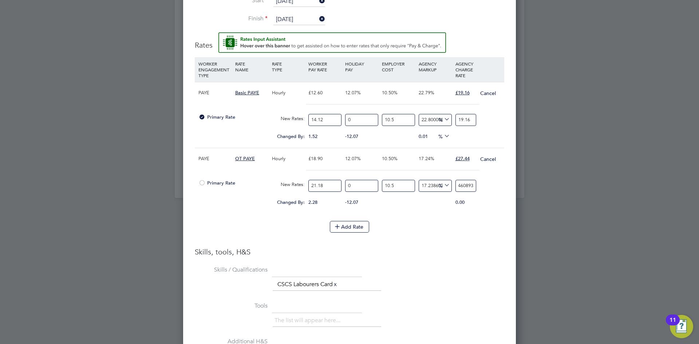
drag, startPoint x: 456, startPoint y: 185, endPoint x: 531, endPoint y: 192, distance: 75.4
type input "-91.45441571703861"
type input "2"
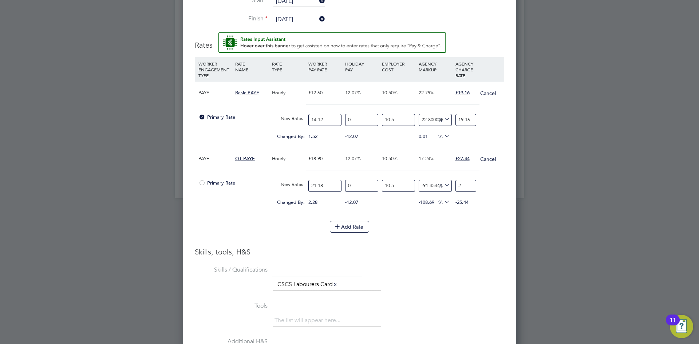
type input "15.365387819978721"
type input "27"
type input "17.074504676571"
type input "27.4"
type input "17.245416362230227"
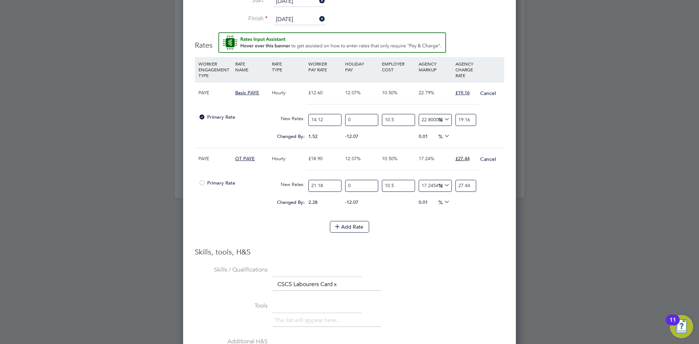
type input "27.44"
click at [456, 273] on li "Skills / Qualifications The list will appear here... CSCS Labourers Card x" at bounding box center [350, 282] width 310 height 36
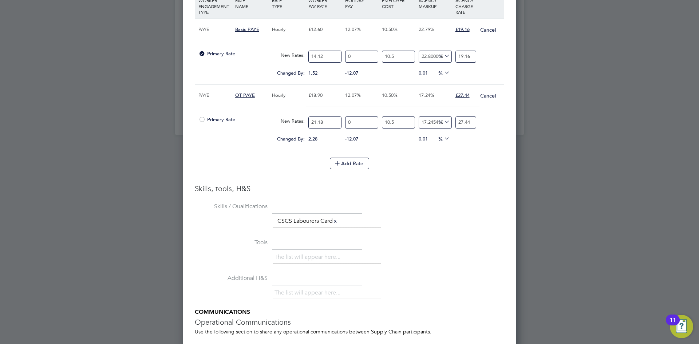
scroll to position [883, 0]
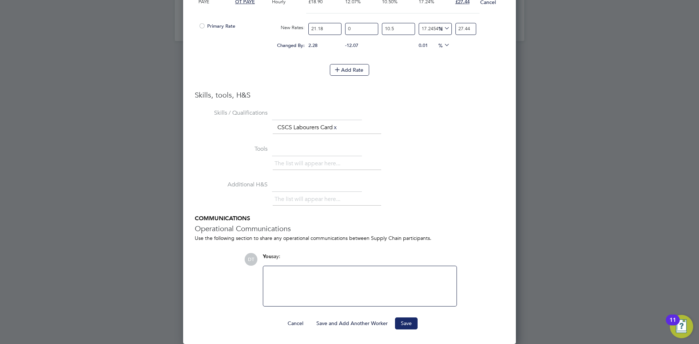
click at [405, 322] on button "Save" at bounding box center [406, 324] width 23 height 12
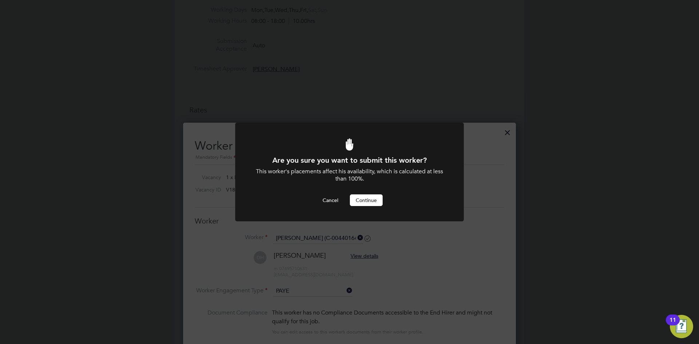
click at [373, 200] on button "Continue" at bounding box center [366, 200] width 33 height 12
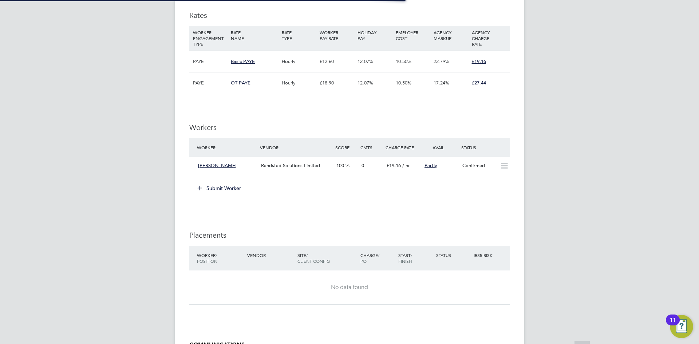
scroll to position [4, 4]
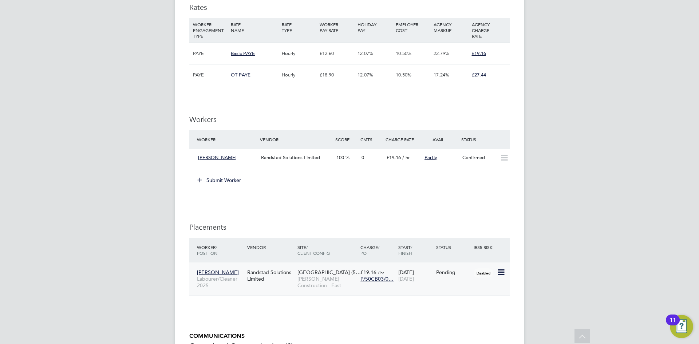
click at [504, 275] on icon at bounding box center [500, 272] width 7 height 9
click at [458, 318] on li "Start" at bounding box center [467, 317] width 75 height 10
type input "Dan Ghinea"
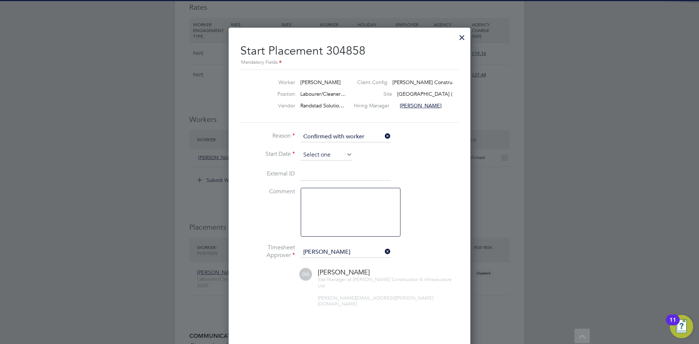
click at [332, 153] on input at bounding box center [327, 155] width 52 height 11
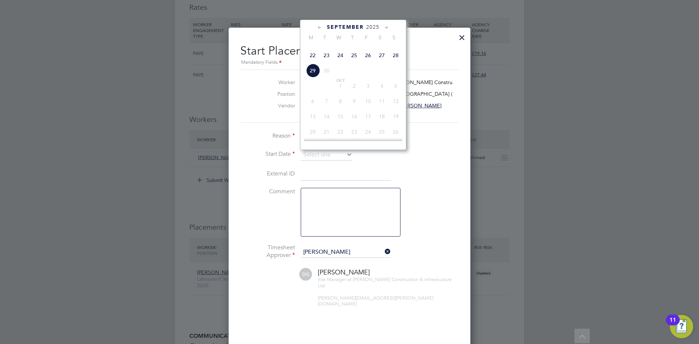
click at [366, 62] on span "26" at bounding box center [368, 55] width 14 height 14
type input "[DATE]"
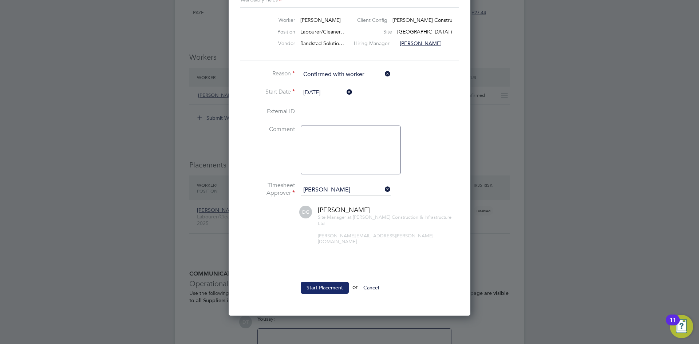
click at [314, 282] on button "Start Placement" at bounding box center [325, 288] width 48 height 12
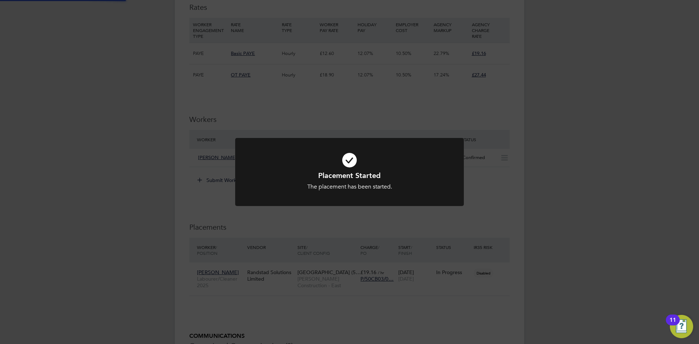
click at [147, 87] on div "Placement Started The placement has been started. Cancel Okay" at bounding box center [349, 172] width 699 height 344
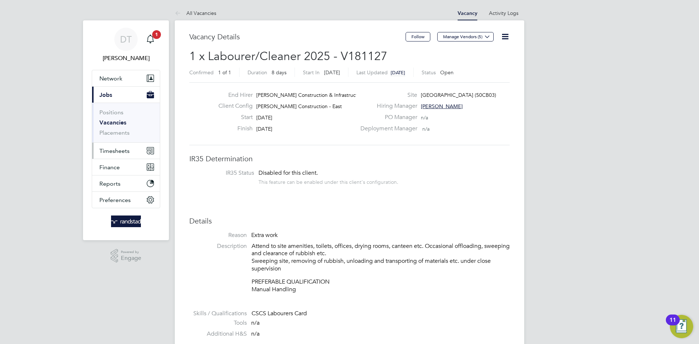
click at [119, 153] on span "Timesheets" at bounding box center [114, 150] width 30 height 7
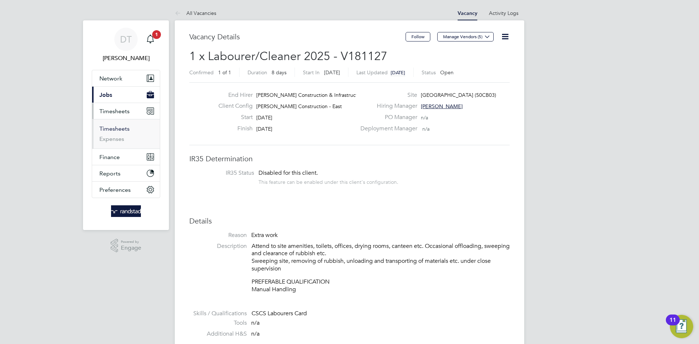
click at [114, 128] on link "Timesheets" at bounding box center [114, 128] width 30 height 7
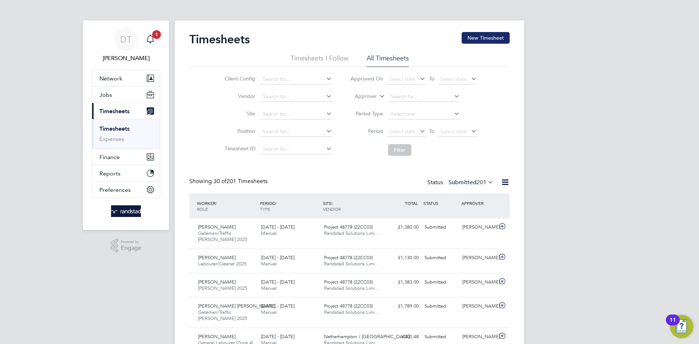
click at [474, 41] on button "New Timesheet" at bounding box center [486, 38] width 48 height 12
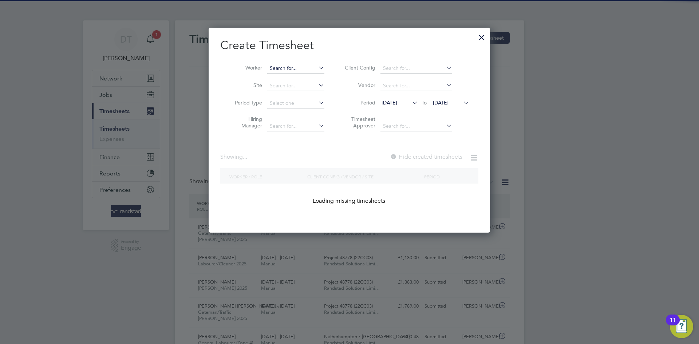
click at [279, 71] on input at bounding box center [295, 68] width 57 height 10
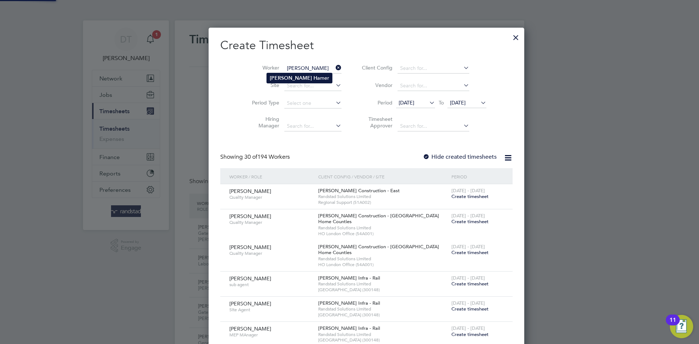
click at [314, 76] on b "Ha" at bounding box center [317, 78] width 7 height 6
type input "[PERSON_NAME]"
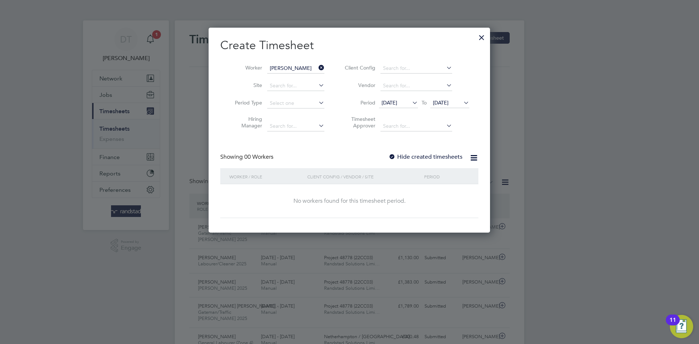
click at [421, 158] on label "Hide created timesheets" at bounding box center [426, 156] width 74 height 7
click at [445, 105] on span "22 Sep 2025" at bounding box center [441, 102] width 16 height 7
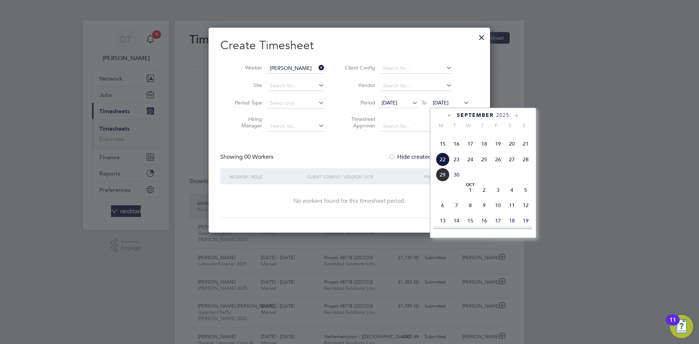
click at [438, 182] on span "29" at bounding box center [443, 175] width 14 height 14
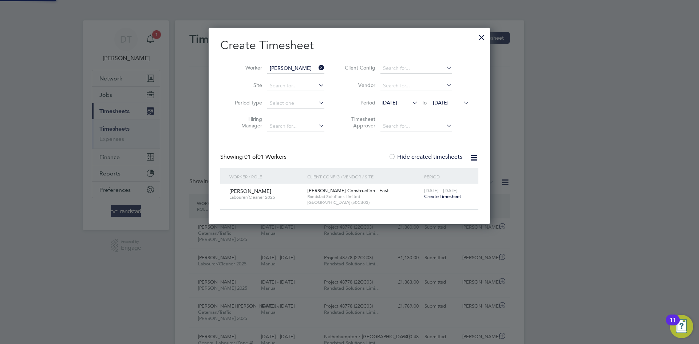
click at [438, 196] on span "Create timesheet" at bounding box center [442, 196] width 37 height 6
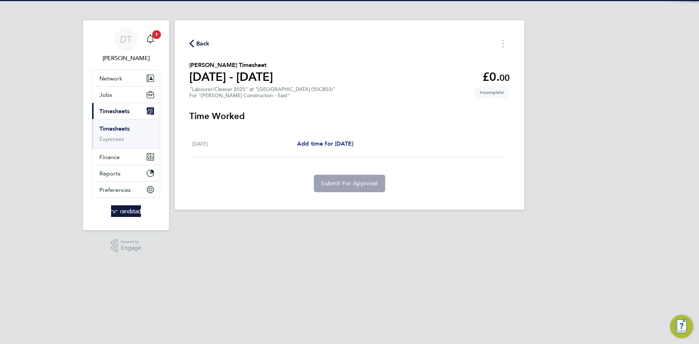
click at [306, 142] on span "Add time for Fri 26 Sep" at bounding box center [325, 143] width 56 height 7
select select "30"
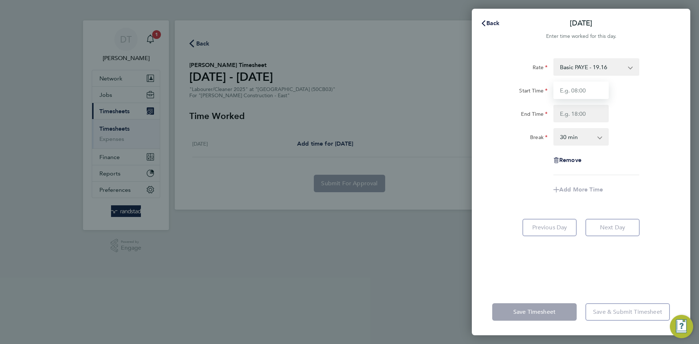
click at [565, 89] on input "Start Time" at bounding box center [580, 90] width 55 height 17
type input "08:45"
click at [577, 111] on input "End Time" at bounding box center [580, 113] width 55 height 17
type input "11:15"
click at [521, 177] on app-timesheet-line-form-group "Rate Basic PAYE - 19.16 OT PAYE - 27.44 Start Time 08:45 End Time 11:15 Break 0…" at bounding box center [581, 128] width 178 height 140
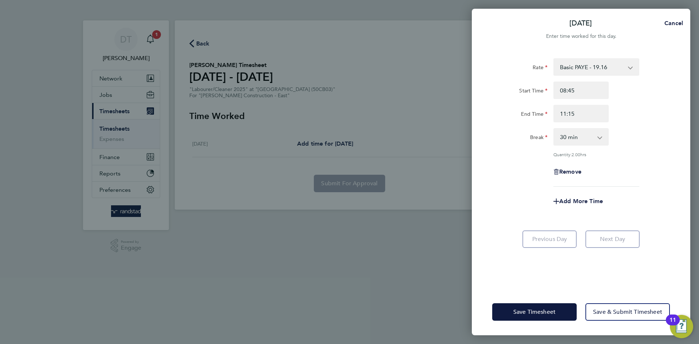
click at [571, 137] on select "0 min 15 min 30 min 45 min 60 min 75 min 90 min" at bounding box center [576, 137] width 45 height 16
select select "0"
click at [554, 129] on select "0 min 15 min 30 min 45 min 60 min 75 min 90 min" at bounding box center [576, 137] width 45 height 16
click at [522, 157] on div "Rate Basic PAYE - 19.16 OT PAYE - 27.44 Start Time 08:45 End Time 11:15 Break 0…" at bounding box center [581, 122] width 178 height 129
click at [535, 311] on span "Save Timesheet" at bounding box center [534, 311] width 42 height 7
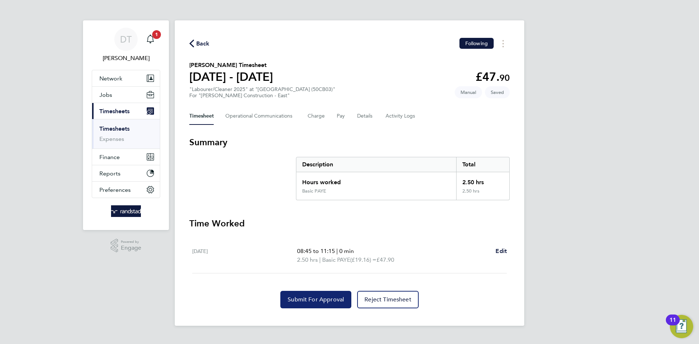
click at [302, 298] on span "Submit For Approval" at bounding box center [316, 299] width 56 height 7
click at [153, 35] on span "1" at bounding box center [156, 34] width 9 height 9
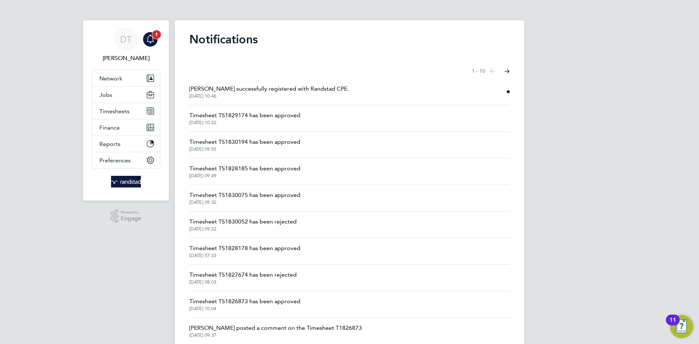
click at [149, 39] on icon "Main navigation" at bounding box center [150, 39] width 9 height 9
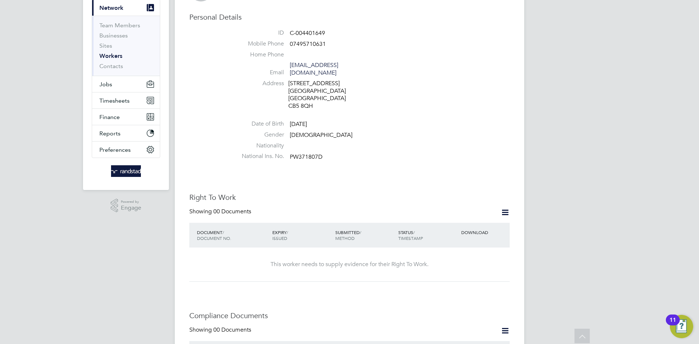
scroll to position [70, 0]
click at [507, 208] on icon at bounding box center [505, 212] width 9 height 9
click at [467, 220] on li "Add Right To Work Document" at bounding box center [465, 223] width 88 height 10
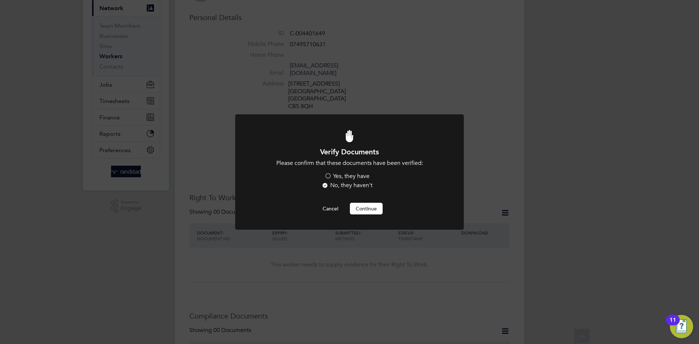
scroll to position [0, 0]
click at [335, 177] on label "Yes, they have" at bounding box center [346, 177] width 45 height 8
click at [0, 0] on input "Yes, they have" at bounding box center [0, 0] width 0 height 0
click at [365, 209] on button "Continue" at bounding box center [366, 209] width 33 height 12
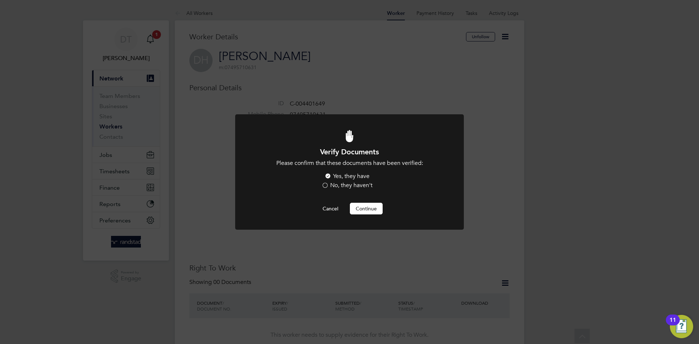
scroll to position [70, 0]
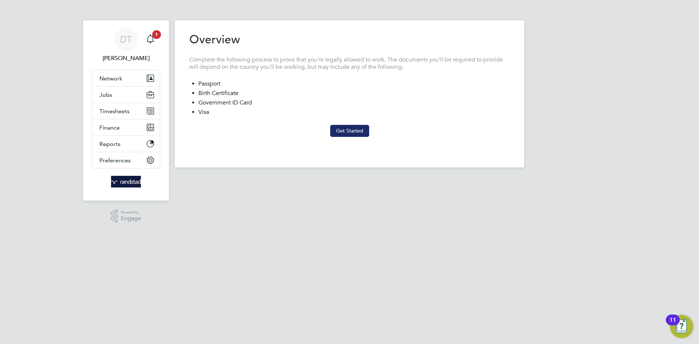
click at [355, 129] on button "Get Started" at bounding box center [349, 131] width 39 height 12
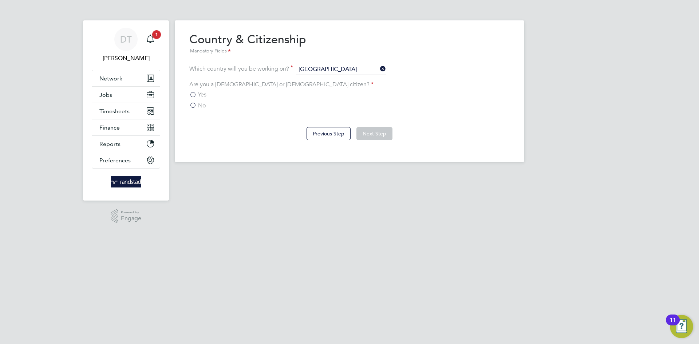
click at [194, 94] on label "Yes" at bounding box center [197, 94] width 17 height 7
click at [0, 0] on input "Yes" at bounding box center [0, 0] width 0 height 0
click at [382, 138] on button "Next Step" at bounding box center [374, 133] width 36 height 13
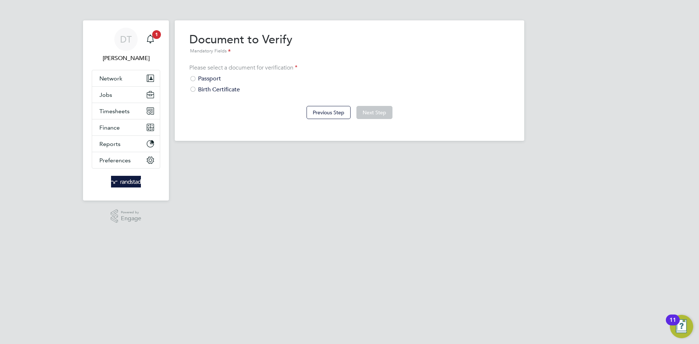
click at [208, 78] on div "Passport" at bounding box center [349, 79] width 320 height 8
click at [370, 112] on button "Next Step" at bounding box center [374, 112] width 36 height 13
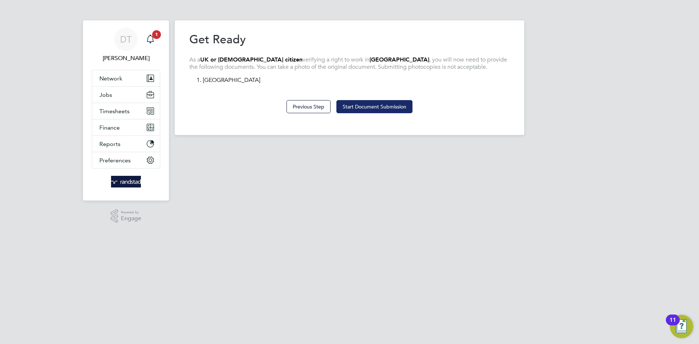
click at [377, 103] on button "Start Document Submission" at bounding box center [374, 106] width 76 height 13
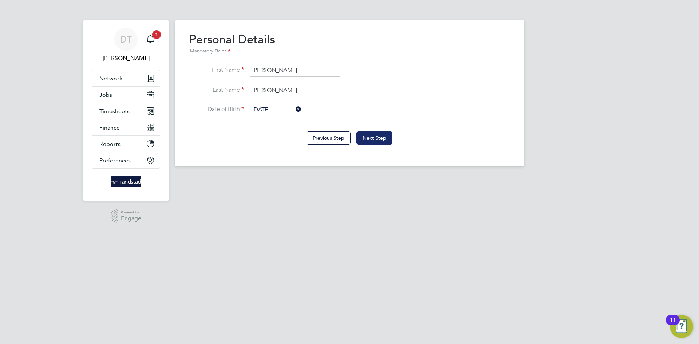
click at [380, 136] on button "Next Step" at bounding box center [374, 137] width 36 height 13
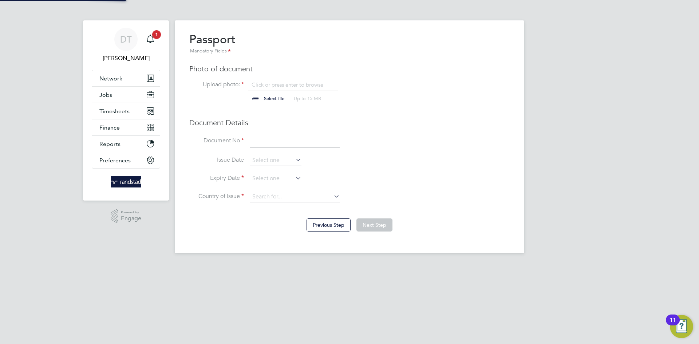
scroll to position [10, 90]
click at [286, 142] on input at bounding box center [295, 141] width 90 height 13
type input "466046513"
click at [268, 176] on input at bounding box center [276, 178] width 52 height 11
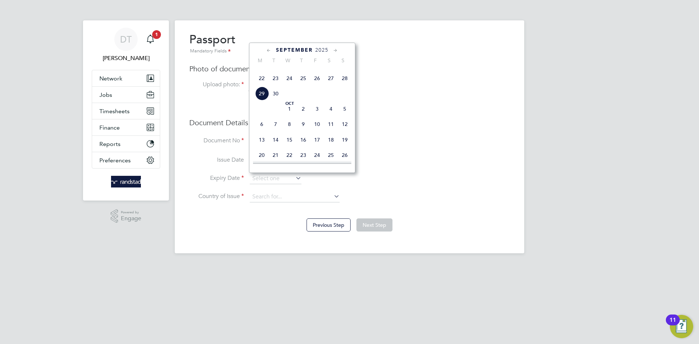
click at [322, 51] on span "2025" at bounding box center [321, 50] width 13 height 6
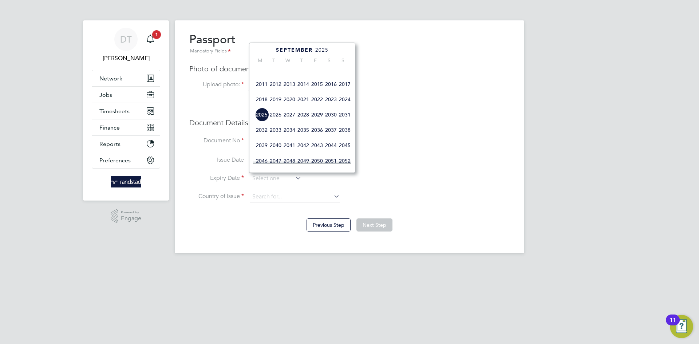
click at [291, 106] on span "2020" at bounding box center [290, 99] width 14 height 14
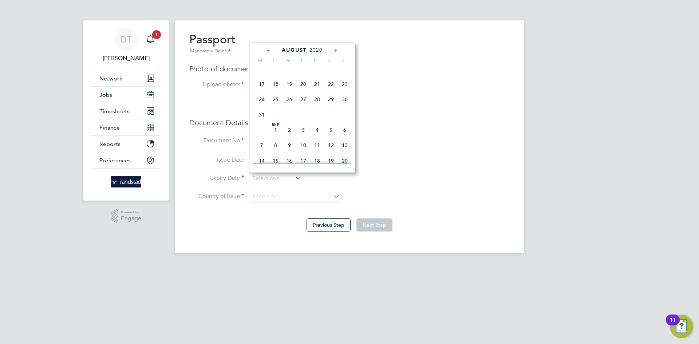
click at [270, 50] on icon at bounding box center [268, 51] width 7 height 8
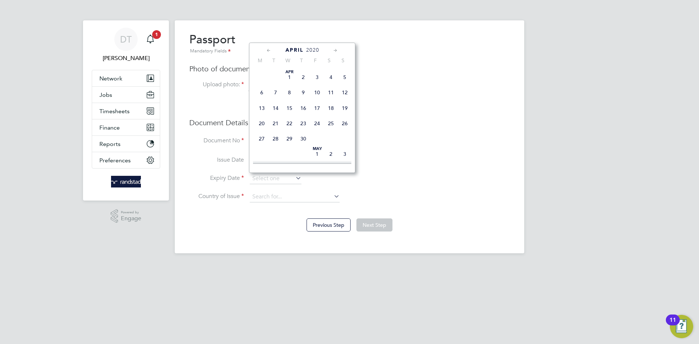
click at [270, 50] on icon at bounding box center [268, 51] width 7 height 8
click at [335, 49] on icon at bounding box center [335, 51] width 7 height 8
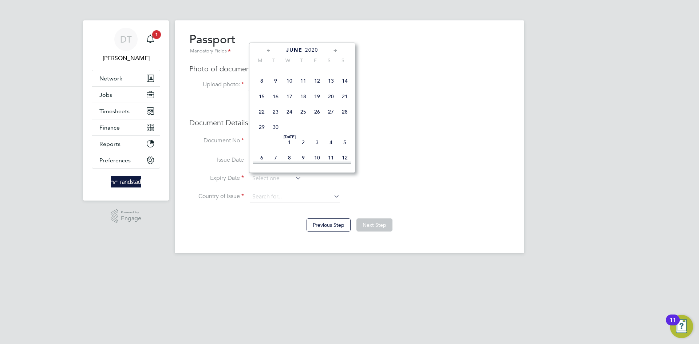
click at [289, 119] on span "24" at bounding box center [290, 112] width 14 height 14
type input "24 Jun 2020"
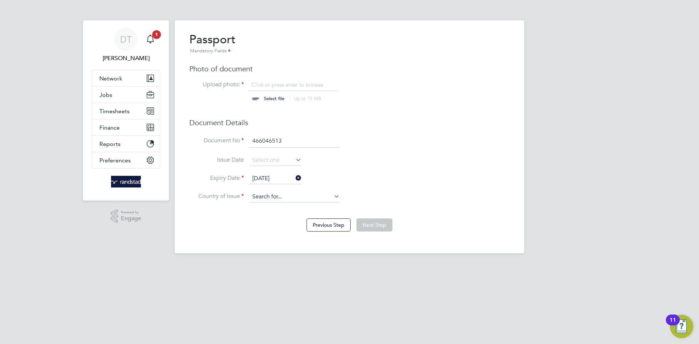
click at [268, 200] on input at bounding box center [295, 197] width 90 height 11
click at [270, 227] on li "United Kingdom" at bounding box center [300, 227] width 102 height 10
type input "United Kingdom"
click at [270, 82] on input "file" at bounding box center [281, 92] width 114 height 22
type input "C:\fakepath\Danny Hamer Passport.png"
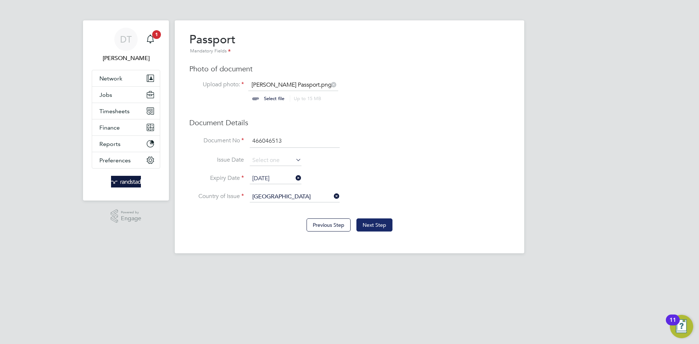
click at [377, 225] on button "Next Step" at bounding box center [374, 224] width 36 height 13
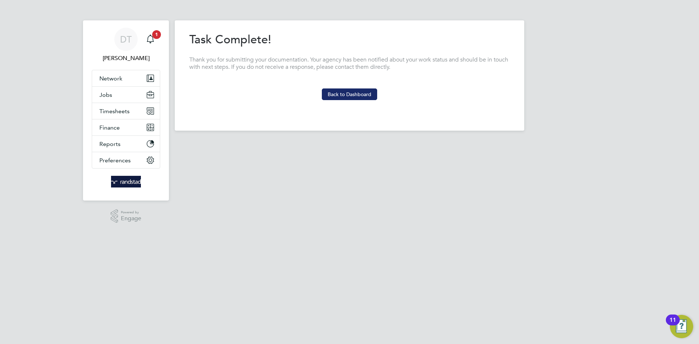
click at [355, 91] on button "Back to Dashboard" at bounding box center [349, 94] width 55 height 12
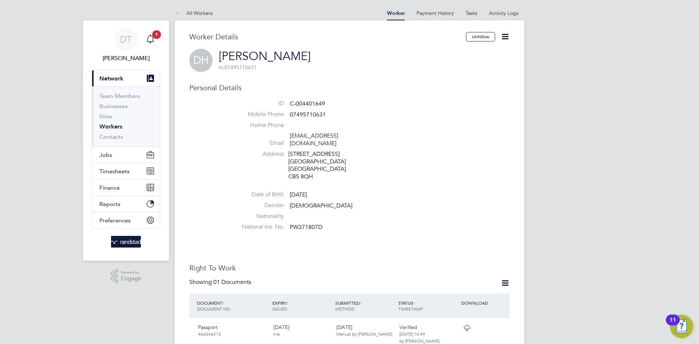
click at [150, 36] on icon "Main navigation" at bounding box center [150, 38] width 7 height 7
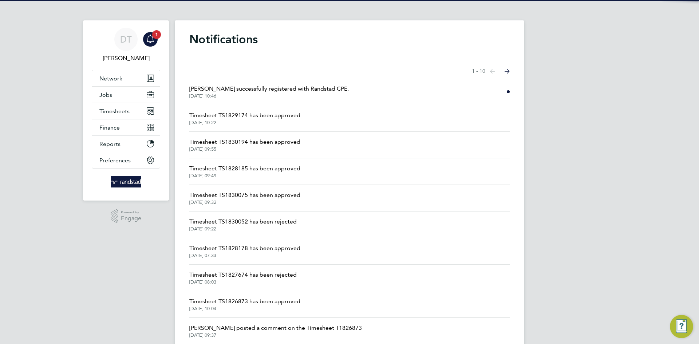
click at [260, 85] on span "[PERSON_NAME] successfully registered with Randstad CPE." at bounding box center [268, 88] width 159 height 9
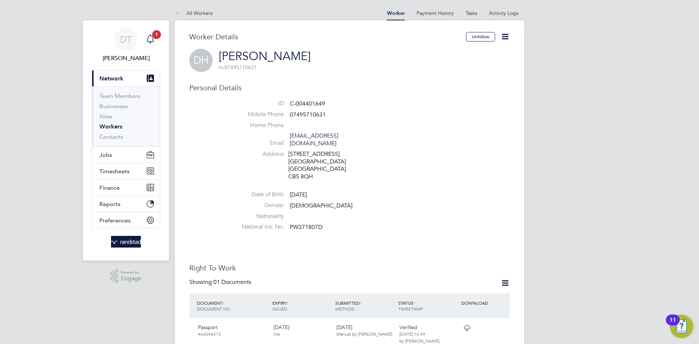
click at [153, 39] on icon "Main navigation" at bounding box center [150, 38] width 7 height 7
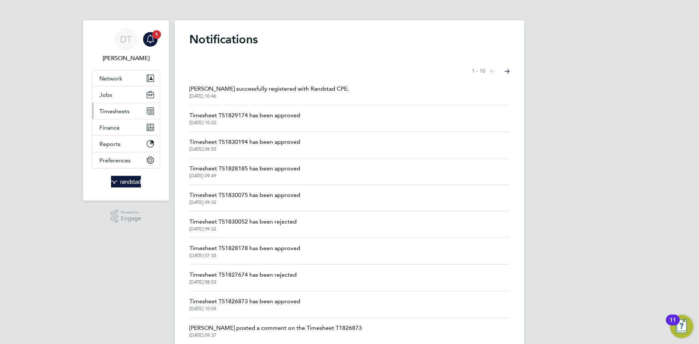
click at [125, 113] on span "Timesheets" at bounding box center [114, 111] width 30 height 7
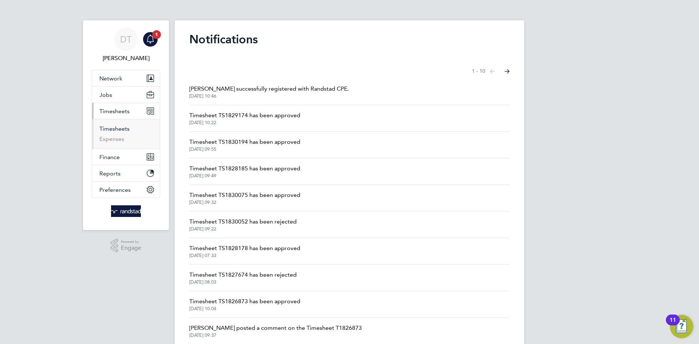
click at [115, 129] on link "Timesheets" at bounding box center [114, 128] width 30 height 7
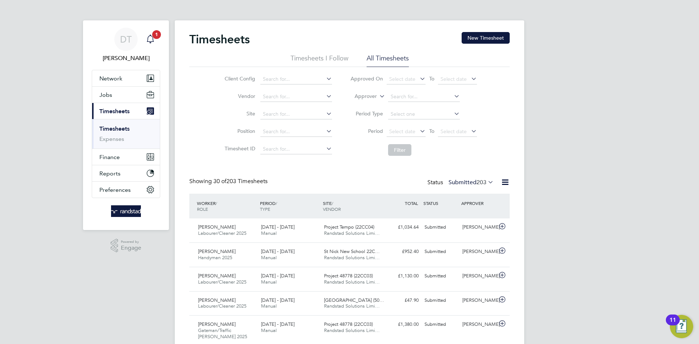
click at [151, 40] on icon "Main navigation" at bounding box center [150, 39] width 9 height 9
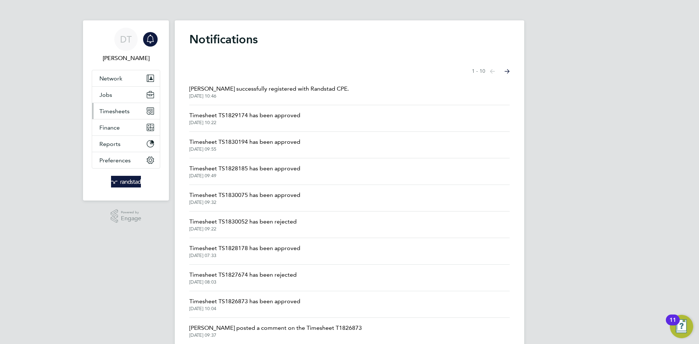
click at [128, 110] on span "Timesheets" at bounding box center [114, 111] width 30 height 7
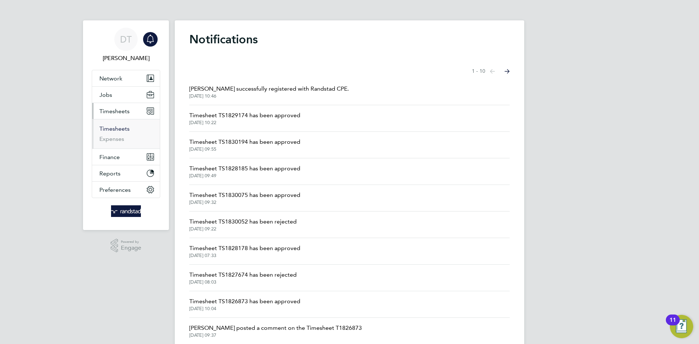
click at [122, 130] on link "Timesheets" at bounding box center [114, 128] width 30 height 7
